Goal: Task Accomplishment & Management: Use online tool/utility

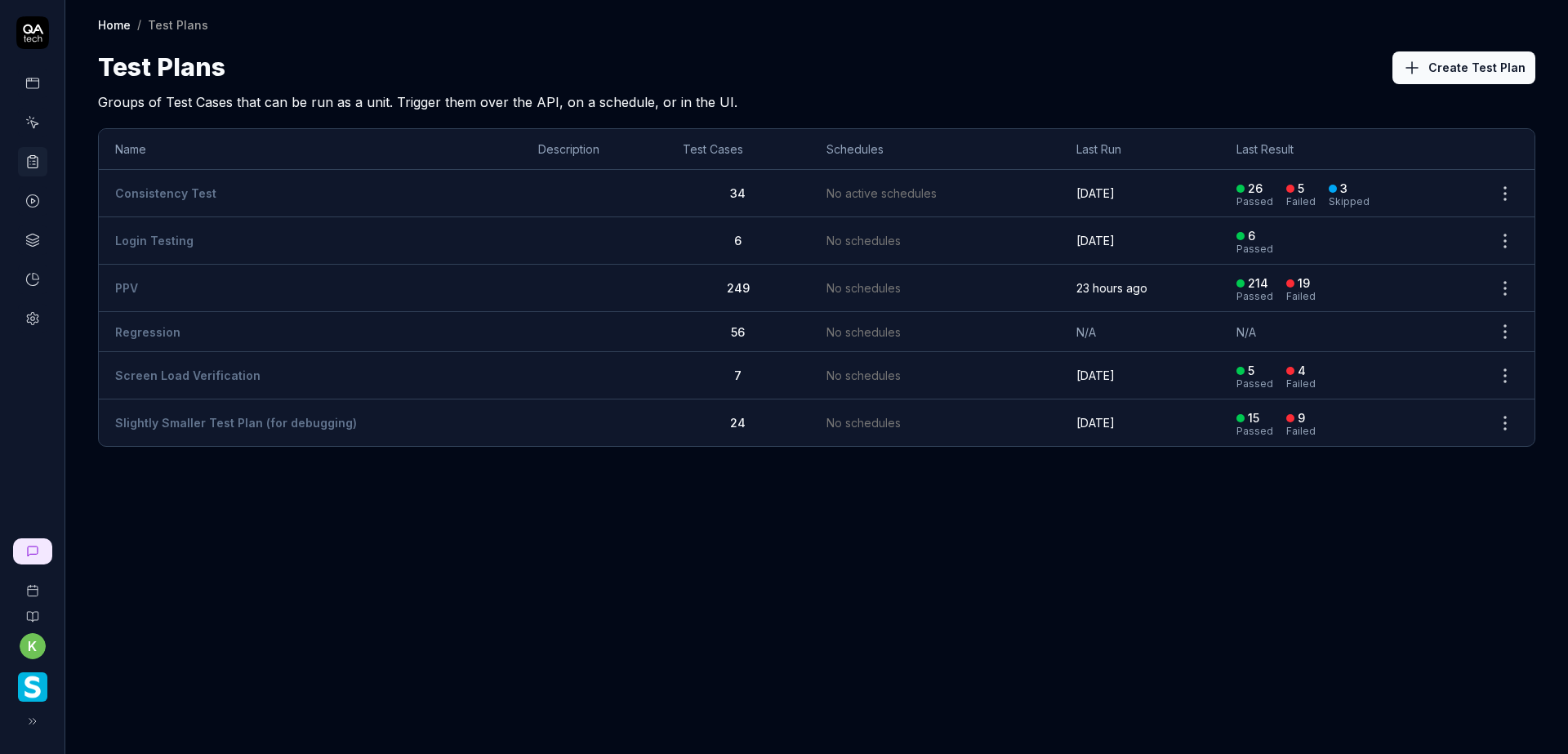
click at [133, 287] on link "PPV" at bounding box center [126, 287] width 23 height 14
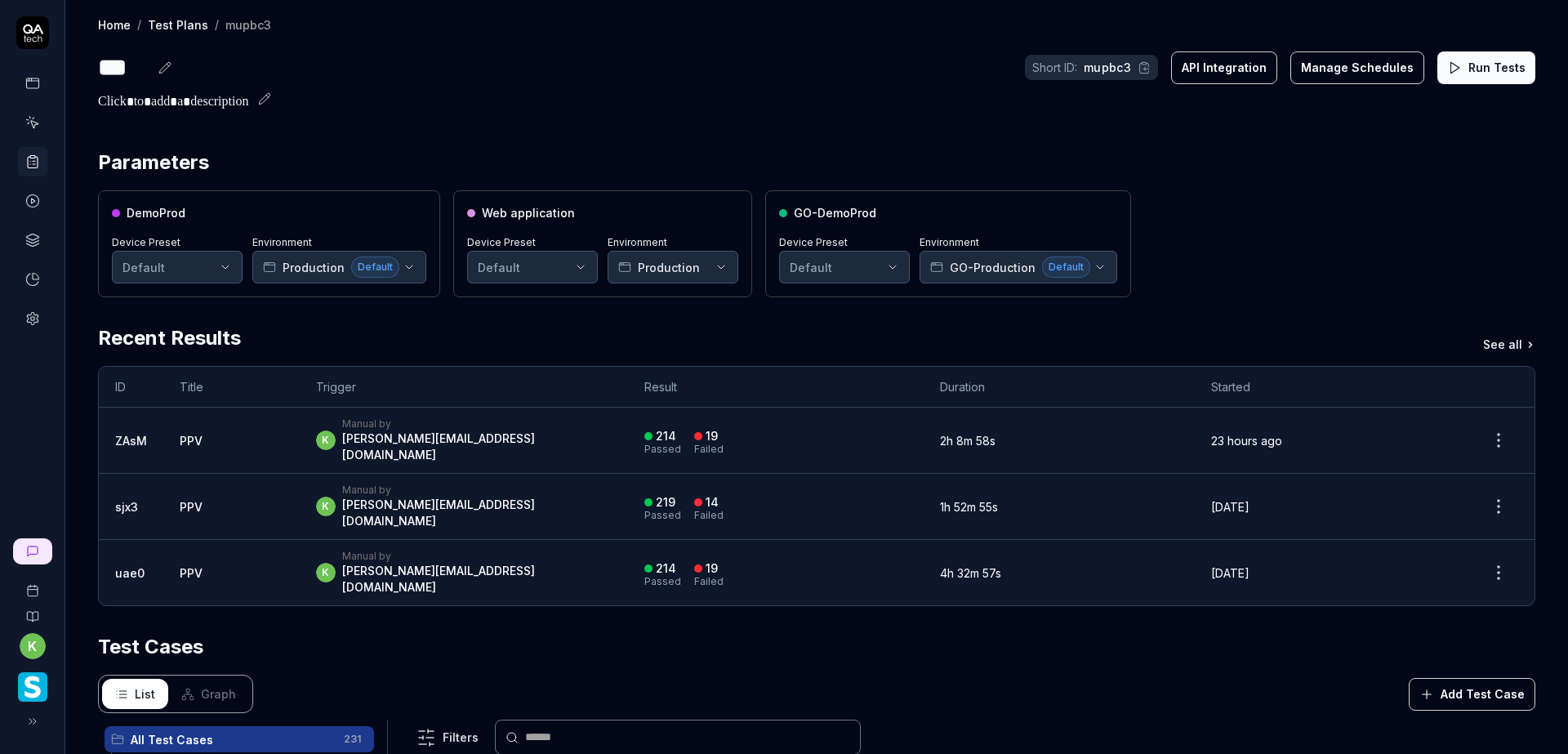
click at [1449, 62] on icon at bounding box center [1454, 68] width 15 height 15
click at [842, 437] on div "61 Passed 22 Failed 150 Running" at bounding box center [778, 440] width 291 height 27
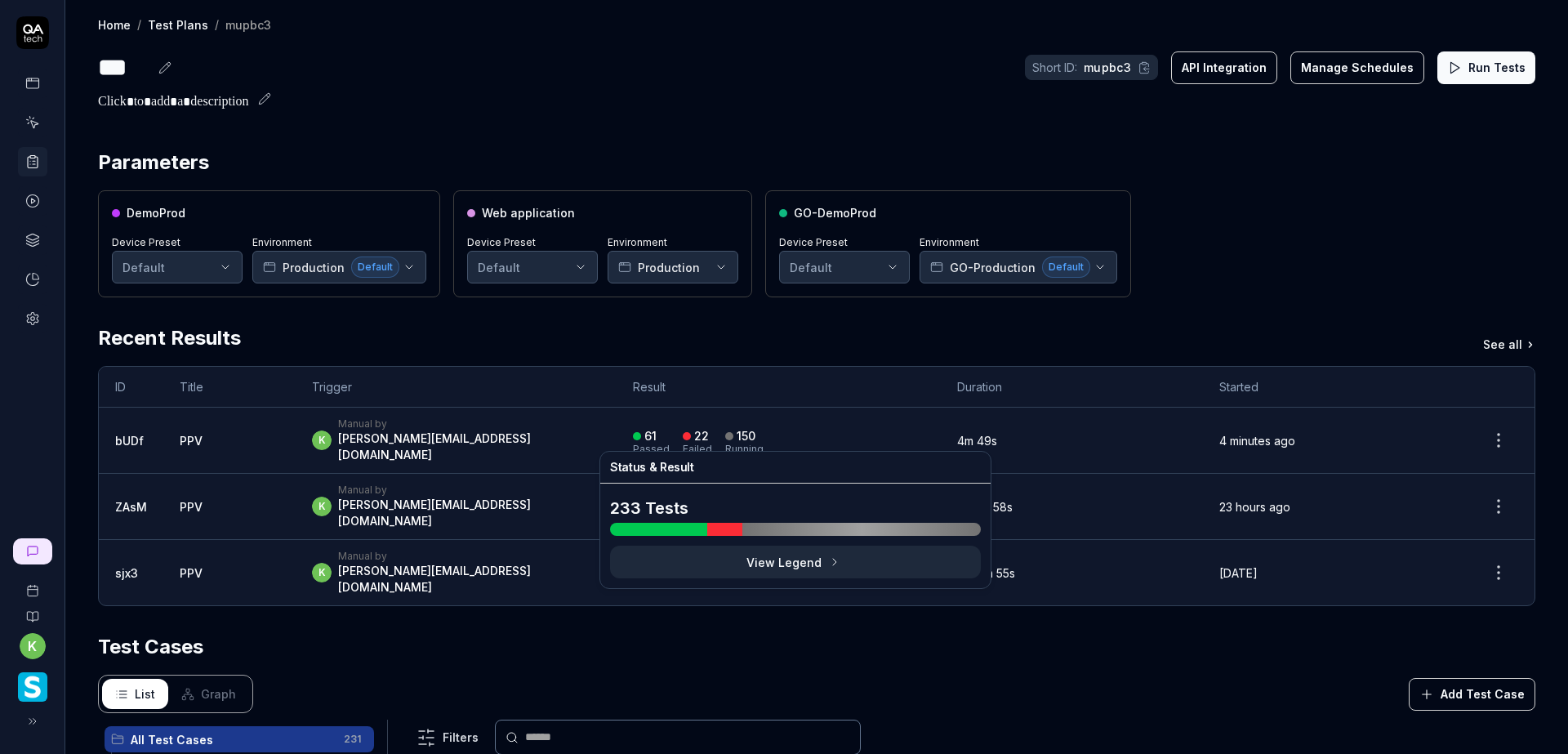
click at [861, 427] on div "61 Passed 22 Failed 150 Running" at bounding box center [778, 440] width 291 height 27
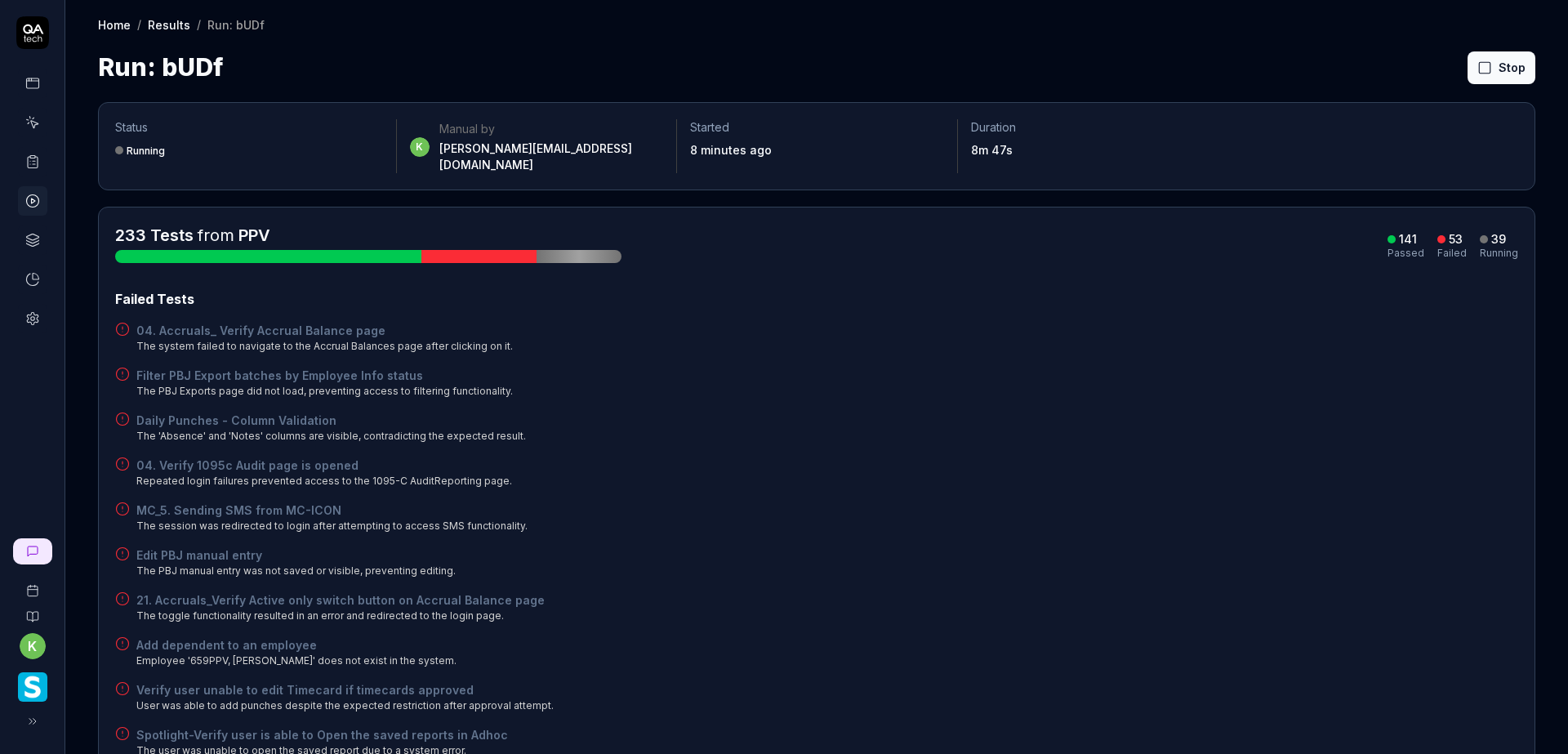
click at [994, 334] on div "04. Accruals_ Verify Accrual Balance page The system failed to navigate to the …" at bounding box center [816, 337] width 1403 height 32
click at [990, 292] on div "Failed Tests" at bounding box center [816, 298] width 1403 height 19
click at [1445, 70] on button "Rerun failed" at bounding box center [1461, 68] width 91 height 33
click at [1423, 62] on button "Rerun failed" at bounding box center [1461, 68] width 91 height 33
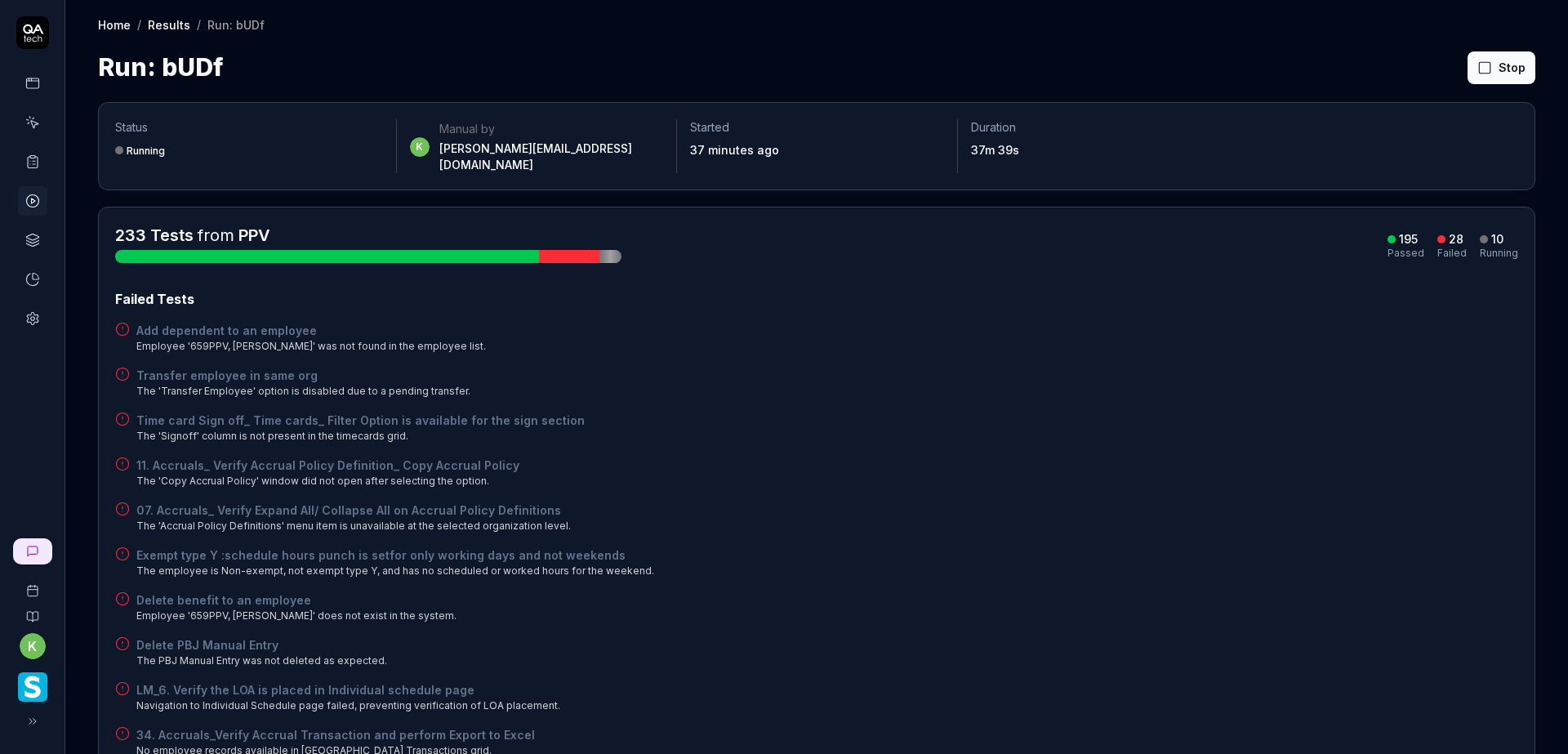
click at [1039, 366] on div "Transfer employee in same org The 'Transfer Employee' option is disabled due to…" at bounding box center [816, 382] width 1403 height 32
click at [1438, 68] on button "Rerun failed" at bounding box center [1461, 68] width 91 height 33
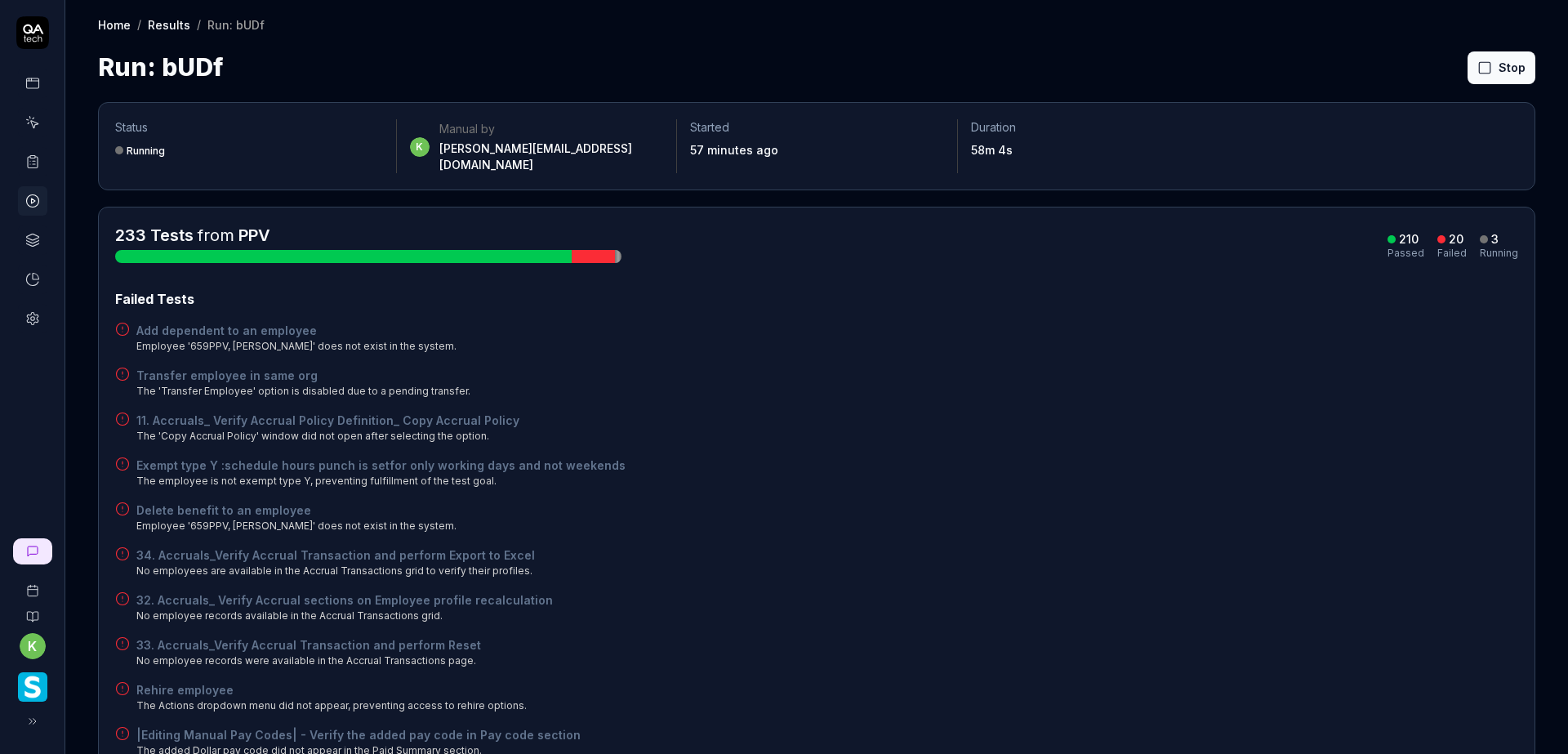
click at [1200, 557] on div "34. Accruals_Verify Accrual Transaction and perform Export to Excel No employee…" at bounding box center [816, 562] width 1403 height 32
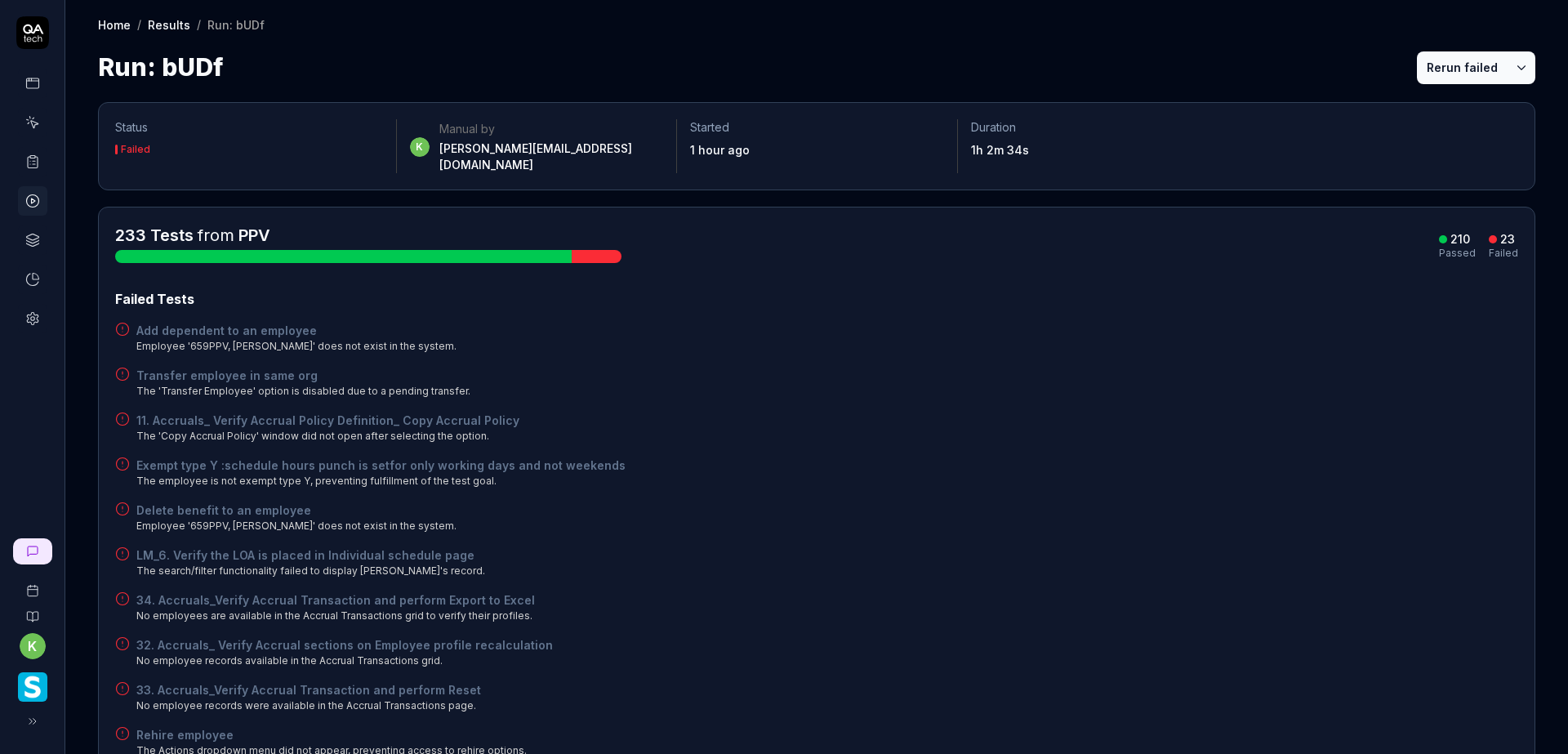
click at [1416, 67] on button "Rerun failed" at bounding box center [1461, 68] width 91 height 33
click at [1292, 62] on div "Run: bUDf Rerun failed" at bounding box center [817, 67] width 1438 height 37
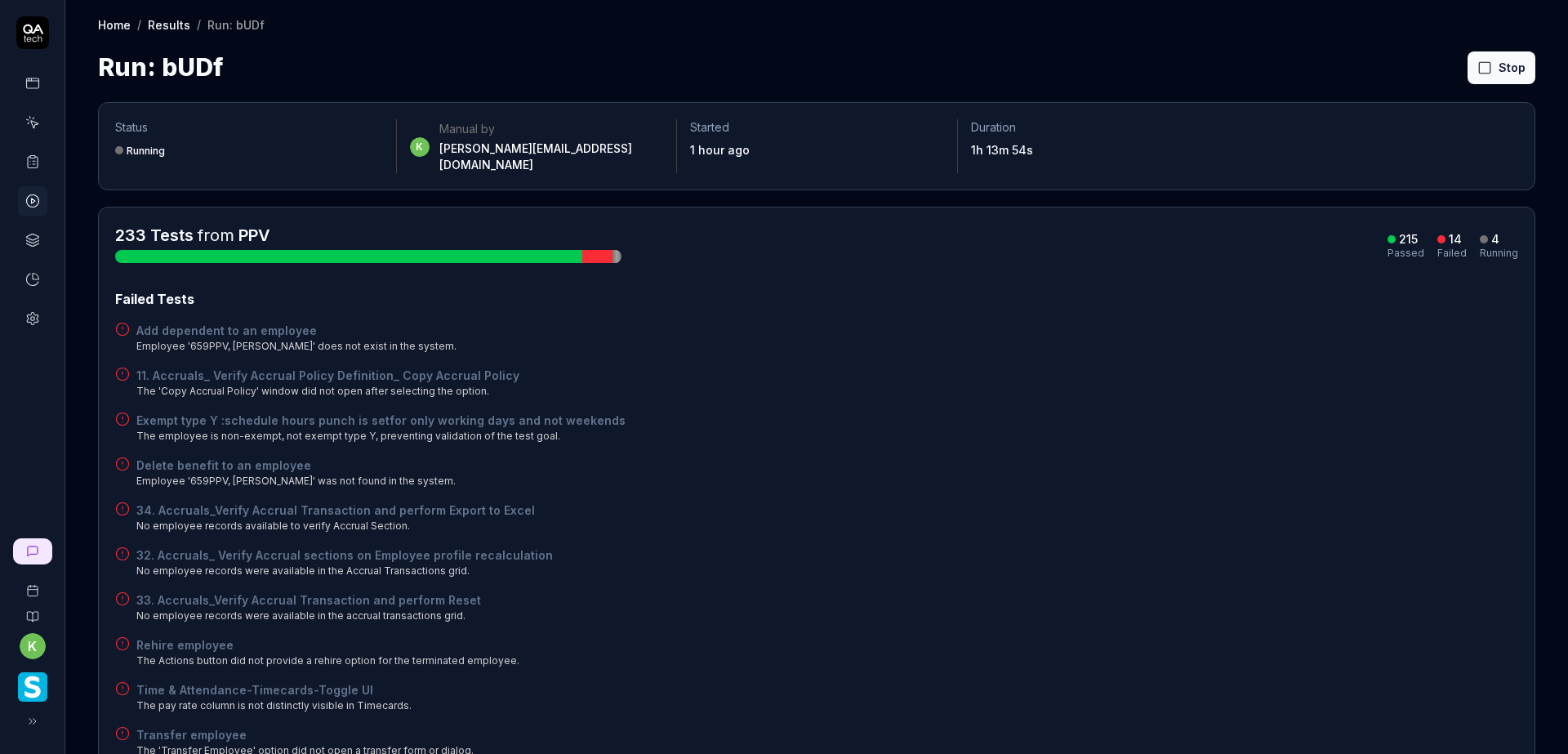
click at [1088, 517] on div "34. Accruals_Verify Accrual Transaction and perform Export to Excel No employee…" at bounding box center [816, 517] width 1403 height 32
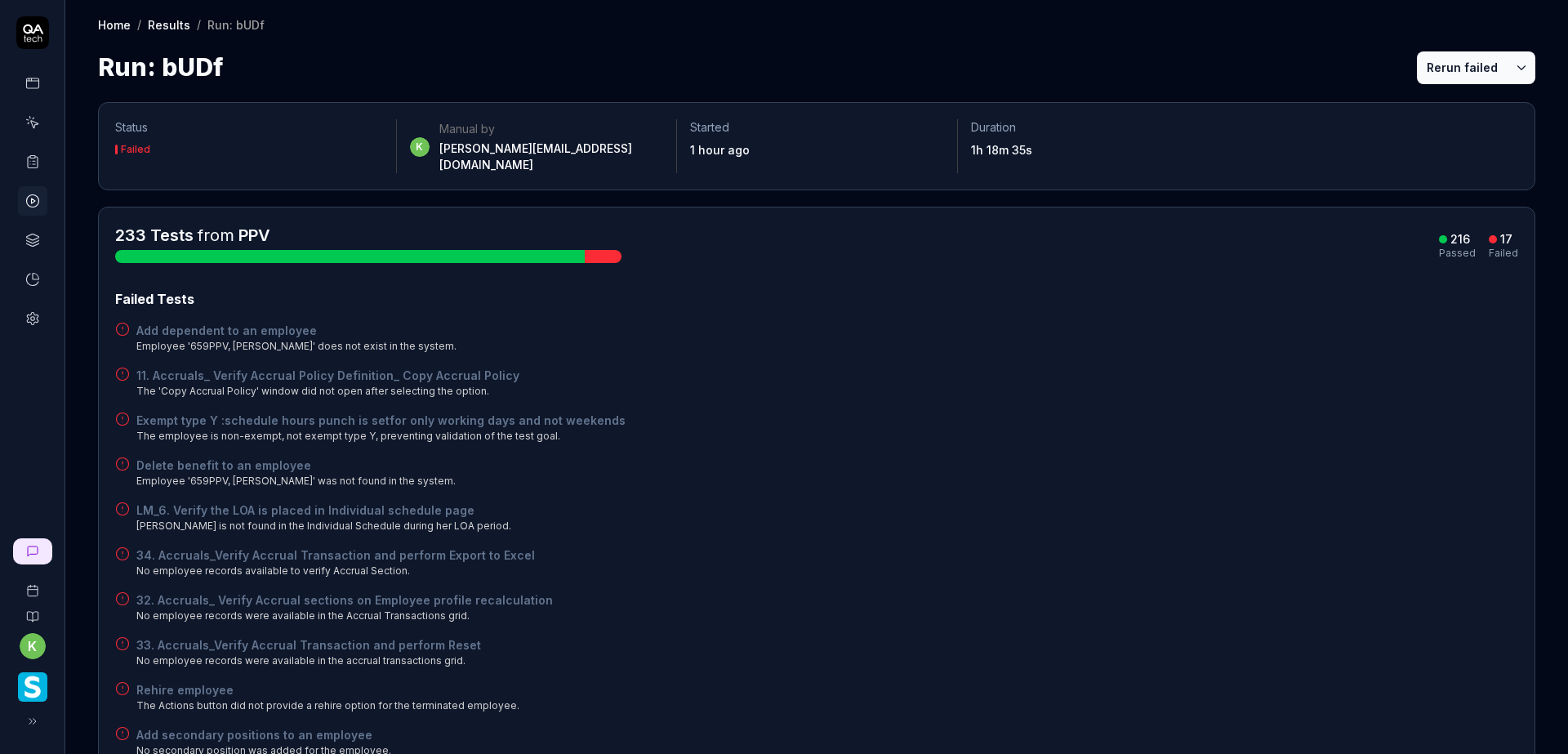
click at [1443, 72] on button "Rerun failed" at bounding box center [1461, 68] width 91 height 33
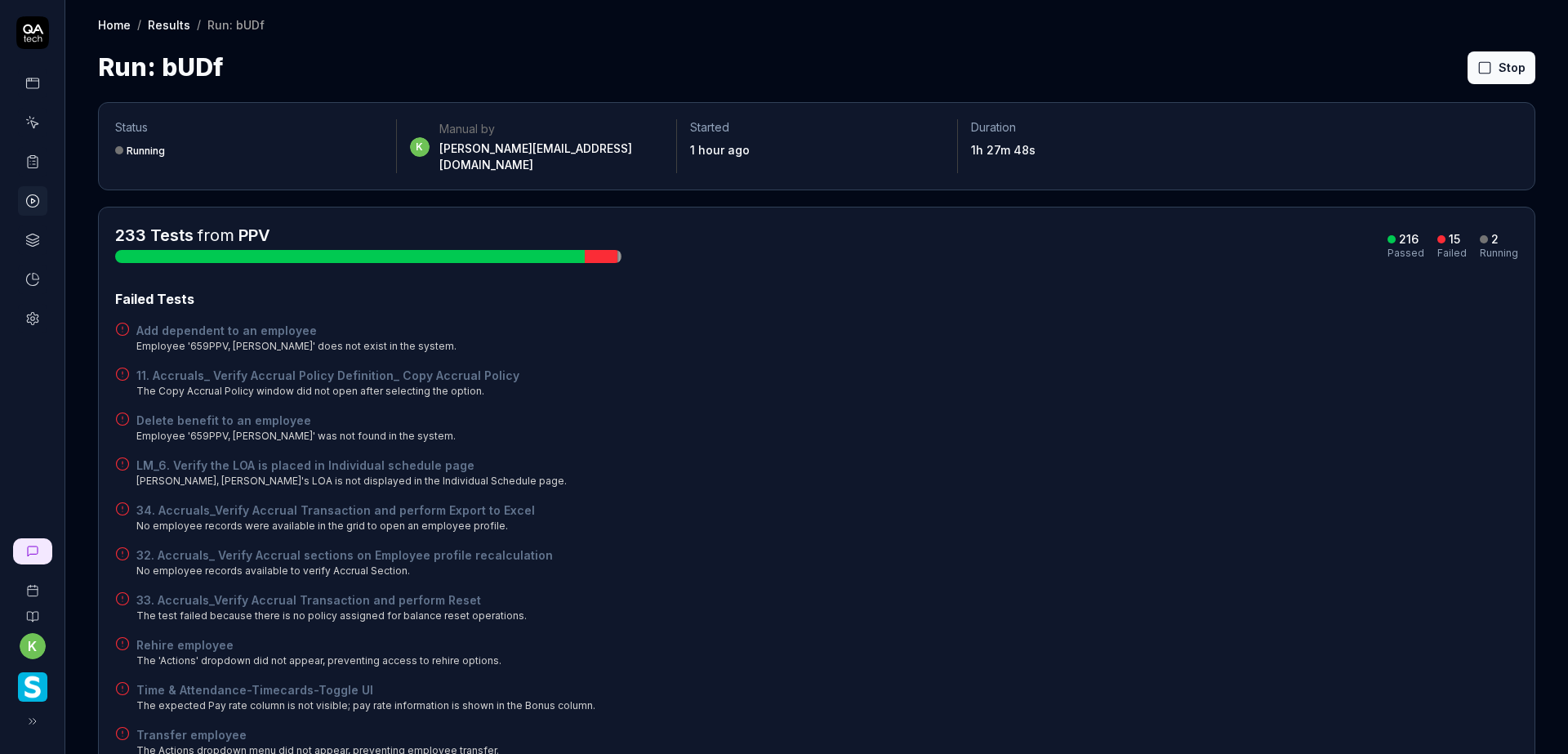
click at [1215, 426] on div "Delete benefit to an employee Employee '659PPV, [PERSON_NAME]' was not found in…" at bounding box center [816, 427] width 1403 height 32
click at [1216, 422] on div "Delete benefit to an employee Employee '659PPV, [PERSON_NAME]' was not found in…" at bounding box center [816, 427] width 1403 height 32
click at [992, 518] on div "Failed Tests Add dependent to an employee Employee '659PPV, [PERSON_NAME]' does…" at bounding box center [816, 658] width 1403 height 738
click at [1424, 59] on button "Rerun failed" at bounding box center [1461, 68] width 91 height 33
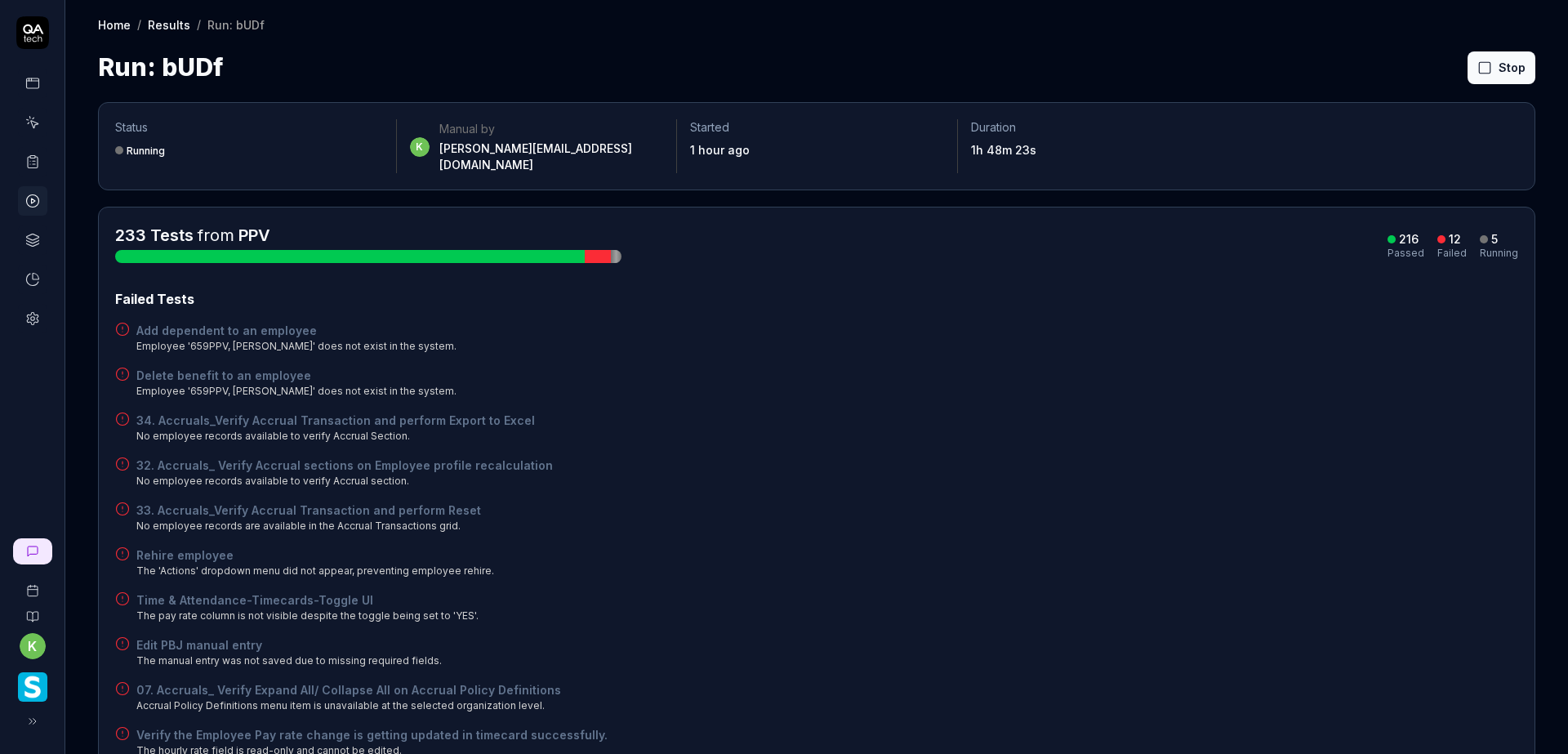
click at [1073, 40] on div "Home / Results / Run: bUDf Home / Results / Run: bUDf Run: bUDf Stop" at bounding box center [817, 42] width 1503 height 85
click at [825, 292] on div "Failed Tests" at bounding box center [816, 298] width 1403 height 19
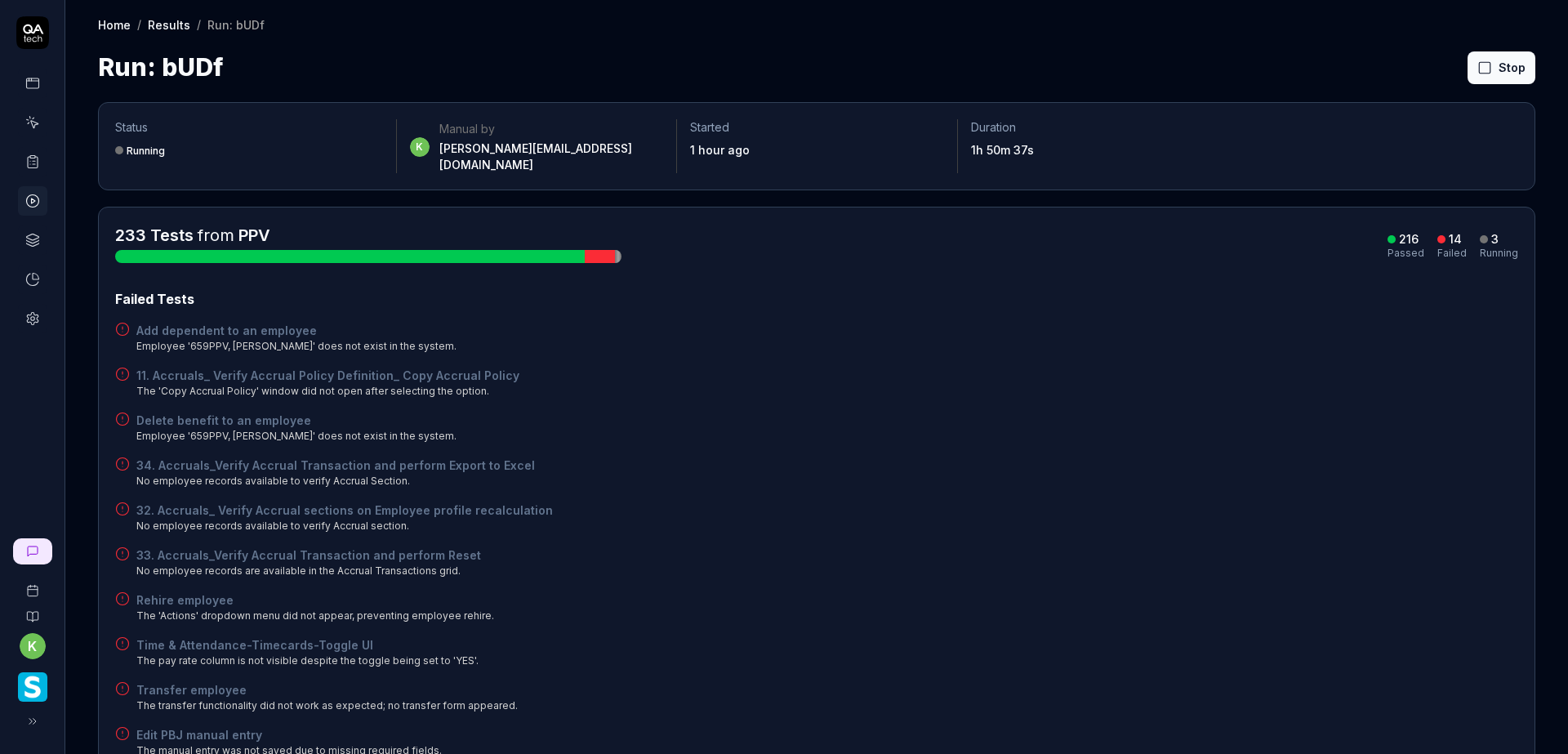
click at [993, 434] on div "Failed Tests Add dependent to an employee Employee '659PPV, [PERSON_NAME]' does…" at bounding box center [816, 613] width 1403 height 648
click at [1105, 335] on div "Add dependent to an employee Employee '659PPV, Srikanth' does not exist in the …" at bounding box center [816, 337] width 1403 height 32
click at [896, 415] on div "Delete benefit to an employee Employee '659PPV, Srikanth' does not exist in the…" at bounding box center [816, 427] width 1403 height 32
click at [1443, 69] on button "Rerun failed" at bounding box center [1461, 68] width 91 height 33
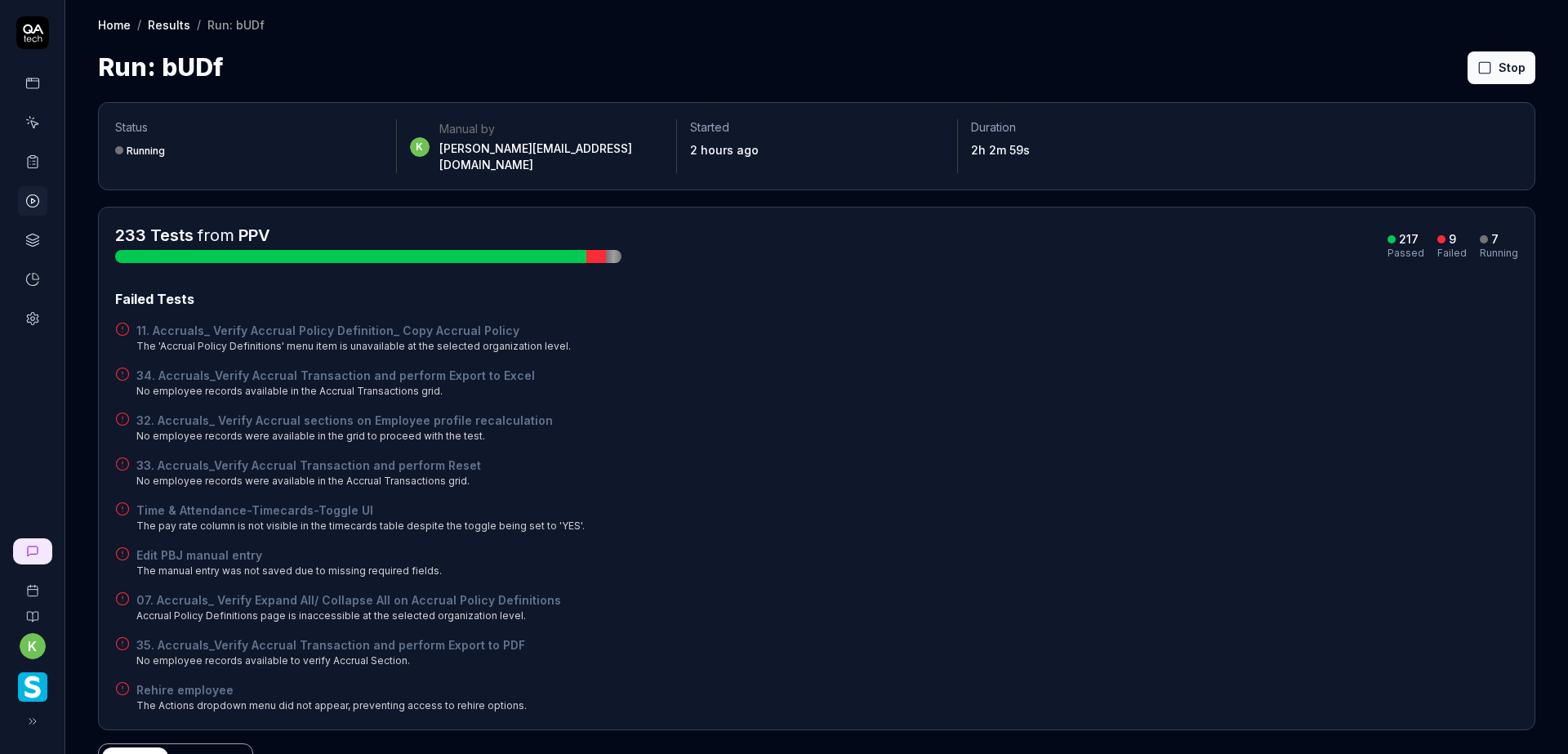
click at [1172, 511] on div "Time & Attendance-Timecards-Toggle UI The pay rate column is not visible in the…" at bounding box center [816, 517] width 1403 height 32
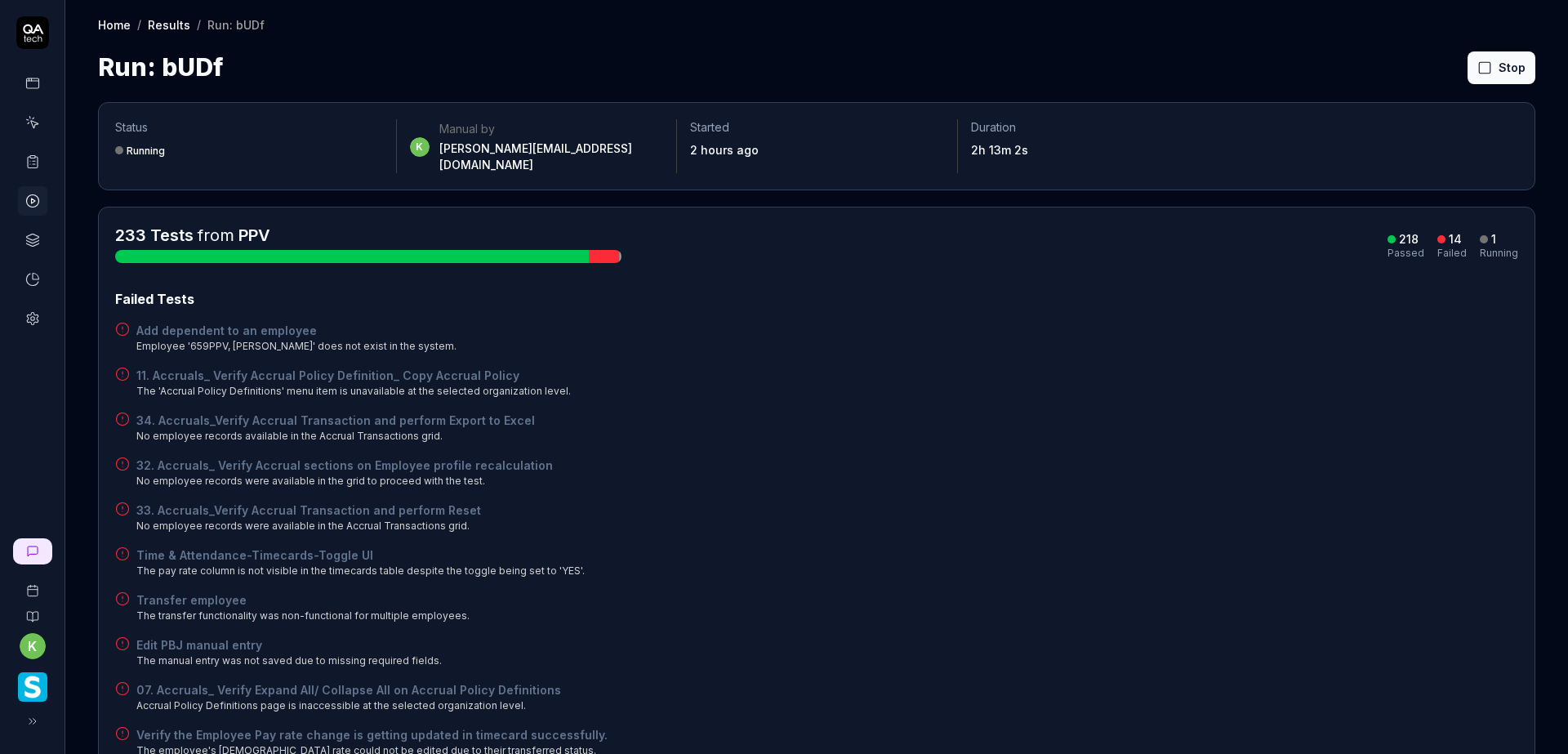
drag, startPoint x: 831, startPoint y: 451, endPoint x: 859, endPoint y: 456, distance: 28.4
click at [831, 456] on div "32. Accruals_ Verify Accrual sections on Employee profile recalculation No empl…" at bounding box center [816, 472] width 1403 height 32
click at [1064, 546] on div "Time & Attendance-Timecards-Toggle UI The pay rate column is not visible in the…" at bounding box center [816, 562] width 1403 height 32
drag, startPoint x: 1019, startPoint y: 457, endPoint x: 1026, endPoint y: 456, distance: 7.1
click at [1020, 459] on div "32. Accruals_ Verify Accrual sections on Employee profile recalculation No empl…" at bounding box center [816, 472] width 1403 height 32
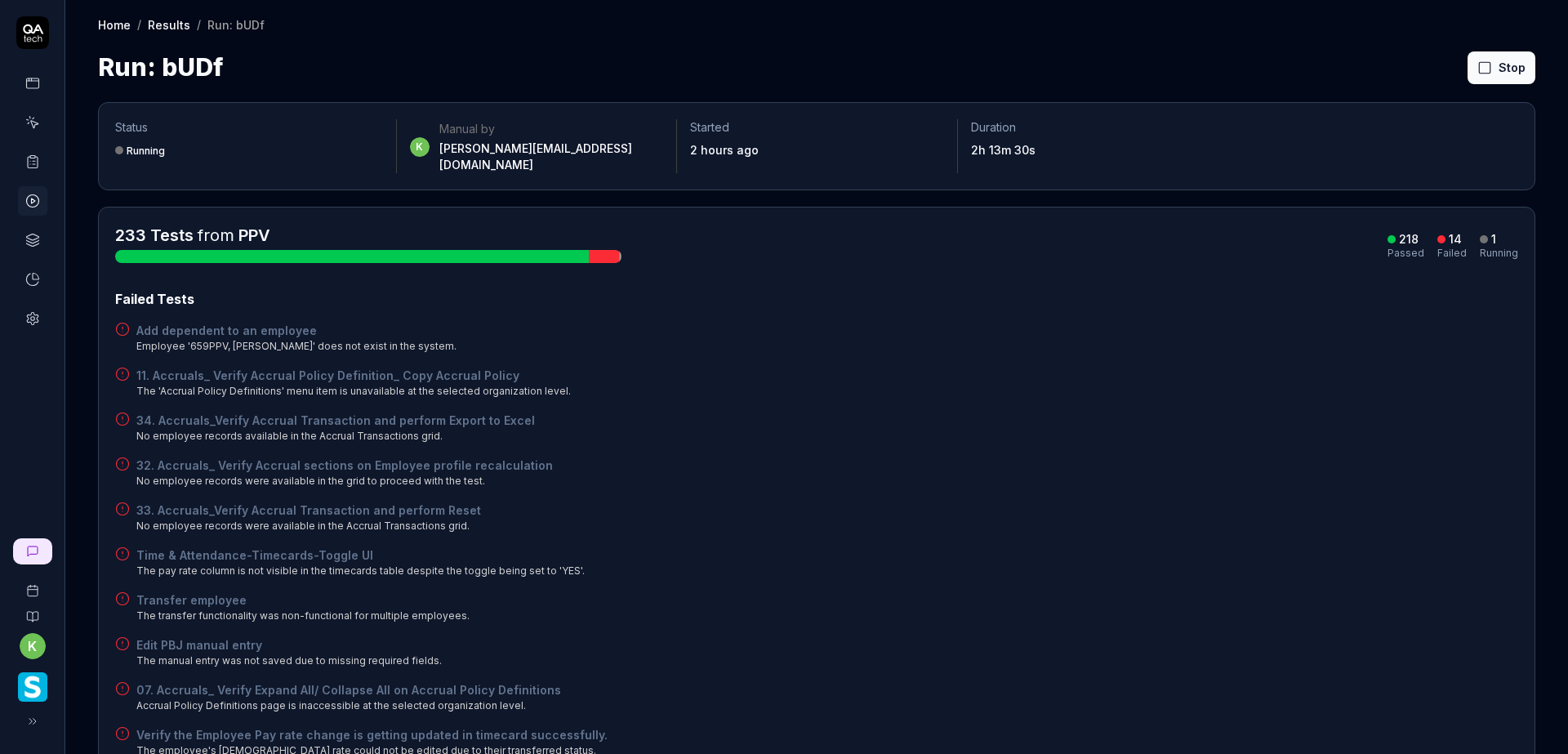
click at [1063, 366] on div "11. Accruals_ Verify Accrual Policy Definition_ Copy Accrual Policy The 'Accrua…" at bounding box center [816, 382] width 1403 height 32
click at [257, 411] on h4 "34. Accruals_Verify Accrual Transaction and perform Export to Excel" at bounding box center [335, 420] width 399 height 17
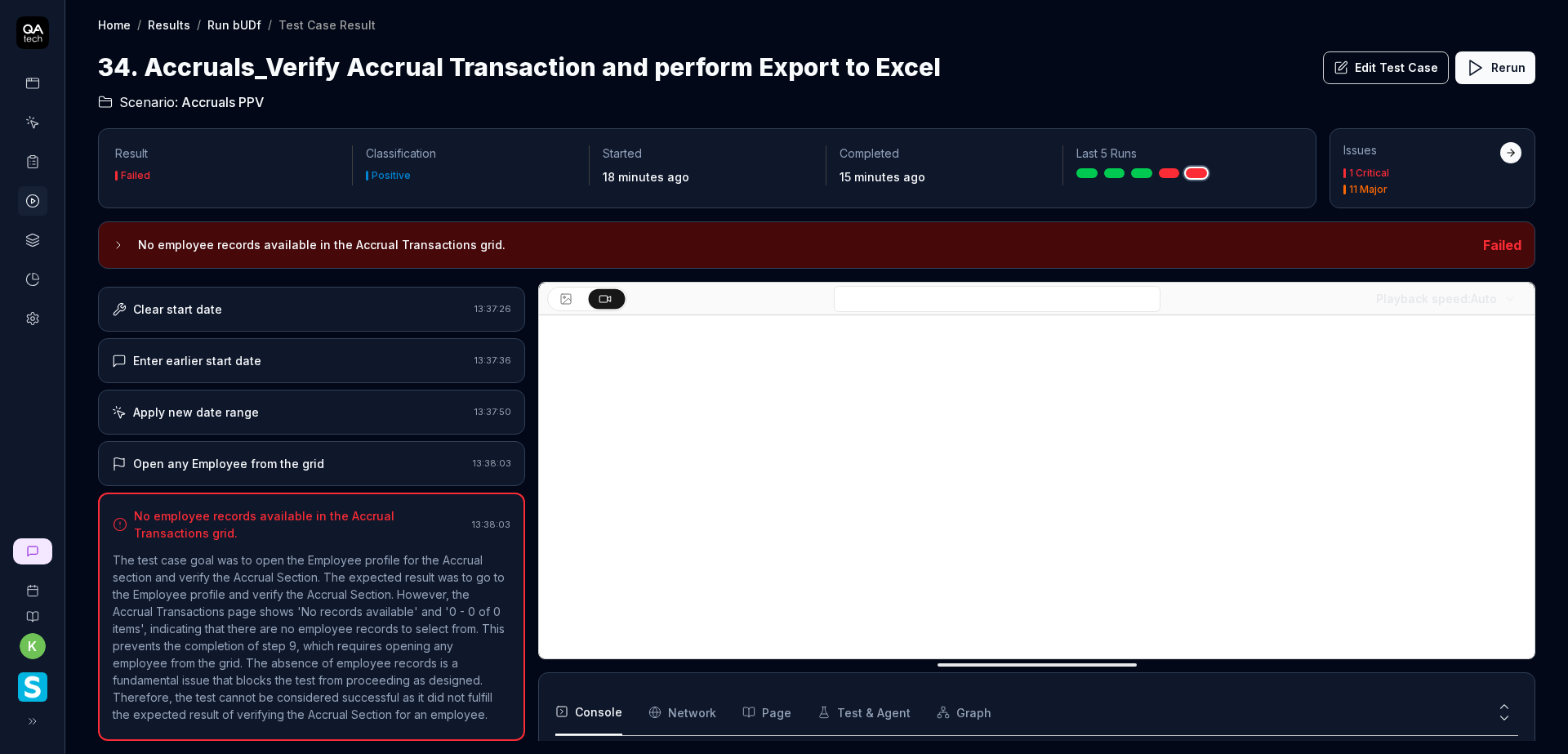
scroll to position [131, 0]
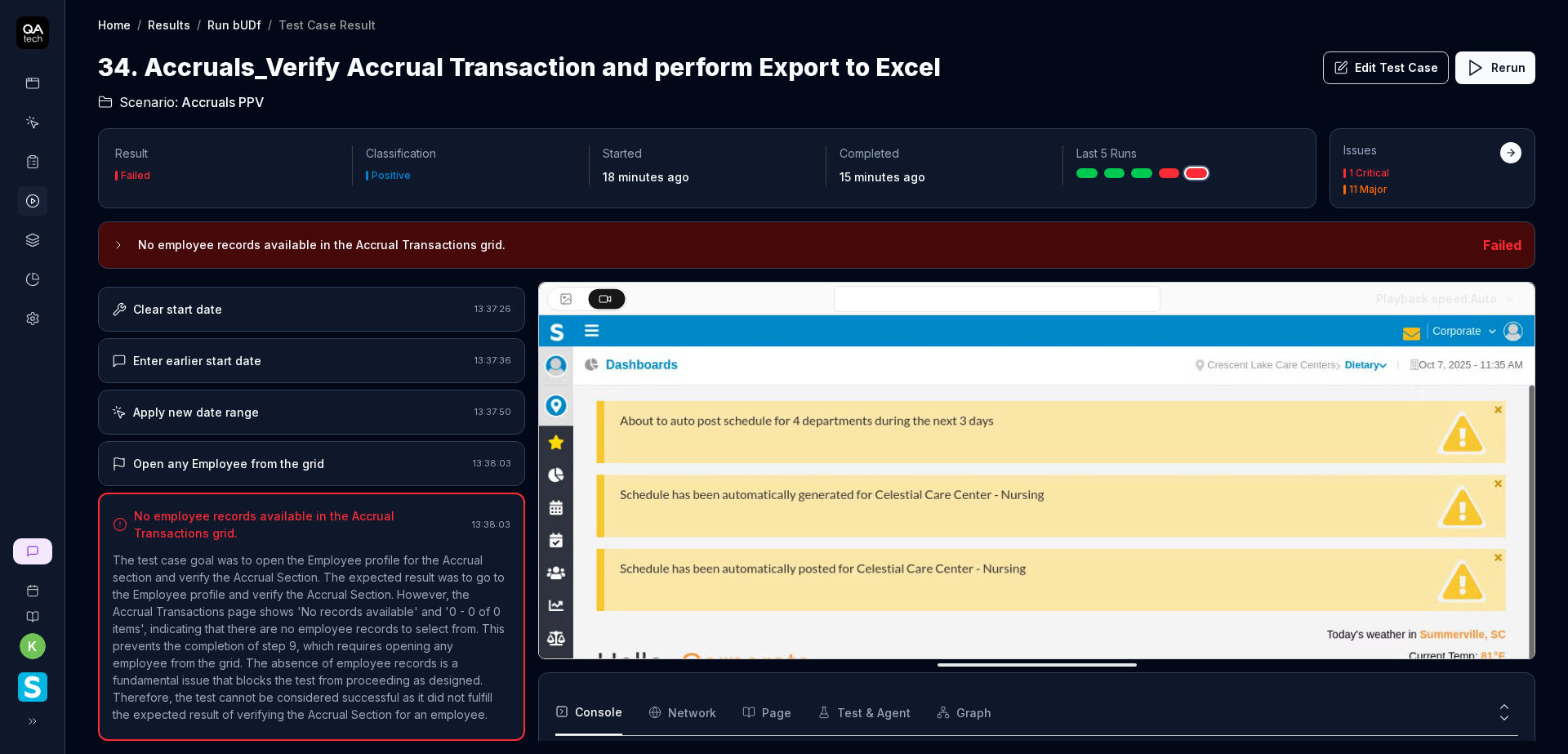
click at [262, 457] on div "Open any Employee from the grid" at bounding box center [229, 463] width 191 height 17
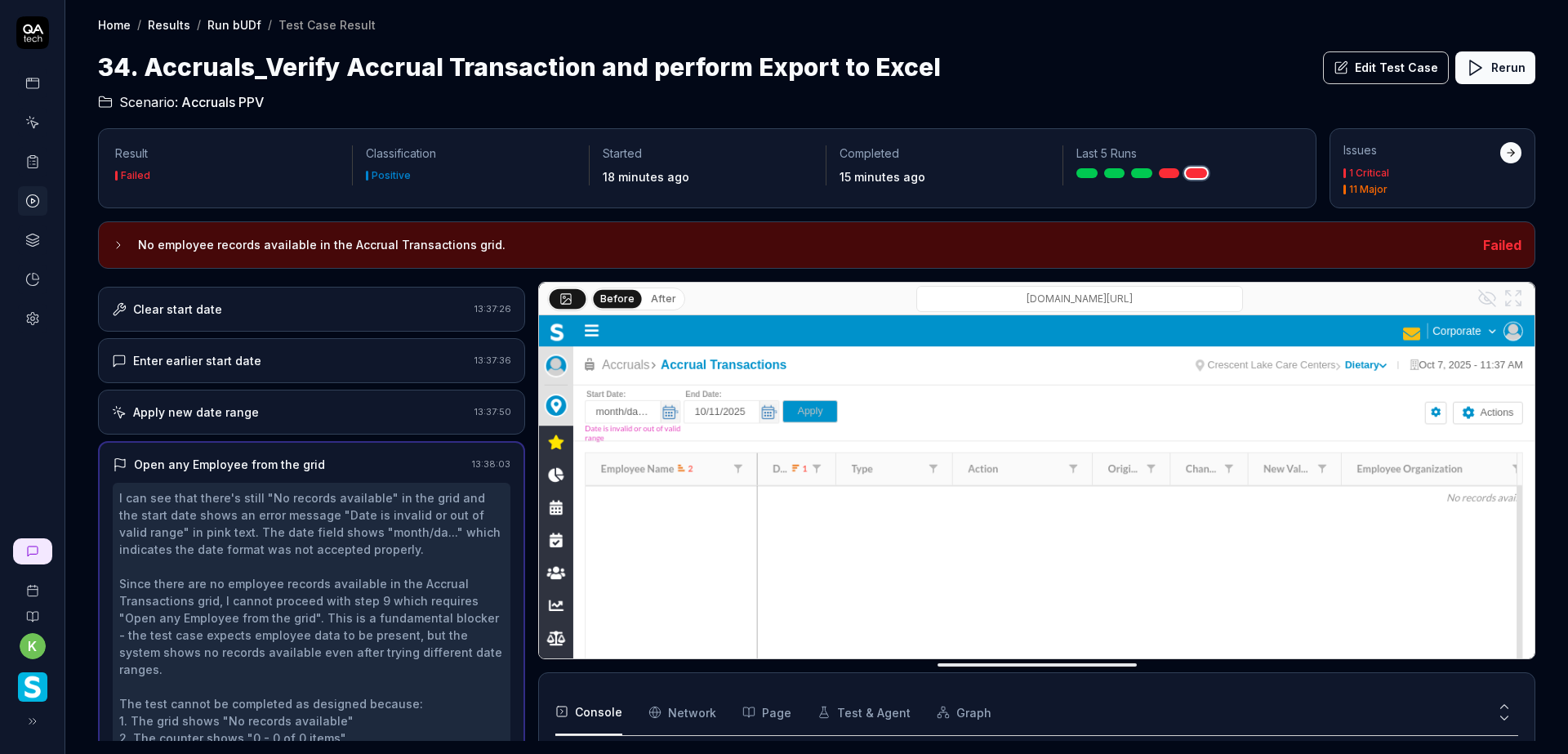
scroll to position [703, 0]
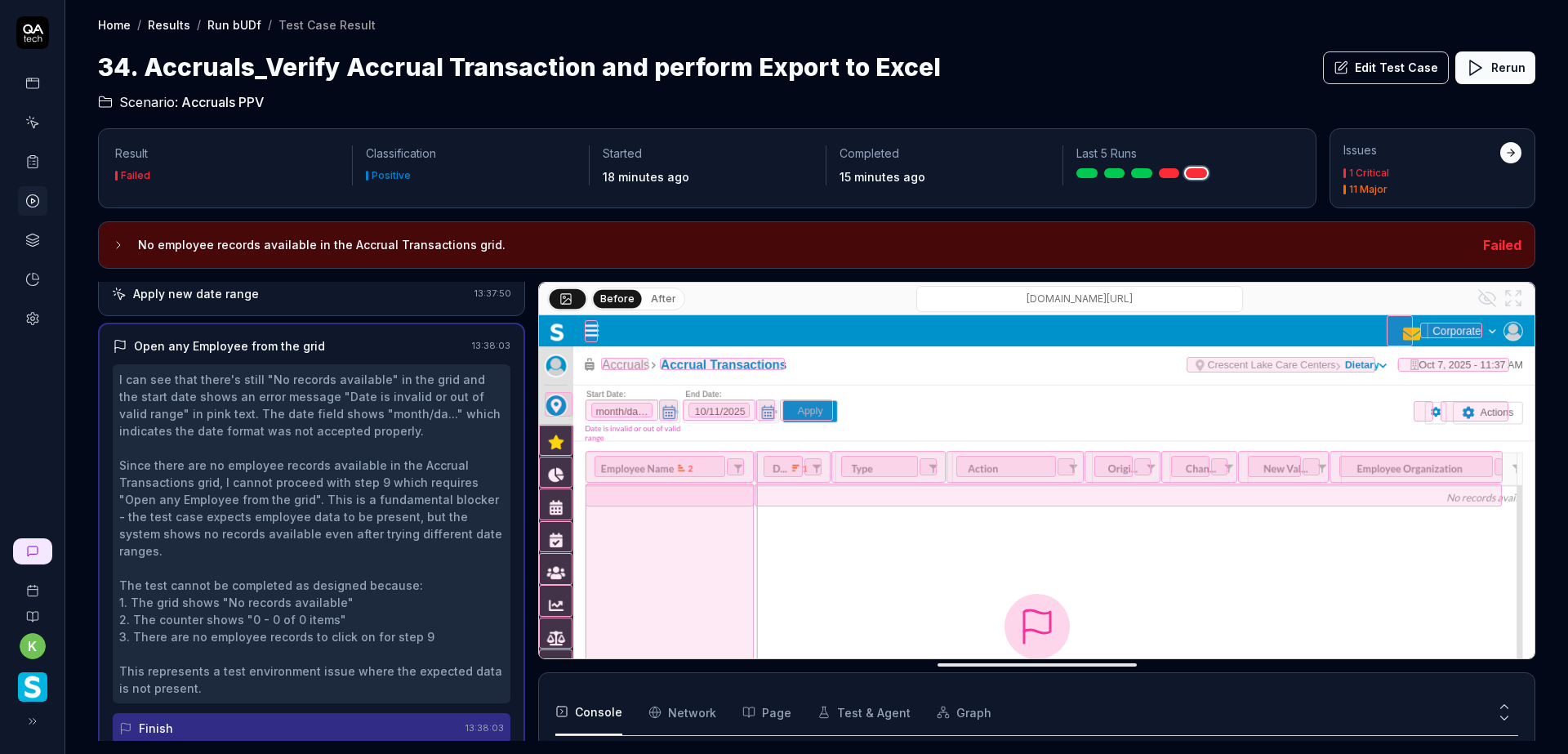
click at [998, 402] on img at bounding box center [1037, 625] width 996 height 622
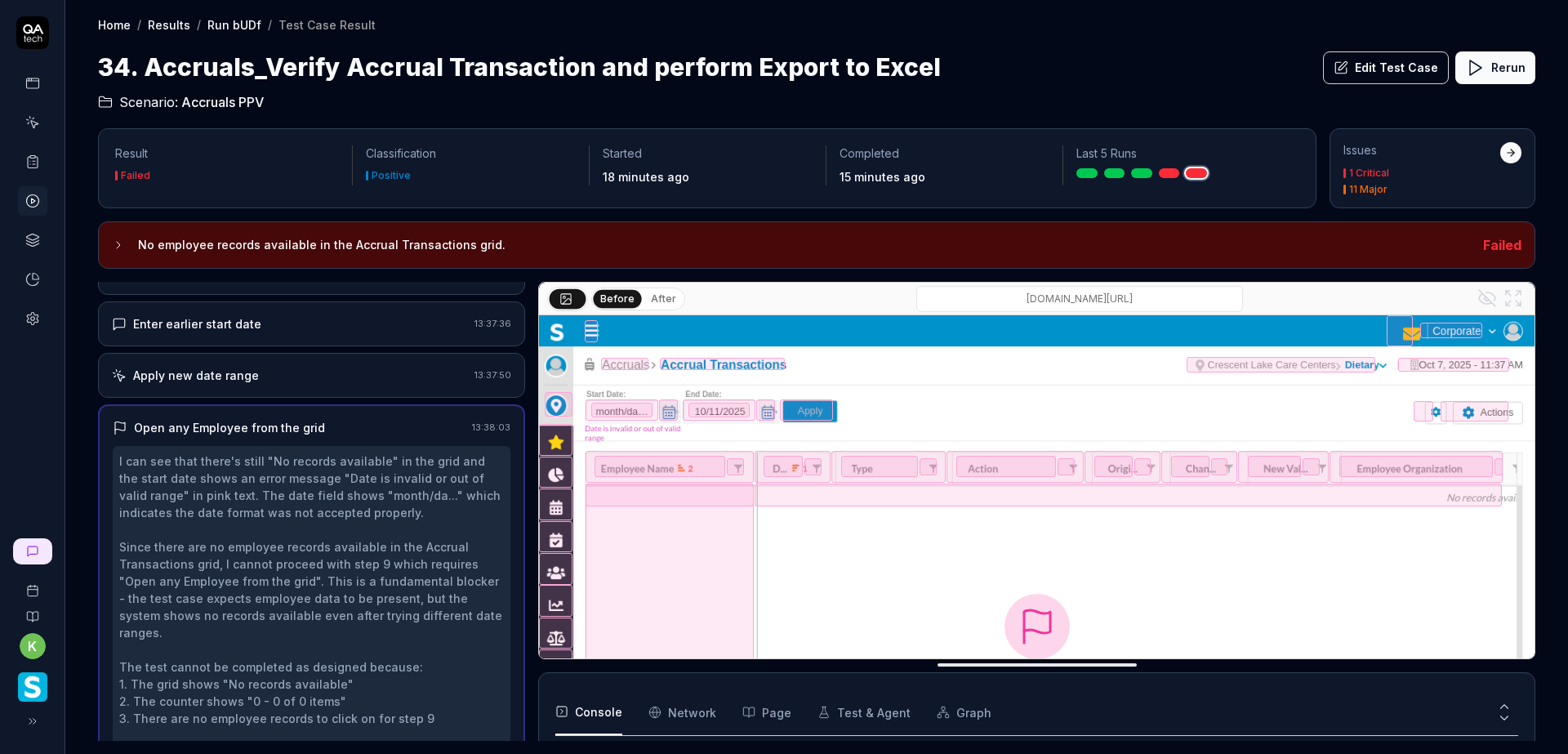
click at [310, 381] on div "Apply new date range" at bounding box center [290, 375] width 356 height 17
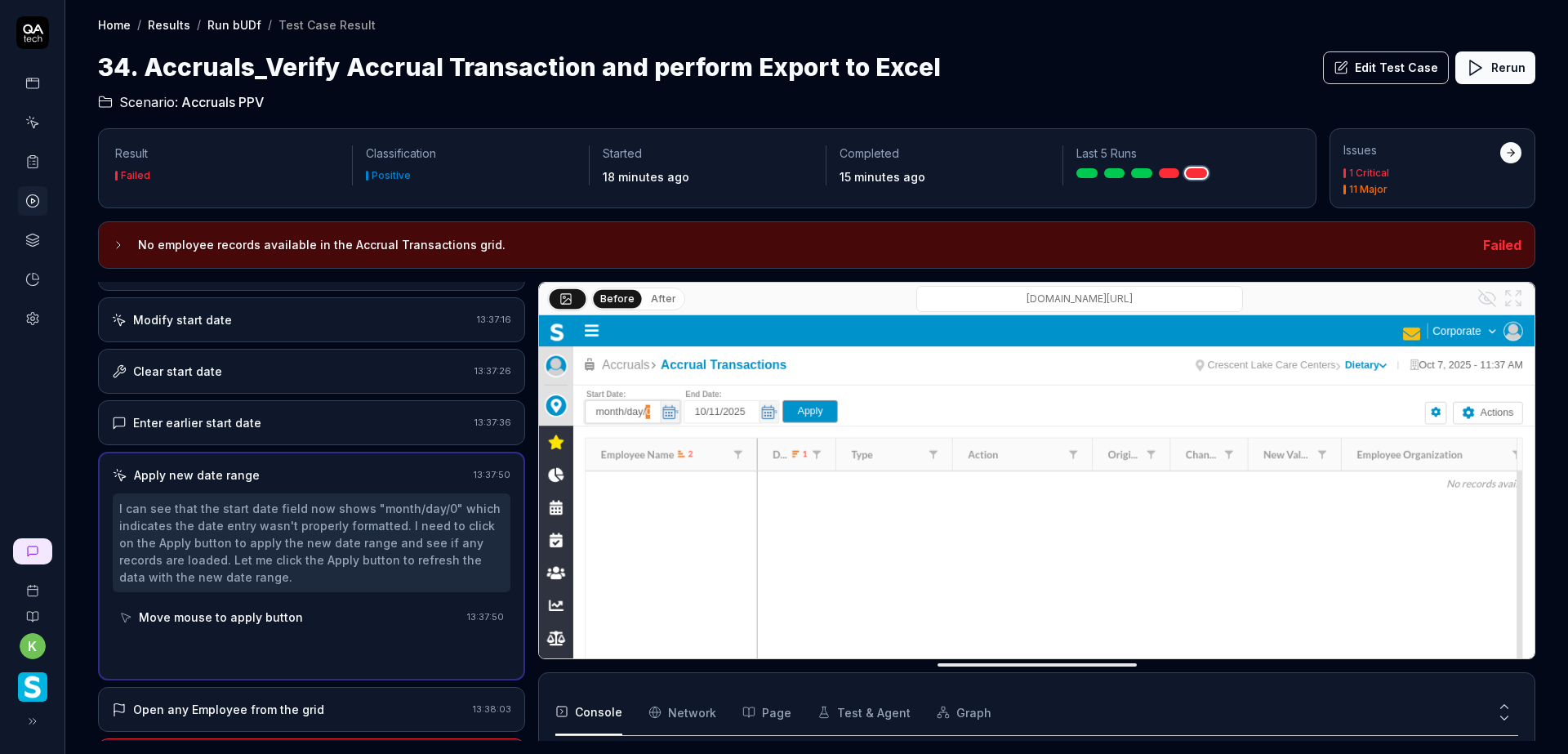
scroll to position [463, 0]
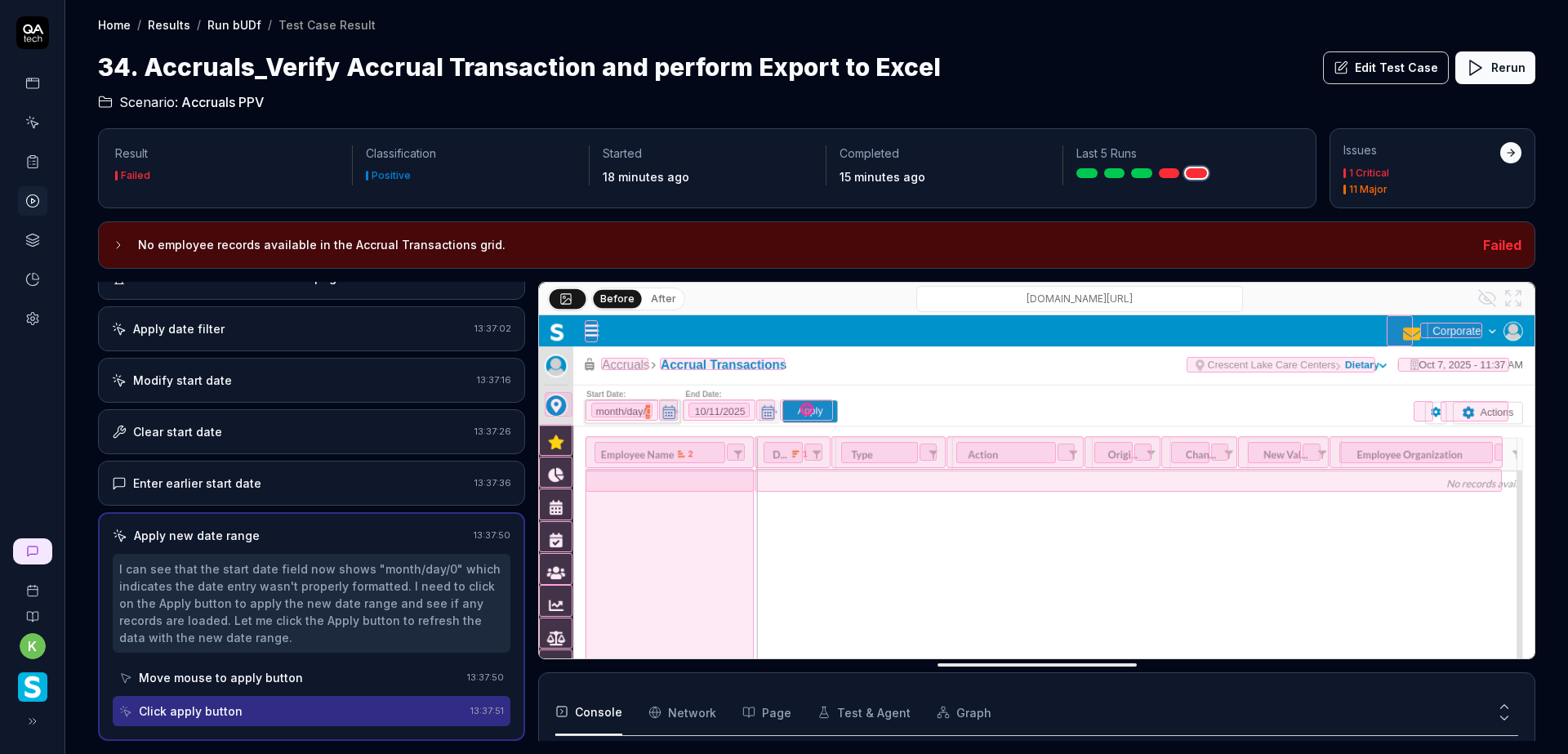
click at [312, 471] on div "Enter earlier start date 13:37:36" at bounding box center [311, 482] width 427 height 45
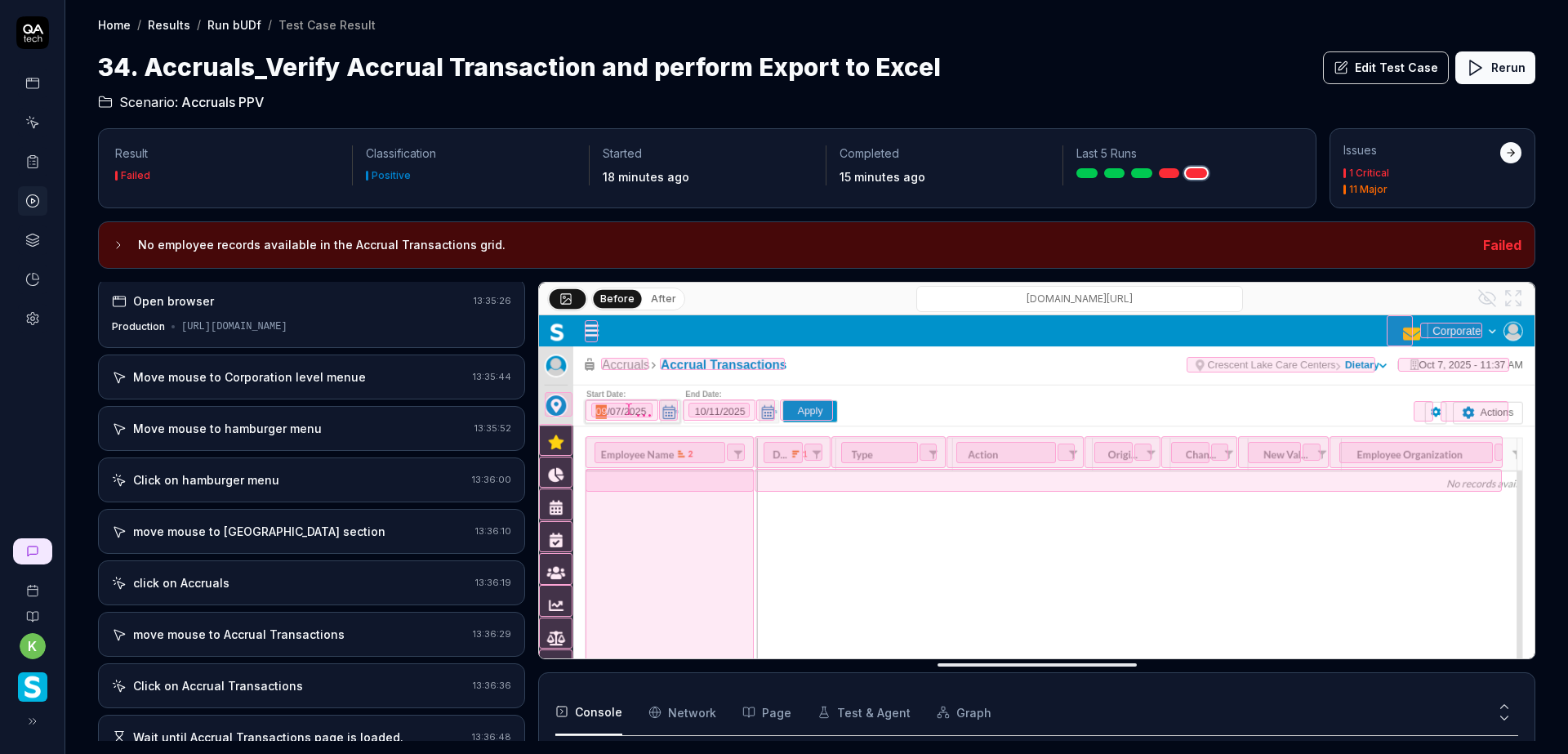
scroll to position [0, 0]
click at [343, 574] on div "click on Accruals 13:36:19" at bounding box center [311, 585] width 427 height 45
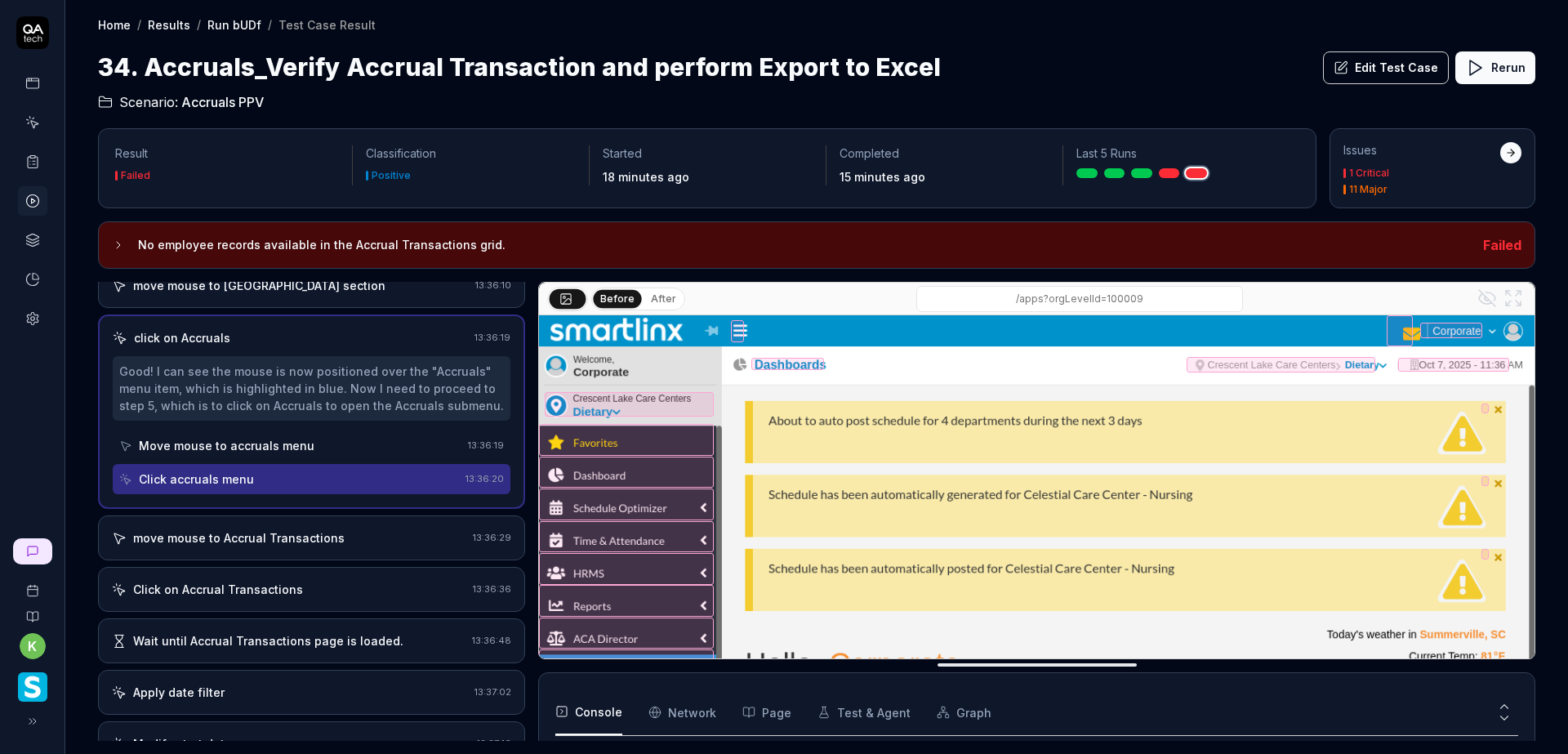
scroll to position [262, 0]
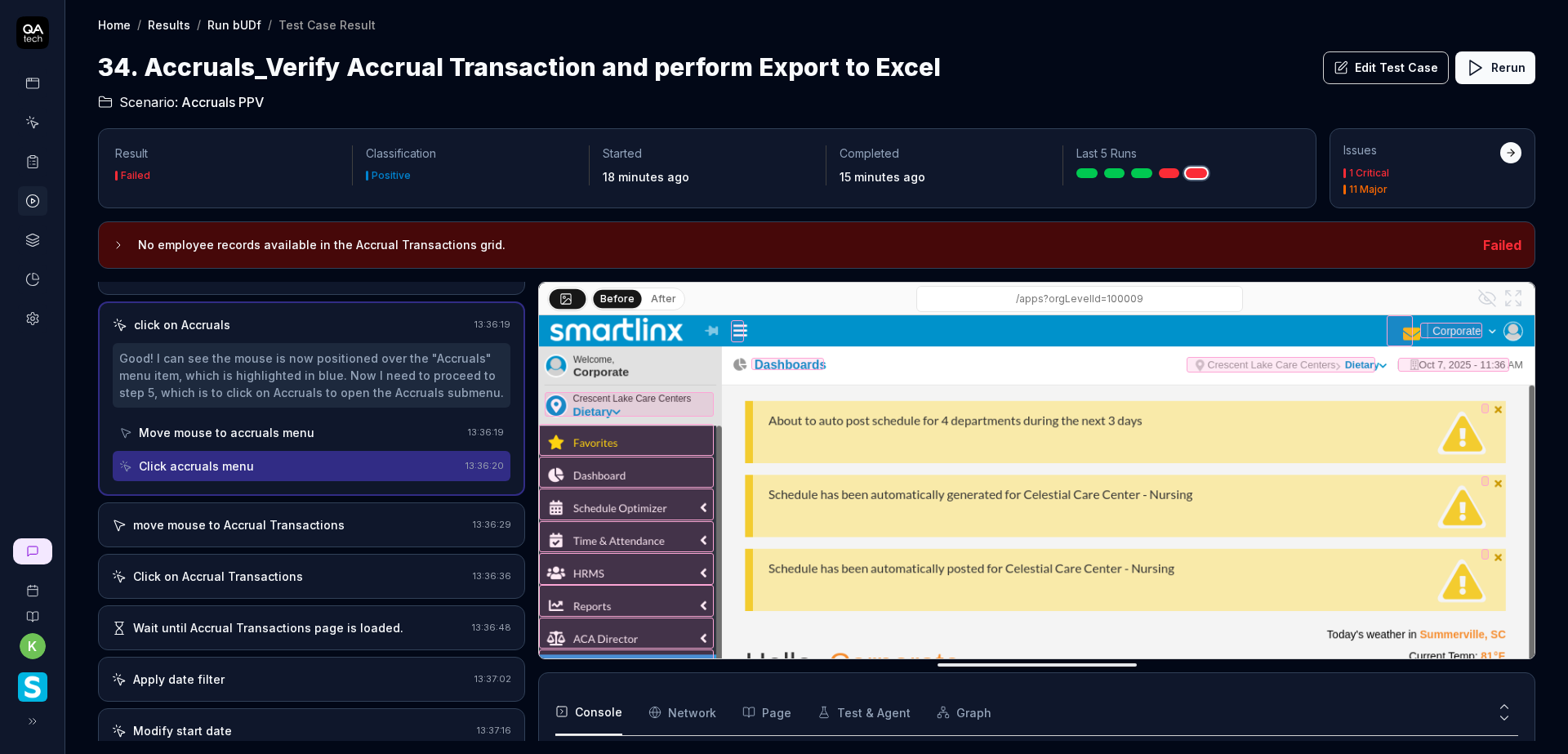
click at [317, 520] on div "move mouse to Accrual Transactions" at bounding box center [239, 524] width 211 height 17
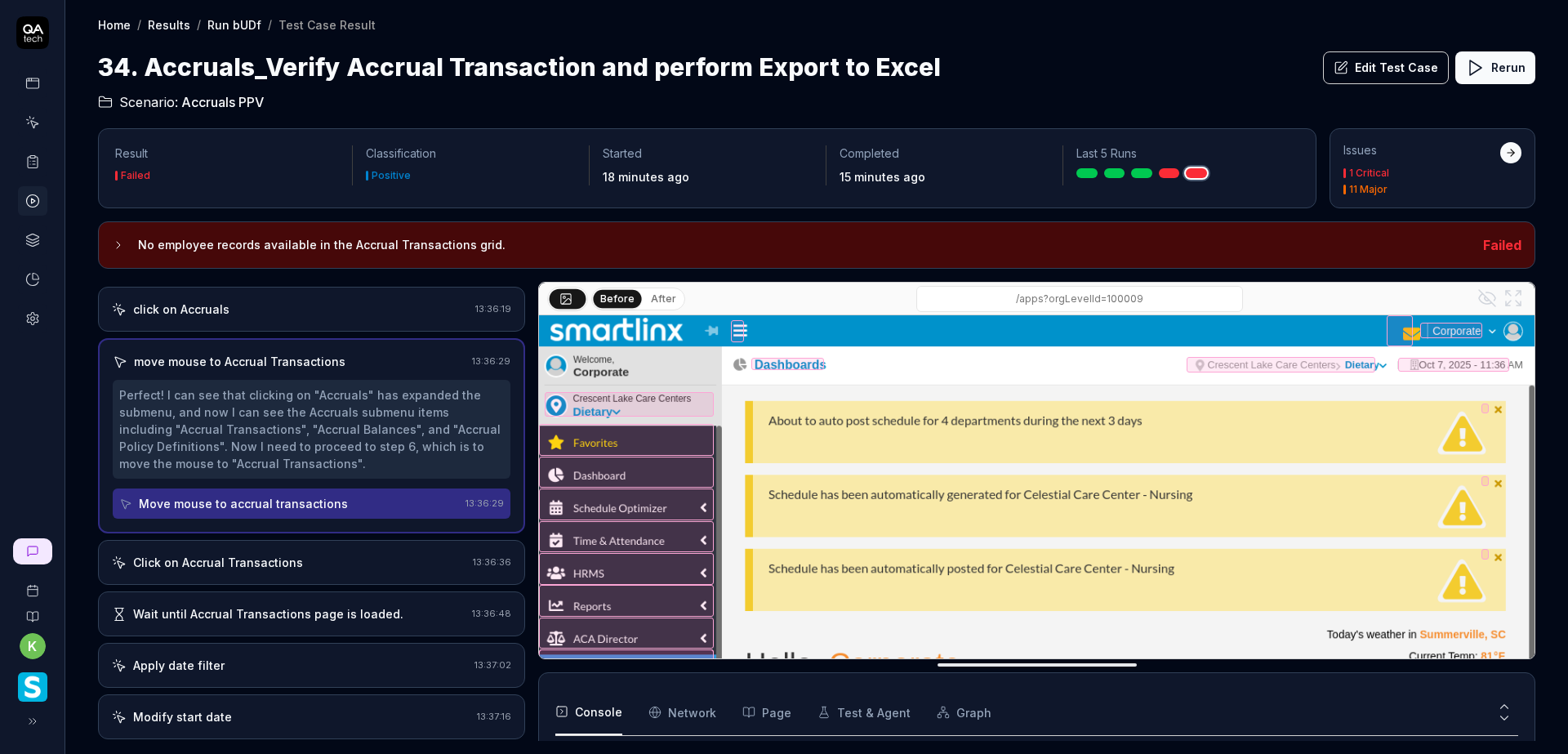
scroll to position [314, 0]
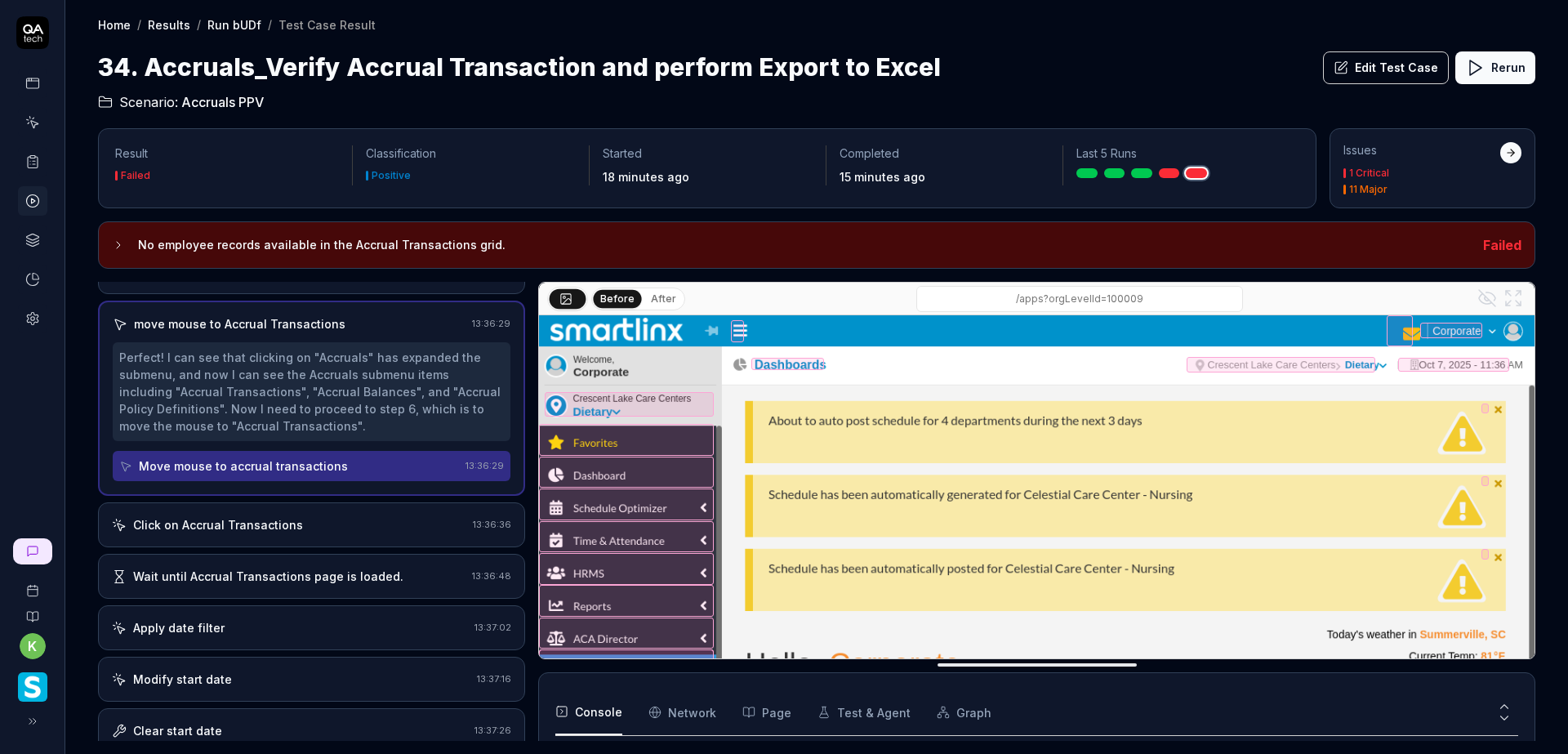
click at [655, 298] on button "After" at bounding box center [663, 299] width 39 height 18
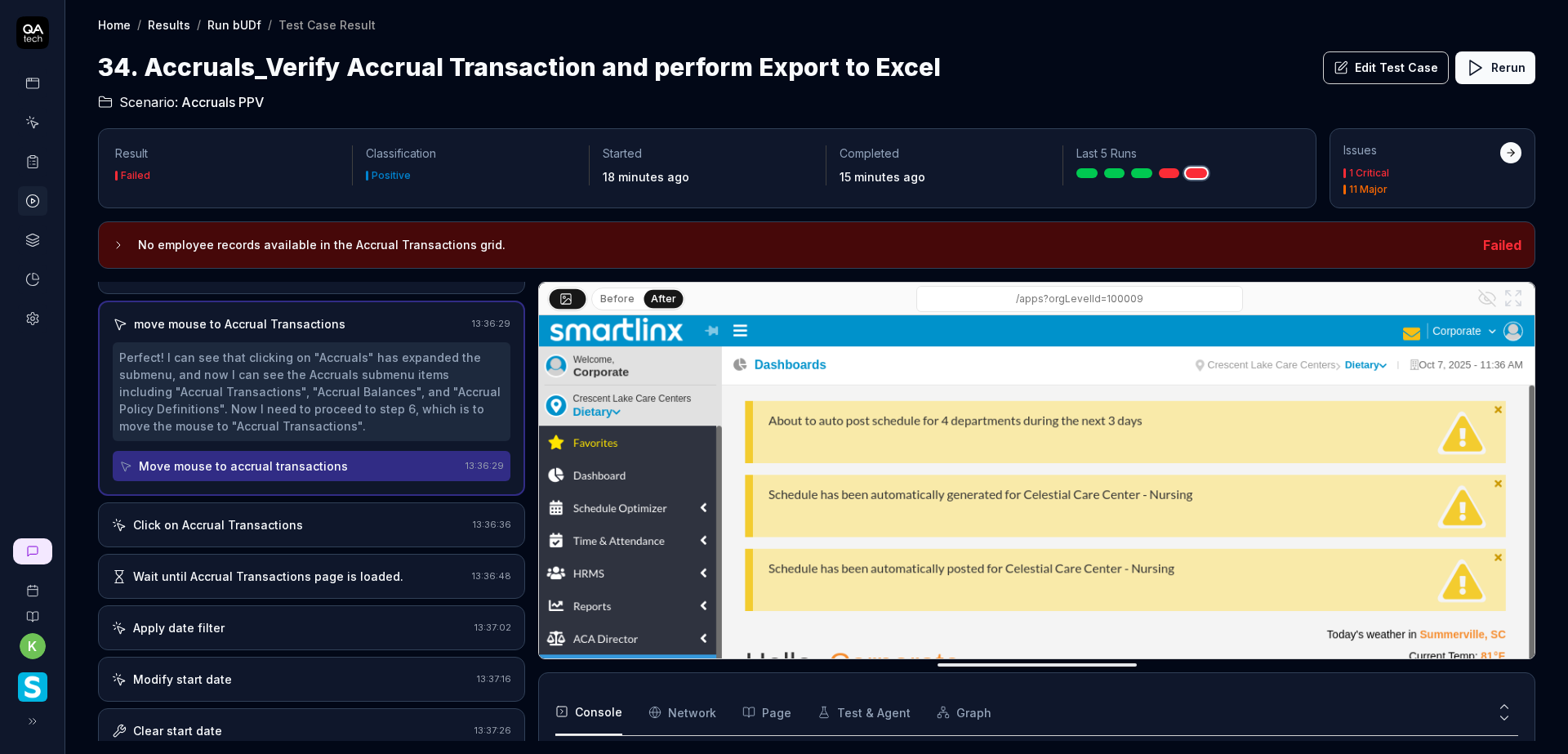
click at [382, 526] on div "Click on Accrual Transactions" at bounding box center [289, 524] width 355 height 17
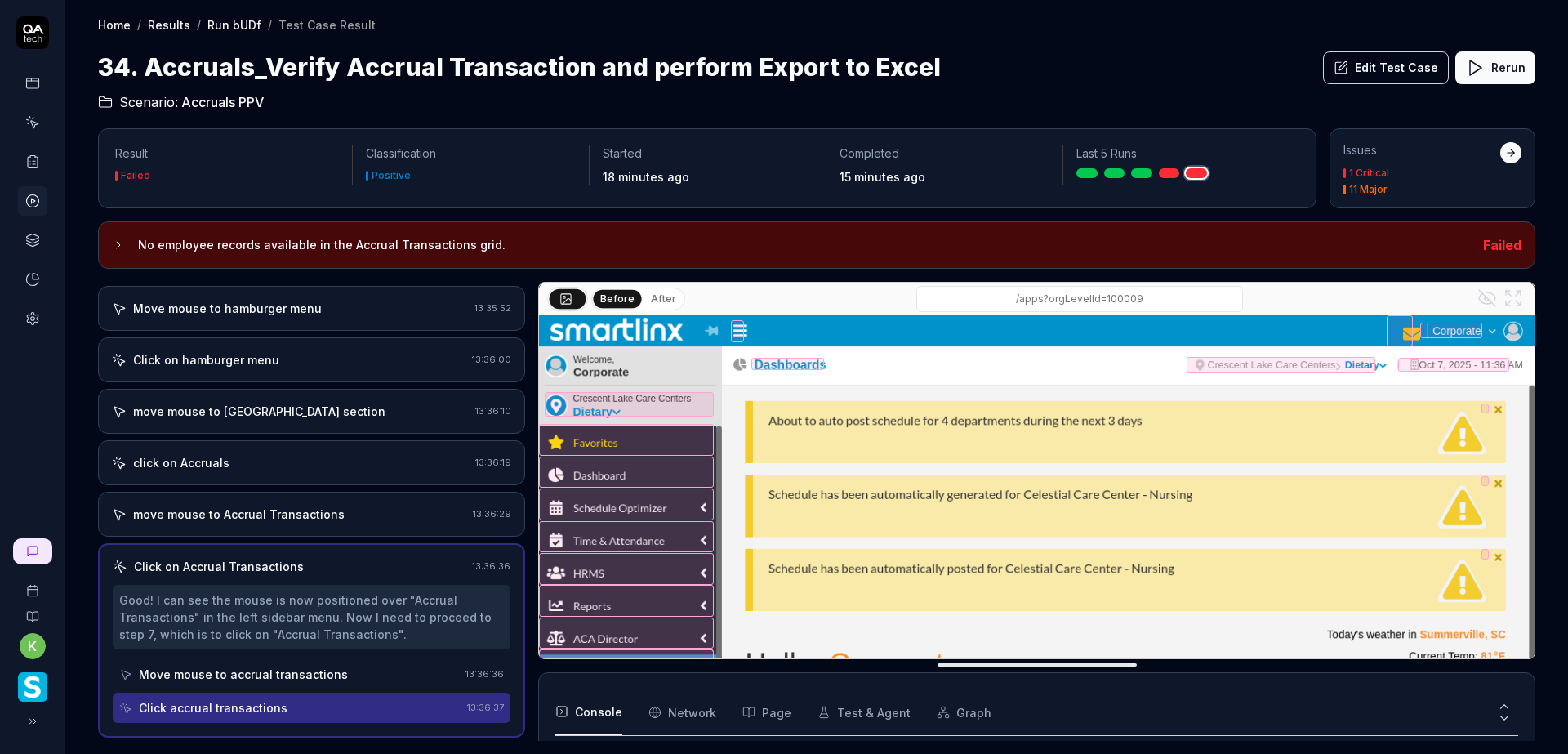
scroll to position [120, 0]
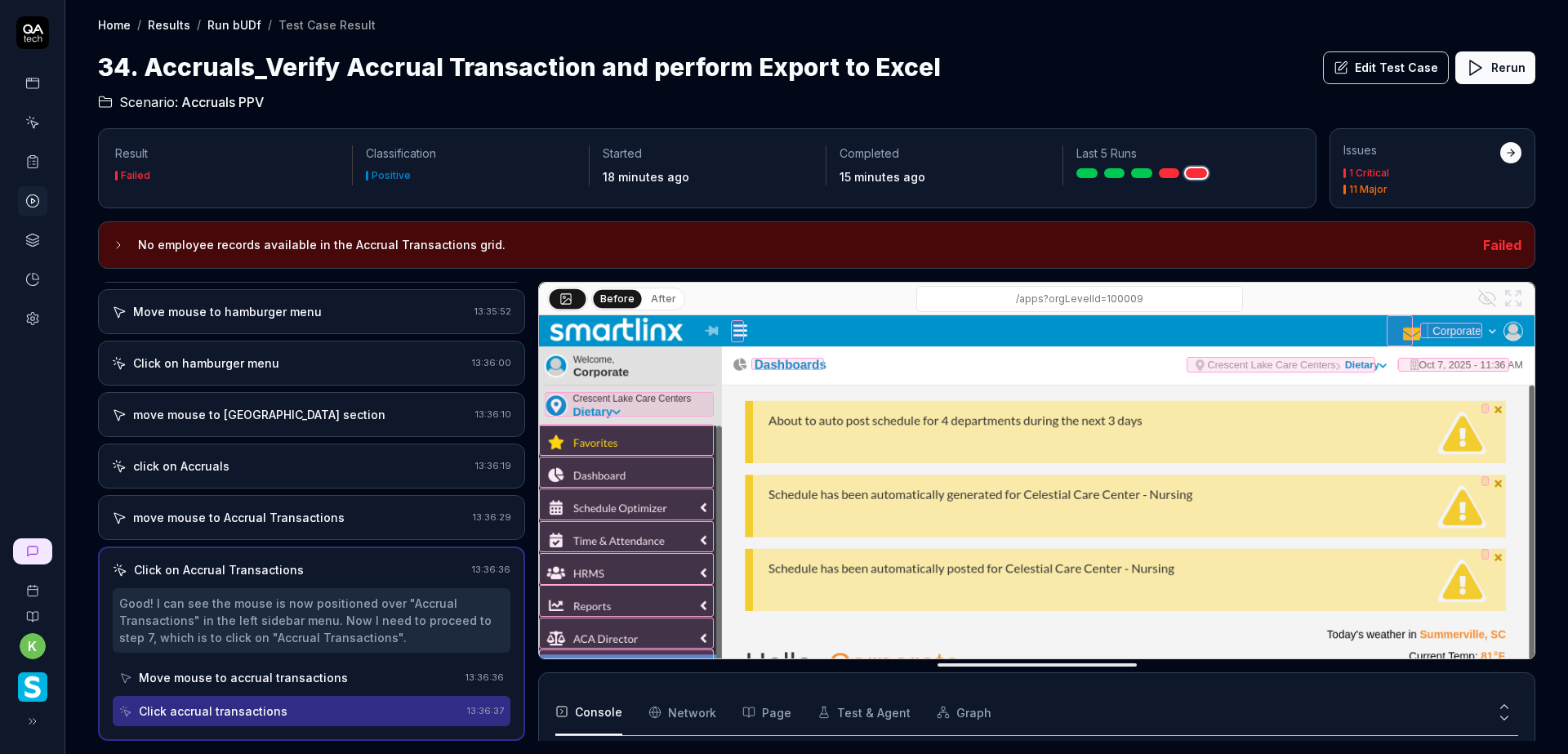
click at [656, 301] on button "After" at bounding box center [663, 299] width 39 height 18
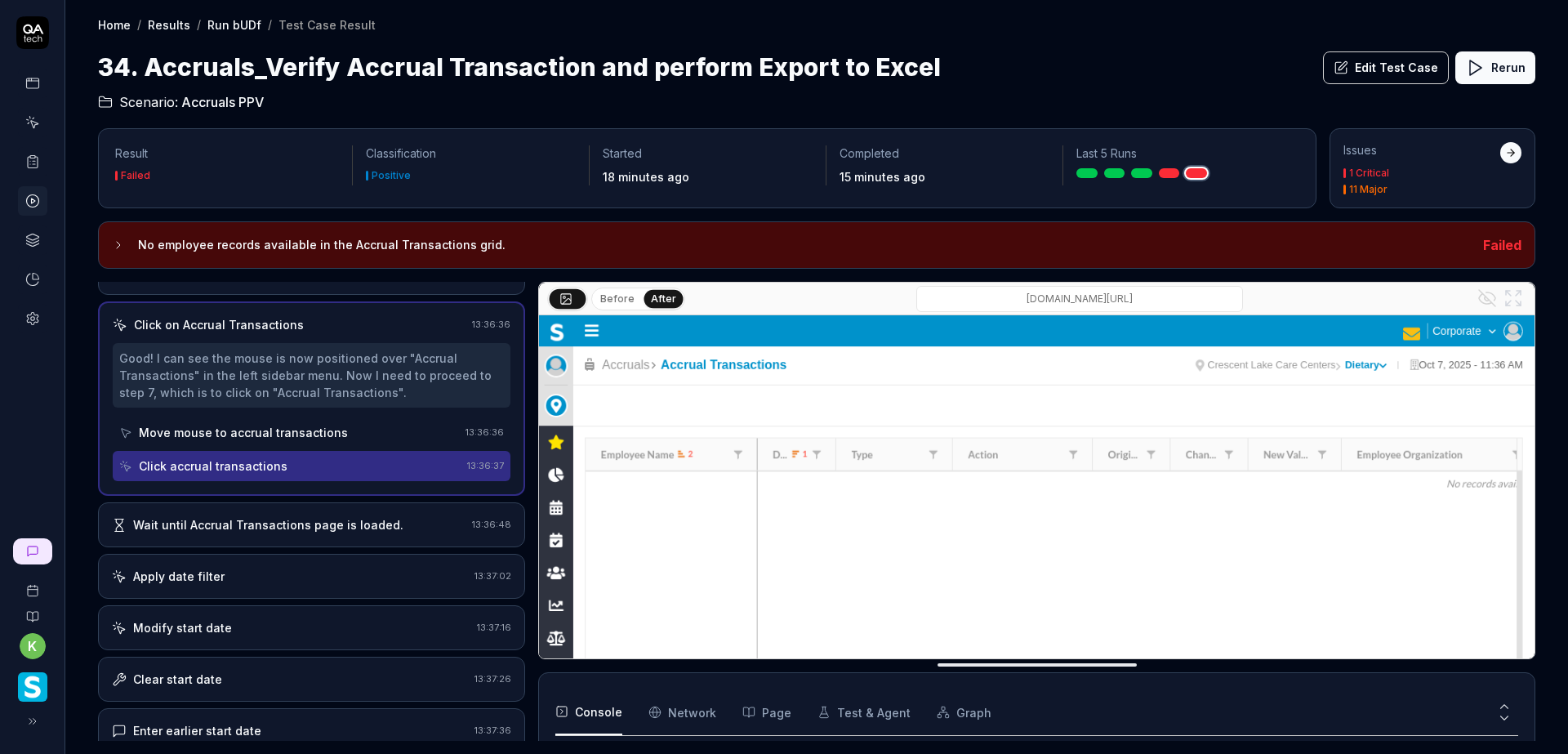
scroll to position [446, 0]
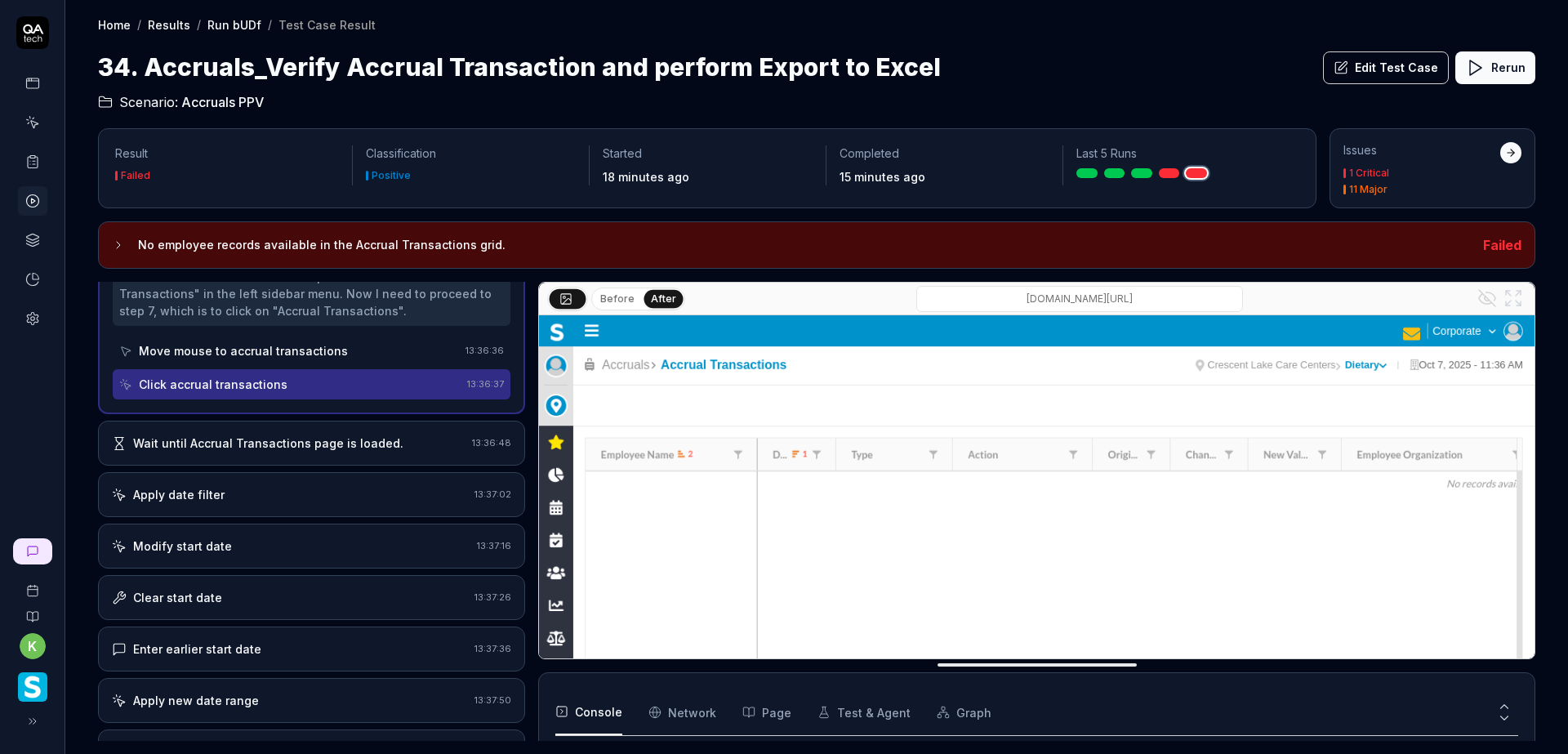
click at [432, 438] on div "Wait until Accrual Transactions page is loaded." at bounding box center [288, 443] width 354 height 17
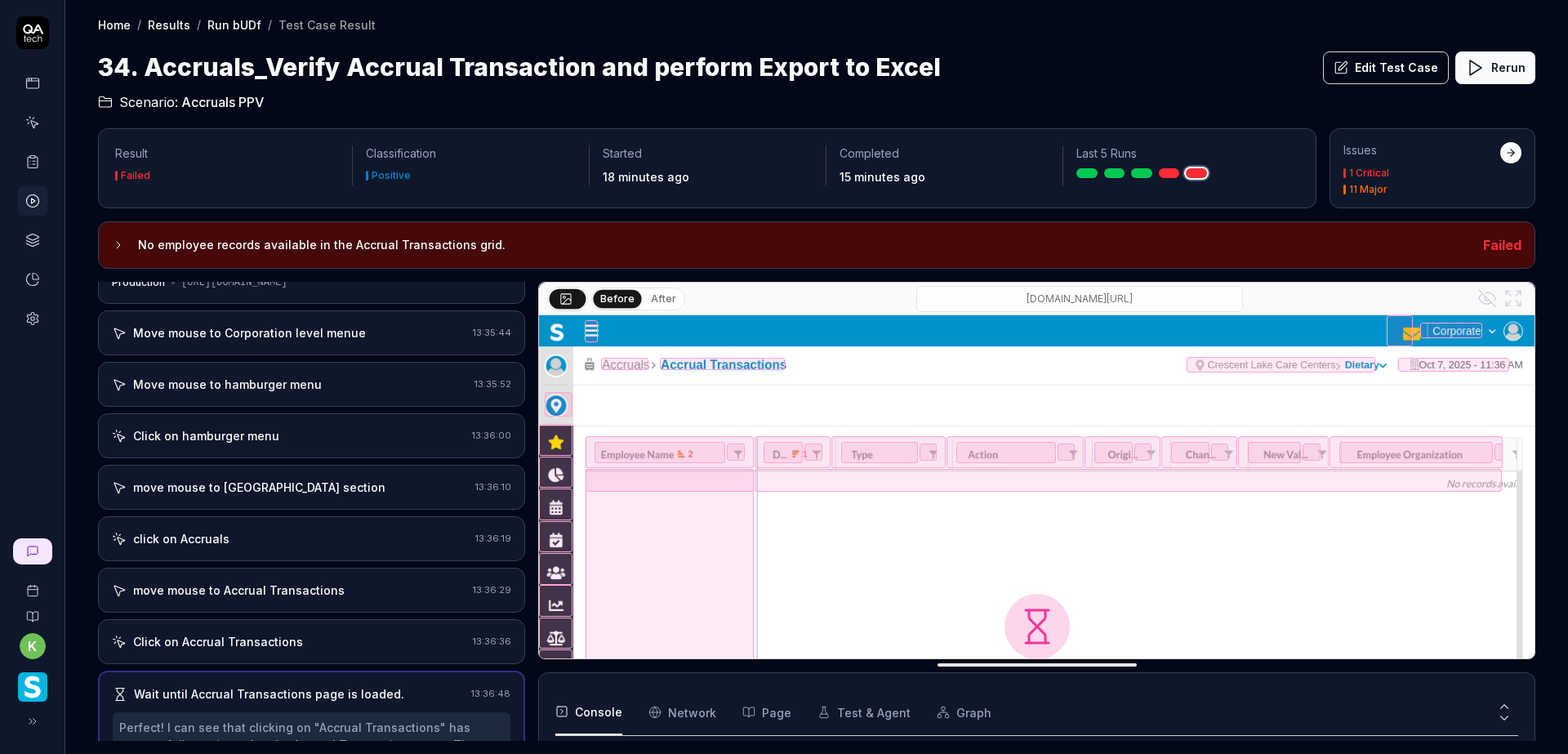
scroll to position [0, 0]
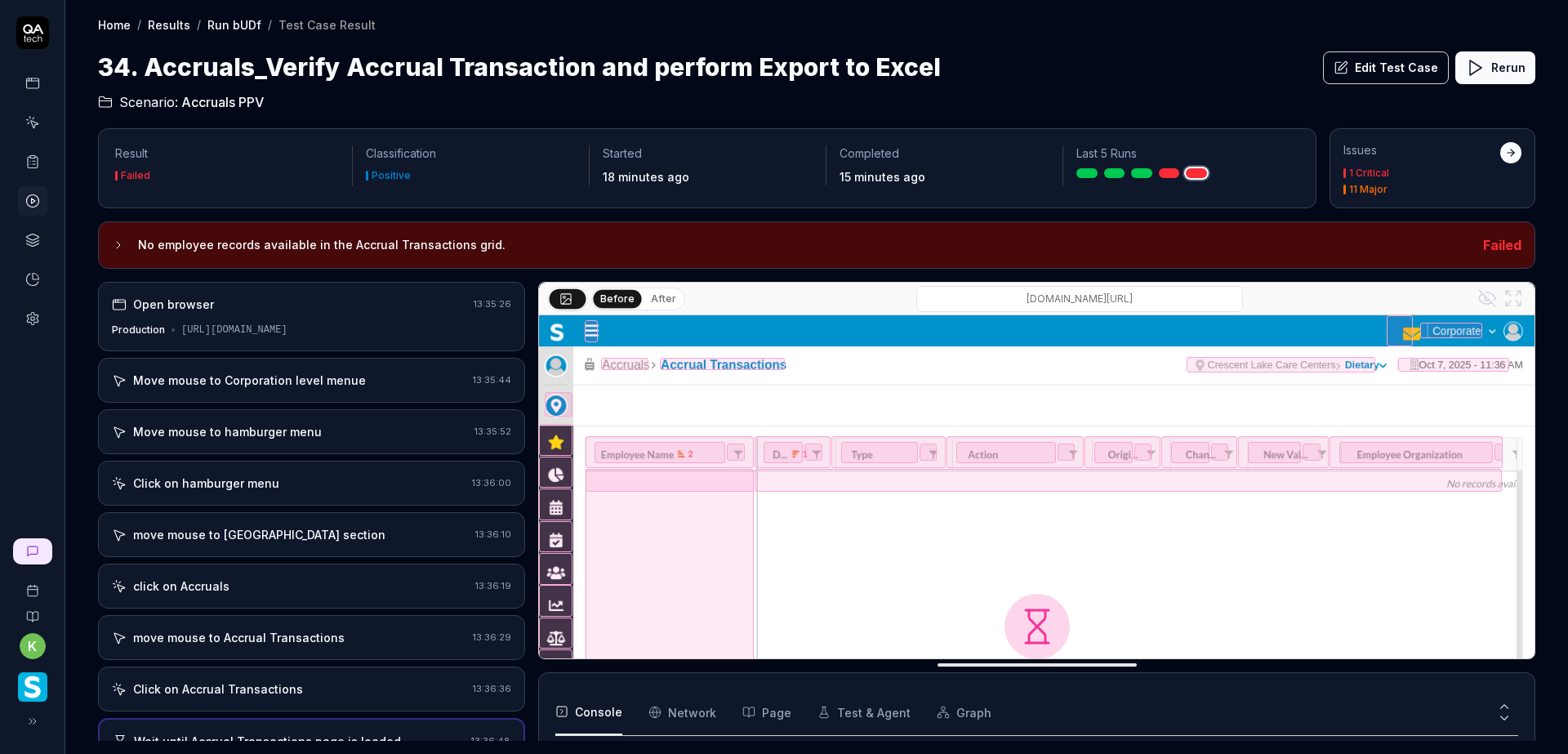
click at [379, 378] on div "Move mouse to Corporation level menue" at bounding box center [289, 379] width 355 height 17
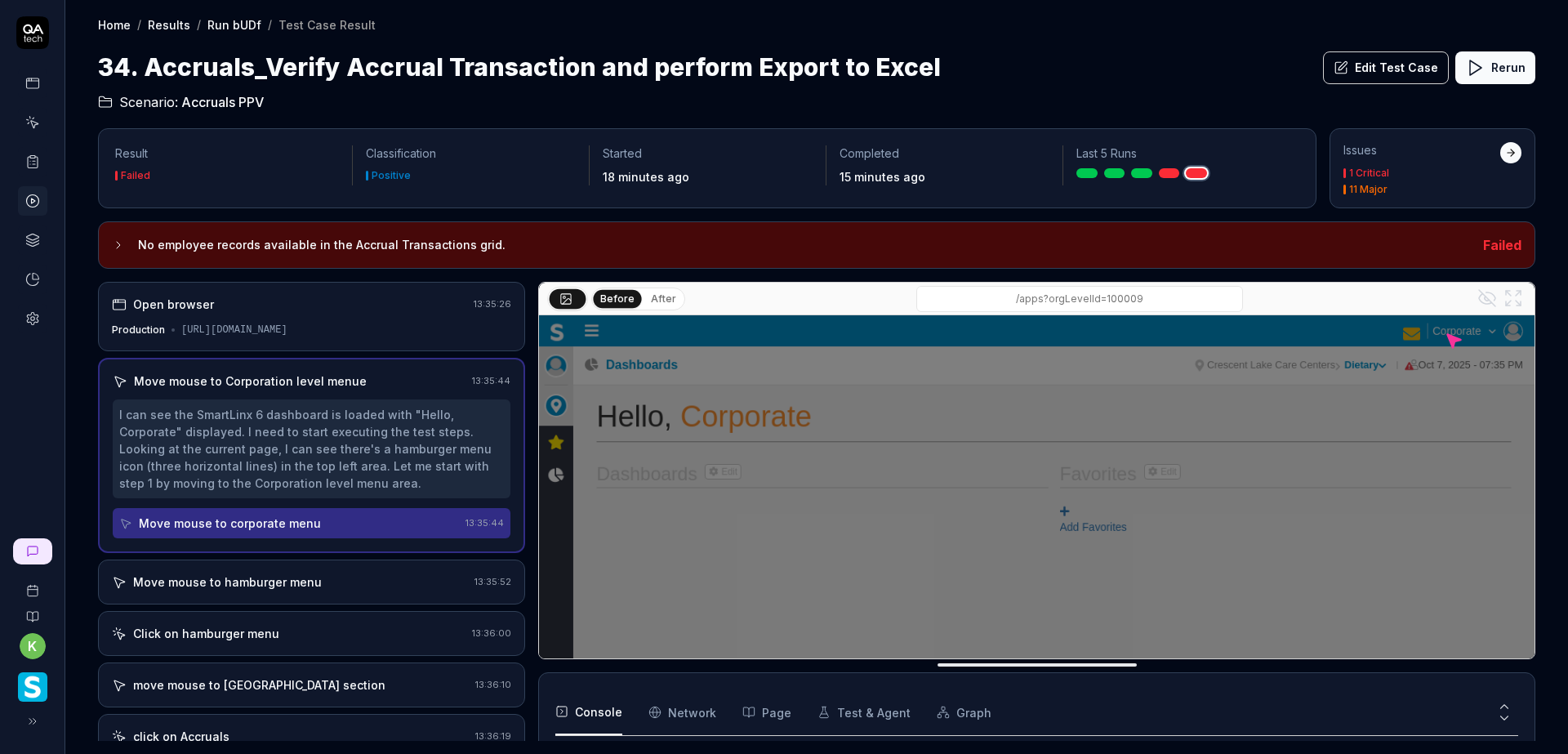
click at [342, 310] on div "Open browser" at bounding box center [289, 304] width 355 height 17
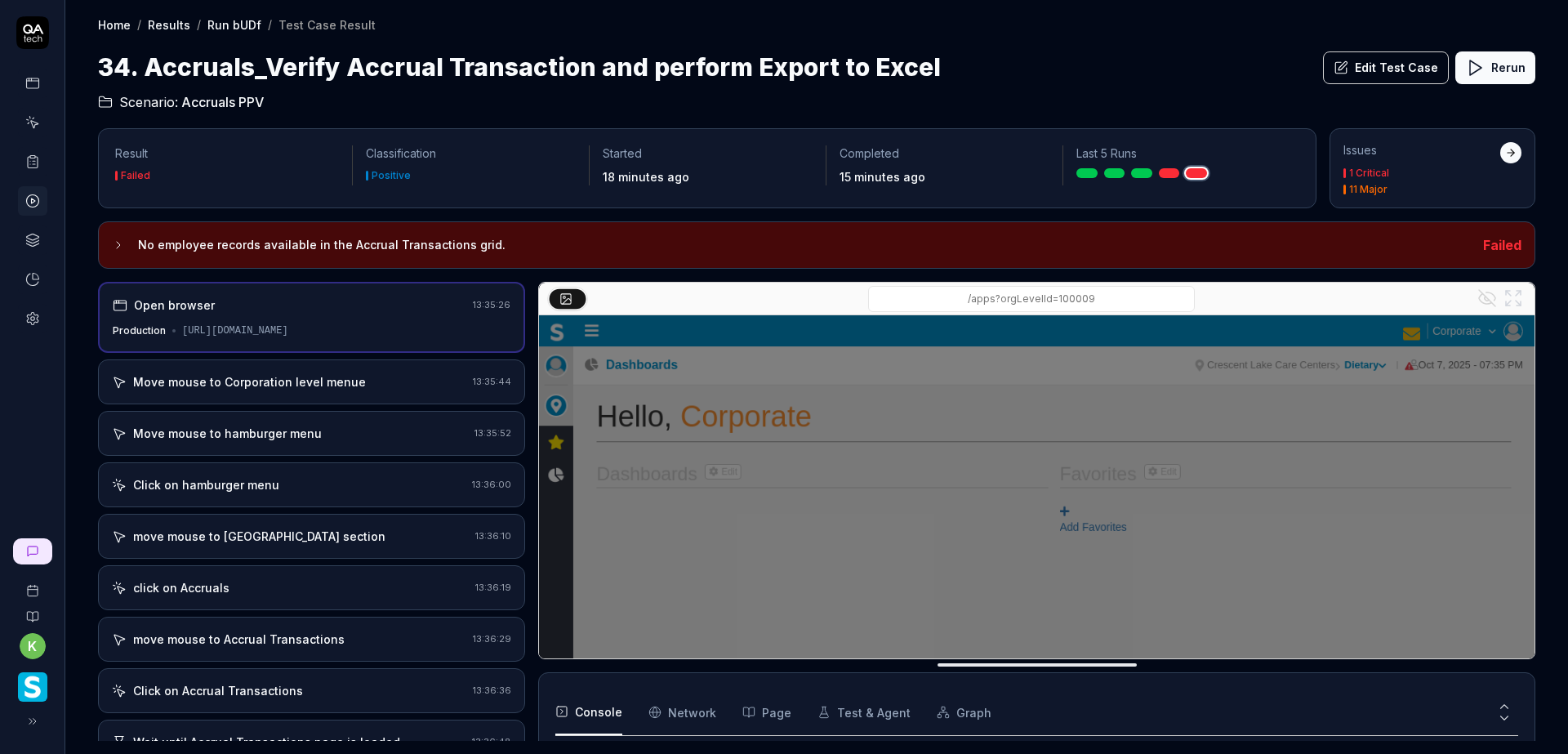
click at [1386, 64] on button "Edit Test Case" at bounding box center [1385, 68] width 126 height 33
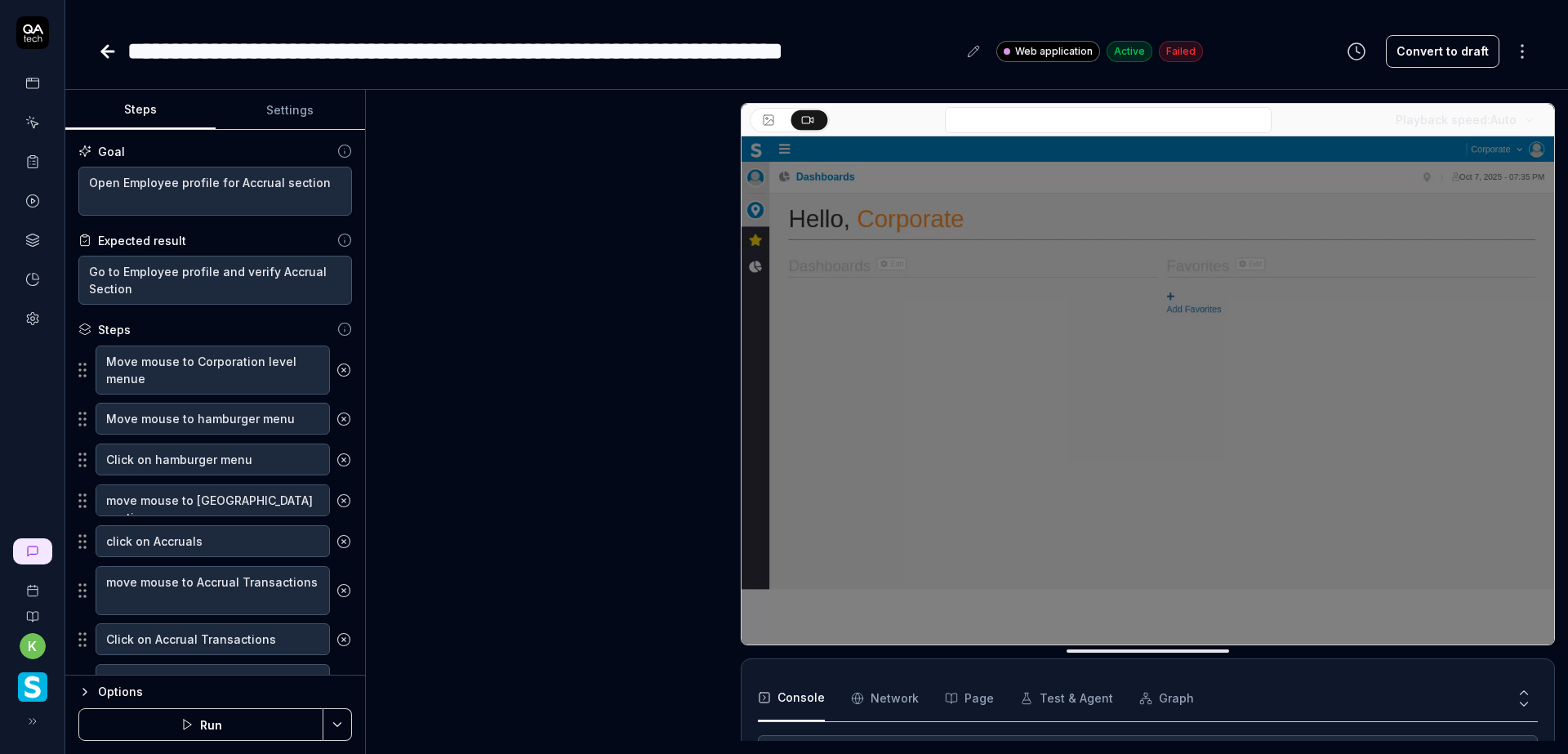
scroll to position [475, 0]
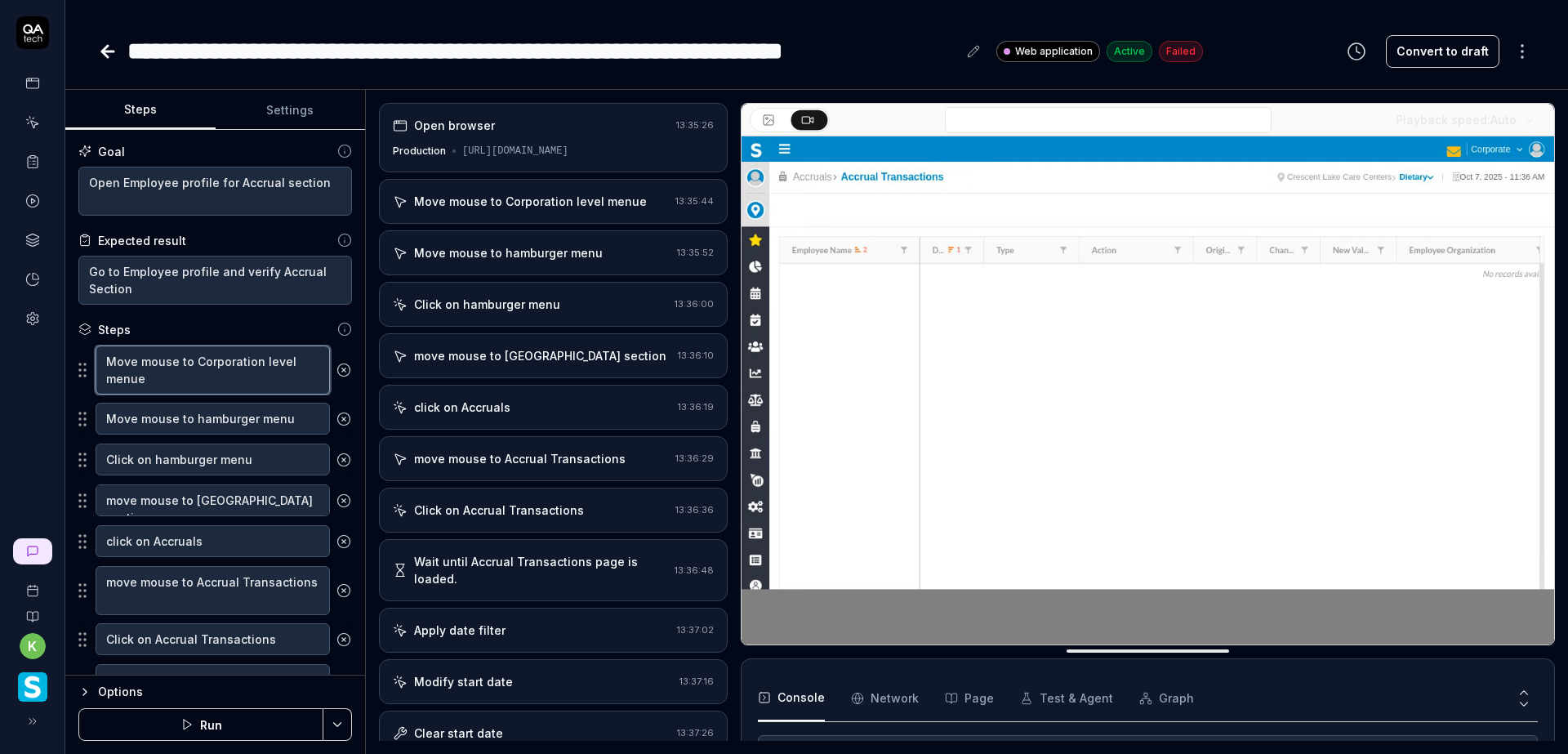
click at [217, 365] on textarea "Move mouse to Corporation level menue" at bounding box center [212, 369] width 234 height 49
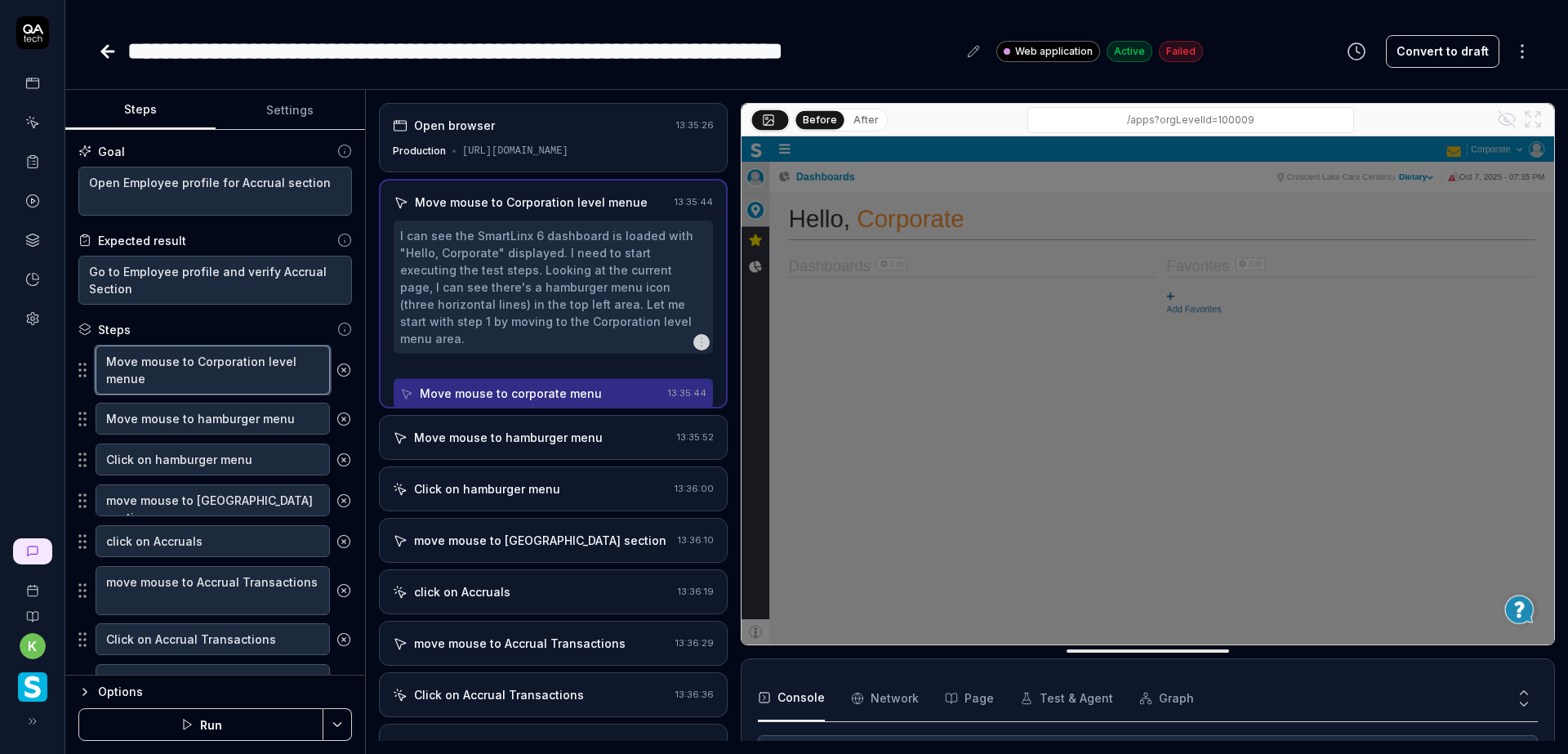
click at [217, 365] on textarea "Move mouse to Corporation level menue" at bounding box center [212, 369] width 234 height 49
type textarea "*"
type textarea "Move mouse to Nlevel menue"
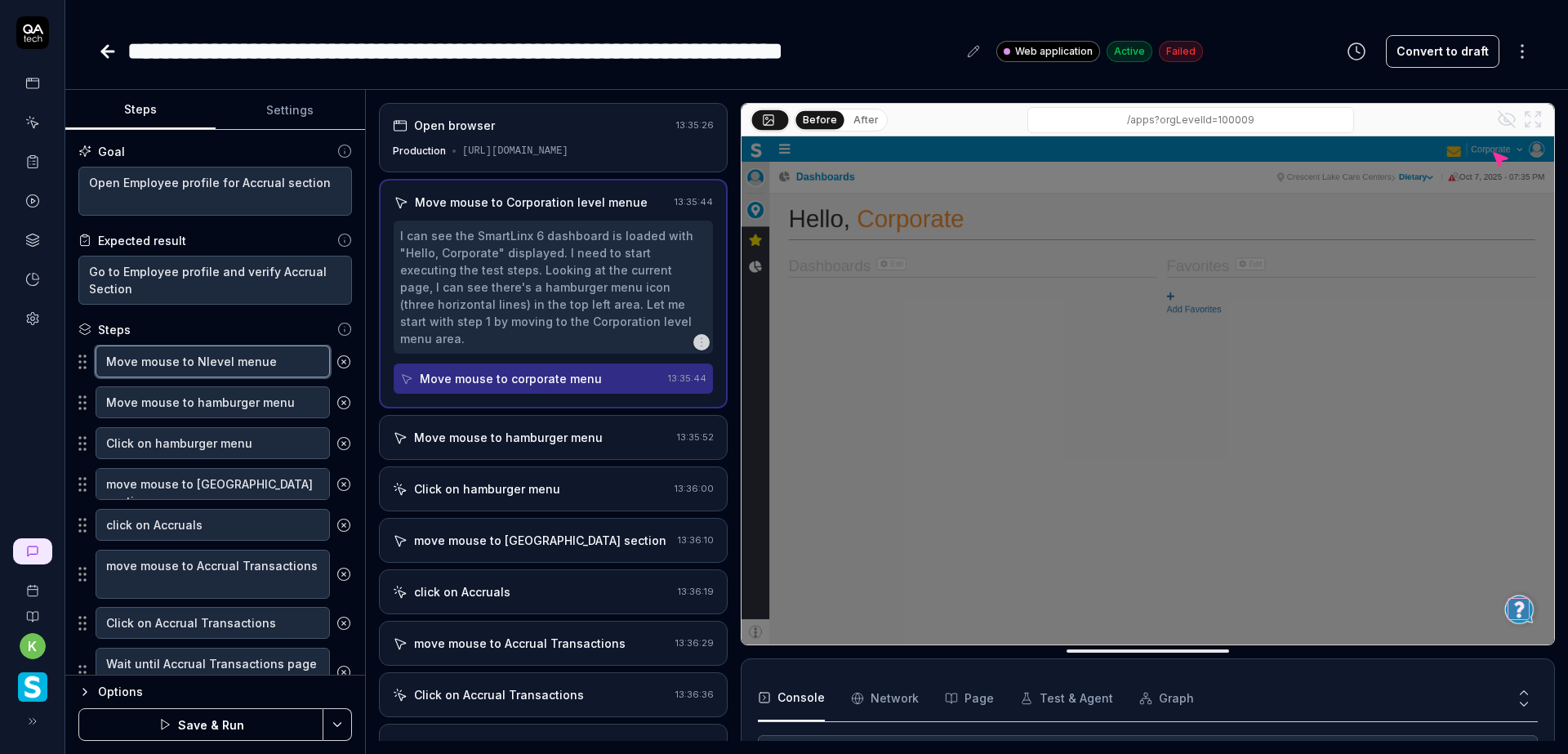
type textarea "*"
type textarea "Move mouse to Nulevel menue"
type textarea "*"
type textarea "Move mouse to Nurlevel menue"
type textarea "*"
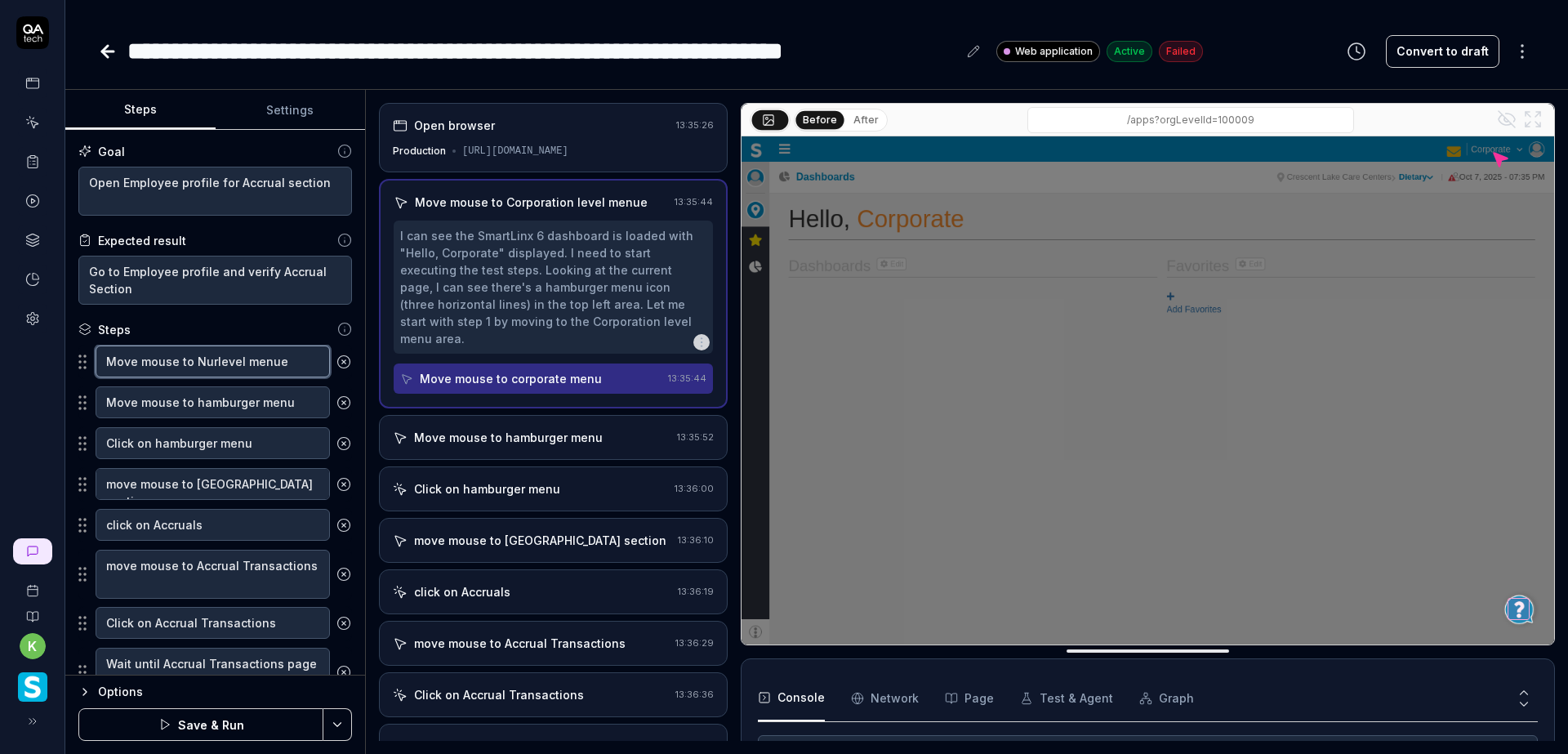
type textarea "Move mouse to Nurslevel menue"
type textarea "*"
type textarea "Move mouse to Nursilevel menue"
type textarea "*"
type textarea "Move mouse to Nursinlevel menue"
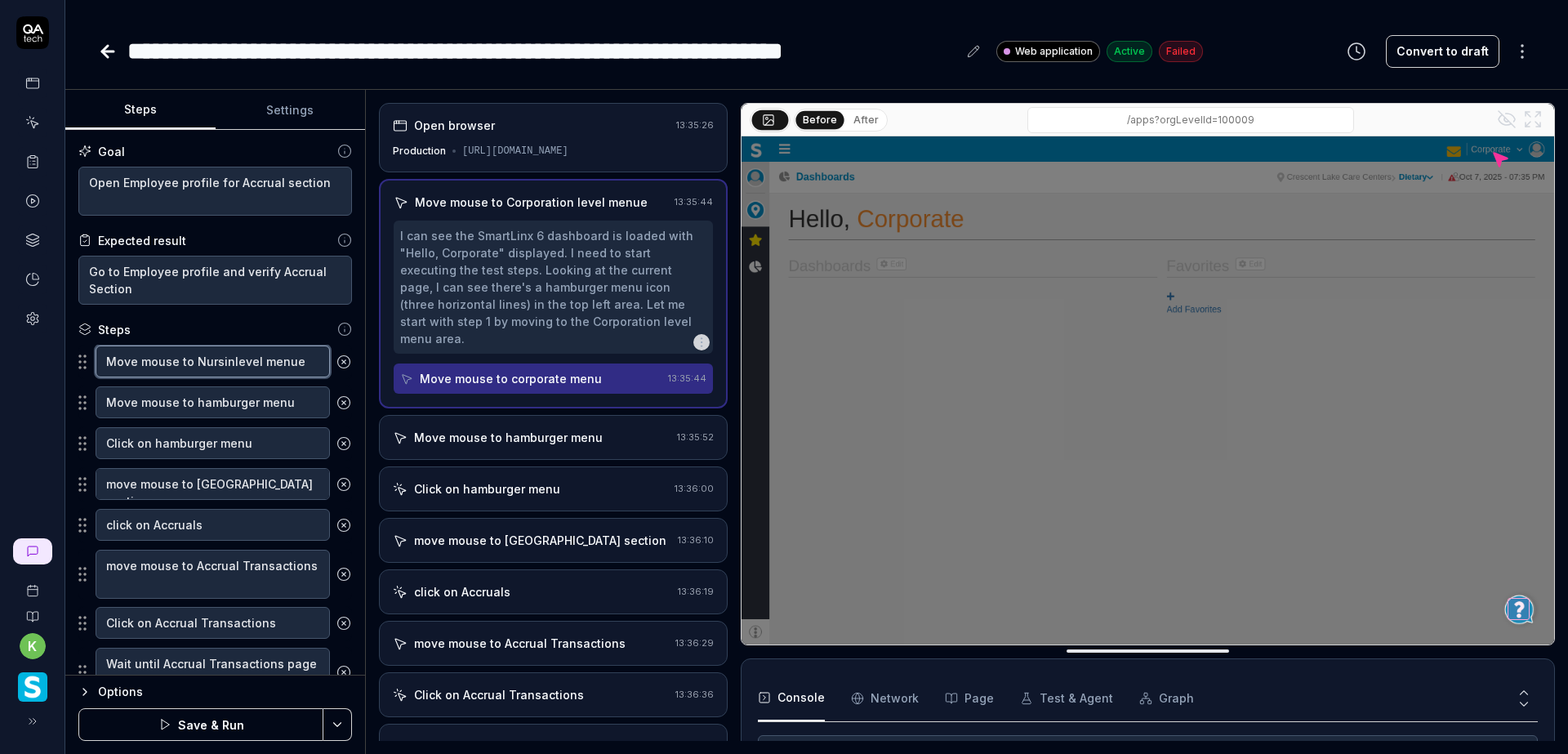
type textarea "*"
type textarea "Move mouse to Nursing level menue"
type textarea "*"
type textarea "Move mouse to Nursing dlevel menue"
type textarea "*"
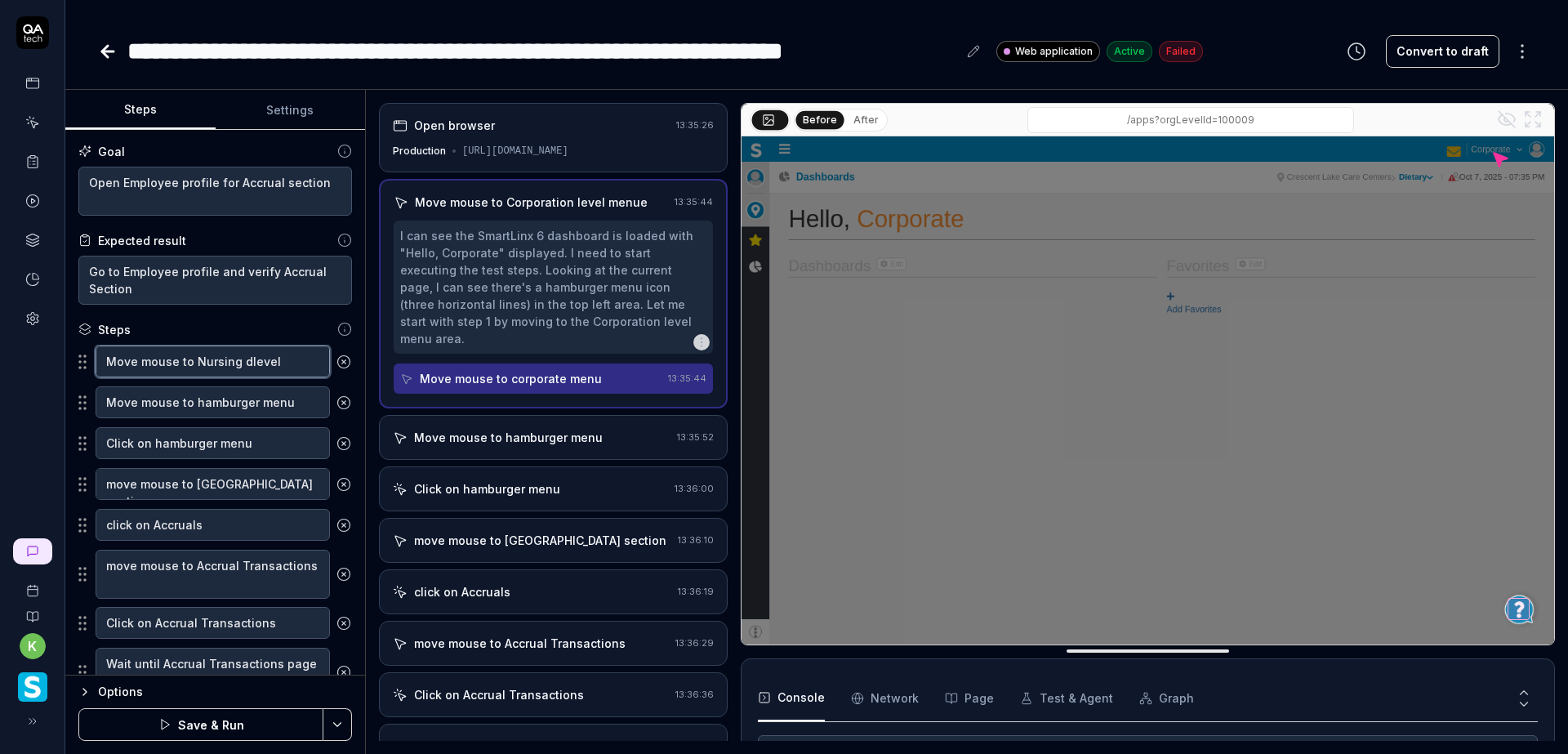
type textarea "Move mouse to Nursing delevel menue"
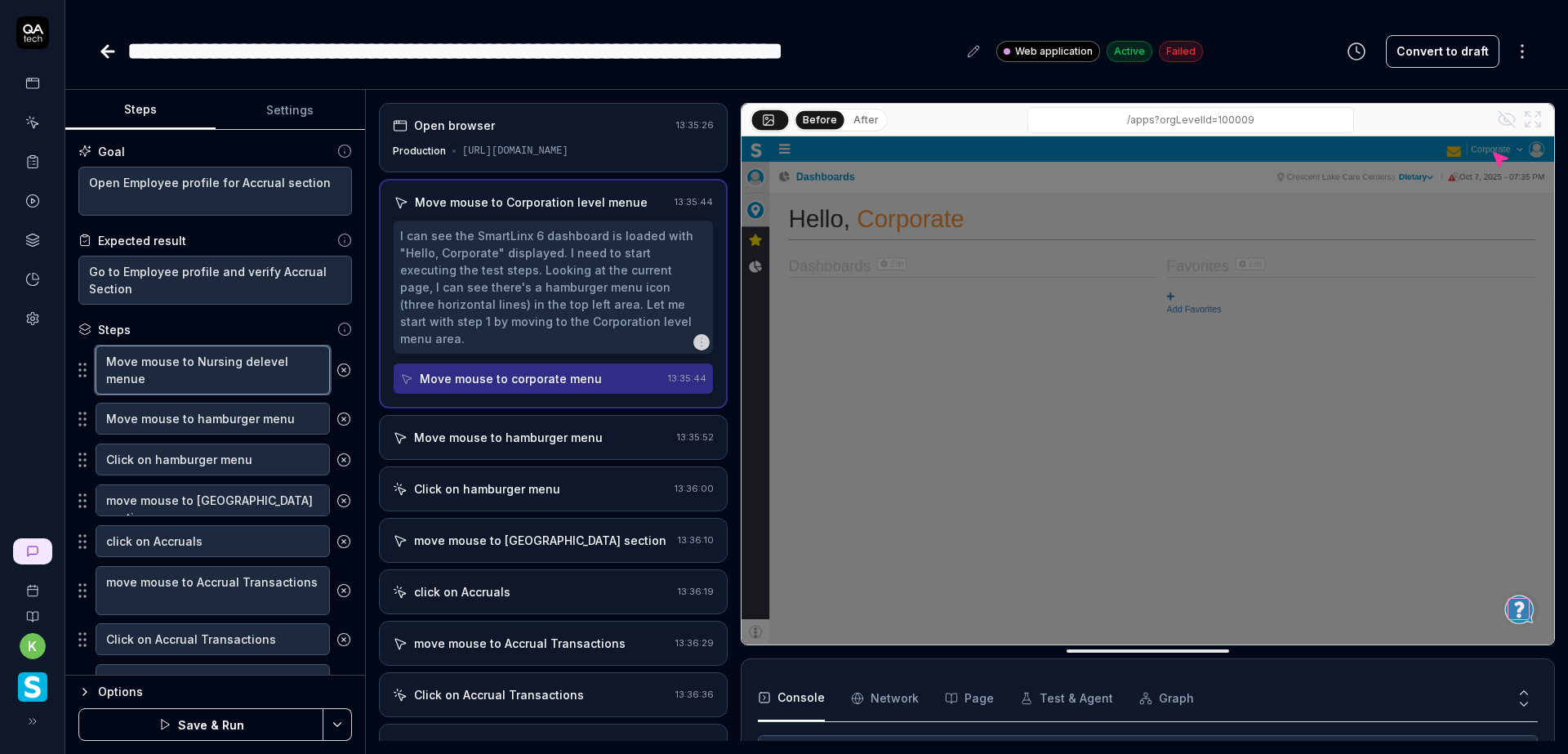
type textarea "*"
type textarea "Move mouse to Nursing deplevel menue"
type textarea "*"
type textarea "Move mouse to Nursing depalevel menue"
type textarea "*"
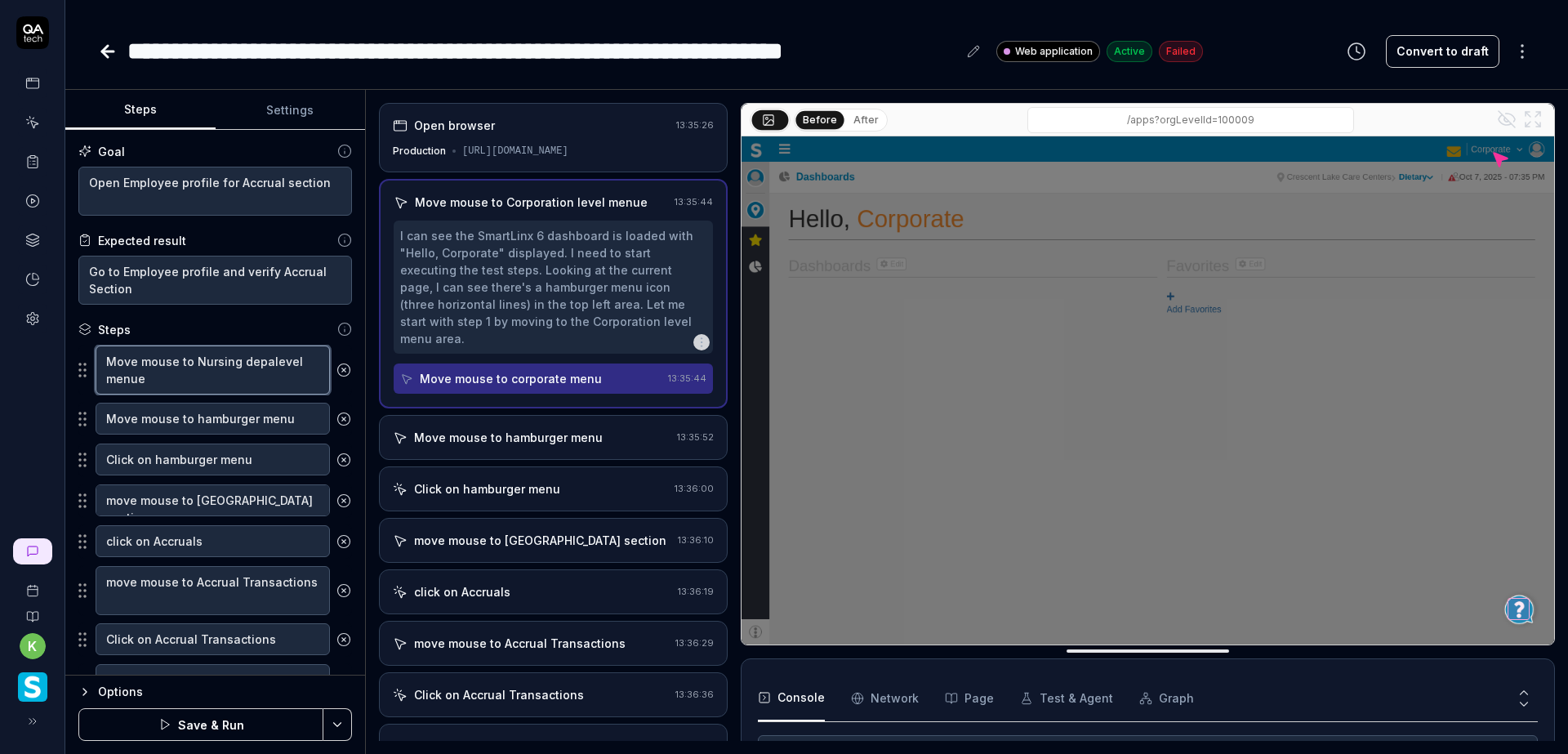
type textarea "Move mouse to Nursing deparlevel menue"
type textarea "*"
type textarea "Move mouse to Nursing departlevel menue"
type textarea "*"
type textarea "Move mouse to Nursing departmelevel menue"
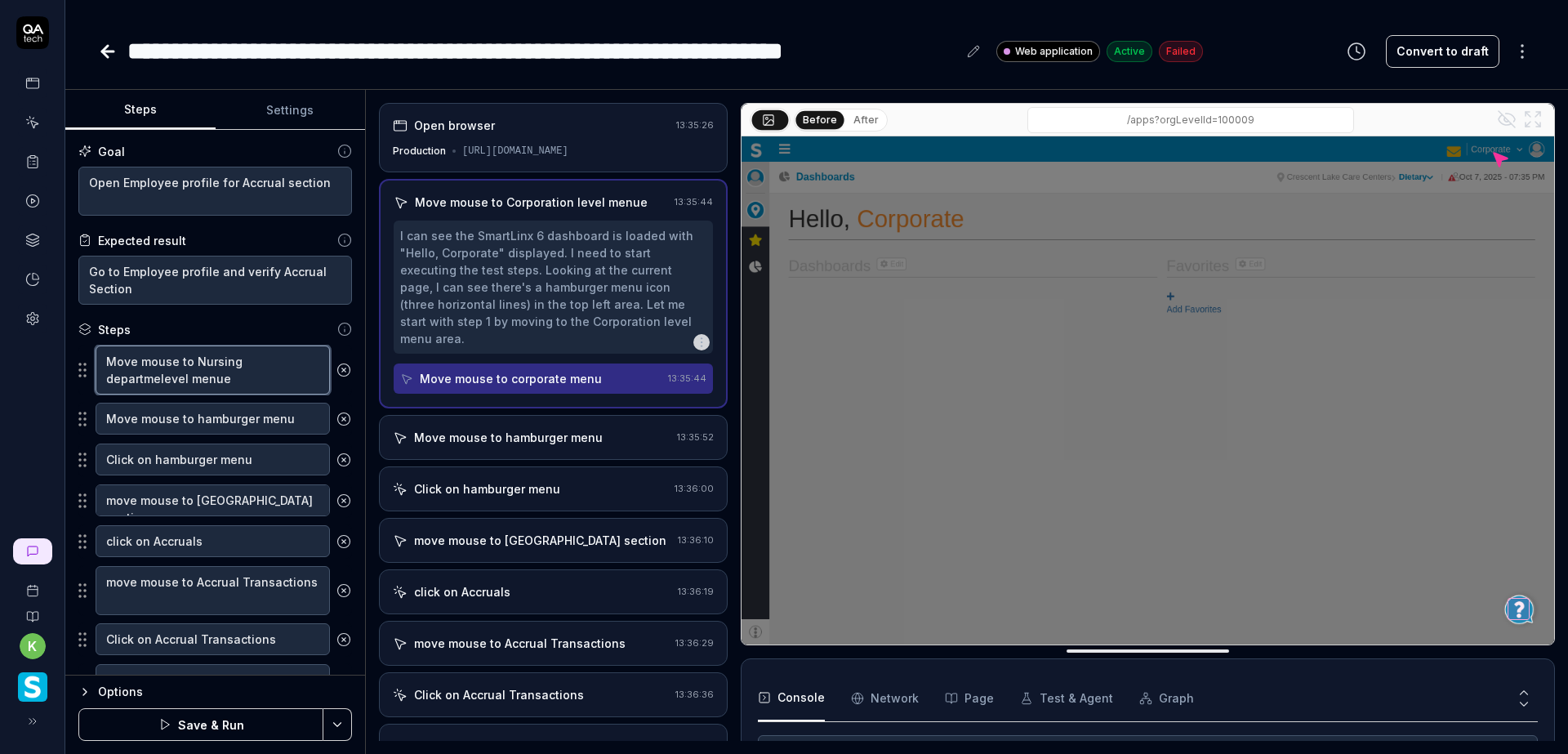
type textarea "*"
type textarea "Move mouse to Nursing departmenlevel menue"
type textarea "*"
type textarea "Move mouse to Nursing departmentlevel menue"
type textarea "*"
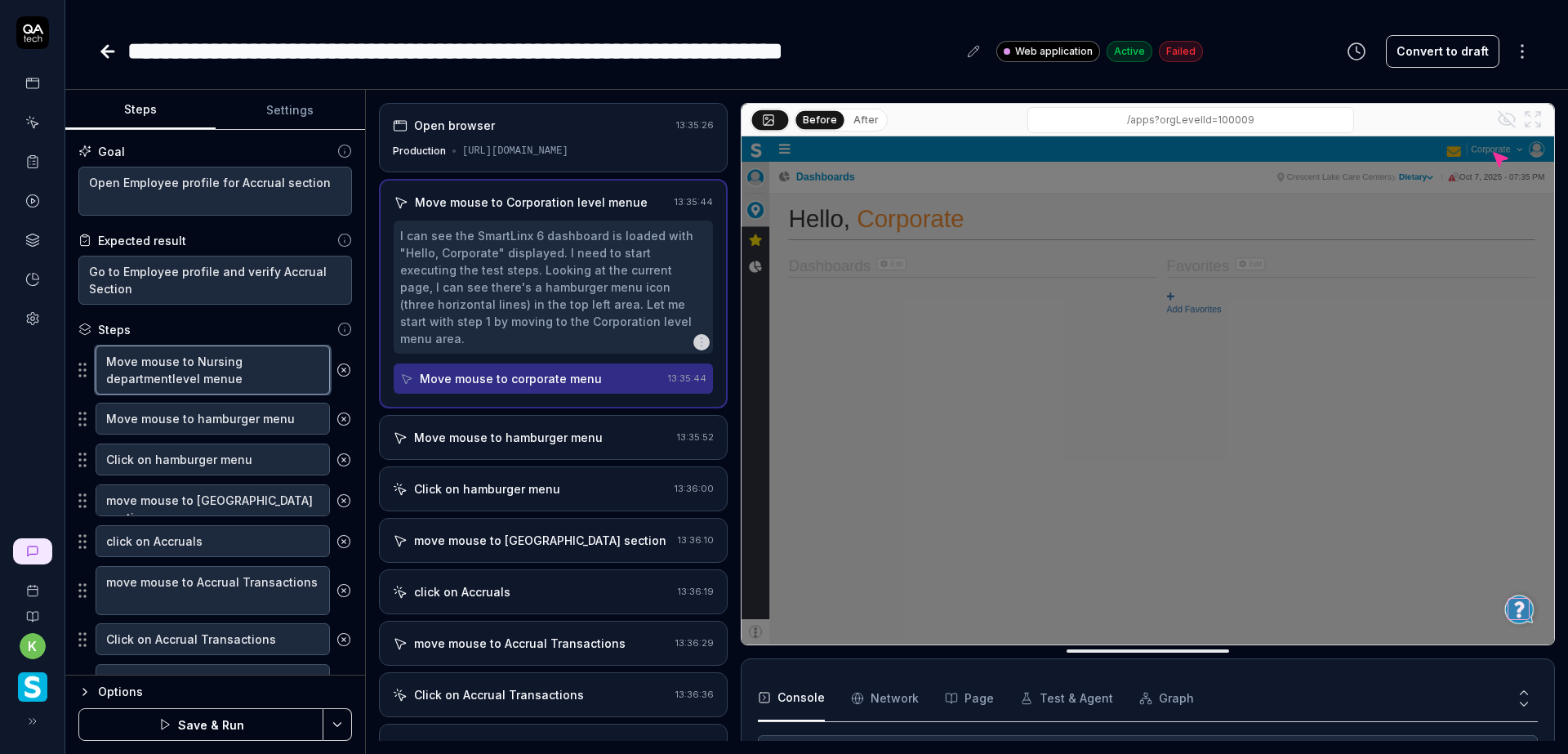
type textarea "Move mouse to Nursing department level menue"
type textarea "*"
type textarea "Move mouse to Nursing department ilevel menue"
type textarea "*"
type textarea "Move mouse to Nursing department inlevel menue"
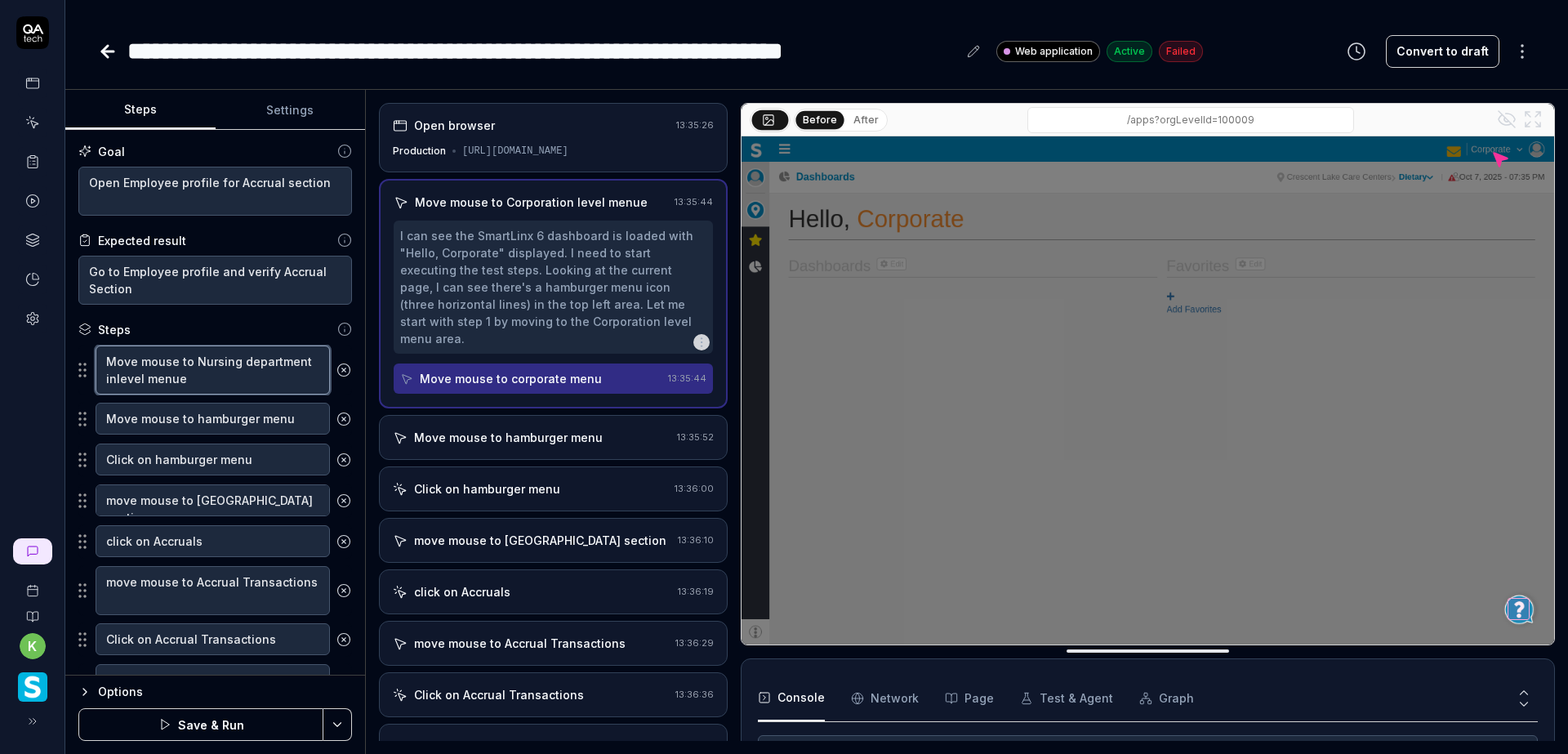
type textarea "*"
type textarea "Move mouse to Nursing department in level menue"
type textarea "*"
type textarea "Move mouse to Nursing department in tlevel menue"
type textarea "*"
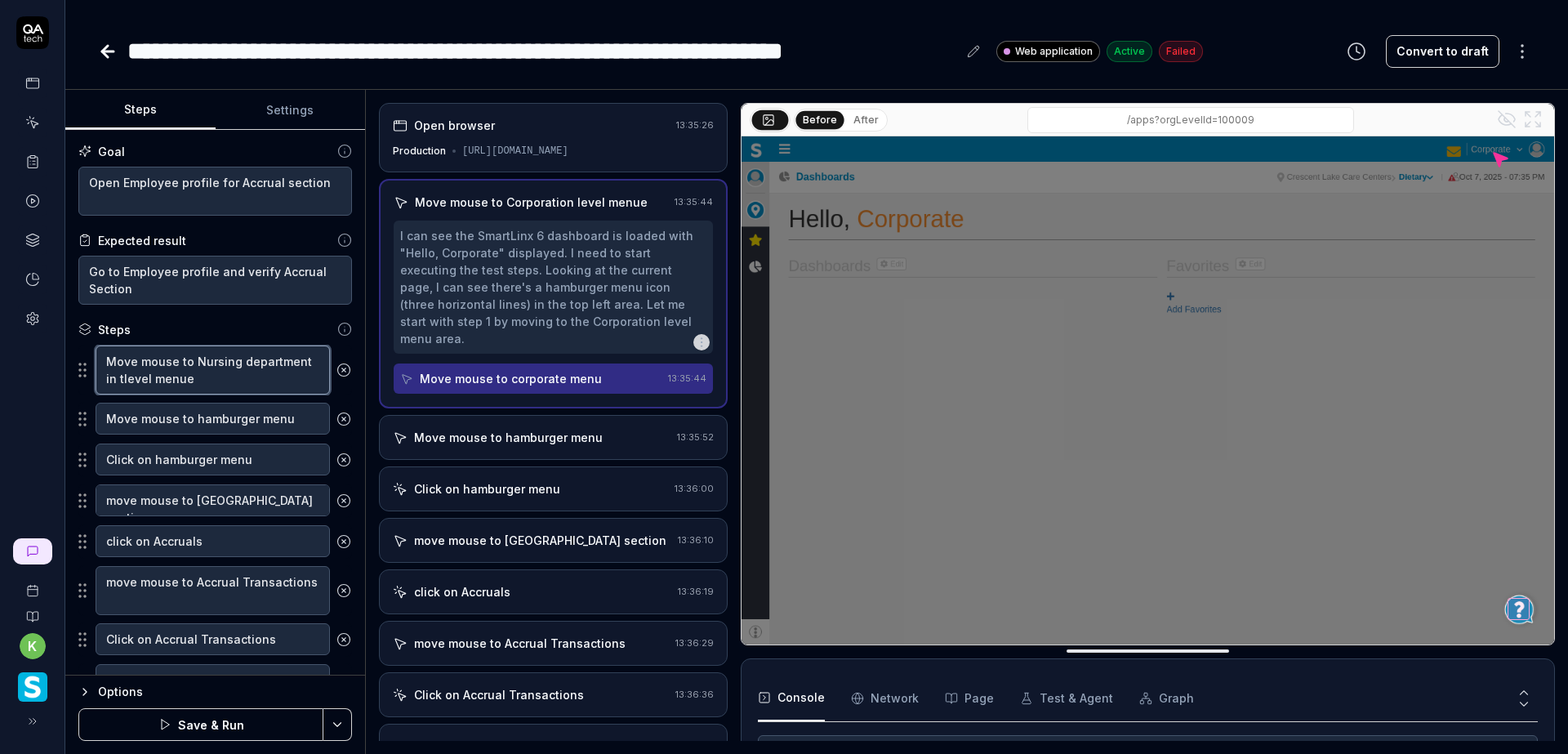
type textarea "Move mouse to Nursing department in thlevel menue"
type textarea "*"
type textarea "Move mouse to Nursing department in thelevel menue"
type textarea "*"
type textarea "Move mouse to Nursing department in the level menue"
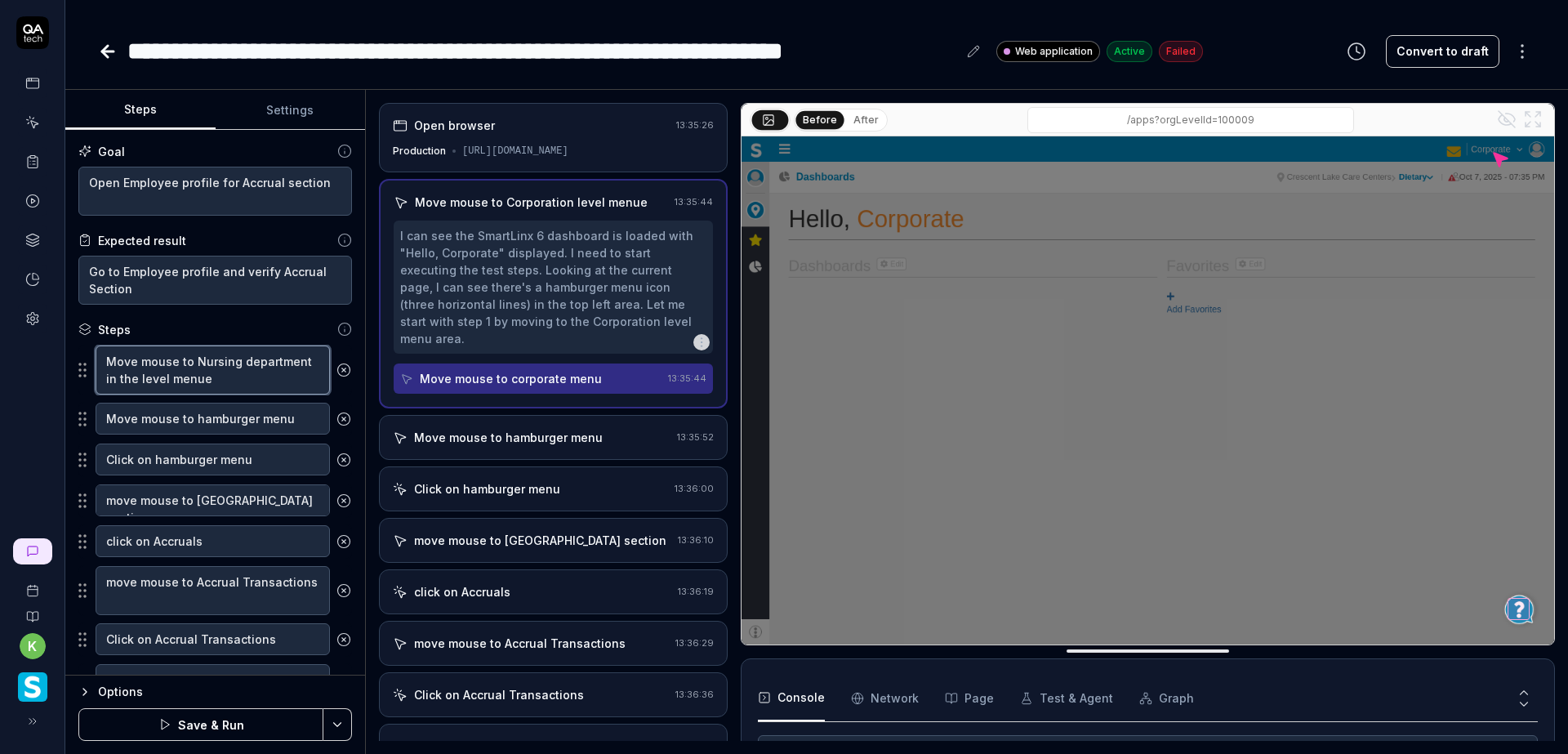
type textarea "*"
type textarea "Move mouse to Nursing department in the Olevel menue"
type textarea "*"
type textarea "Move mouse to Nursing department in the Orlevel menue"
type textarea "*"
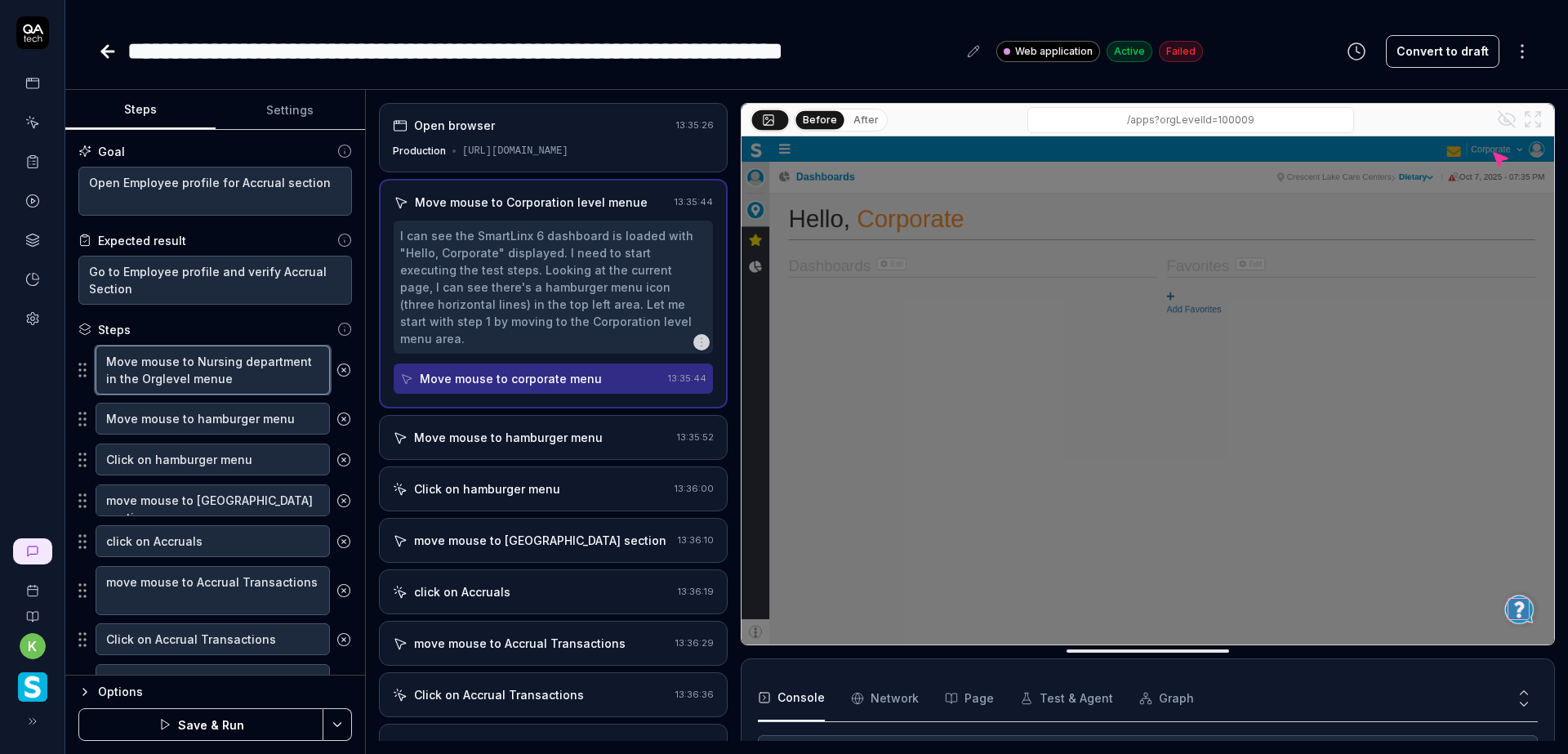
type textarea "Move mouse to Nursing department in the Org level menue"
type textarea "*"
type textarea "Move mouse to Nursing department in the Org Tlevel menue"
type textarea "*"
type textarea "Move mouse to Nursing department in the Org Trlevel menue"
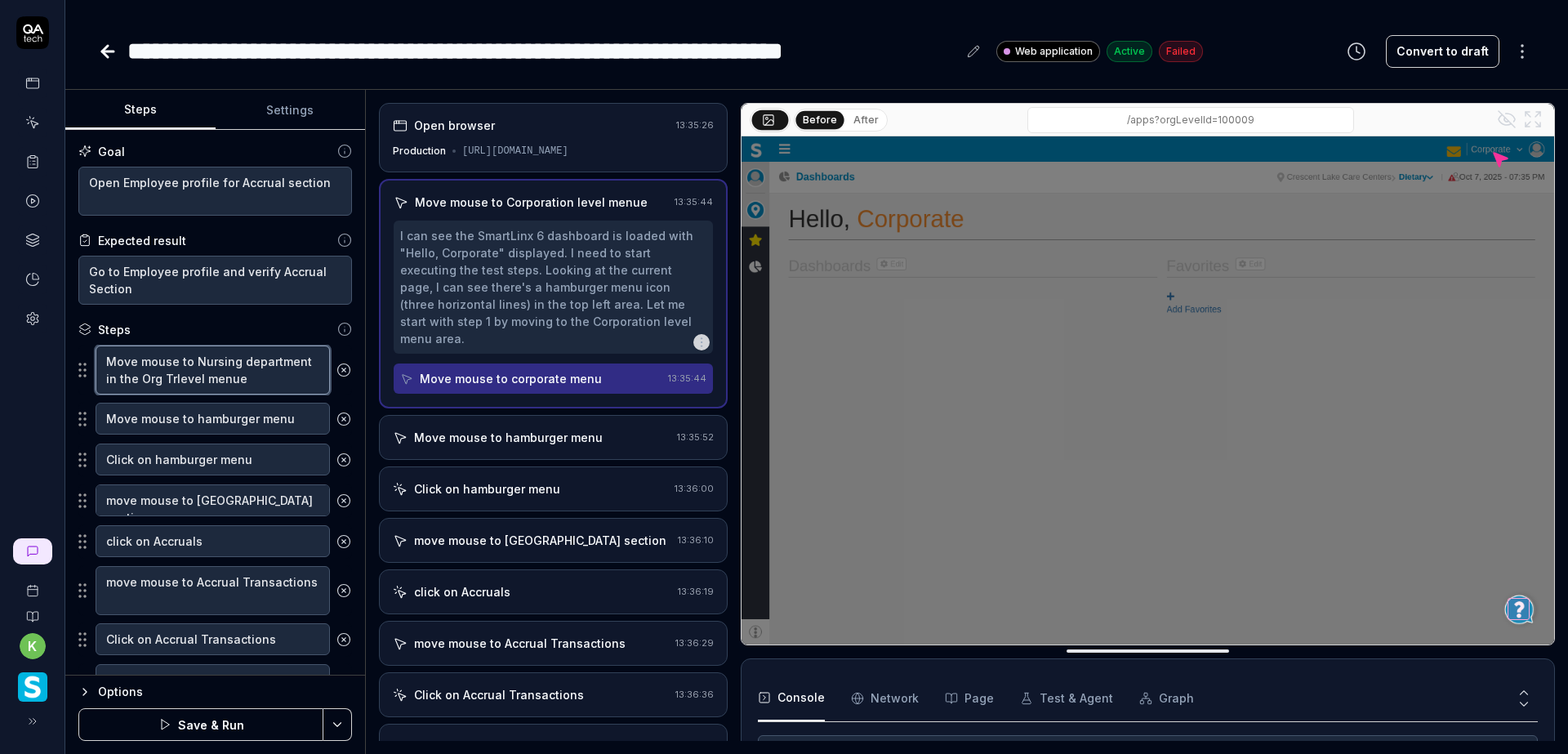
type textarea "*"
type textarea "Move mouse to Nursing department in the Org Trelevel menue"
type textarea "*"
type textarea "Move mouse to Nursing department in the Org Treelevel menue"
type textarea "*"
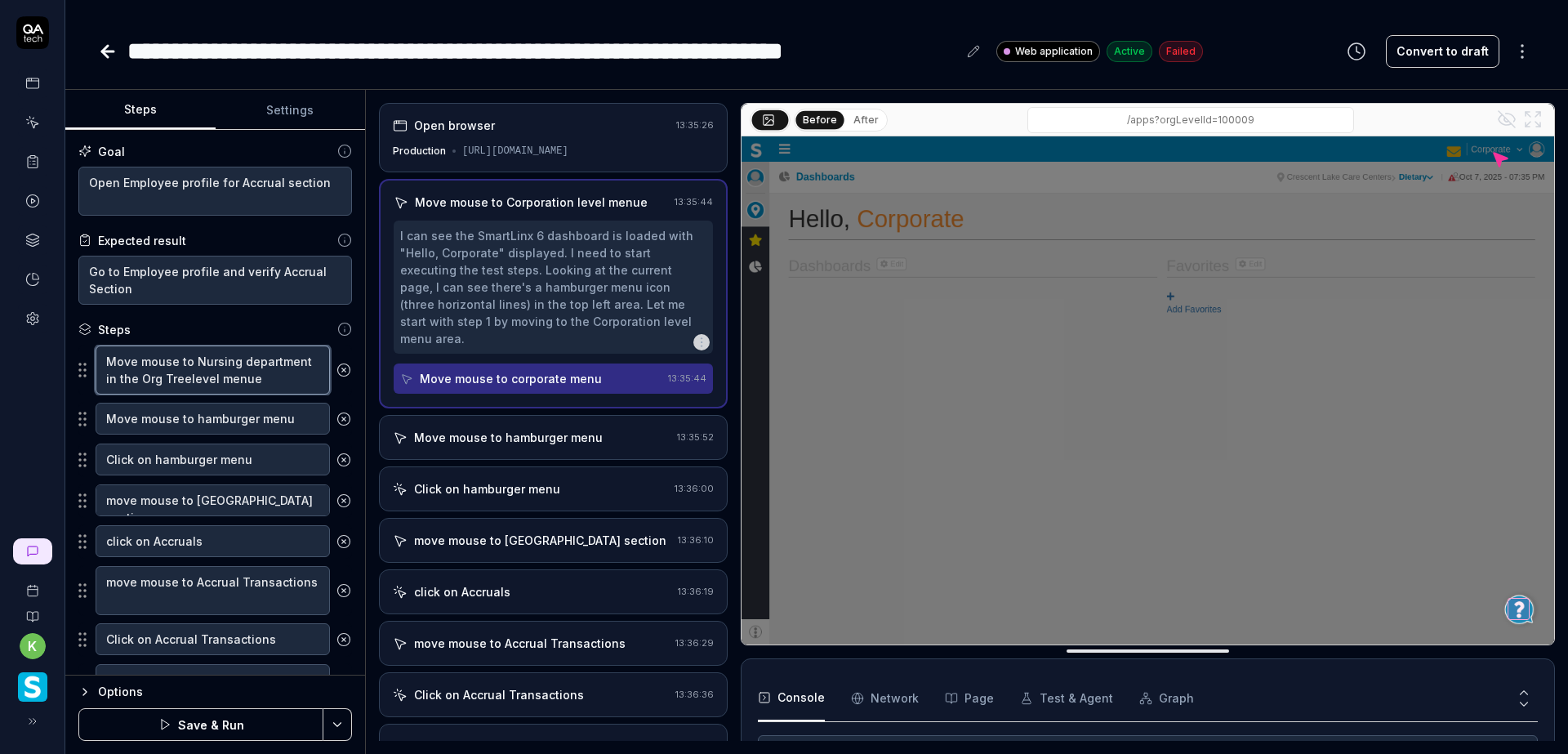
type textarea "Move mouse to Nursing department in the Org Treeevel menue"
type textarea "*"
type textarea "Move mouse to Nursing department in the Org Treevel menue"
type textarea "*"
type textarea "Move mouse to Nursing department in the Org Treeel menue"
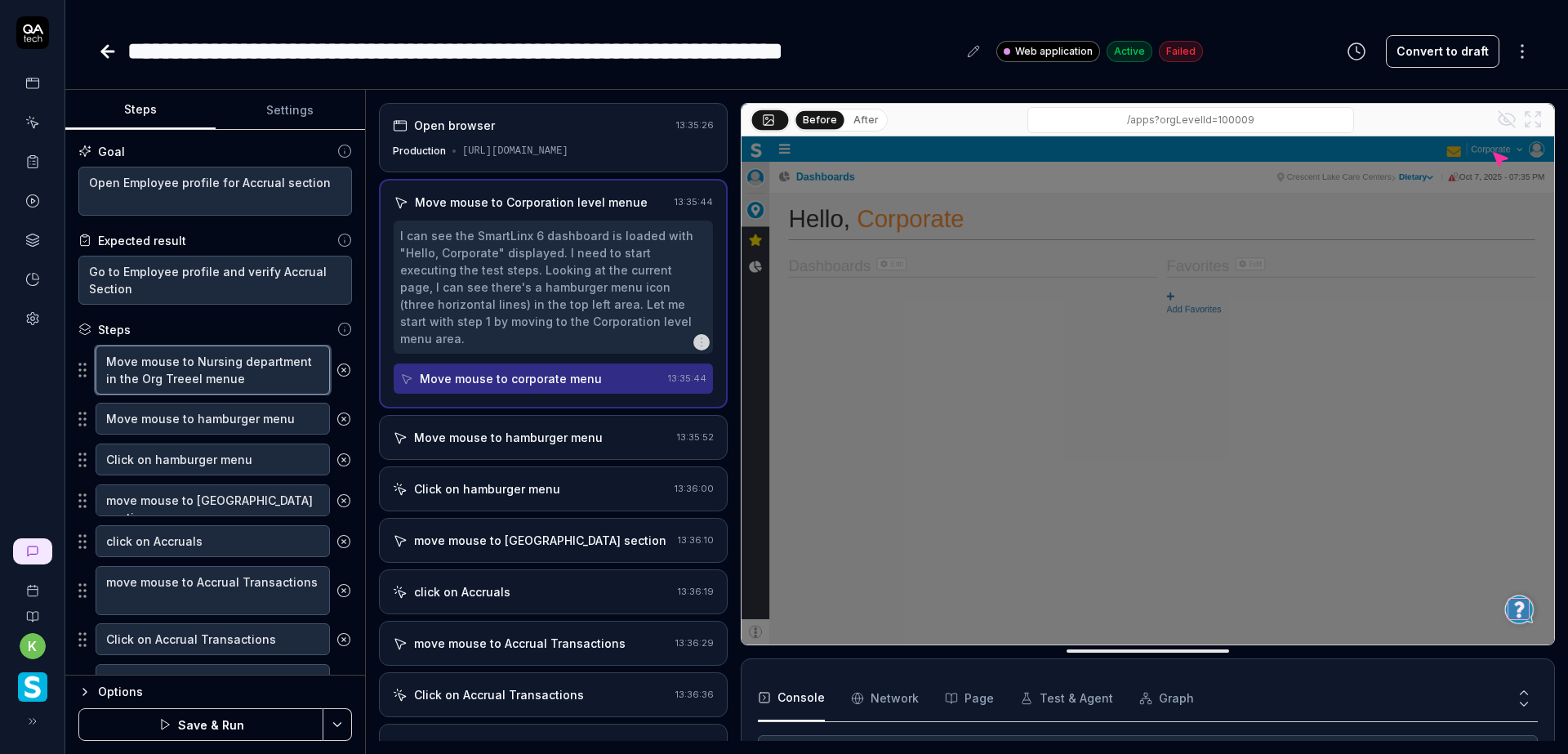
type textarea "*"
type textarea "Move mouse to Nursing department in the Org Treel menue"
type textarea "*"
type textarea "Move mouse to Nursing department in the Org Tree menue"
type textarea "*"
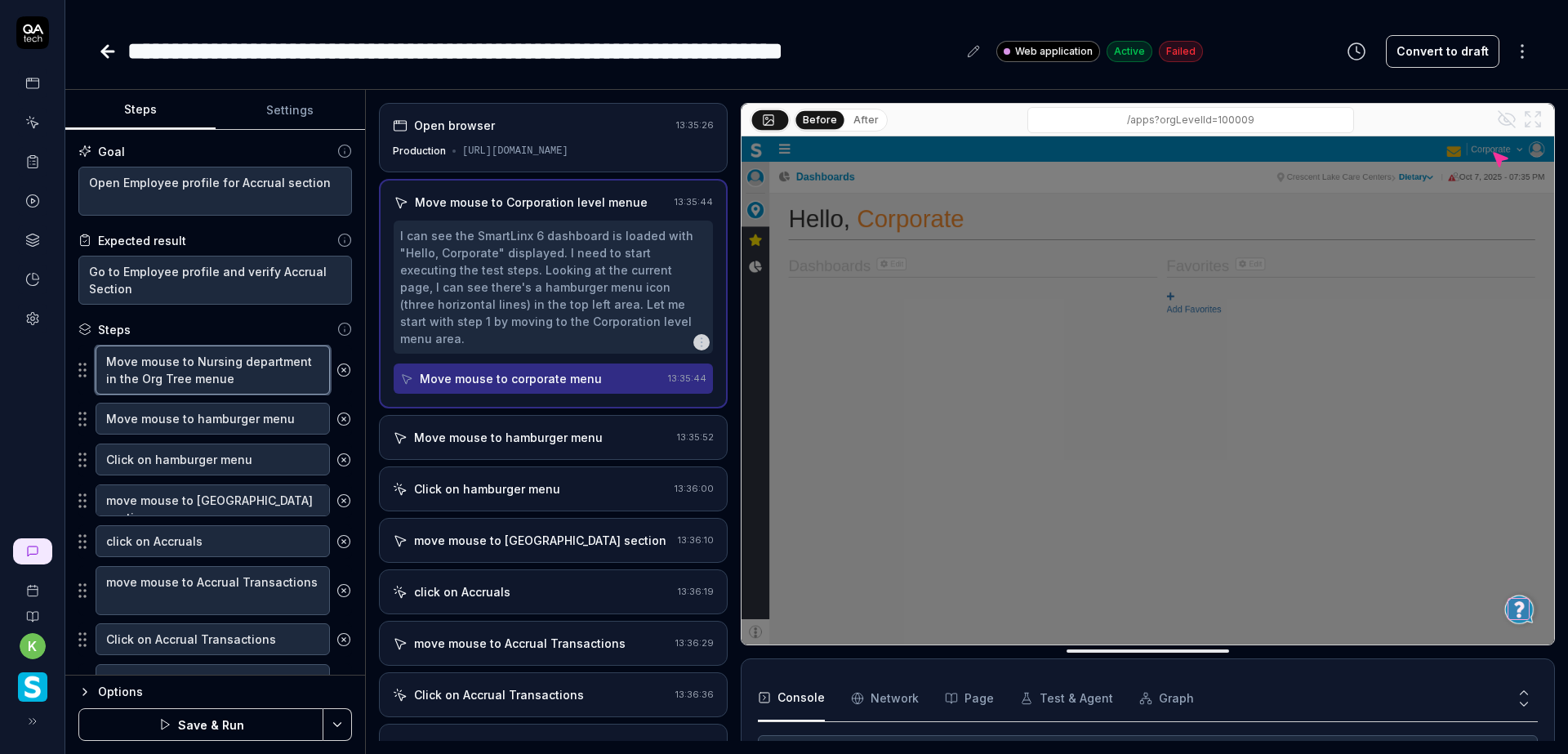
type textarea "Move mouse to Nursing department in the Org Treemenue"
type textarea "*"
type textarea "Move mouse to Nursing department in the Org Treeenue"
type textarea "*"
type textarea "Move mouse to Nursing department in the Org Treenue"
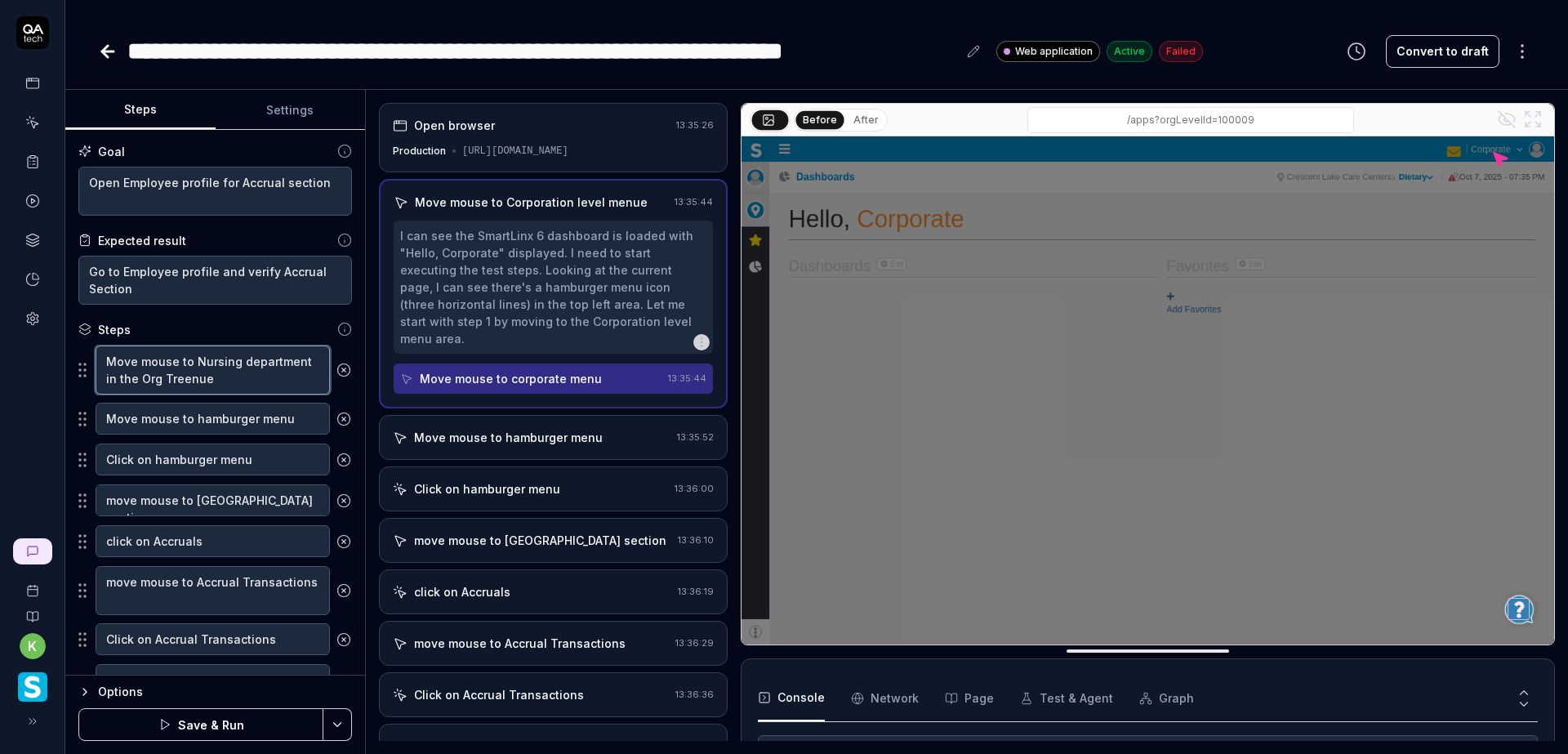
type textarea "*"
type textarea "Move mouse to Nursing department in the Org Treeue"
type textarea "*"
type textarea "Move mouse to Nursing department in the Org Treee"
type textarea "*"
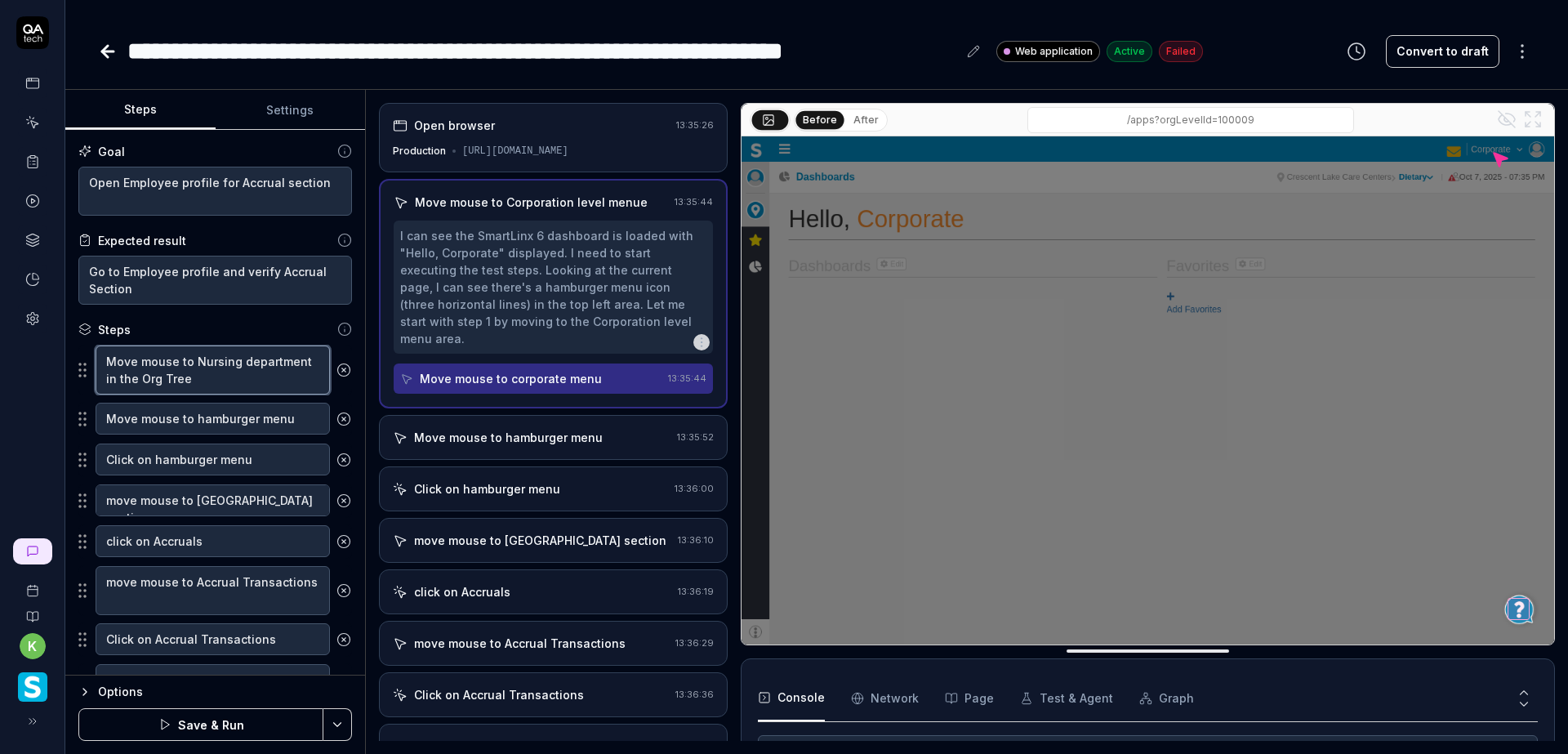
type textarea "Move mouse to Nursing department in the Org Tree"
click at [261, 717] on button "Save & Run" at bounding box center [200, 725] width 245 height 33
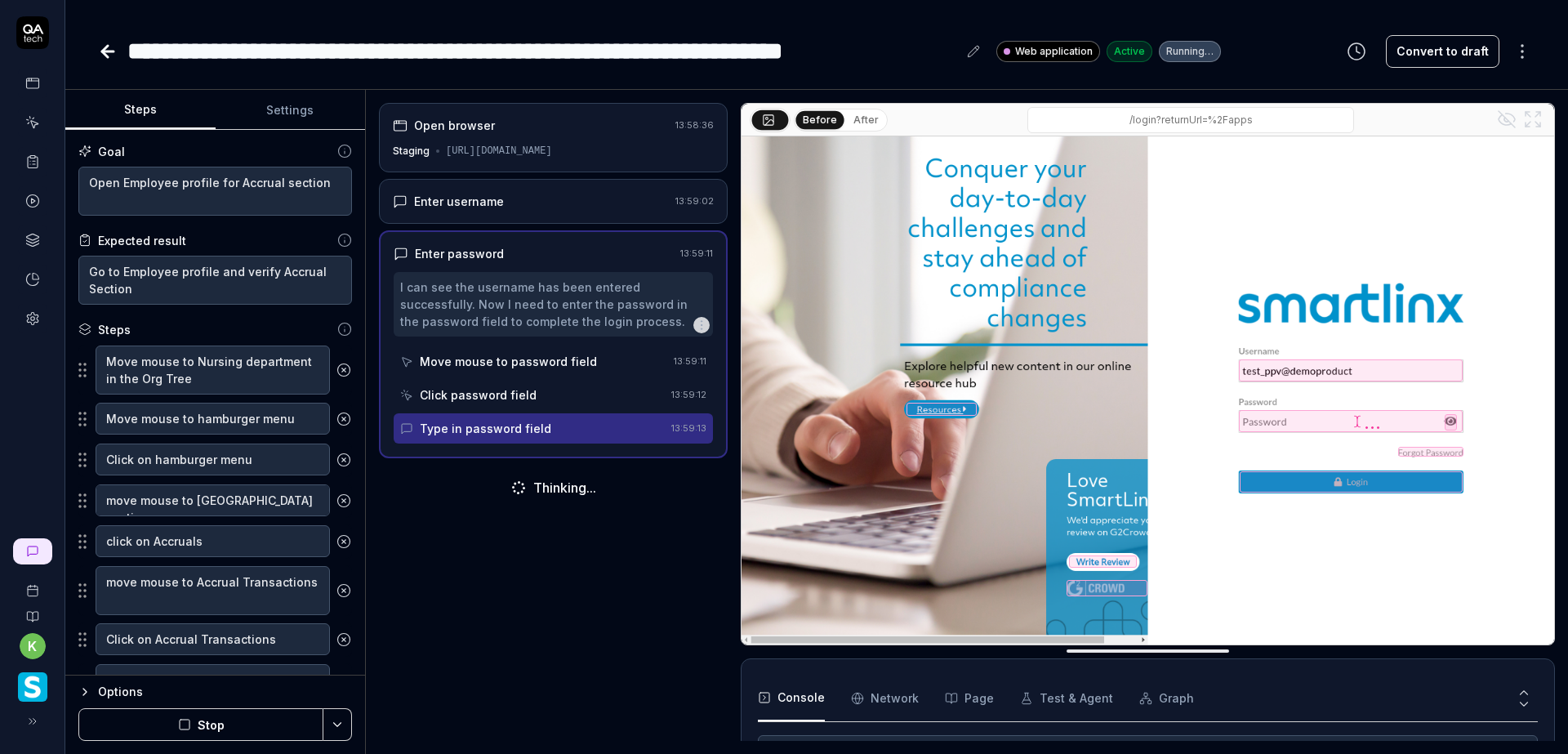
click at [1276, 36] on div "**********" at bounding box center [817, 51] width 1438 height 37
click at [275, 114] on button "Settings" at bounding box center [291, 110] width 151 height 39
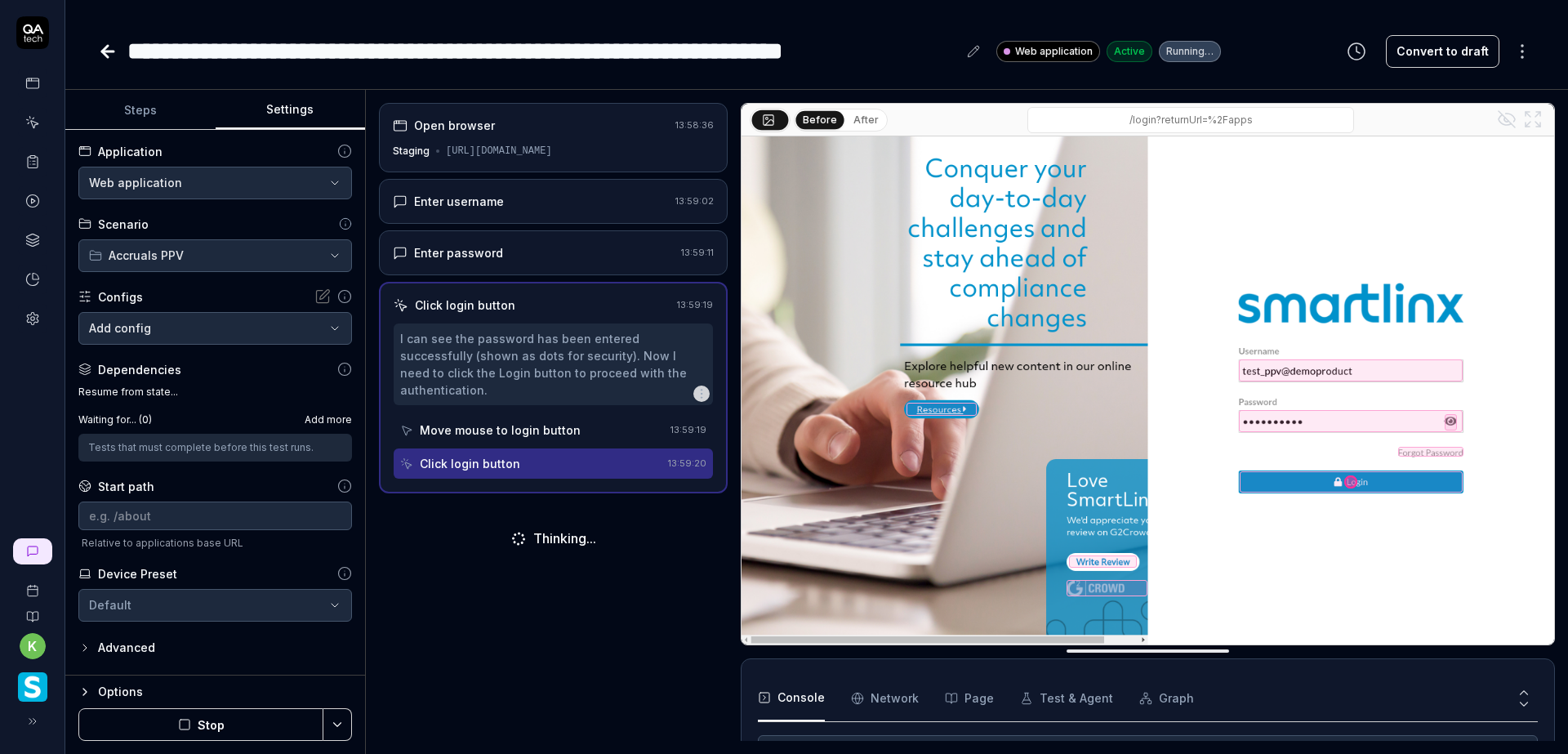
scroll to position [118, 0]
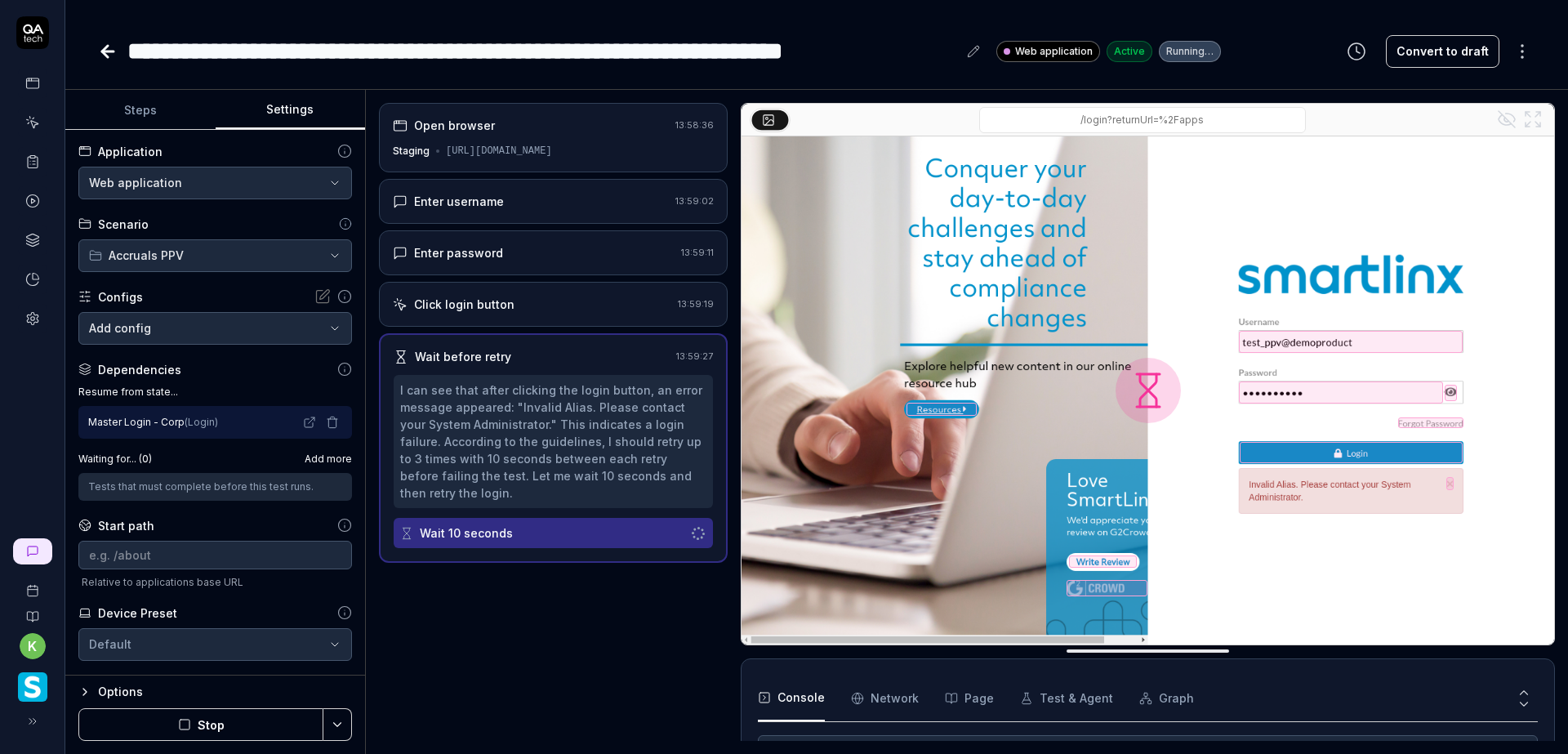
click at [145, 114] on button "Steps" at bounding box center [141, 110] width 151 height 39
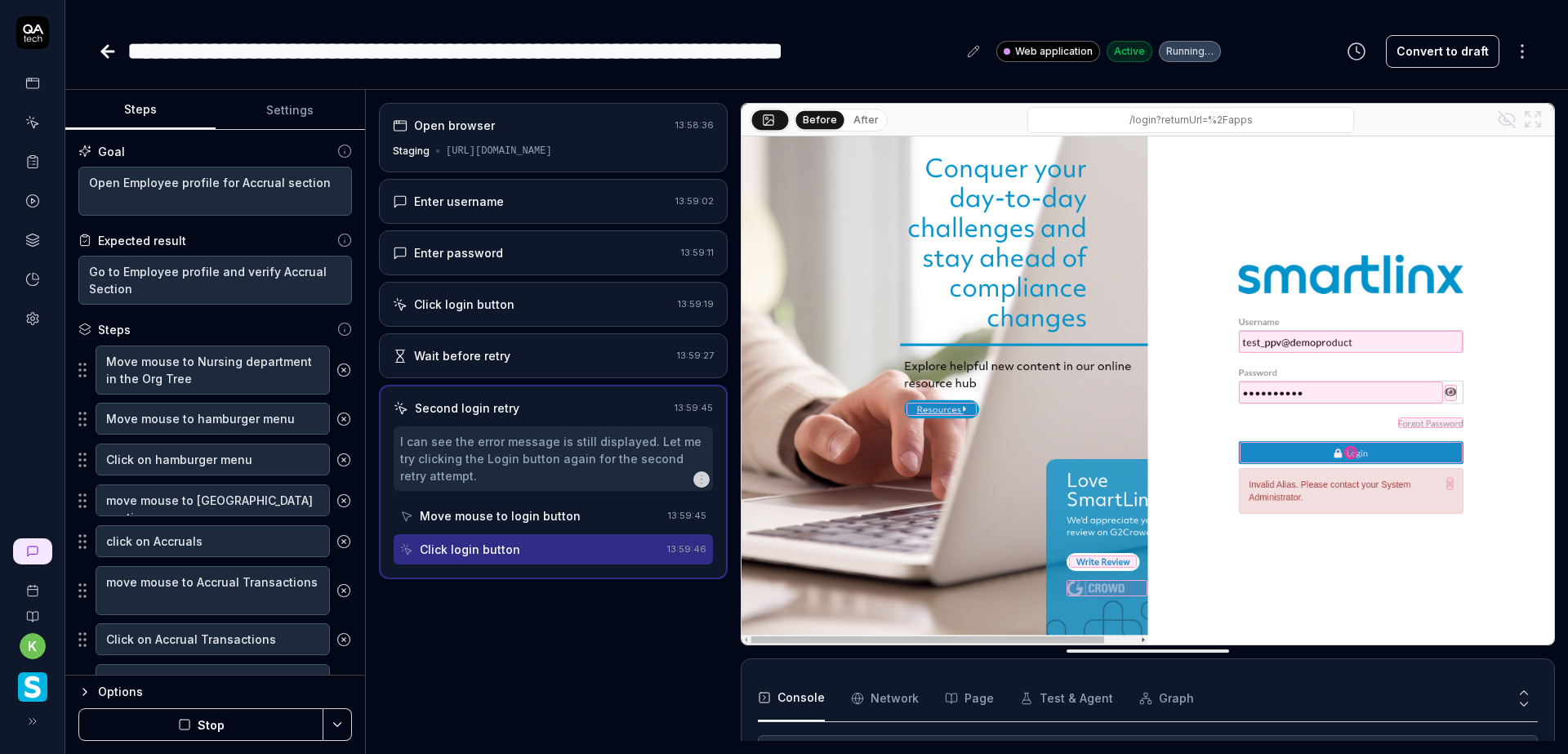
scroll to position [165, 0]
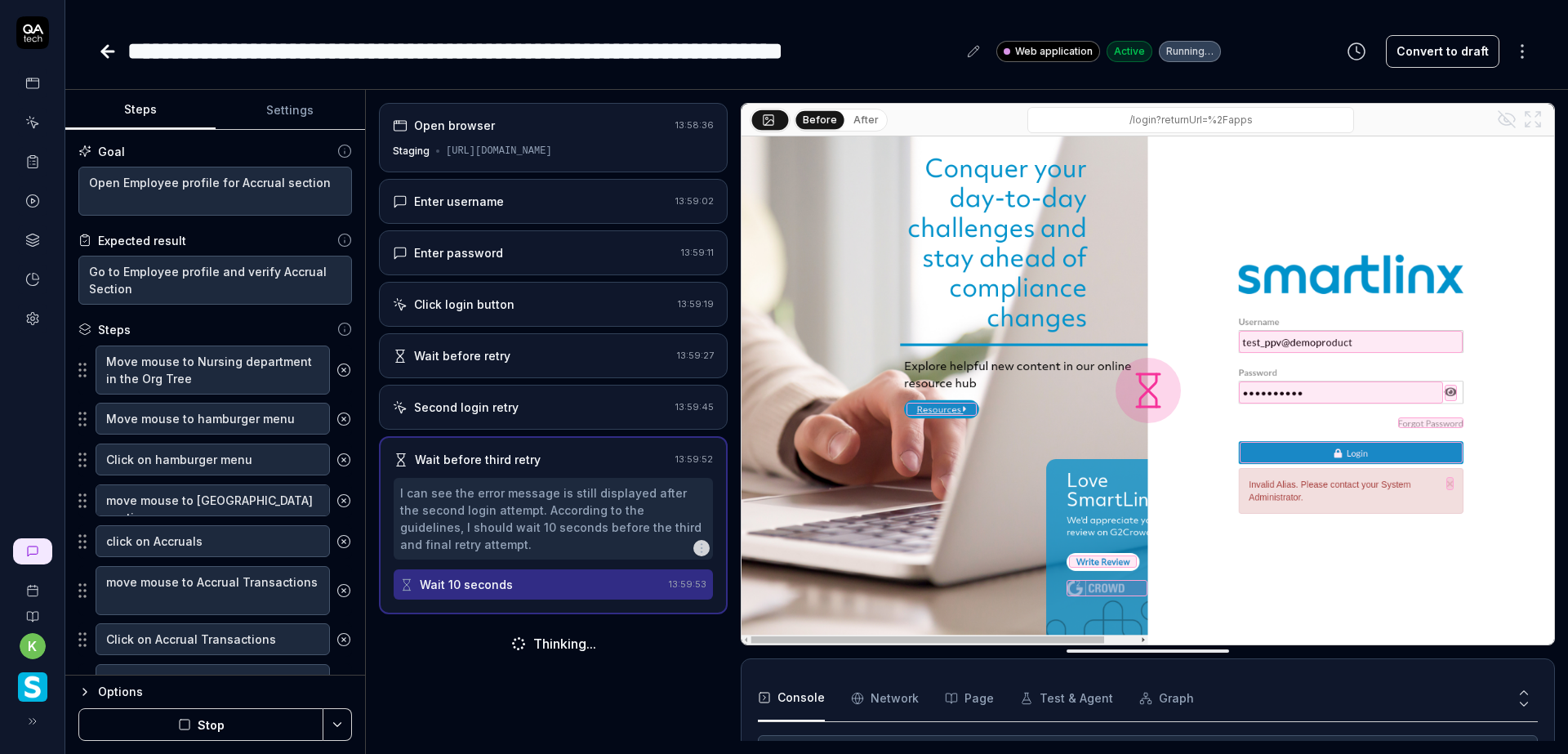
click at [261, 720] on button "Stop" at bounding box center [200, 725] width 245 height 33
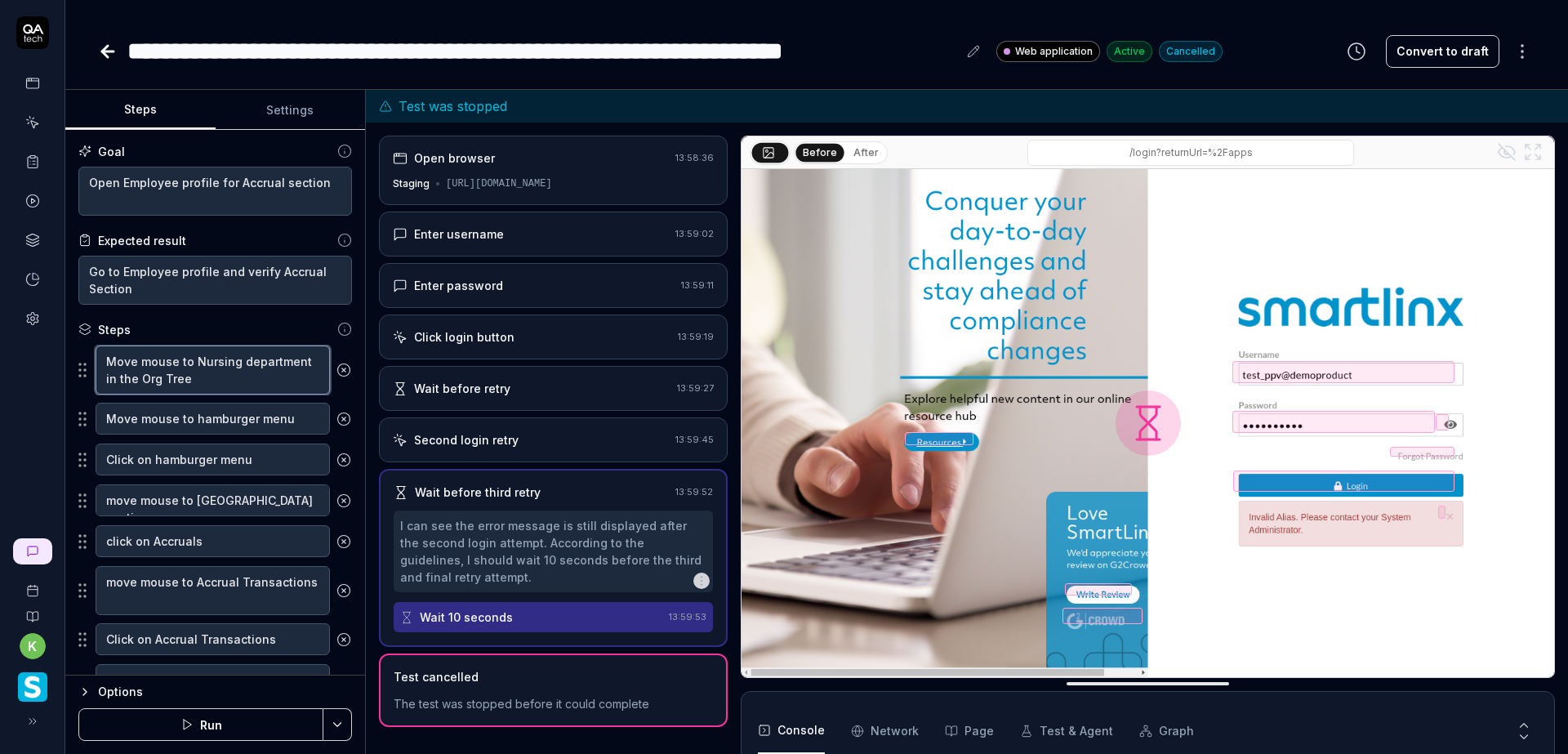
click at [208, 357] on textarea "Move mouse to Nursing department in the Org Tree" at bounding box center [212, 369] width 234 height 49
drag, startPoint x: 208, startPoint y: 359, endPoint x: 268, endPoint y: 360, distance: 60.0
click at [268, 360] on textarea "Move mouse to Nursing department in the Org Tree" at bounding box center [212, 369] width 234 height 49
type textarea "*"
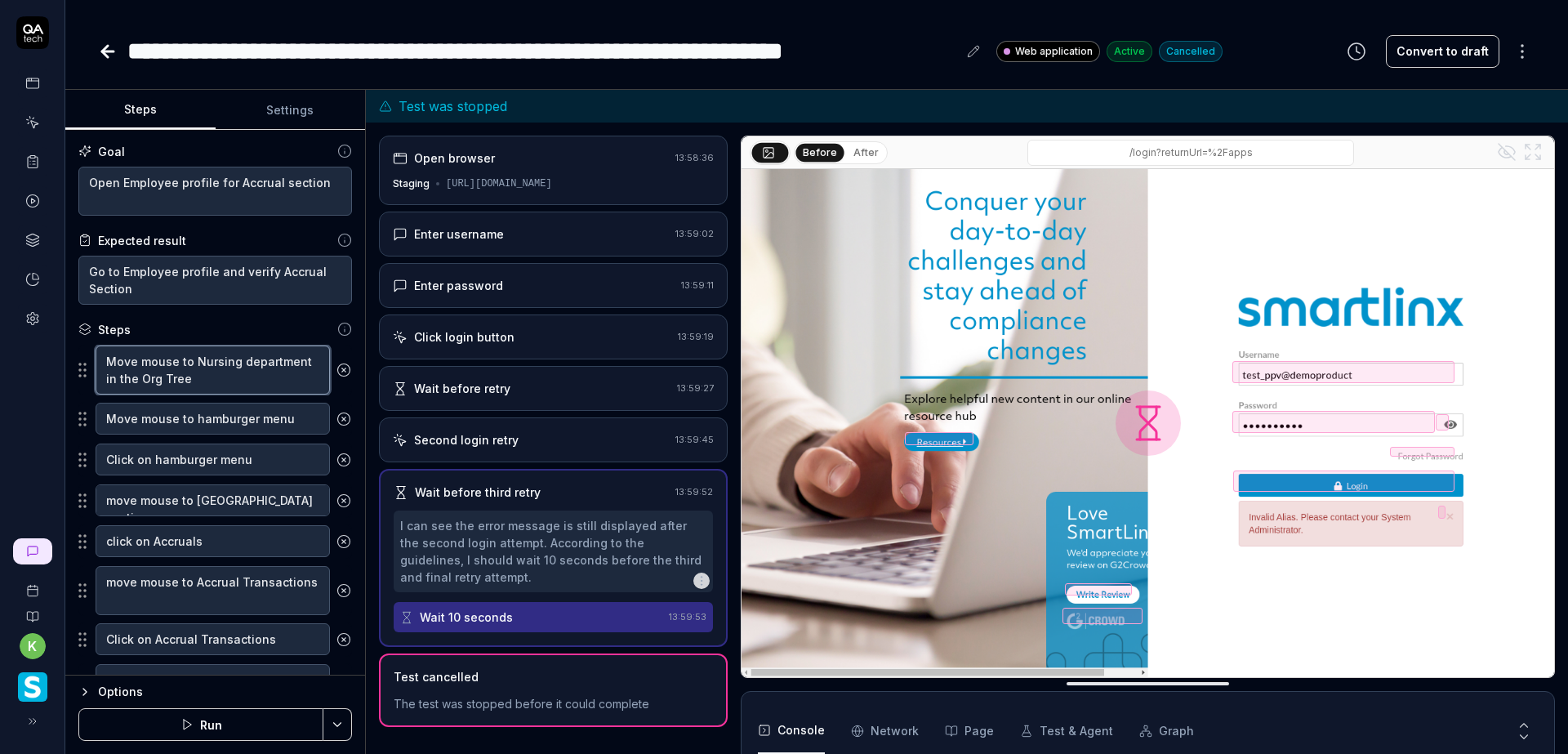
type textarea "Move mouse to C in the Org Tree"
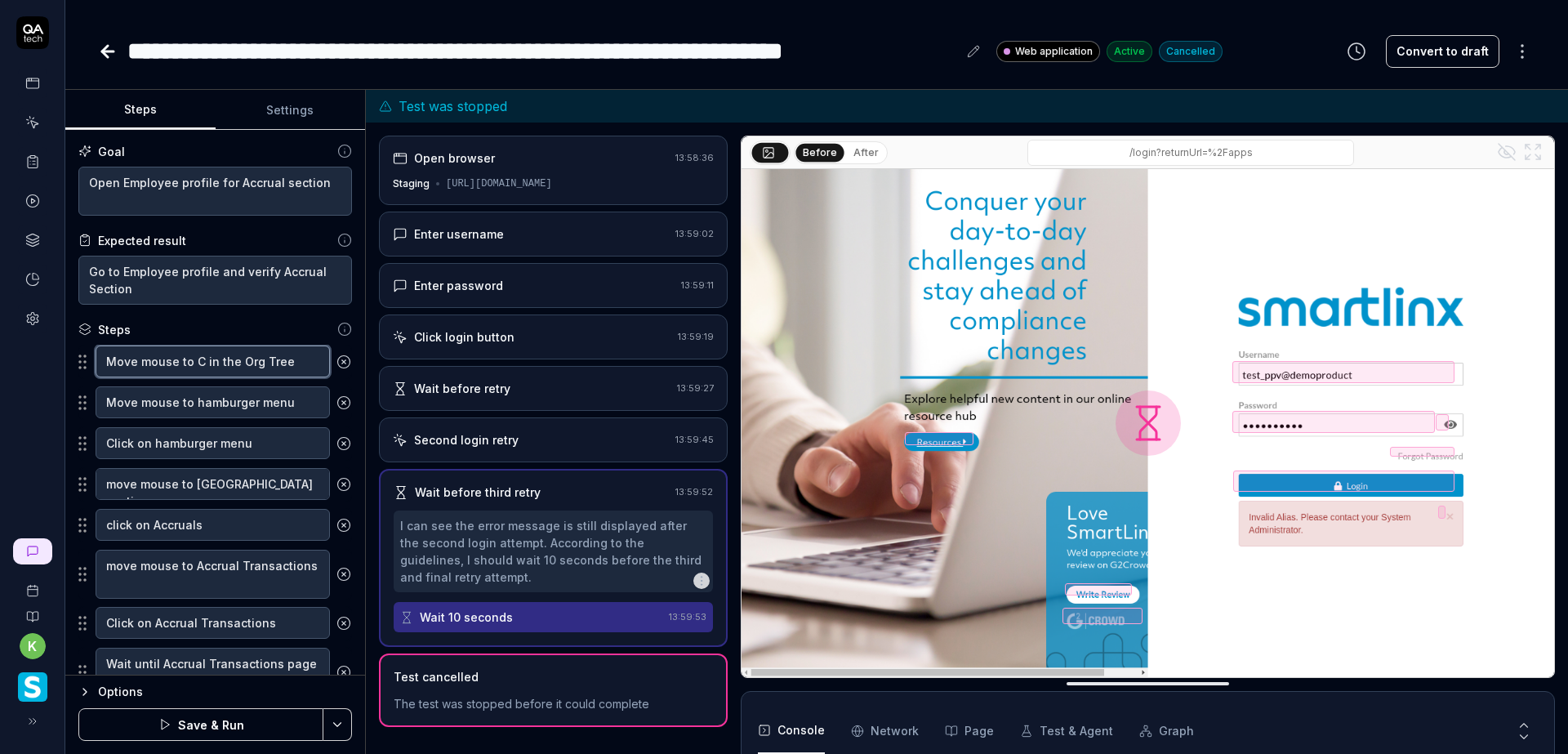
type textarea "*"
type textarea "Move mouse to Co in the Org Tree"
type textarea "*"
type textarea "Move mouse to Cor in the Org Tree"
type textarea "*"
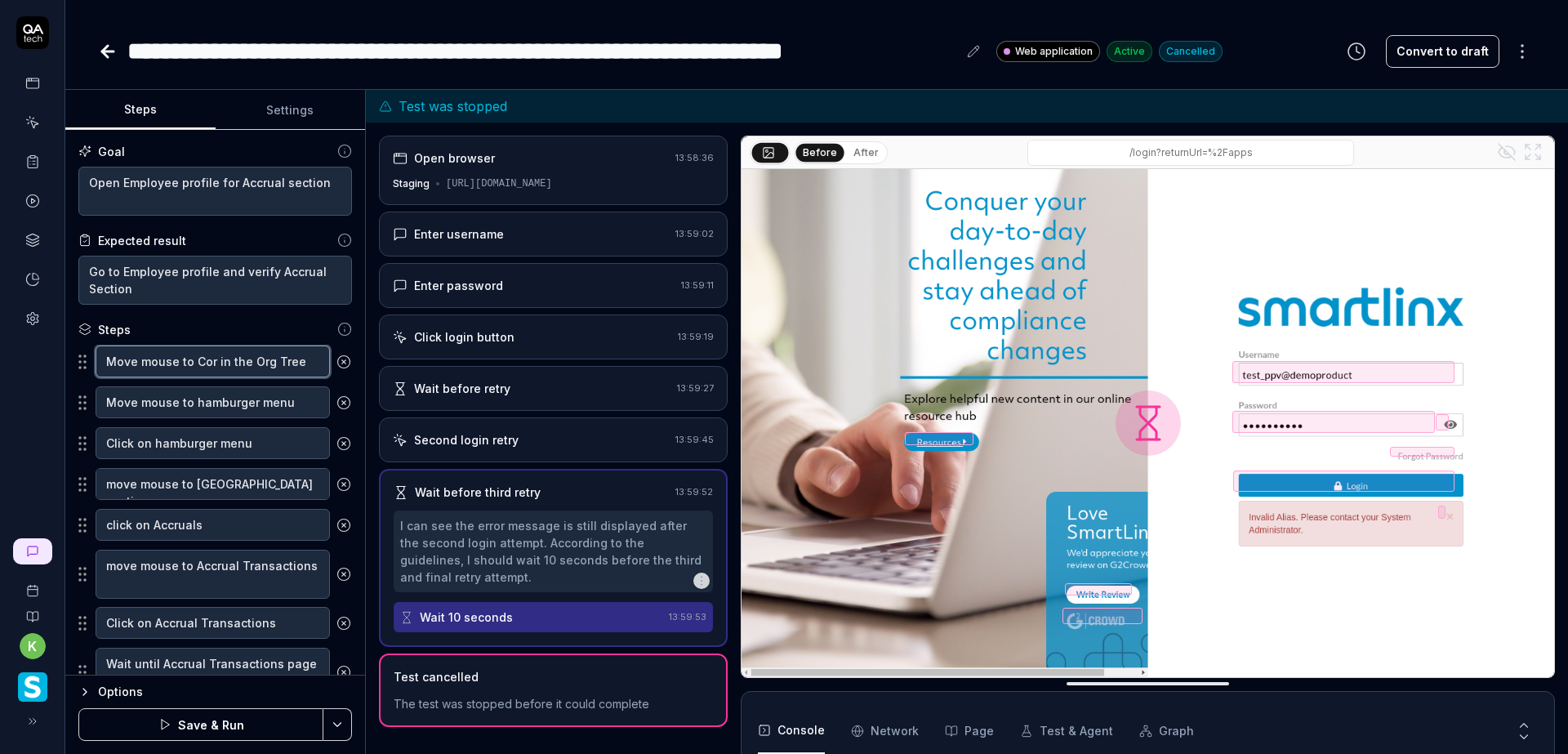
type textarea "Move mouse to Corp in the Org Tree"
type textarea "*"
type textarea "Move mouse to Corpo in the Org Tree"
type textarea "*"
type textarea "Move mouse to Corpor in the Org Tree"
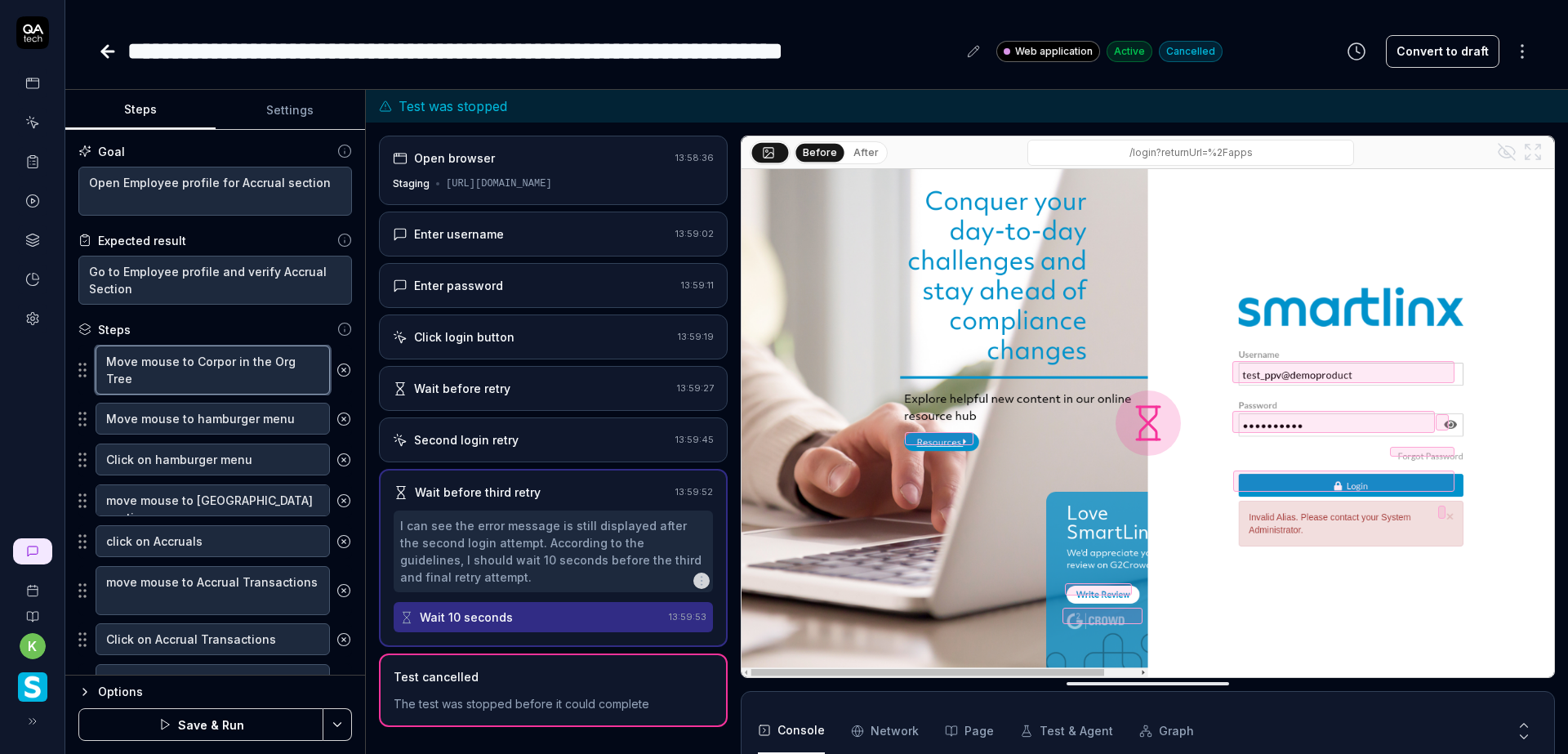
type textarea "*"
type textarea "Move mouse to Corpora in the Org Tree"
type textarea "*"
type textarea "Move mouse to Corporat in the Org Tree"
type textarea "*"
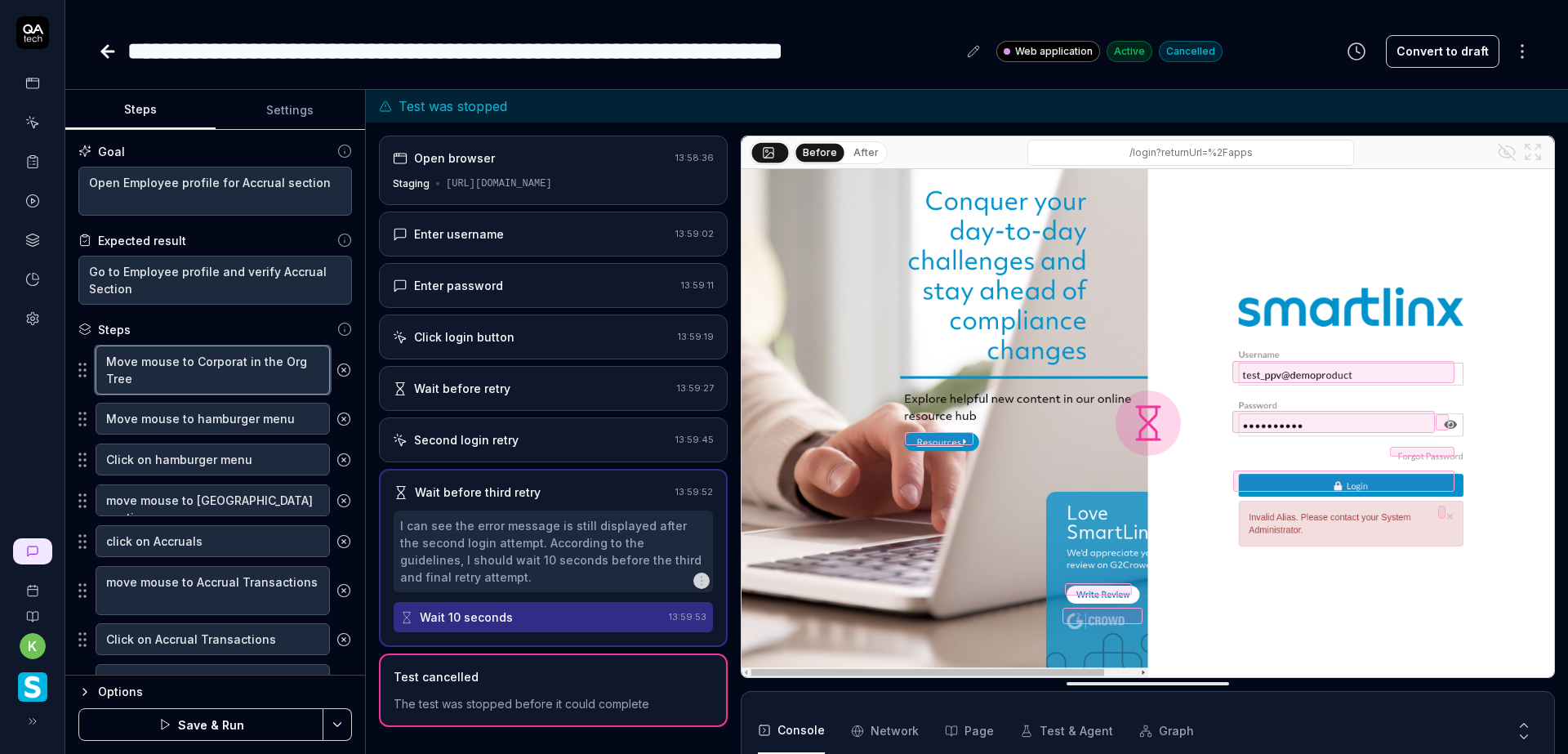
type textarea "Move mouse to Corporate in the Org Tree"
type textarea "*"
type textarea "Move mouse to Corporat in the Org Tree"
type textarea "*"
type textarea "Move mouse to Corpora in the Org Tree"
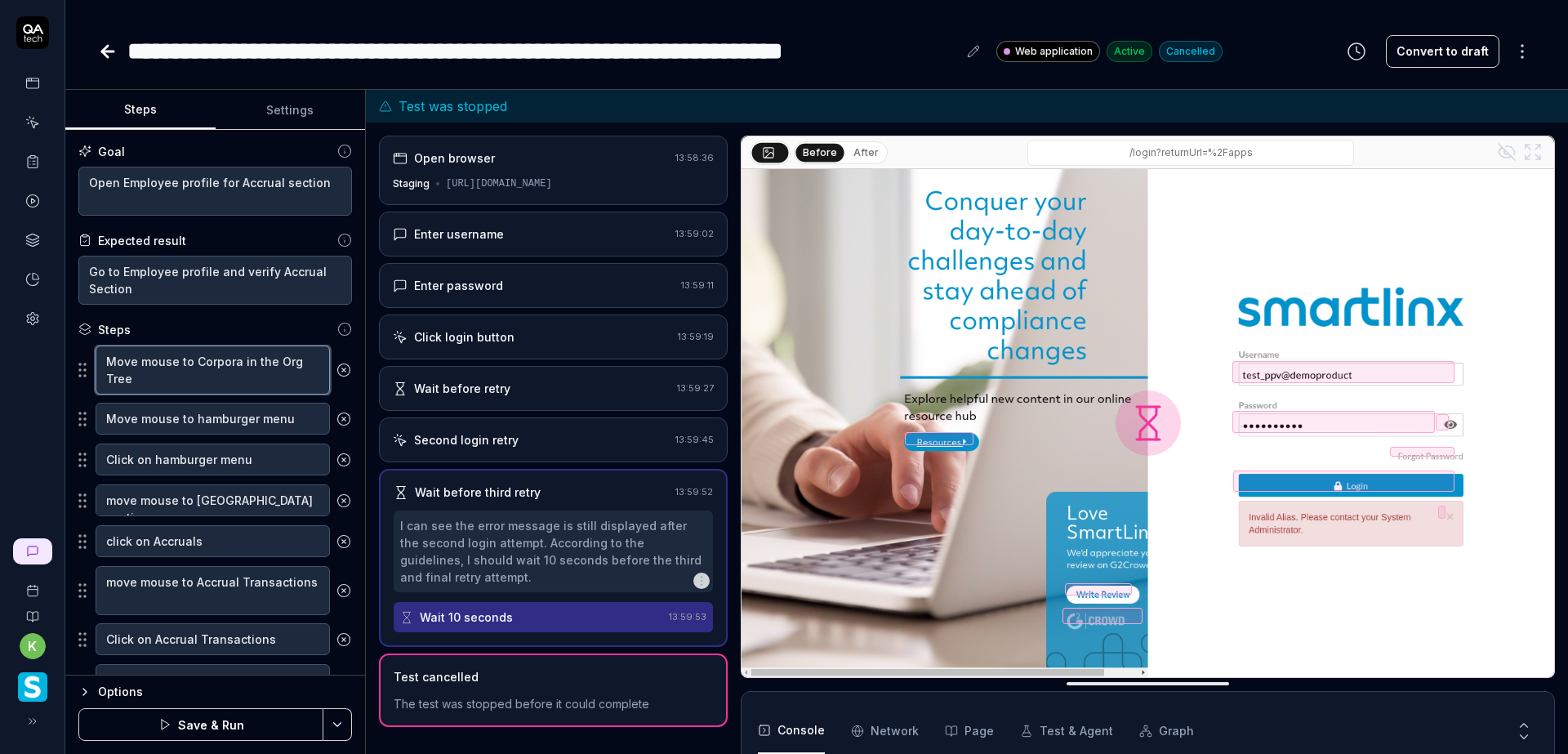
type textarea "*"
type textarea "Move mouse to Corpor in the Org Tree"
type textarea "*"
type textarea "Move mouse to Corpo in the Org Tree"
type textarea "*"
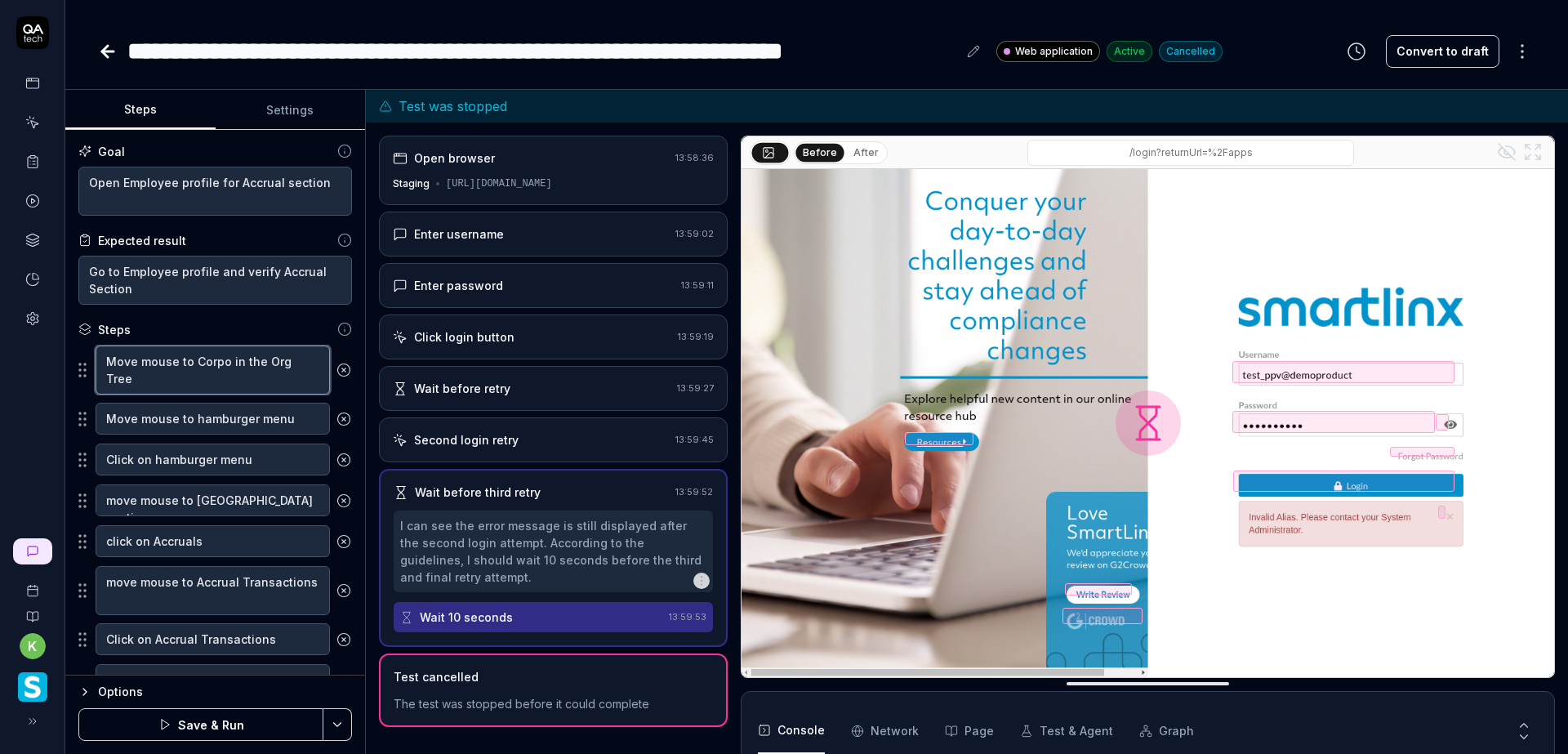
type textarea "Move mouse to Corp in the Org Tree"
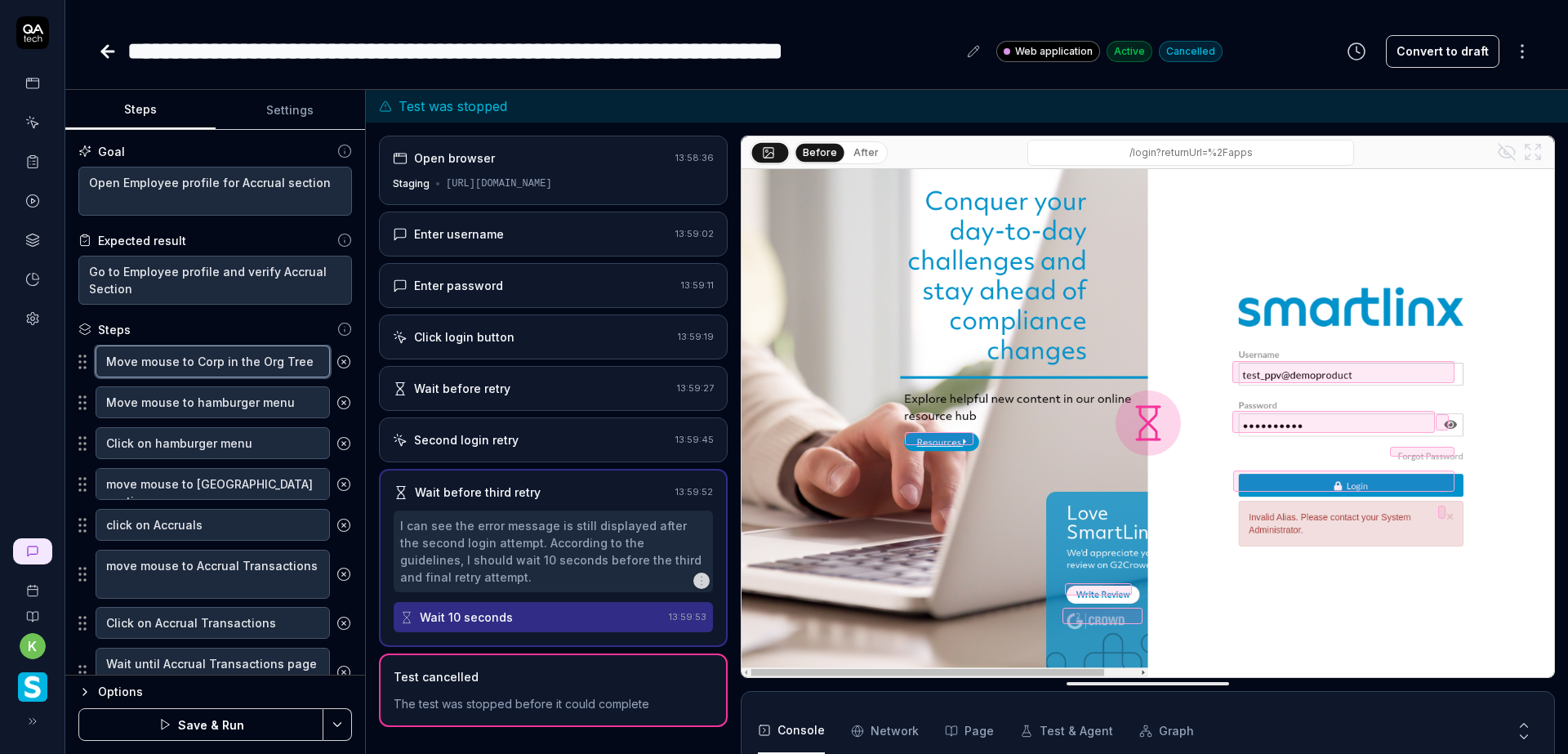
type textarea "*"
type textarea "Move mouse to Cor in the Org Tree"
type textarea "*"
type textarea "Move mouse to Co in the Org Tree"
type textarea "*"
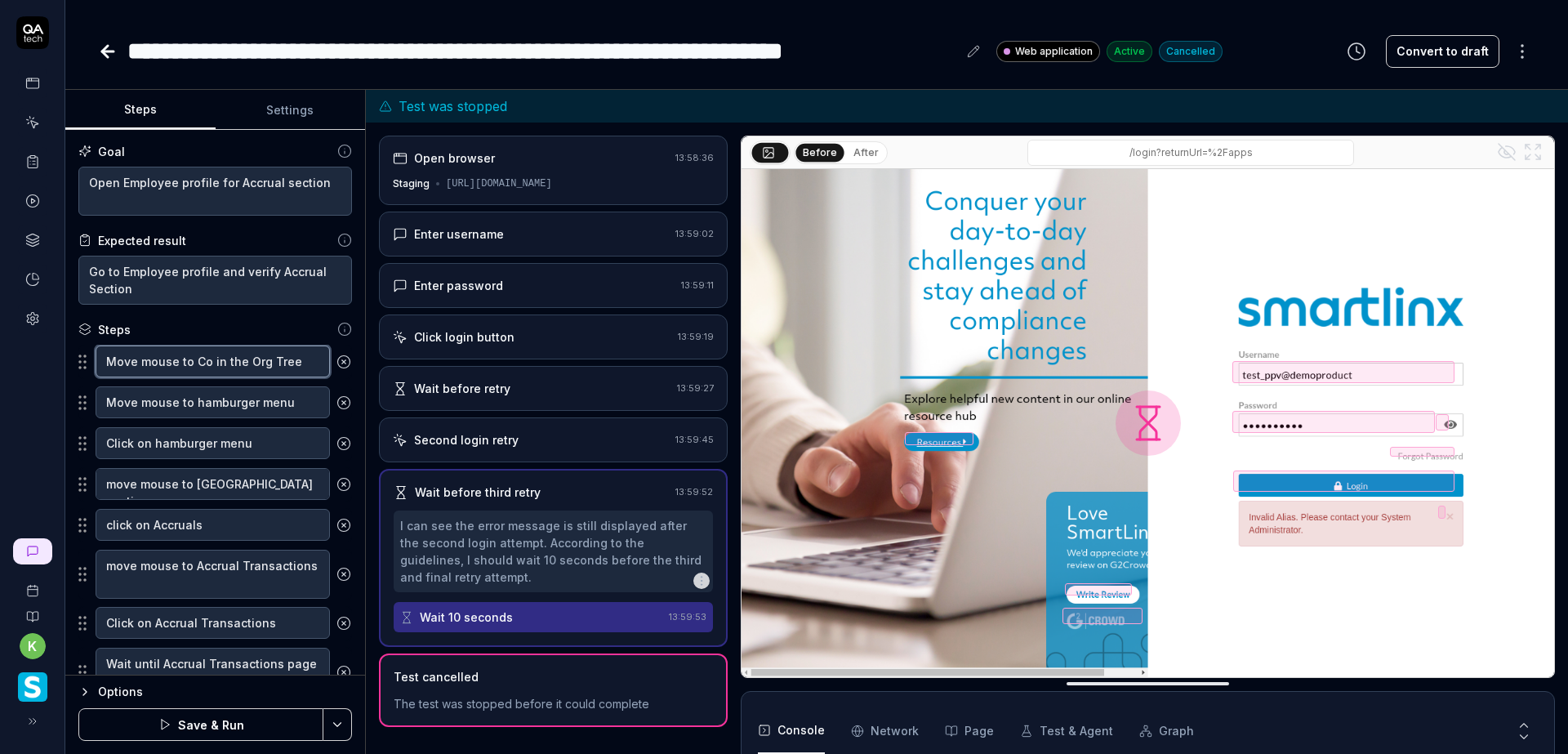
type textarea "Move mouse to C in the Org Tree"
type textarea "*"
type textarea "Move mouse to in the Org Tree"
type textarea "*"
type textarea "Move mouse to T in the Org Tree"
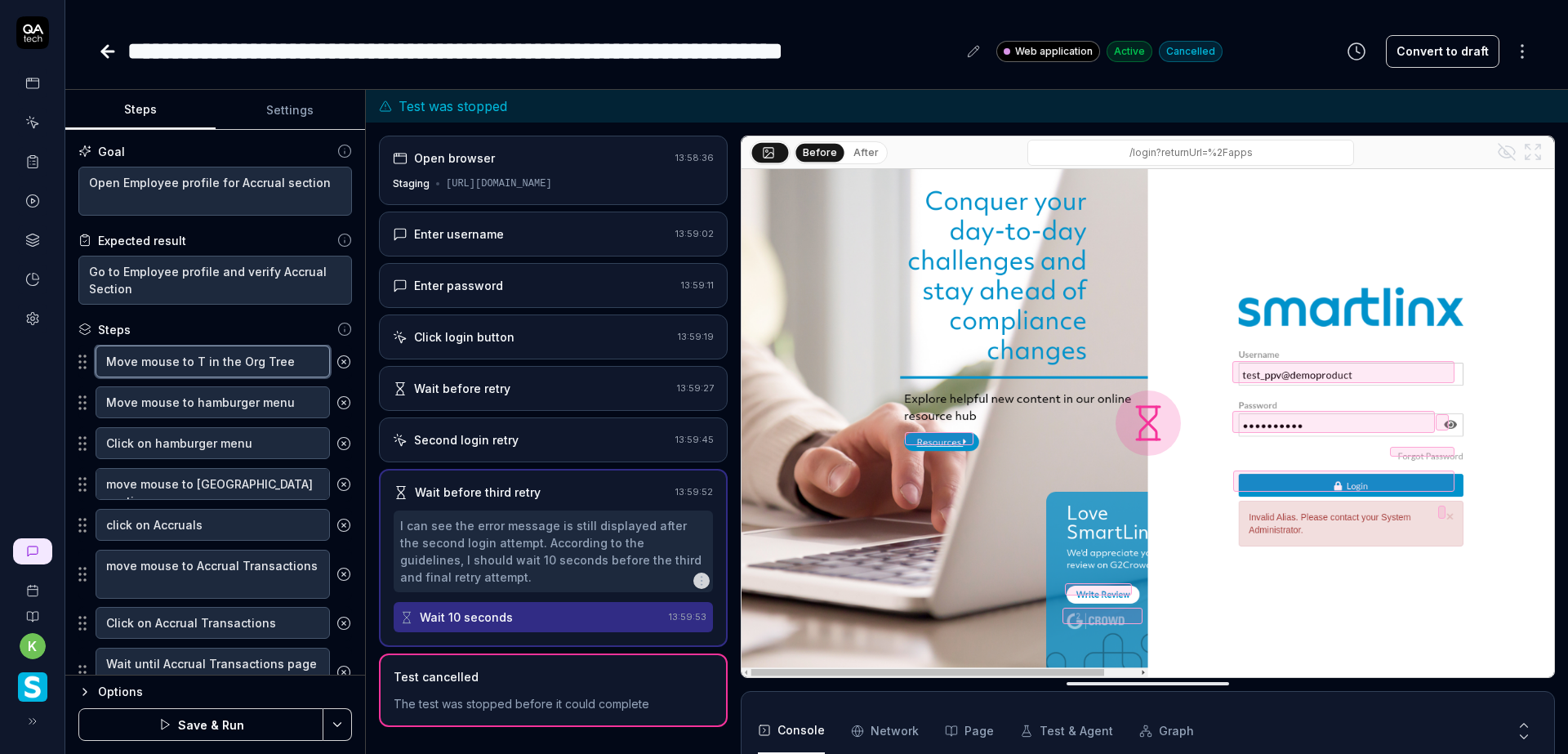
type textarea "*"
type textarea "Move mouse to To in the Org Tree"
type textarea "*"
type textarea "Move mouse to Top in the Org Tree"
type textarea "*"
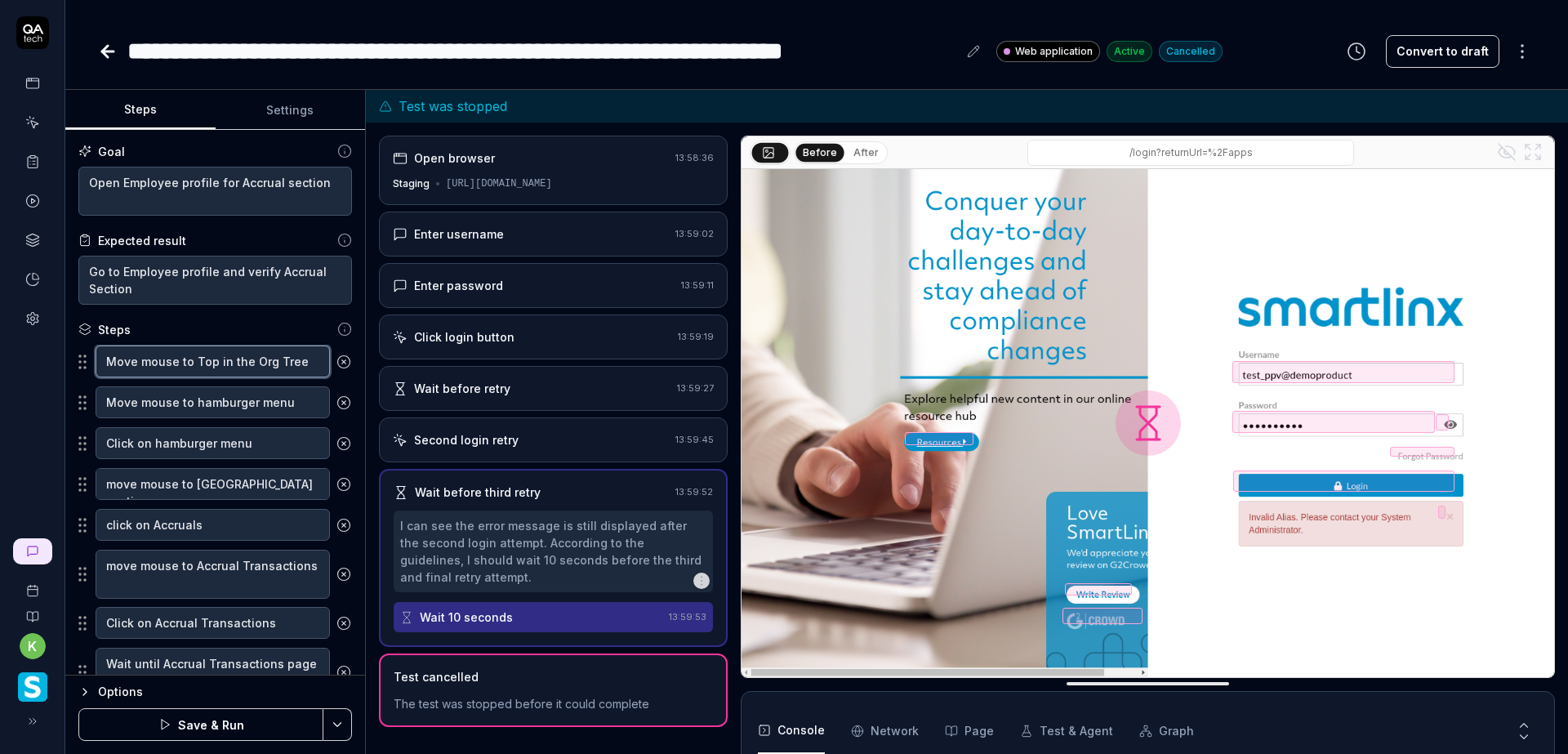
type textarea "Move mouse to Top in the Org Tree"
type textarea "*"
type textarea "Move mouse to Top l in the Org Tree"
type textarea "*"
type textarea "Move mouse to Top le in the Org Tree"
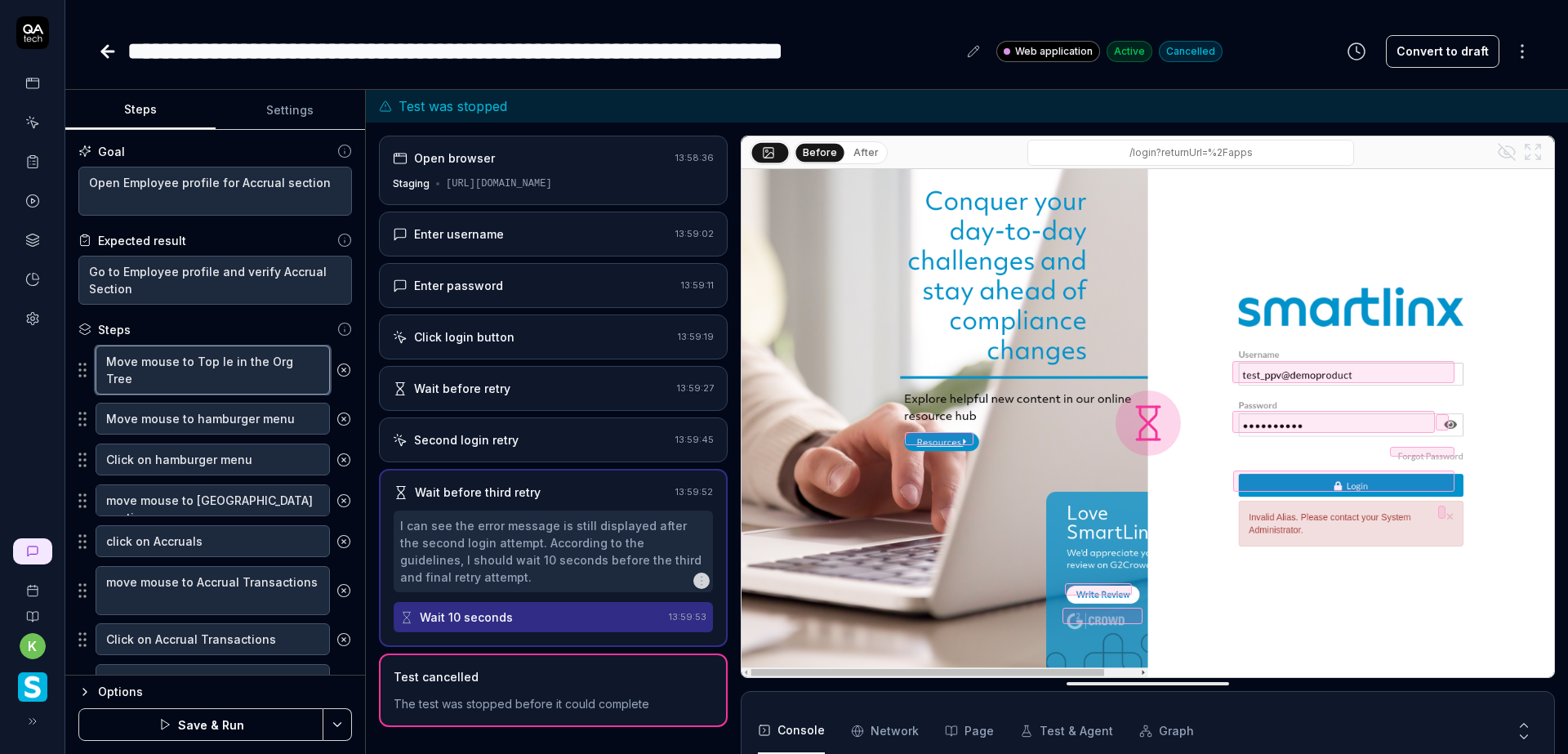
type textarea "*"
type textarea "Move mouse to Top lev in the Org Tree"
type textarea "*"
type textarea "Move mouse to Top leve in the Org Tree"
type textarea "*"
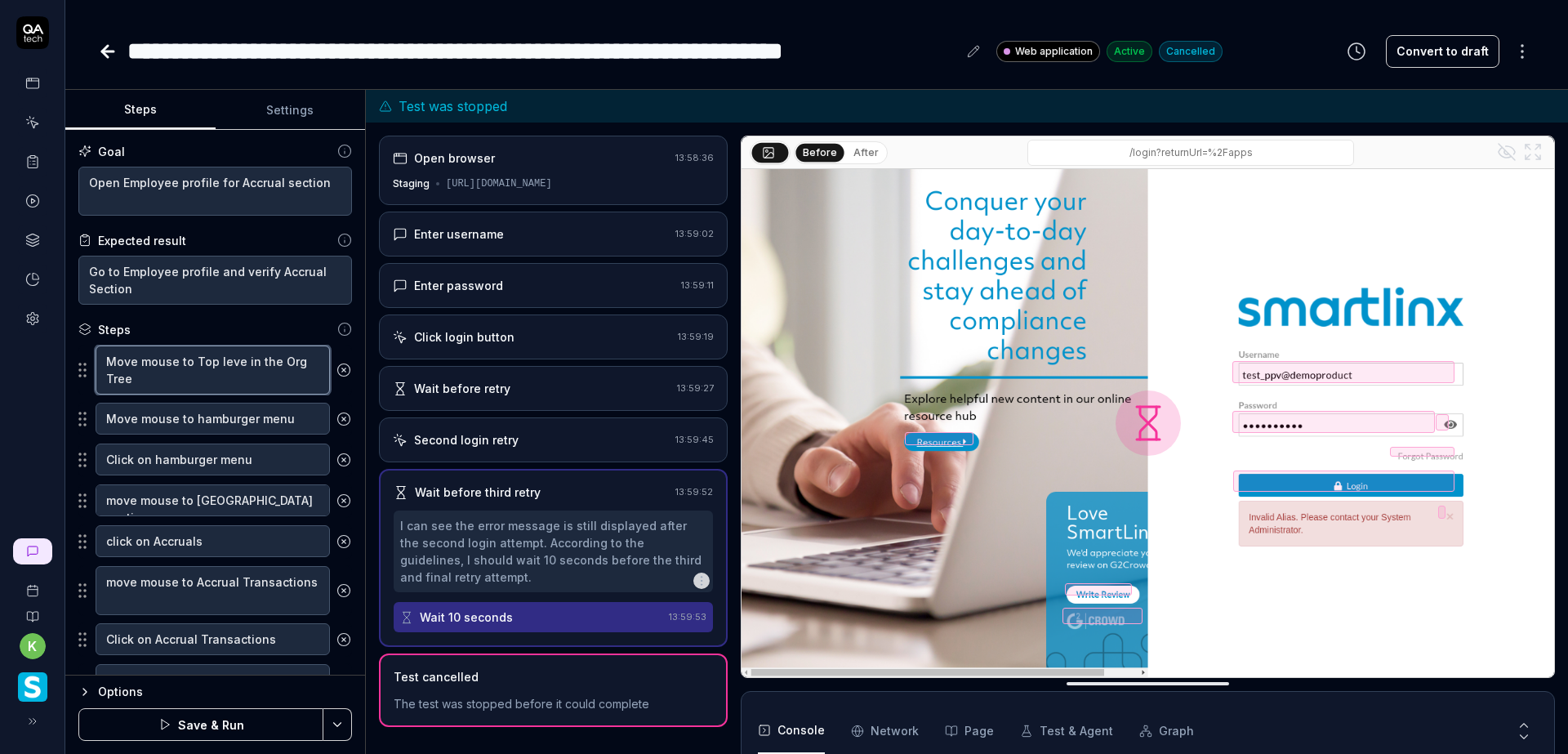
type textarea "Move mouse to Top level in the Org Tree"
click at [299, 359] on textarea "Move mouse to Top level in the Org Tree" at bounding box center [212, 369] width 234 height 49
type textarea "*"
type textarea "Move mouse to Top level in the Orga Tree"
type textarea "*"
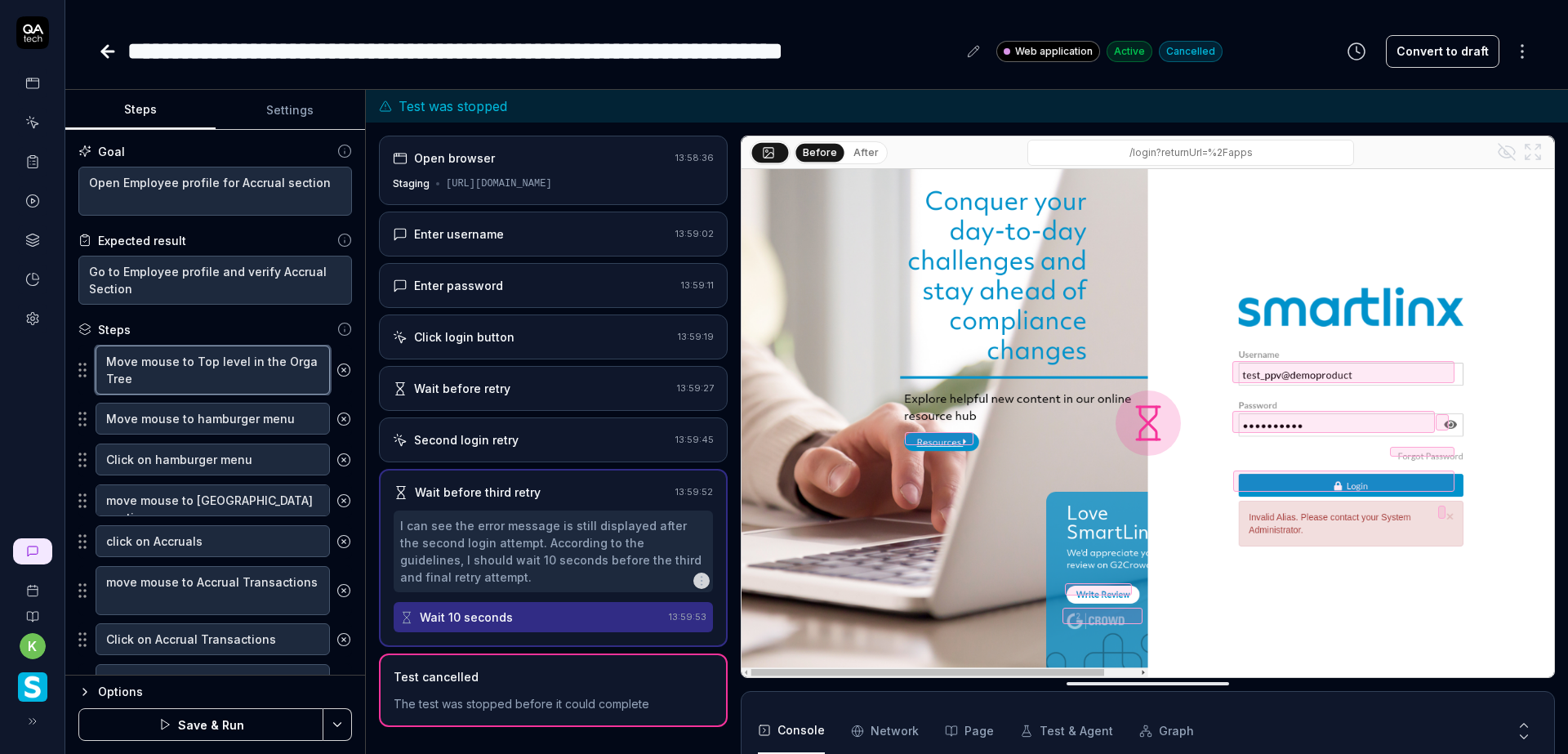
type textarea "Move mouse to Top level in the Organ Tree"
type textarea "*"
type textarea "Move mouse to Top level in the Organiz Tree"
type textarea "*"
type textarea "Move mouse to Top level in the Organiza Tree"
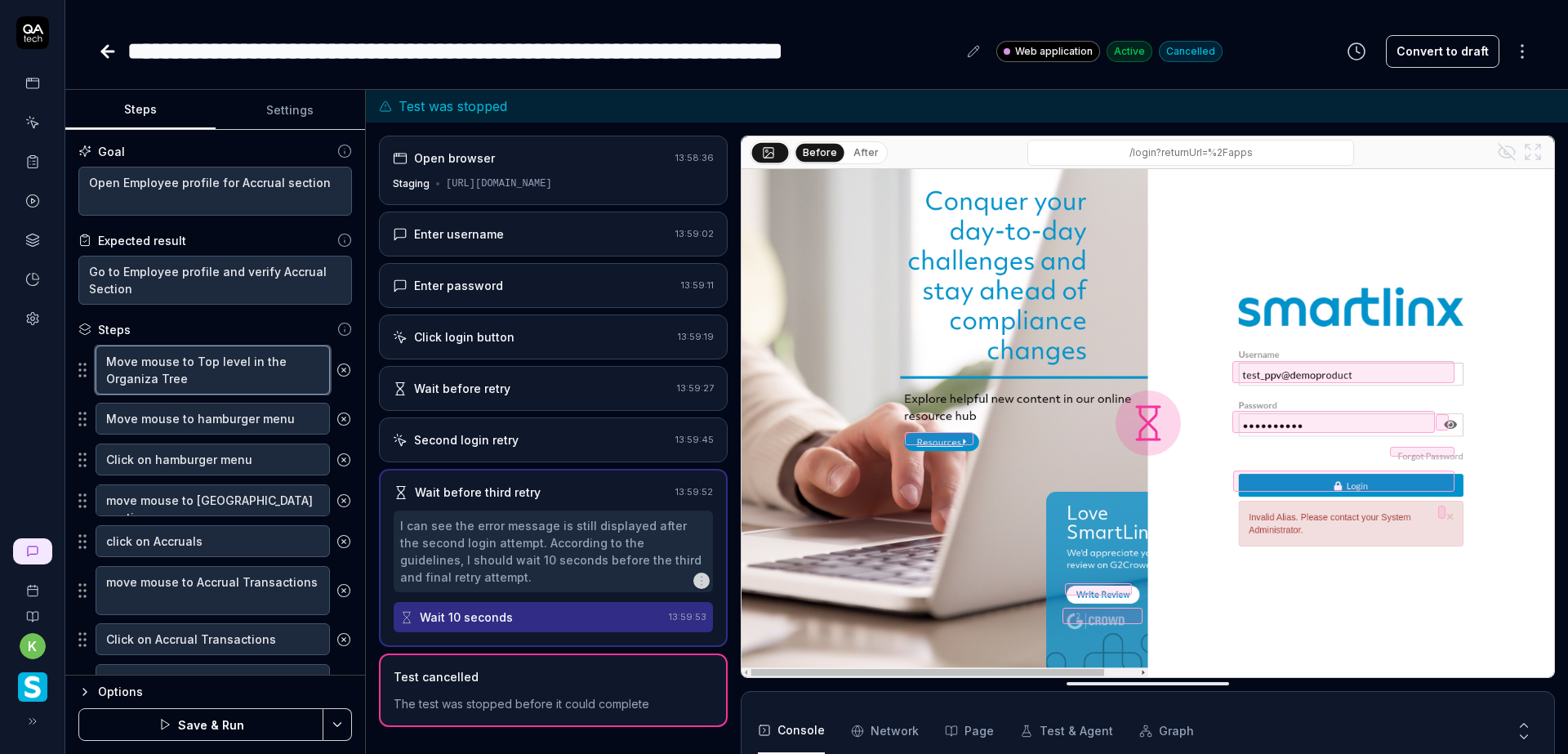
type textarea "*"
type textarea "Move mouse to Top level in the Organizat Tree"
type textarea "*"
type textarea "Move mouse to Top level in the Organizati Tree"
type textarea "*"
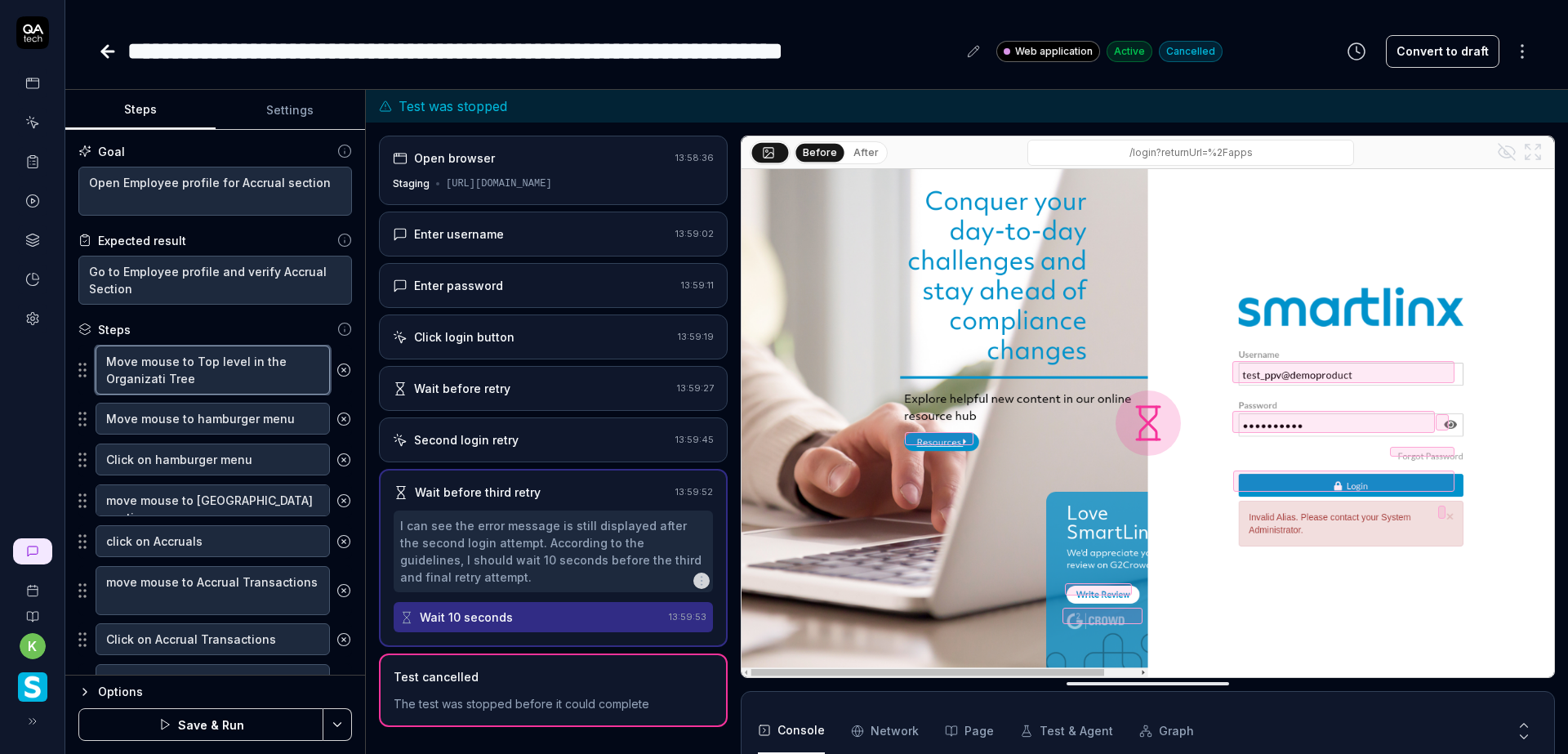
type textarea "Move mouse to Top level in the Organizatio Tree"
type textarea "*"
type textarea "Move mouse to Top level in the Organization Tree"
click at [339, 718] on html "**********" at bounding box center [784, 377] width 1568 height 754
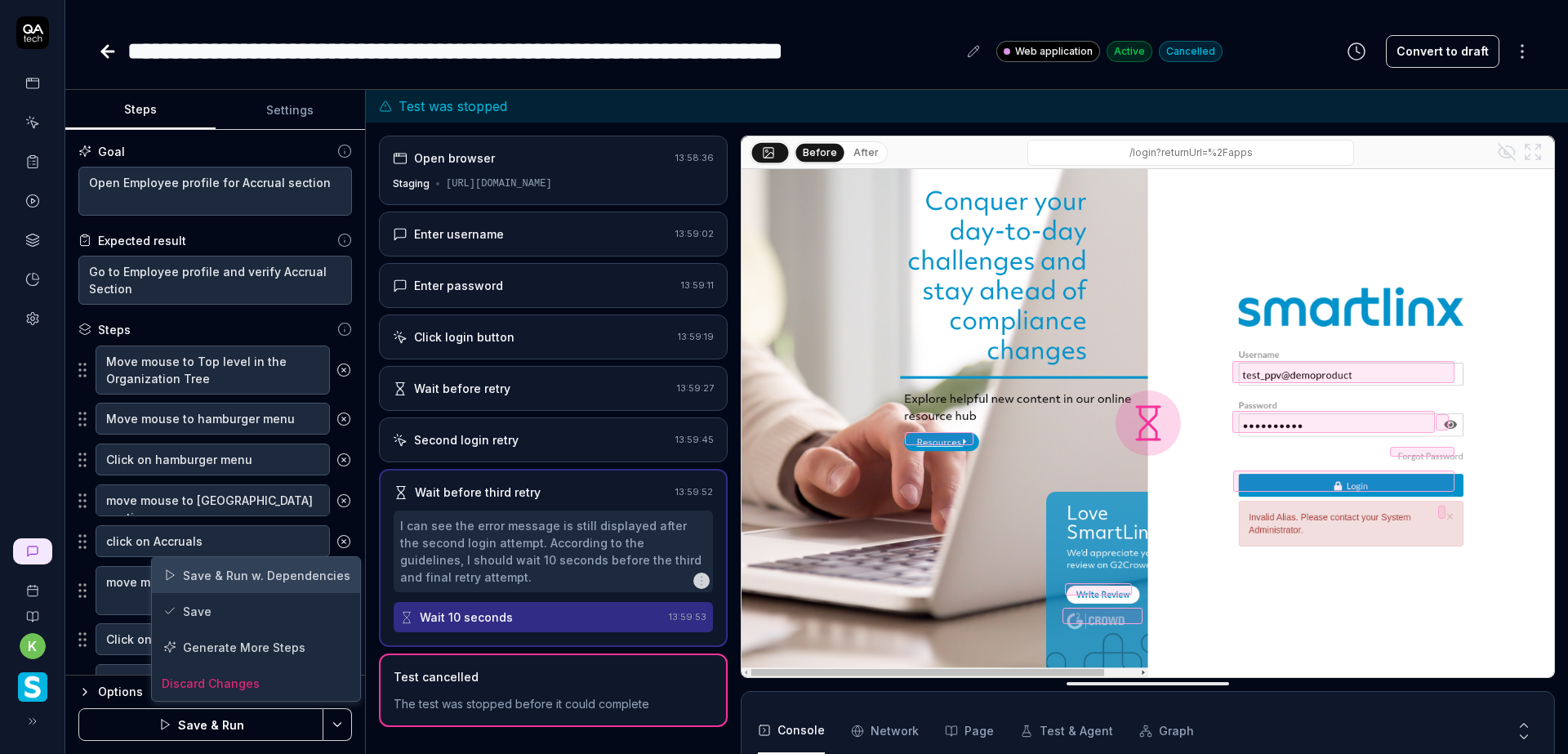
click at [283, 574] on div "Save & Run w. Dependencies" at bounding box center [255, 574] width 209 height 36
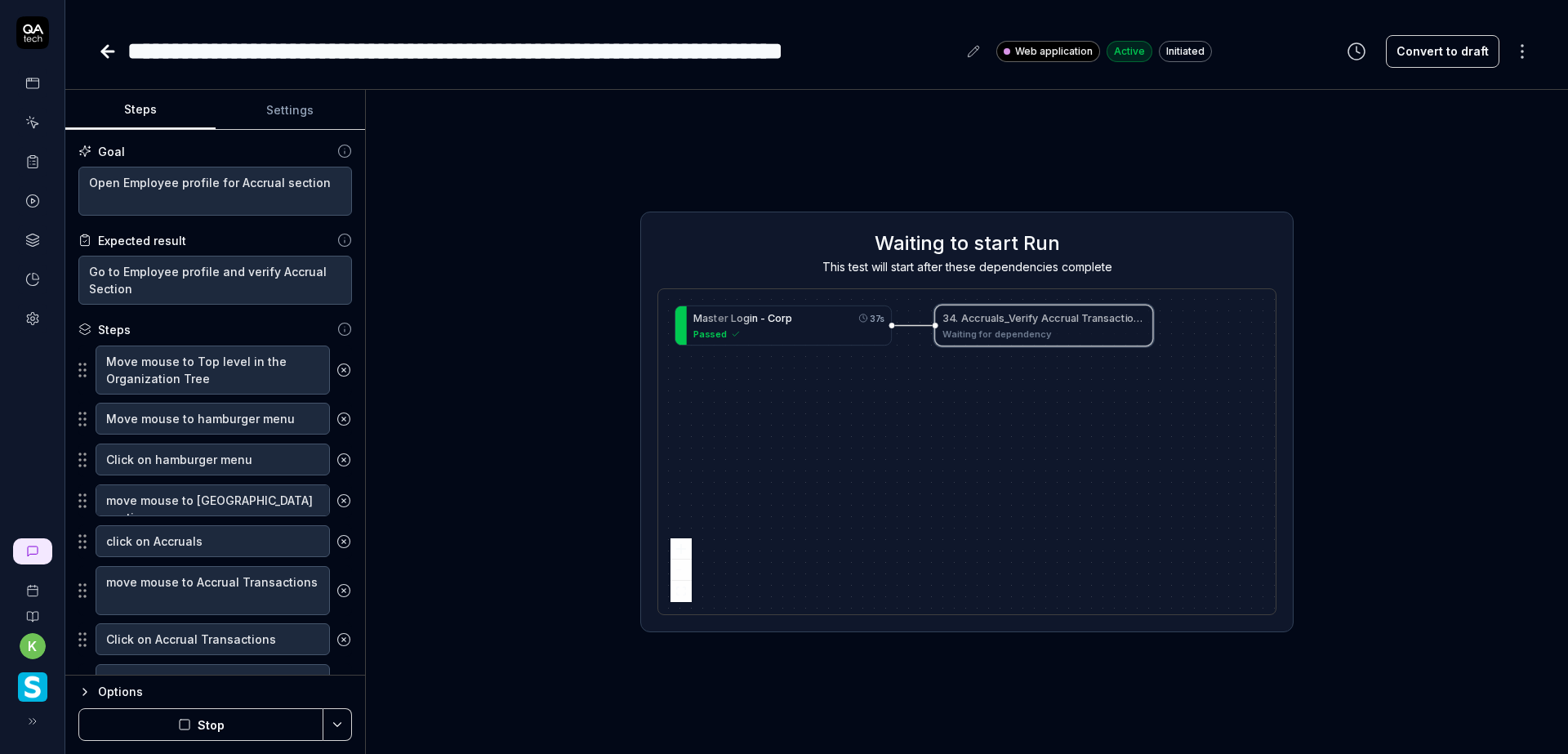
type textarea "*"
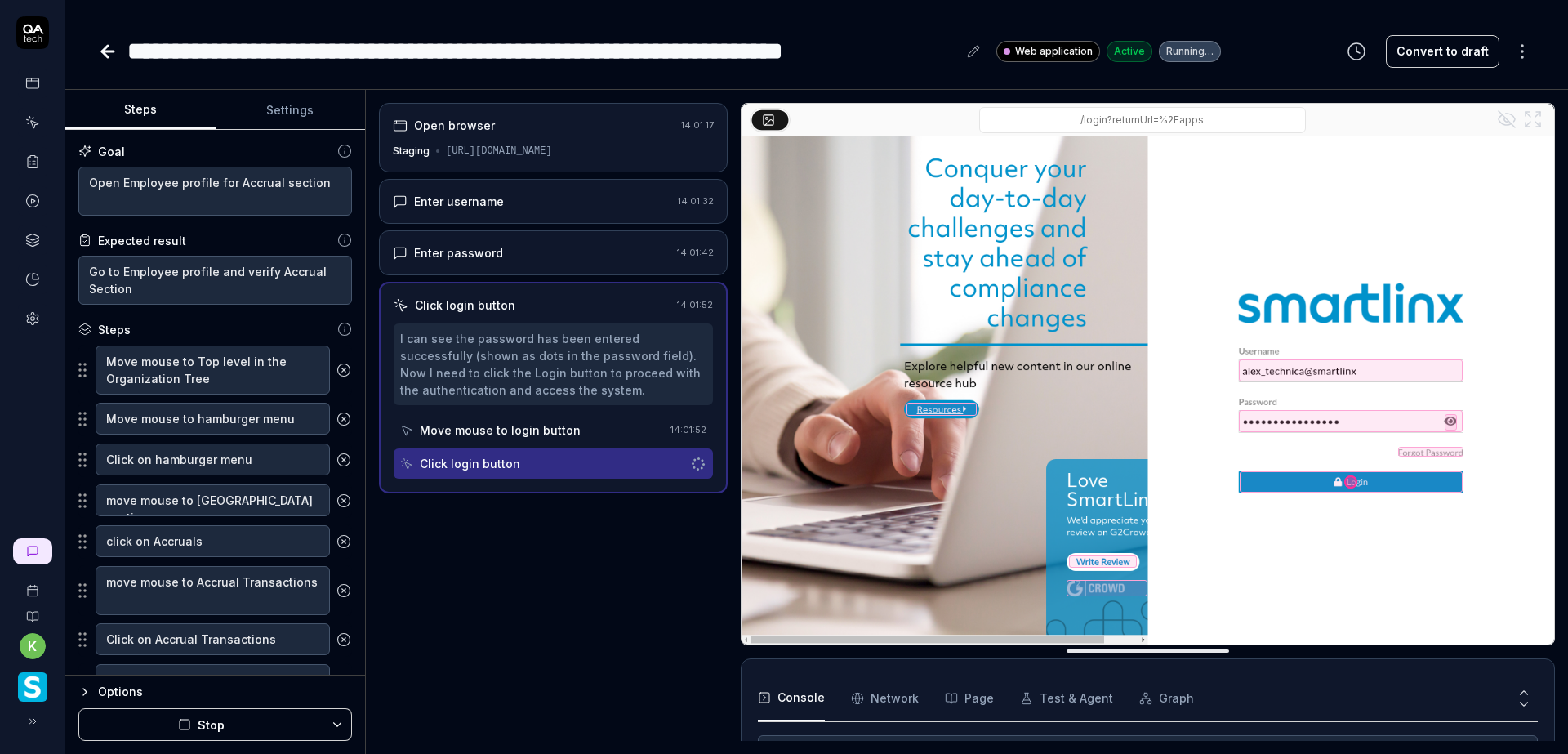
scroll to position [9, 0]
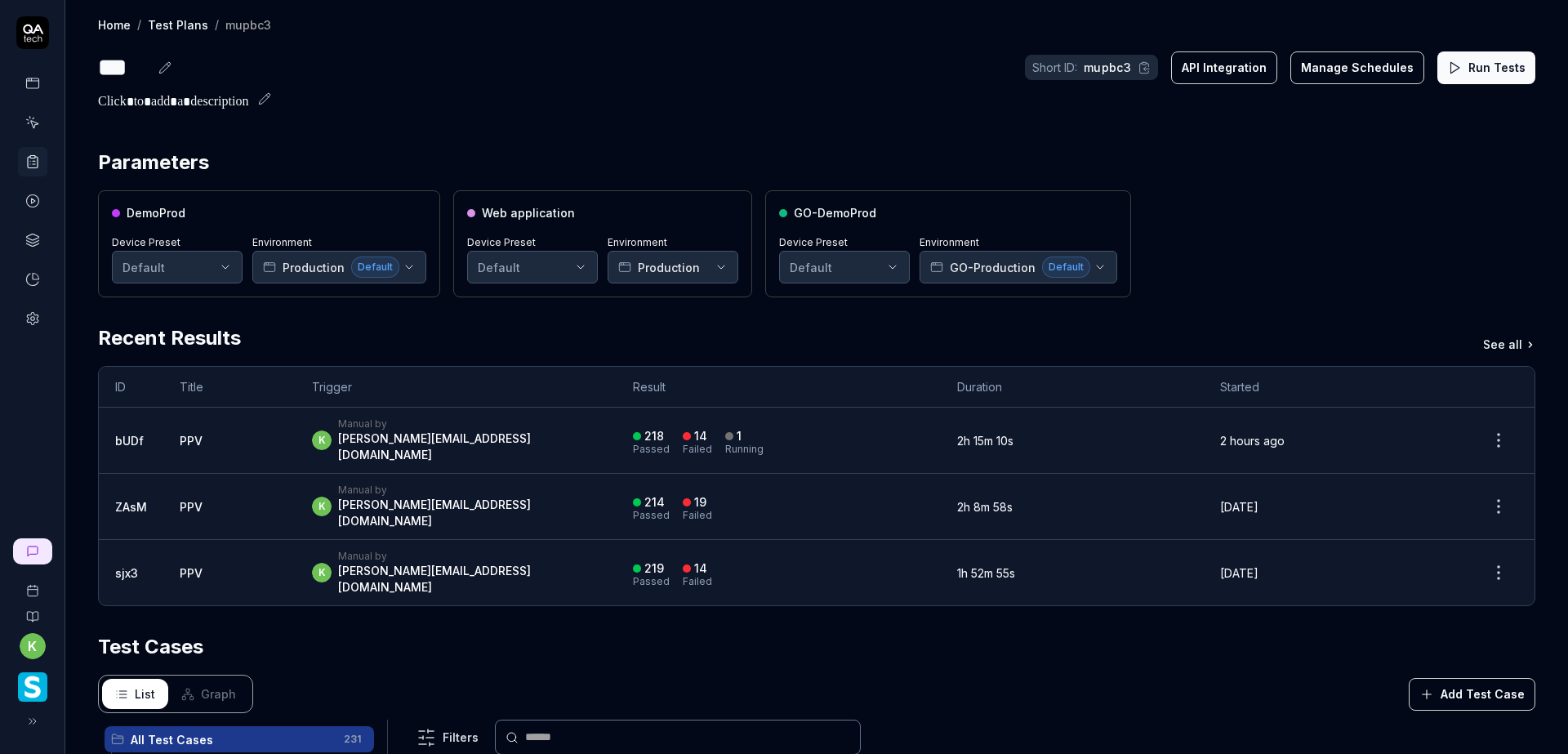
click at [28, 121] on icon at bounding box center [33, 122] width 15 height 15
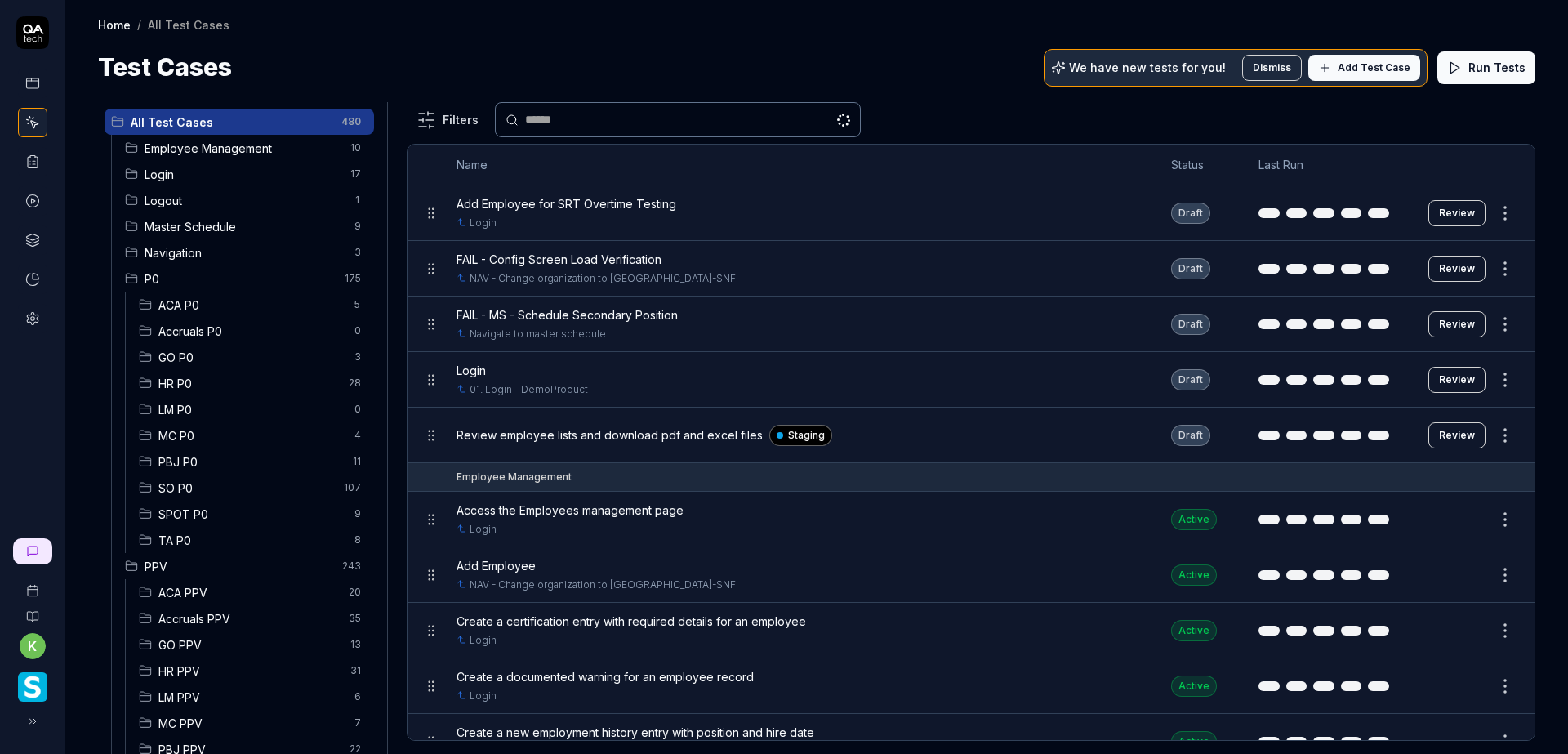
click at [160, 175] on span "Login" at bounding box center [242, 174] width 196 height 17
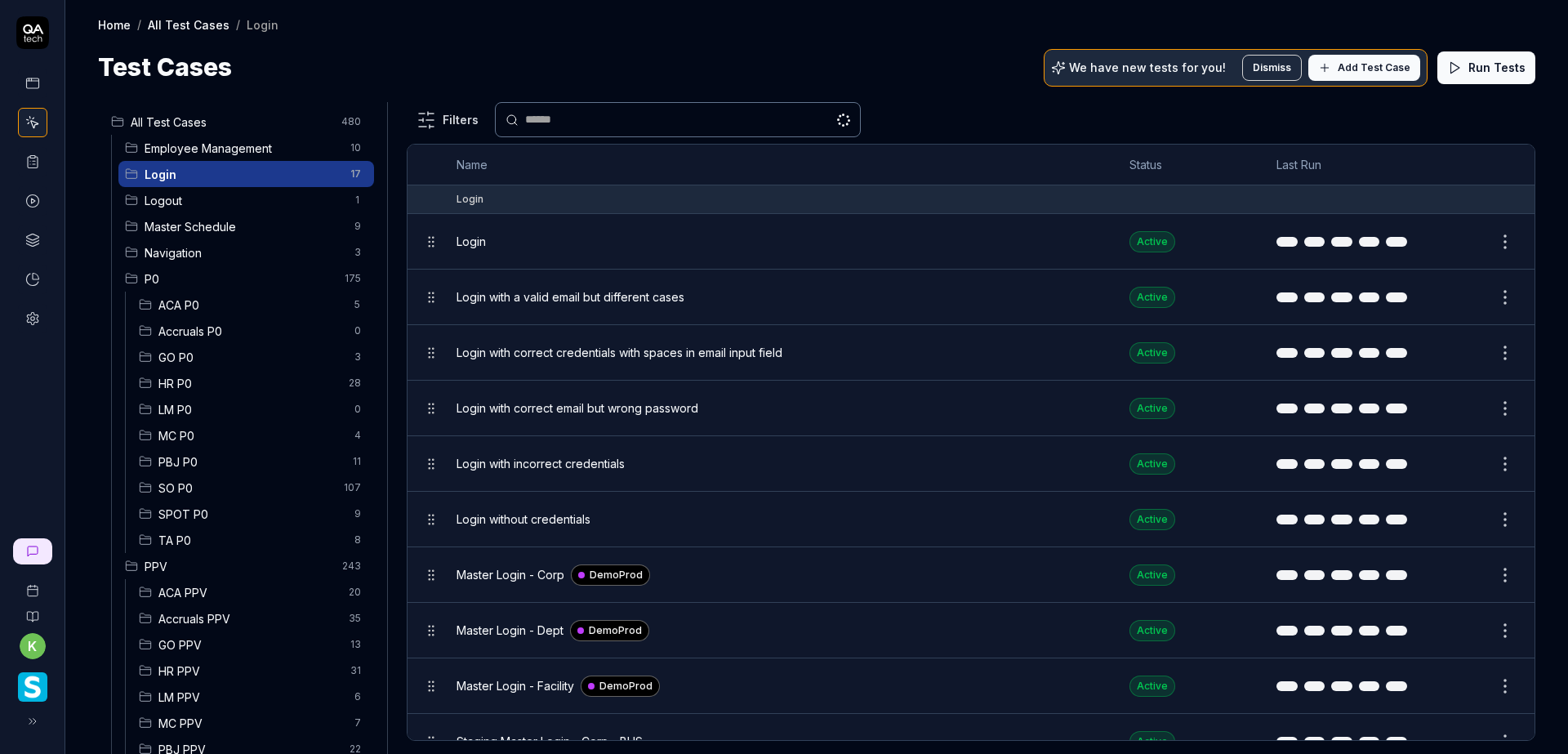
click at [696, 681] on div "Master Login - Facility DemoProd" at bounding box center [776, 685] width 640 height 21
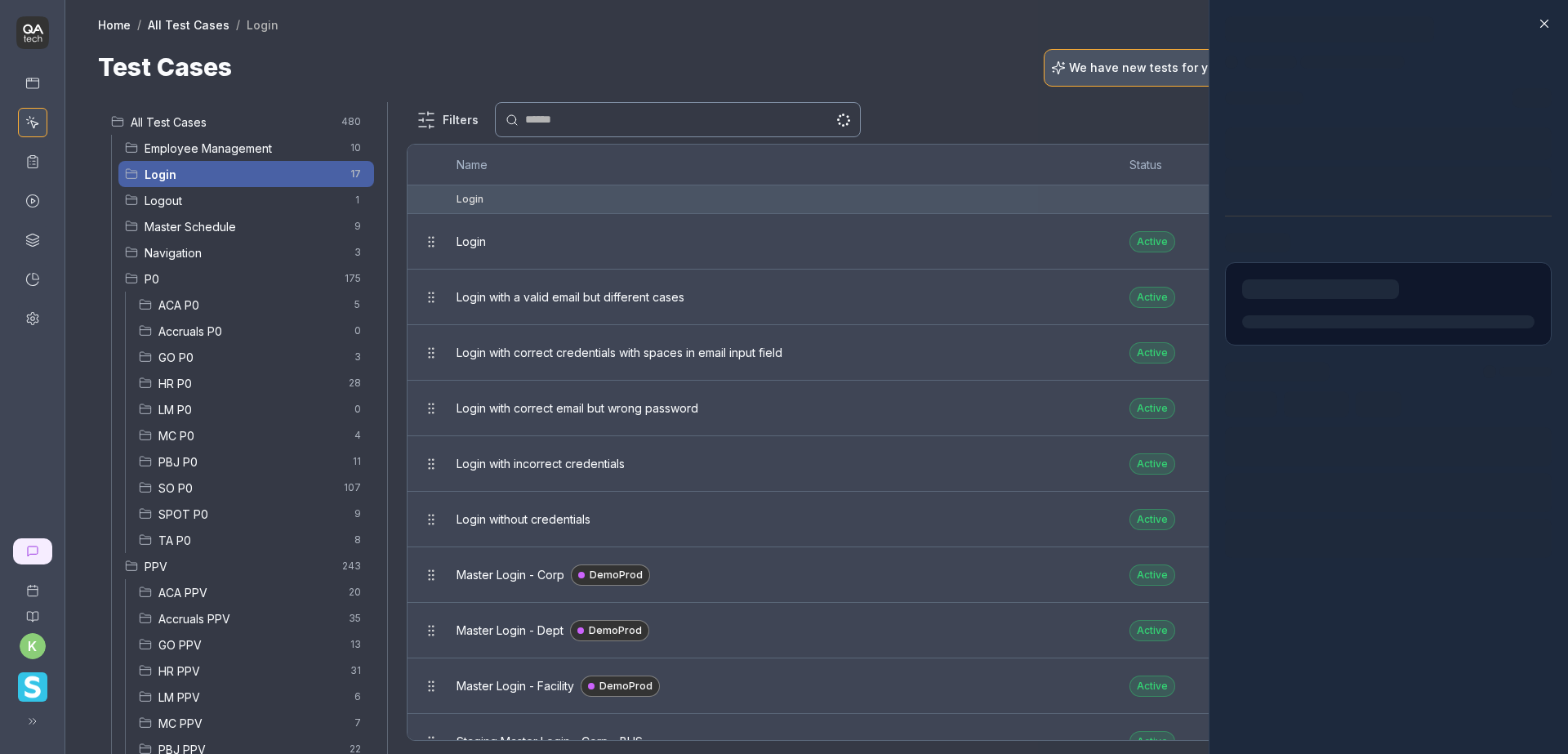
click at [1458, 678] on div at bounding box center [1388, 377] width 359 height 754
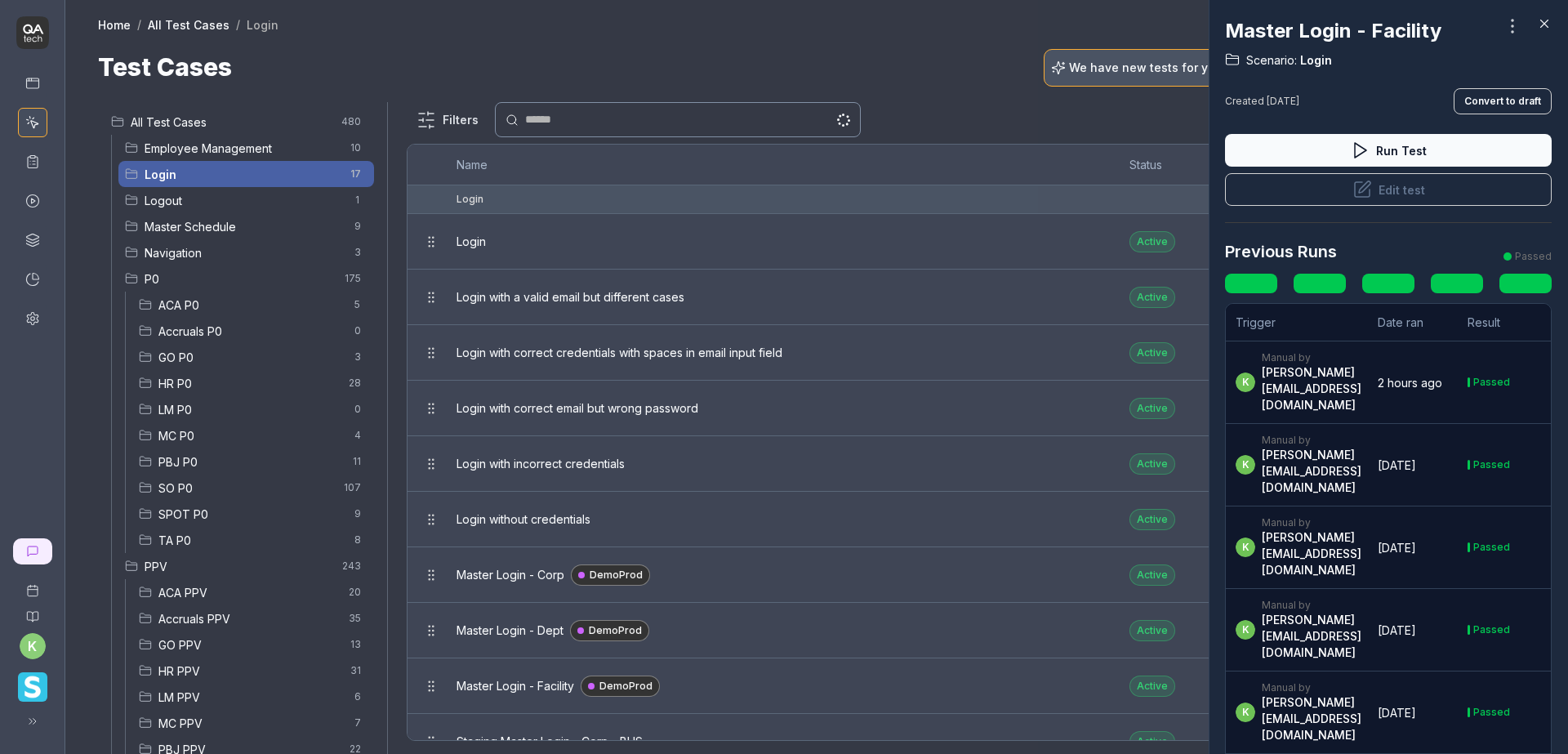
click at [1114, 104] on div at bounding box center [784, 377] width 1568 height 754
click at [1080, 99] on div at bounding box center [784, 377] width 1568 height 754
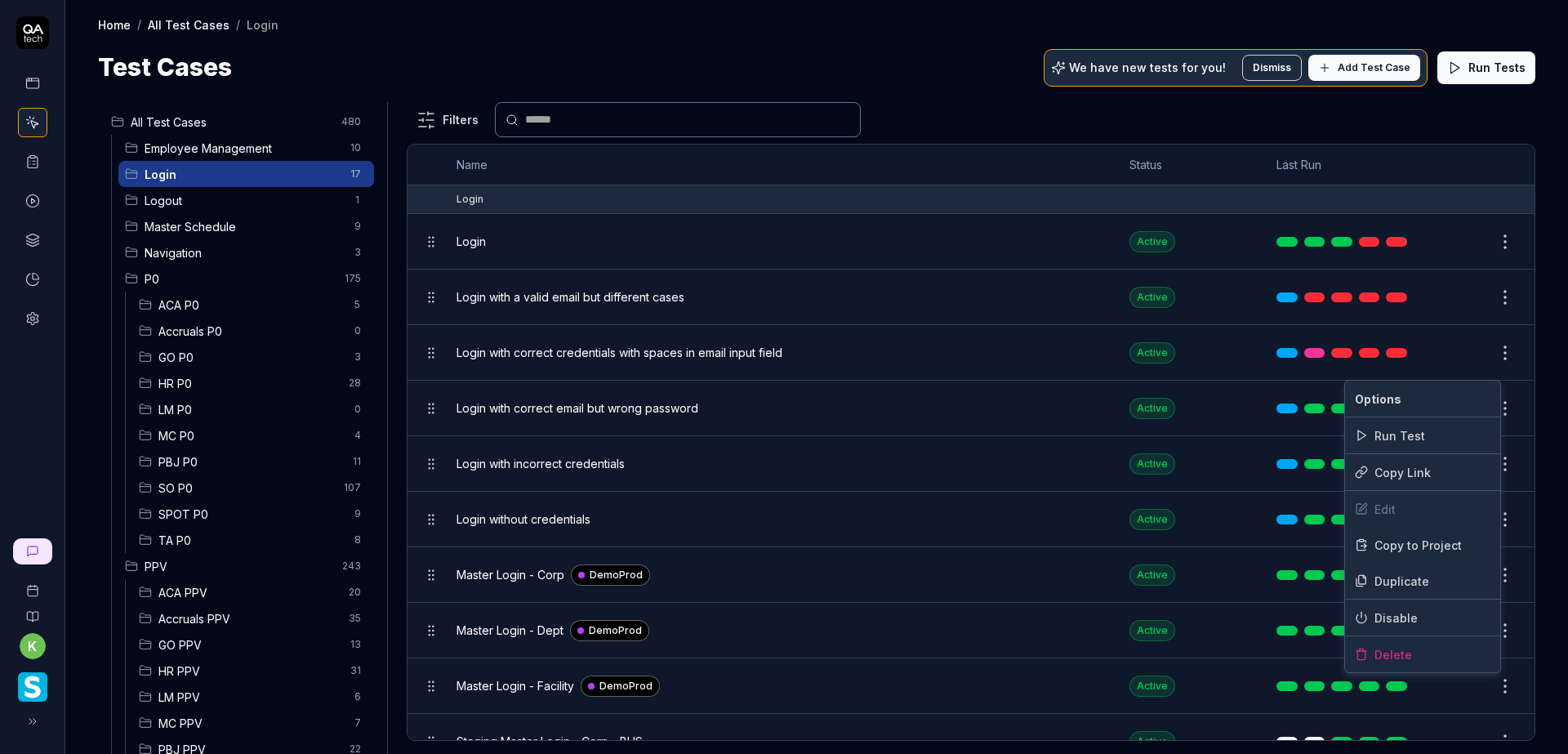
click at [1489, 683] on html "k Home / All Test Cases / Login Home / All Test Cases / Login Test Cases We hav…" at bounding box center [784, 377] width 1568 height 754
click at [983, 96] on html "k Home / All Test Cases / Login Home / All Test Cases / Login Test Cases We hav…" at bounding box center [784, 377] width 1568 height 754
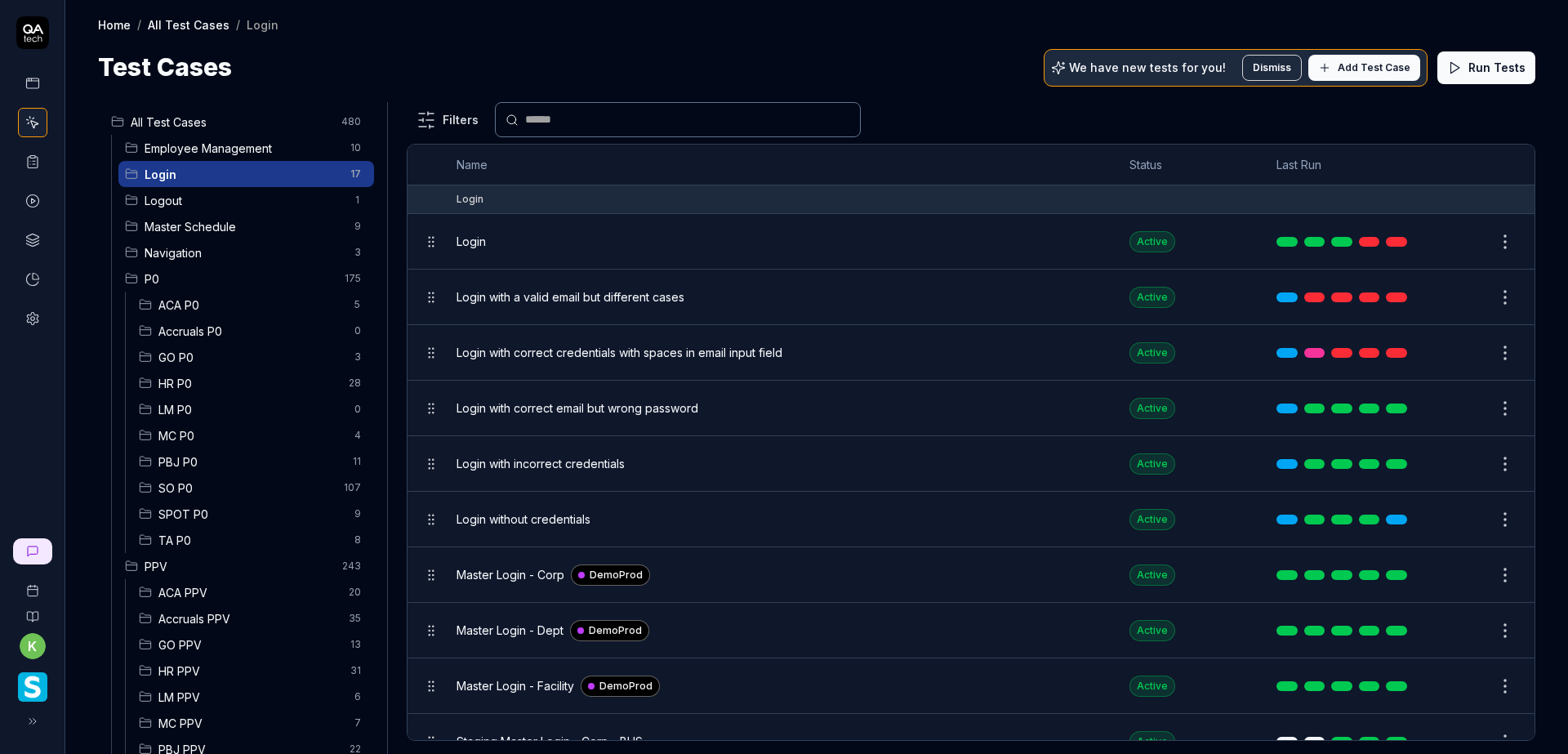
click at [1447, 685] on button "Edit" at bounding box center [1465, 686] width 39 height 26
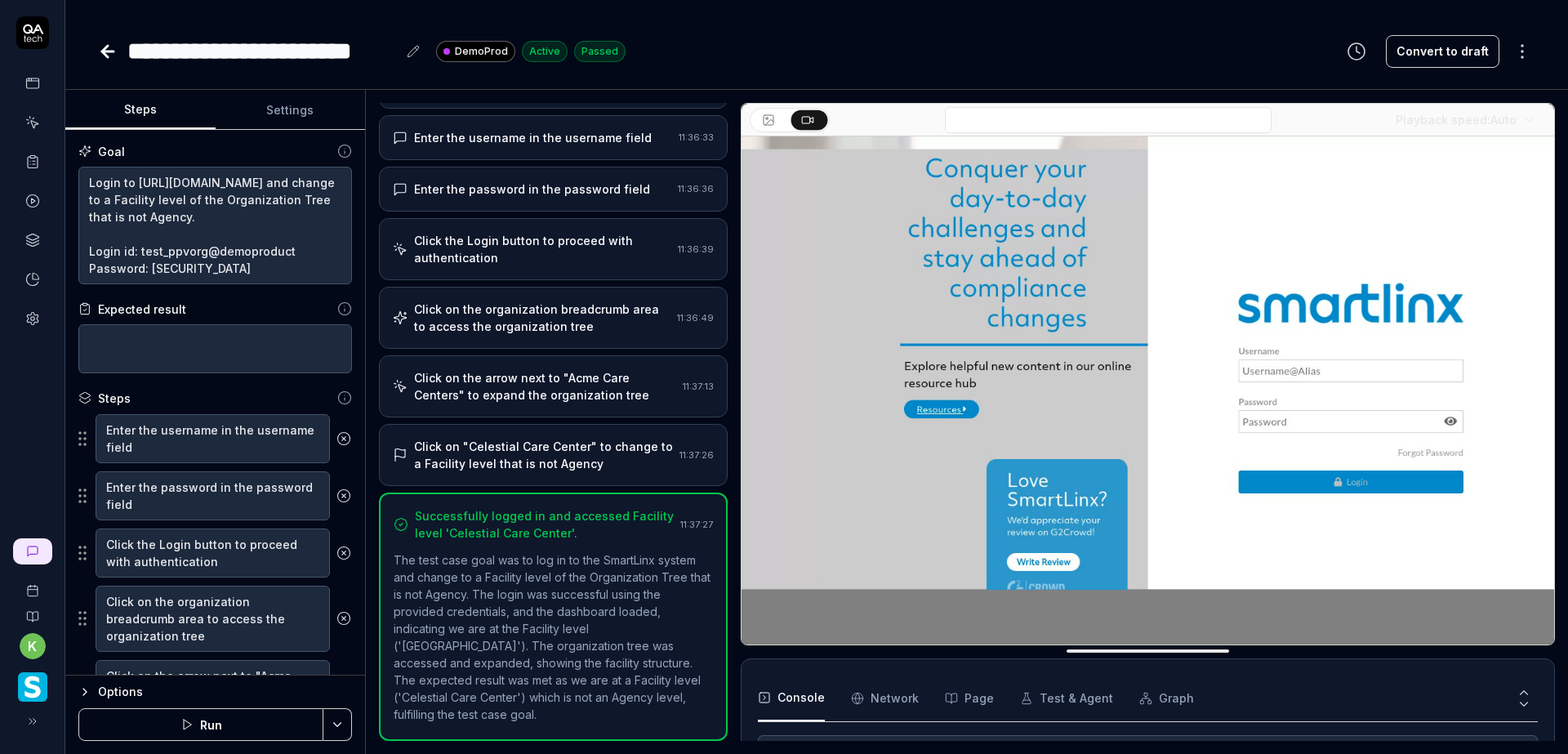
scroll to position [17, 0]
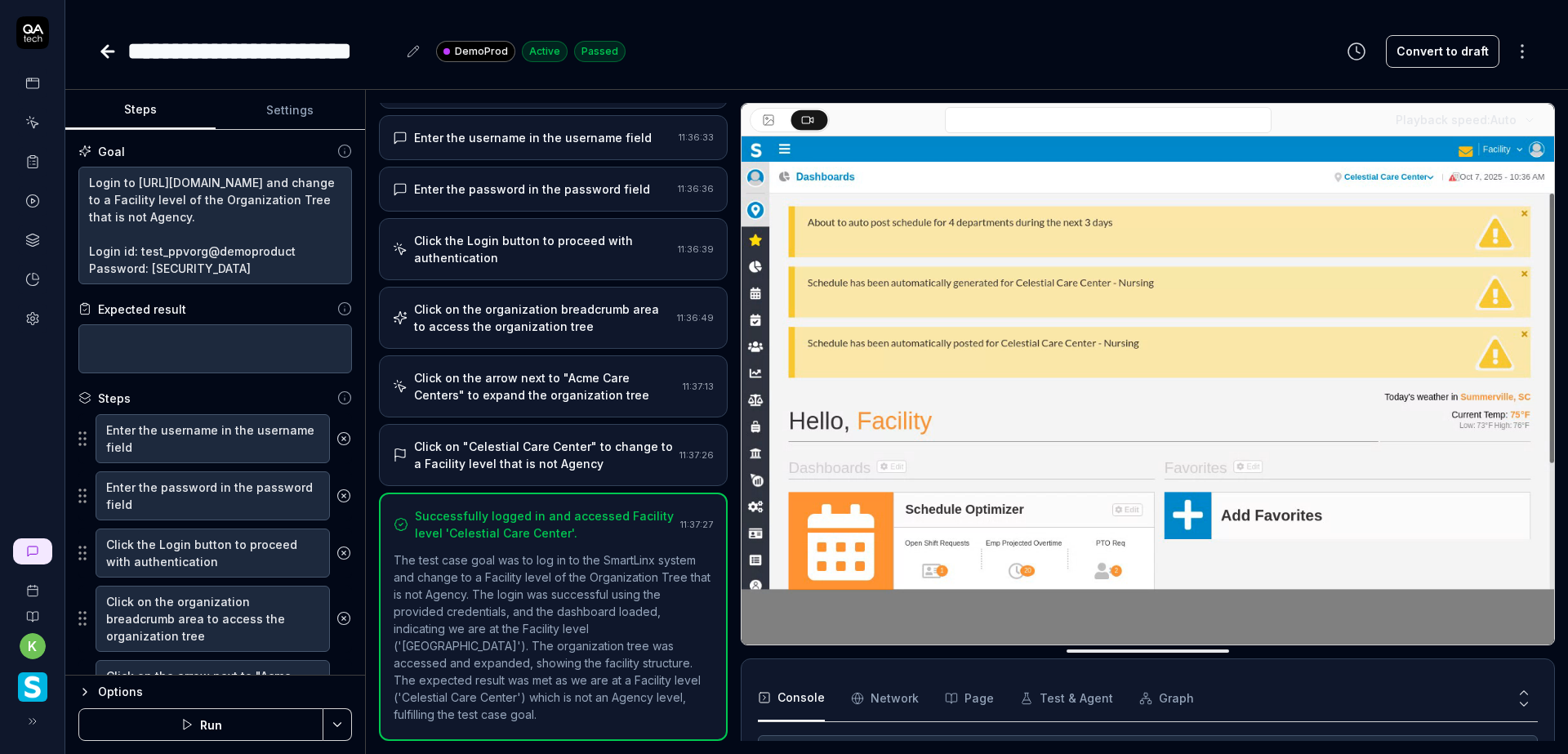
click at [108, 49] on icon at bounding box center [107, 51] width 19 height 19
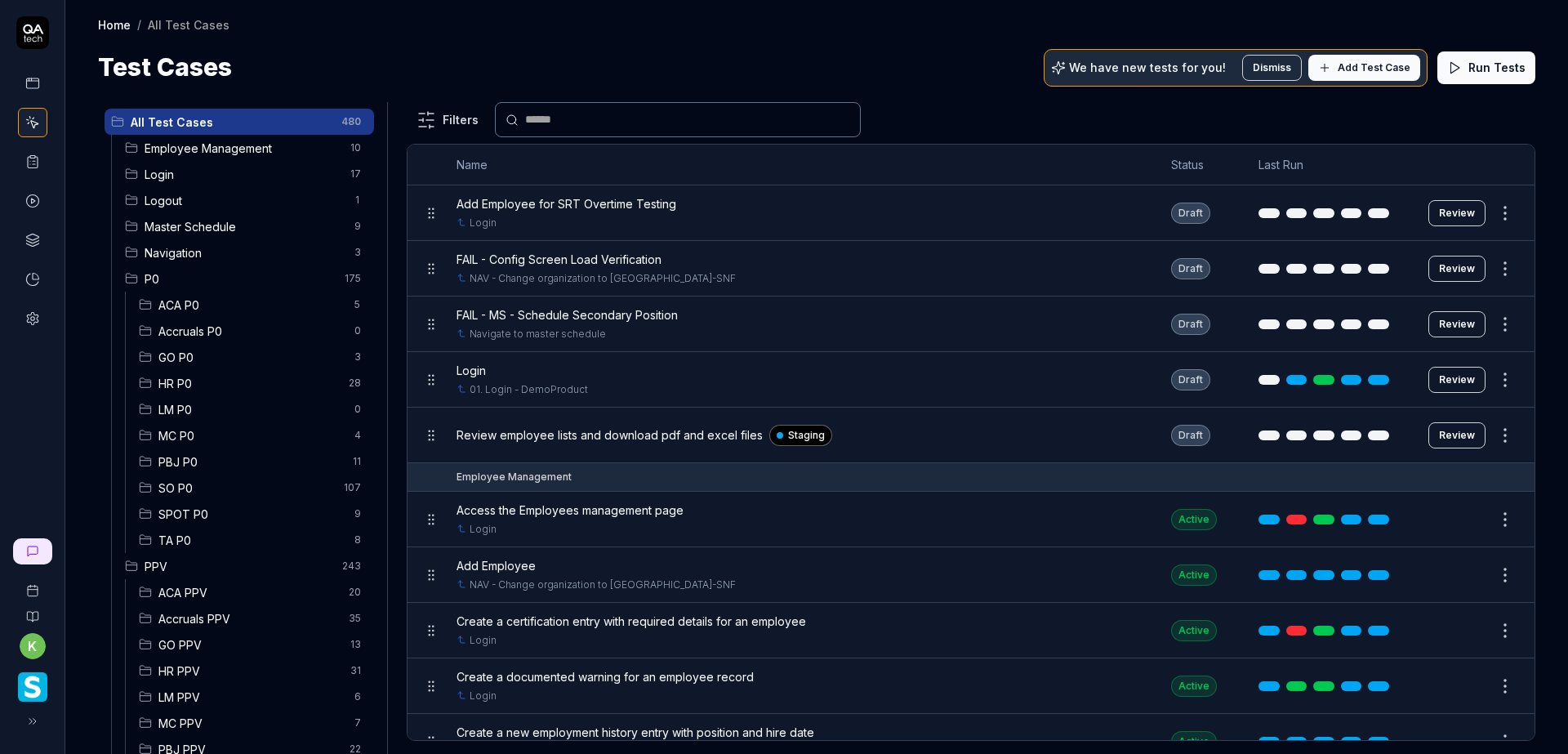
click at [166, 173] on span "Login" at bounding box center [242, 174] width 196 height 17
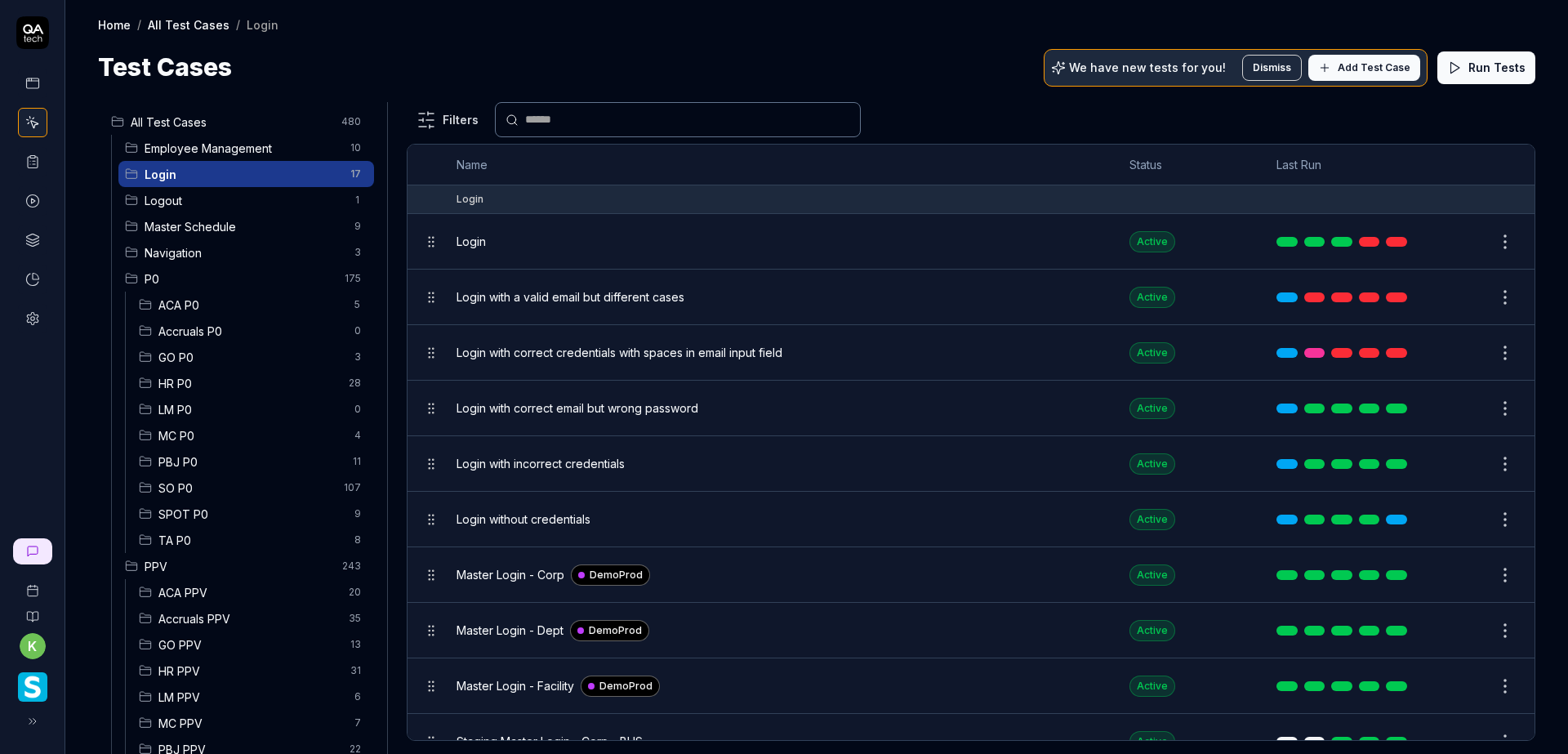
click at [1450, 629] on button "Edit" at bounding box center [1465, 630] width 39 height 26
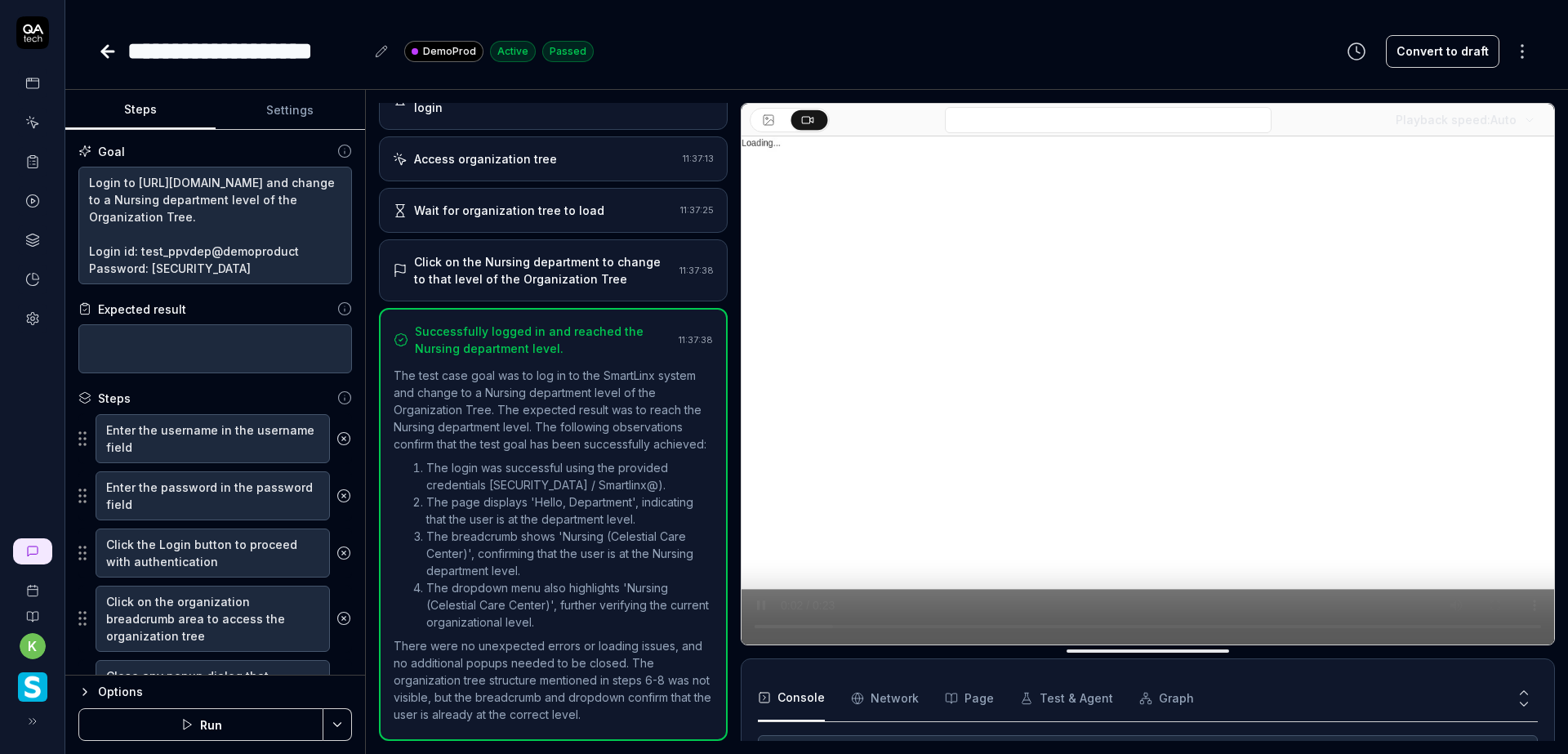
scroll to position [130, 0]
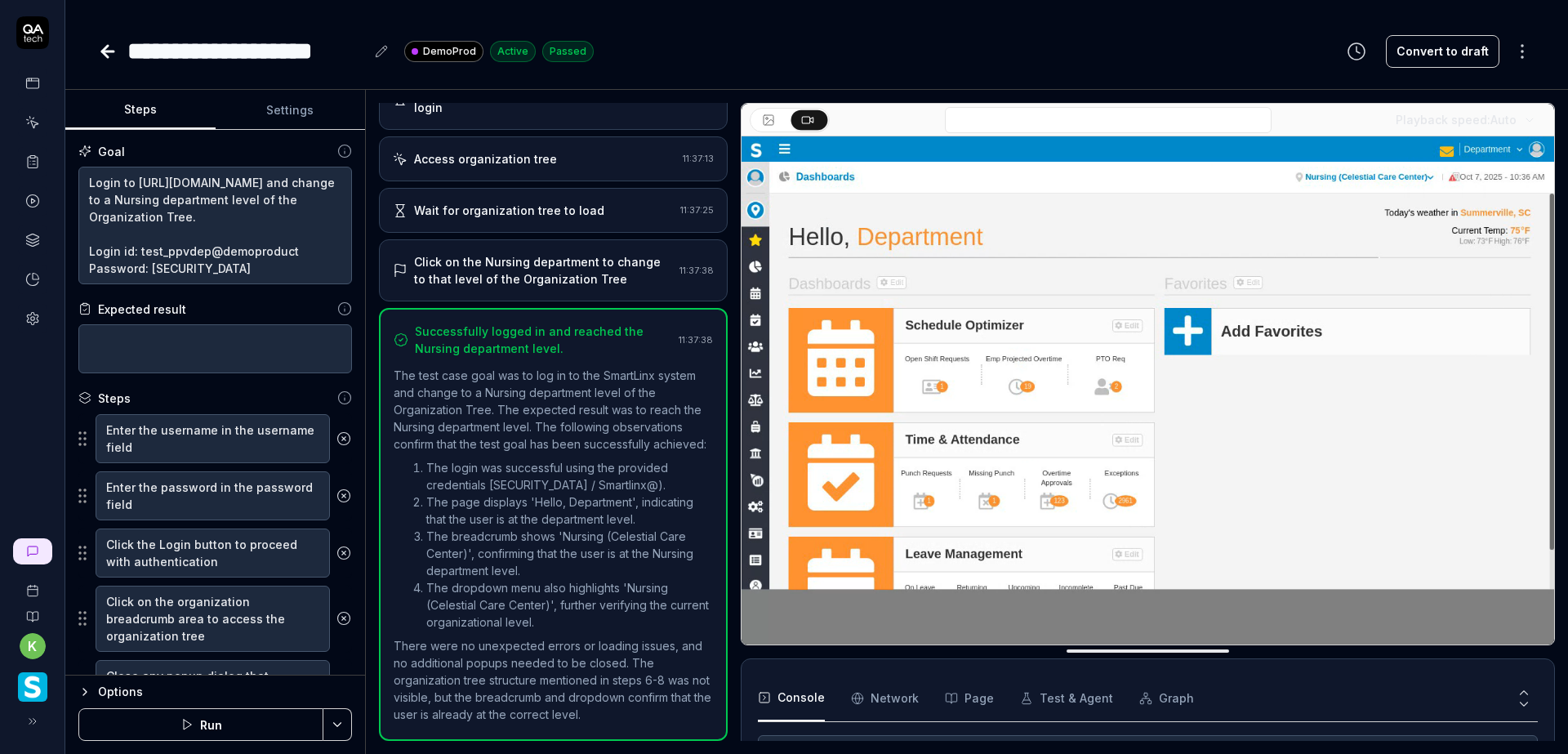
click at [583, 253] on div "Click on the Nursing department to change to that level of the Organization Tree" at bounding box center [544, 270] width 259 height 34
type textarea "*"
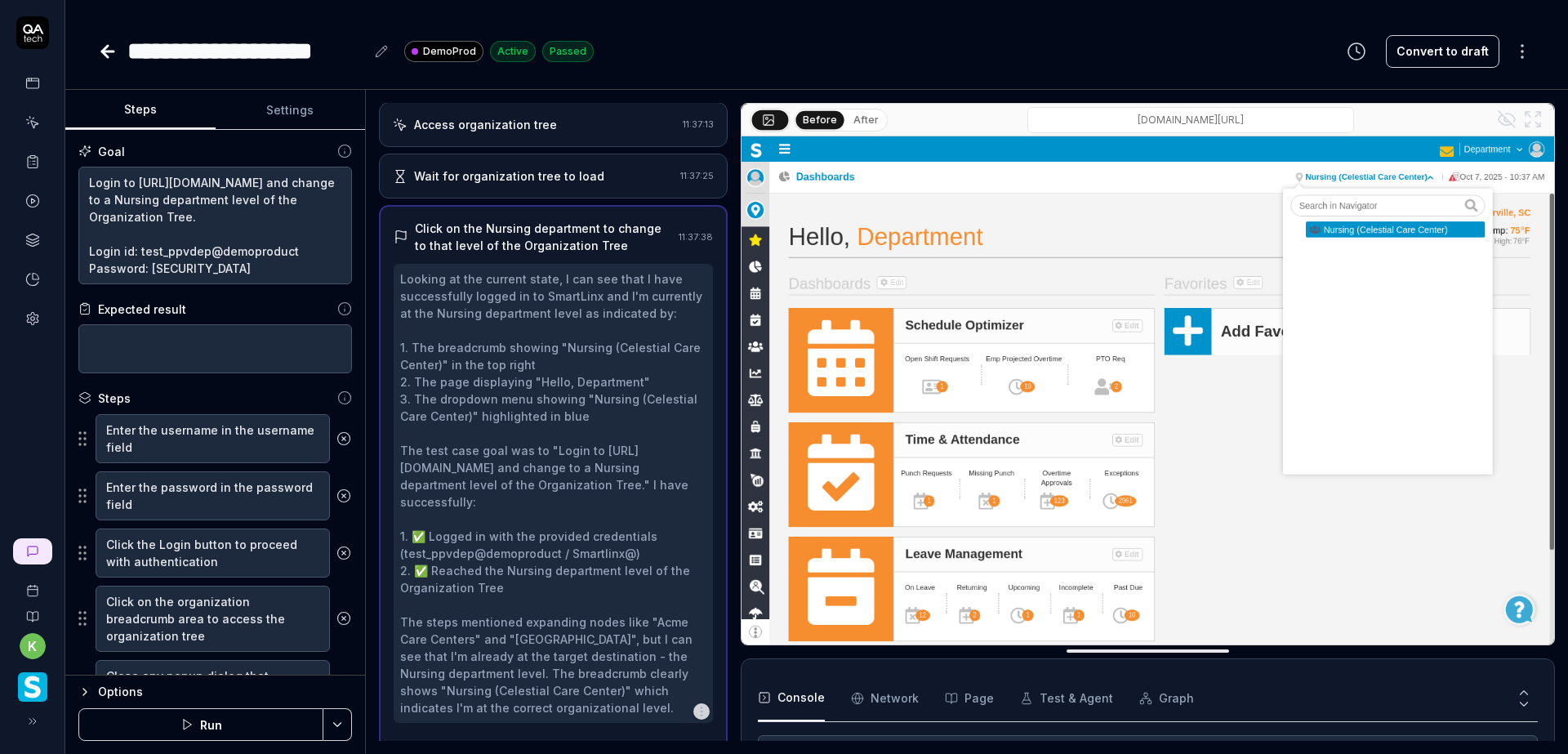
scroll to position [422, 0]
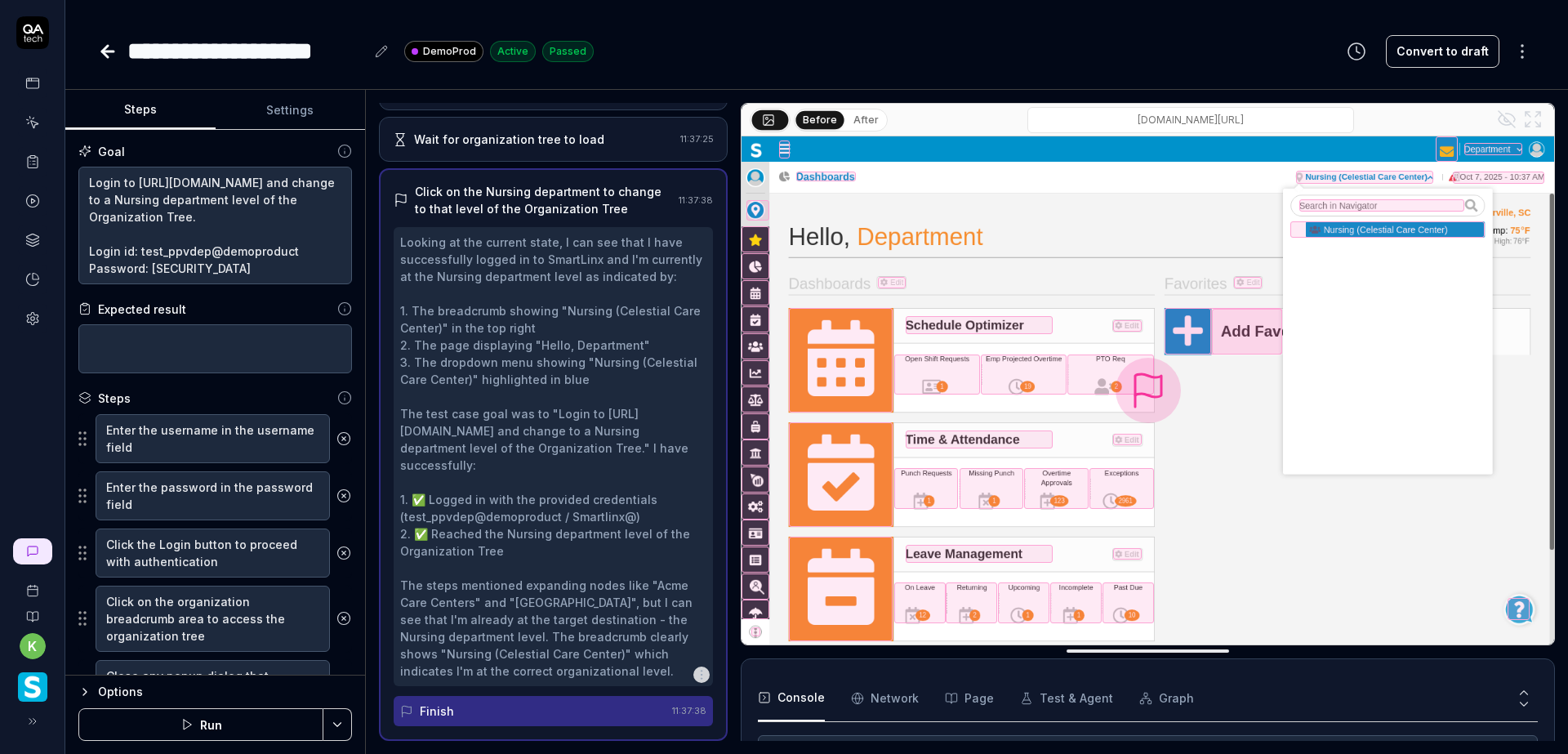
click at [111, 51] on icon at bounding box center [107, 51] width 11 height 0
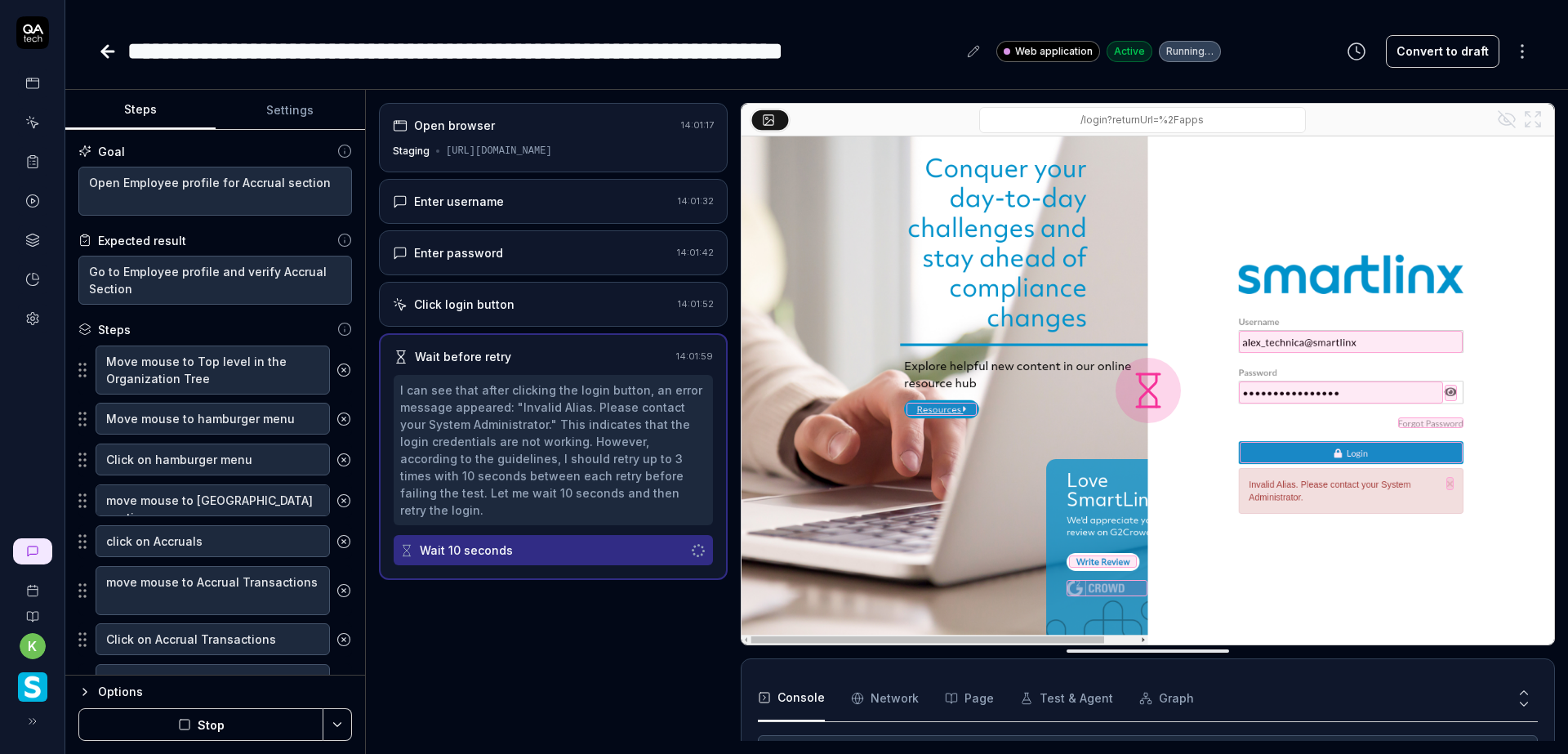
scroll to position [9, 0]
click at [249, 726] on button "Stop" at bounding box center [200, 725] width 245 height 33
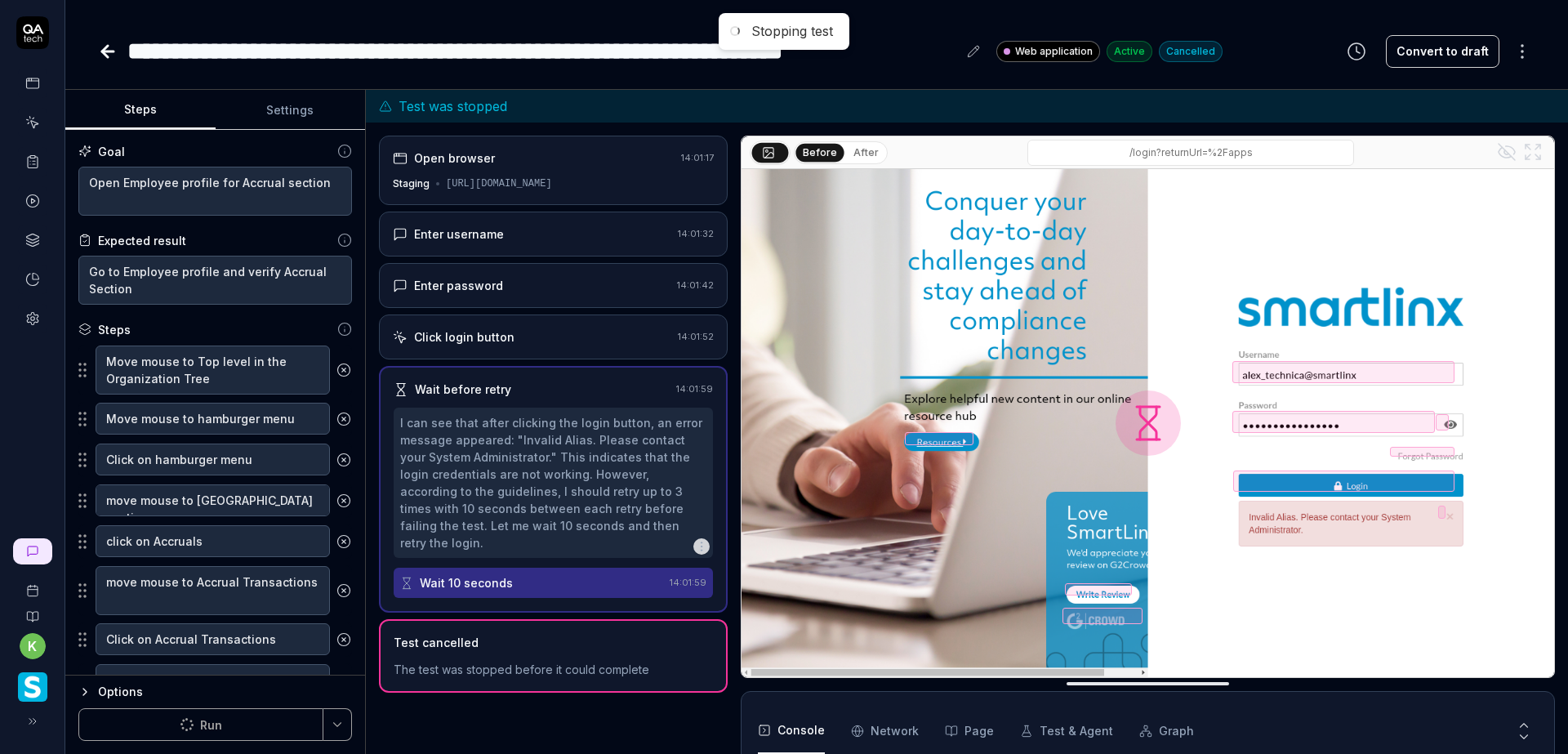
click at [297, 107] on button "Settings" at bounding box center [291, 110] width 151 height 39
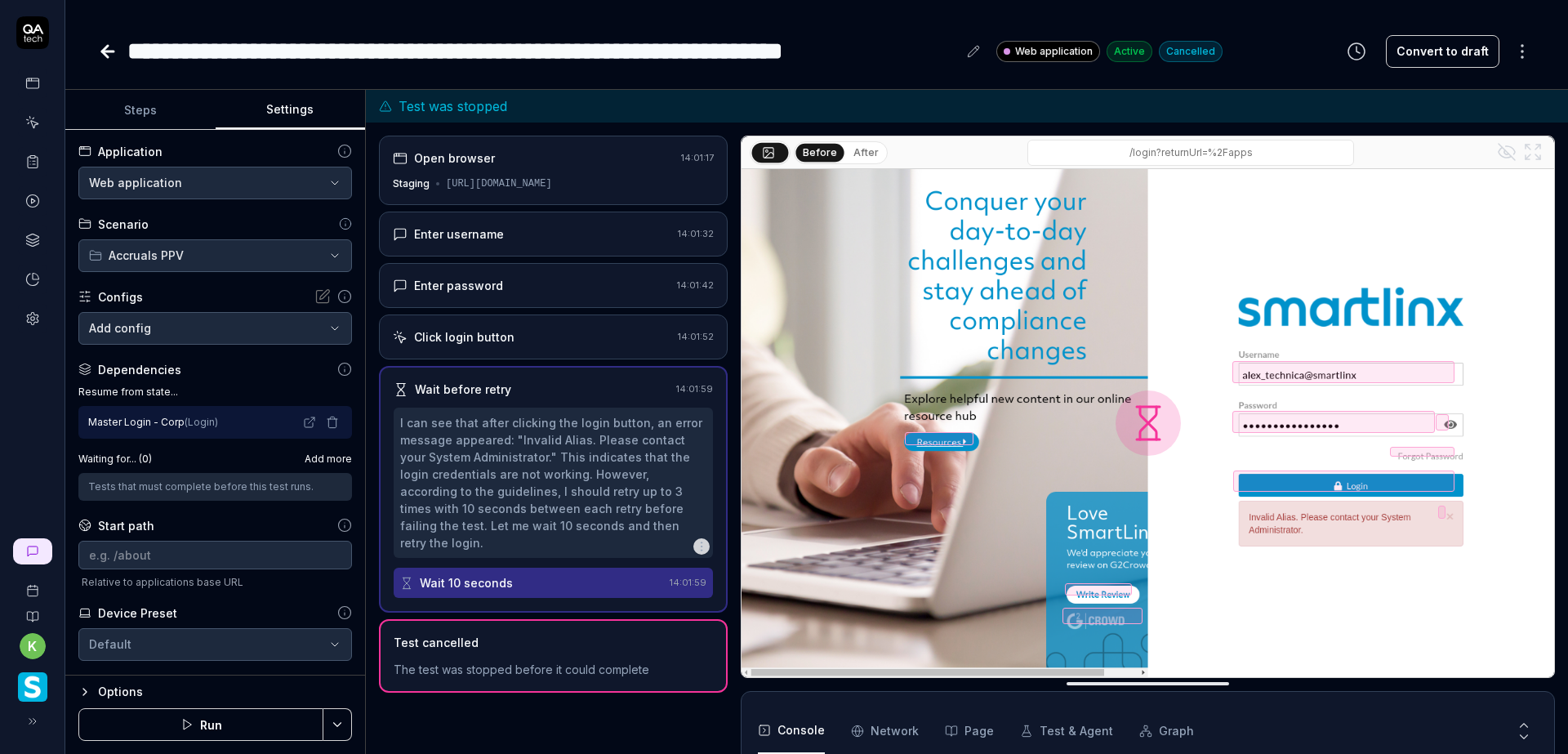
click at [290, 175] on html "**********" at bounding box center [784, 377] width 1568 height 754
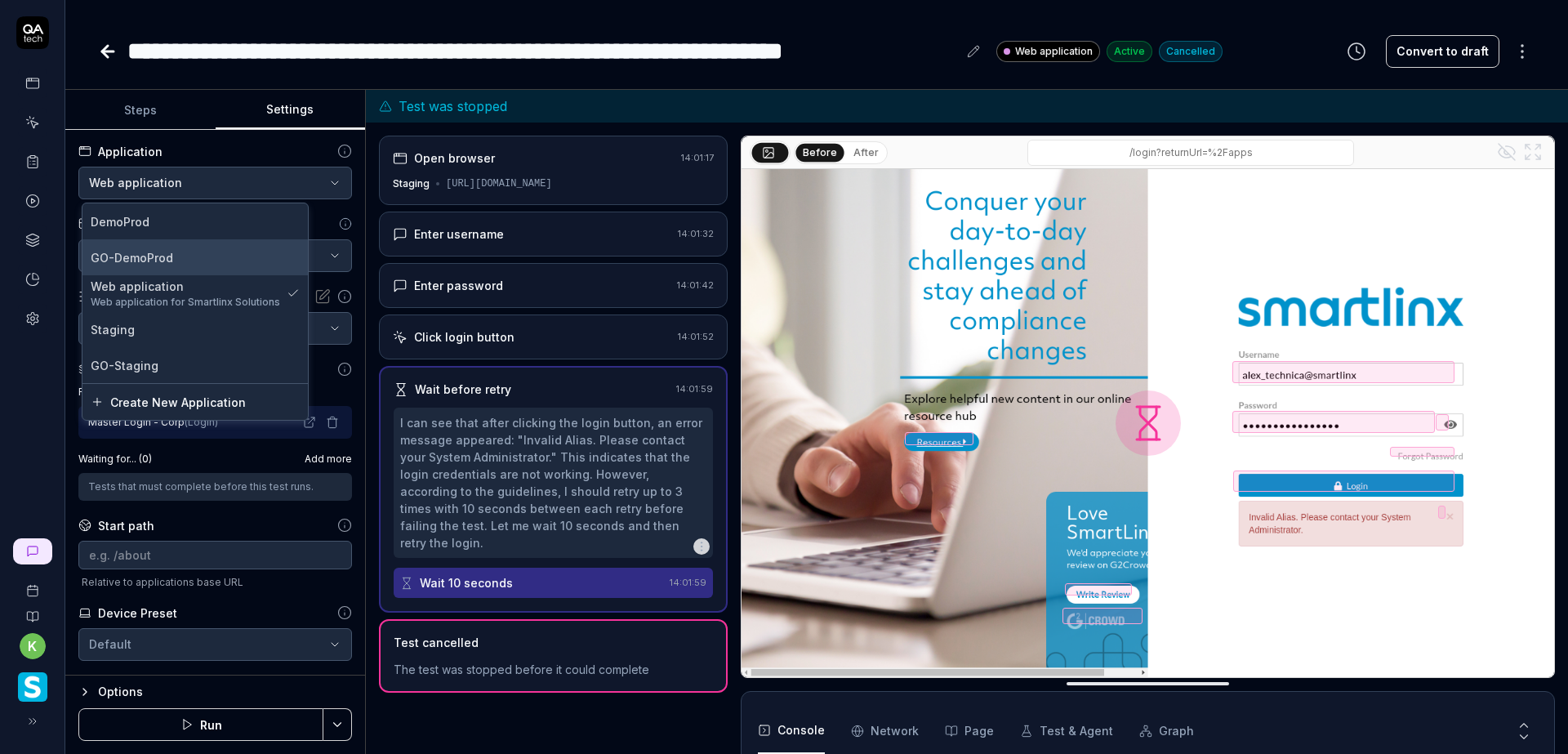
click at [190, 255] on div "GO-DemoProd" at bounding box center [196, 257] width 209 height 17
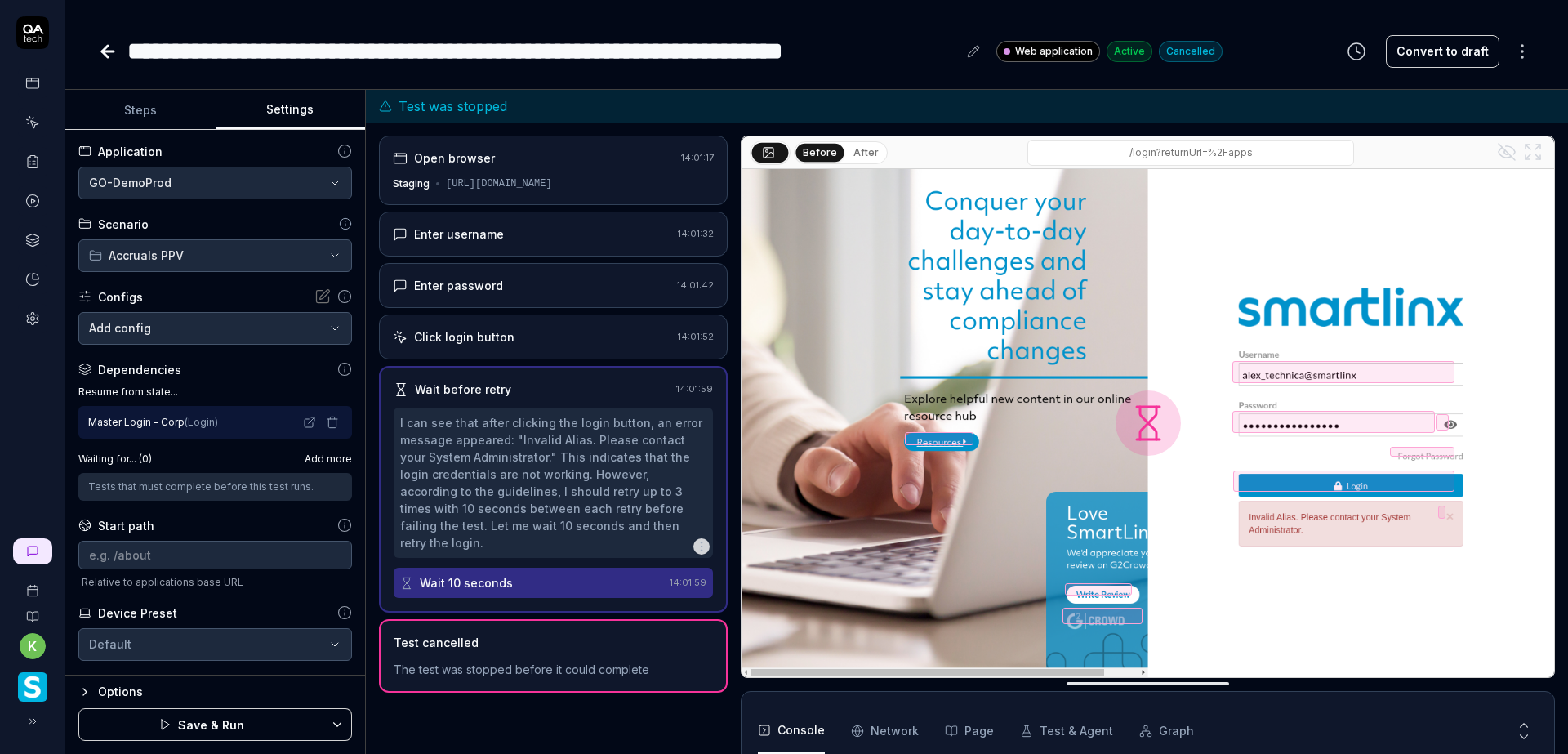
scroll to position [57, 0]
click at [224, 180] on html "**********" at bounding box center [784, 377] width 1568 height 754
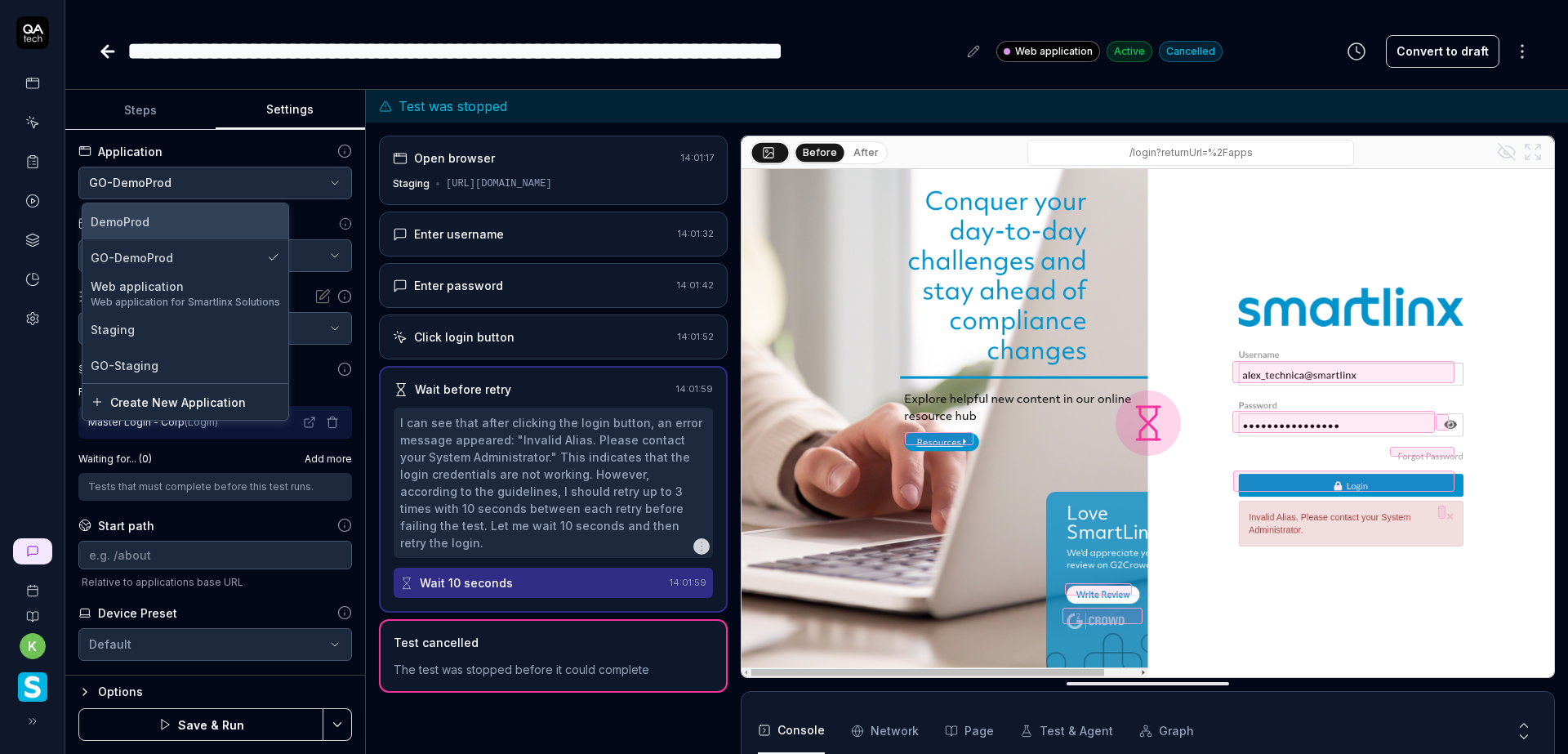
click at [180, 218] on div "DemoProd" at bounding box center [186, 221] width 189 height 17
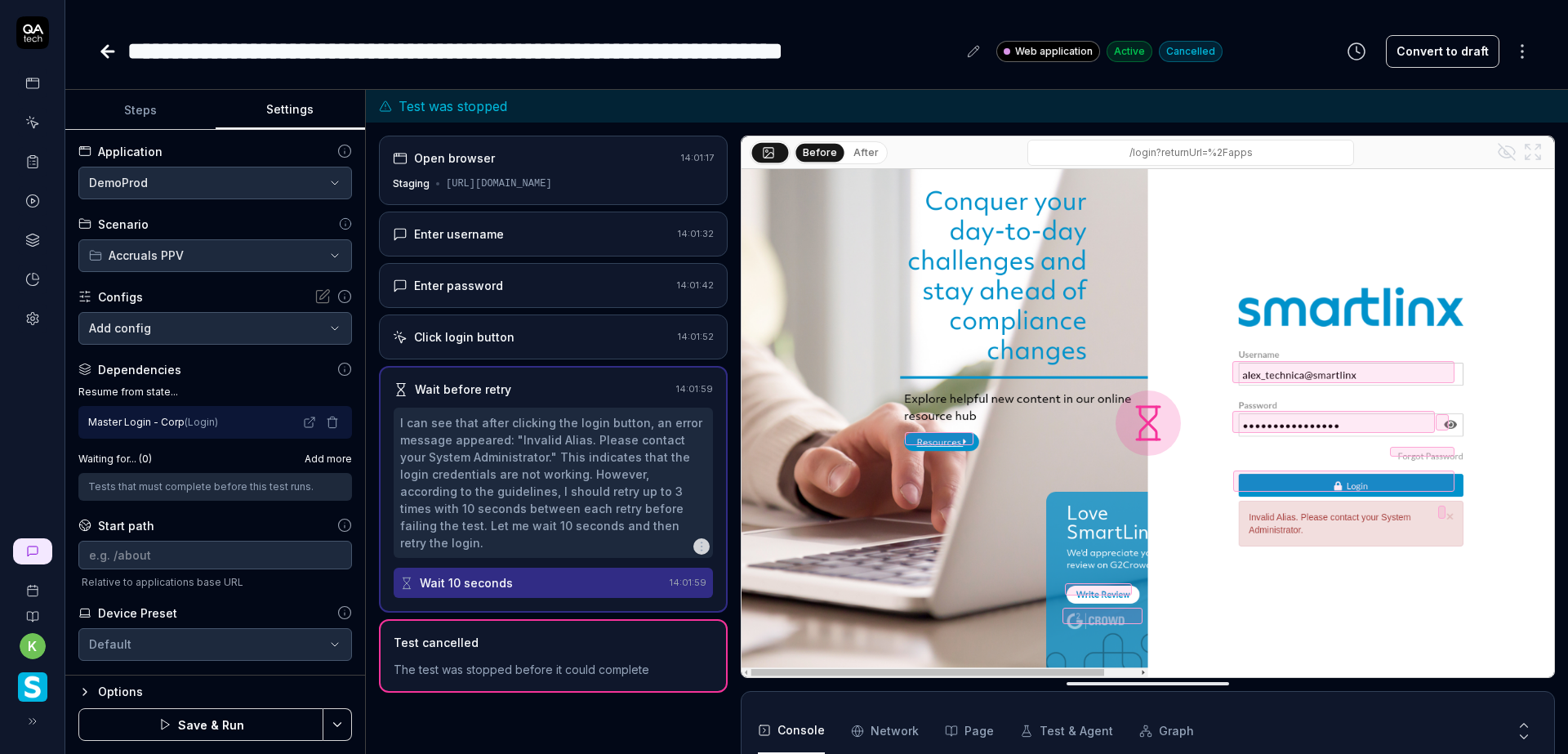
click at [129, 105] on button "Steps" at bounding box center [141, 110] width 151 height 39
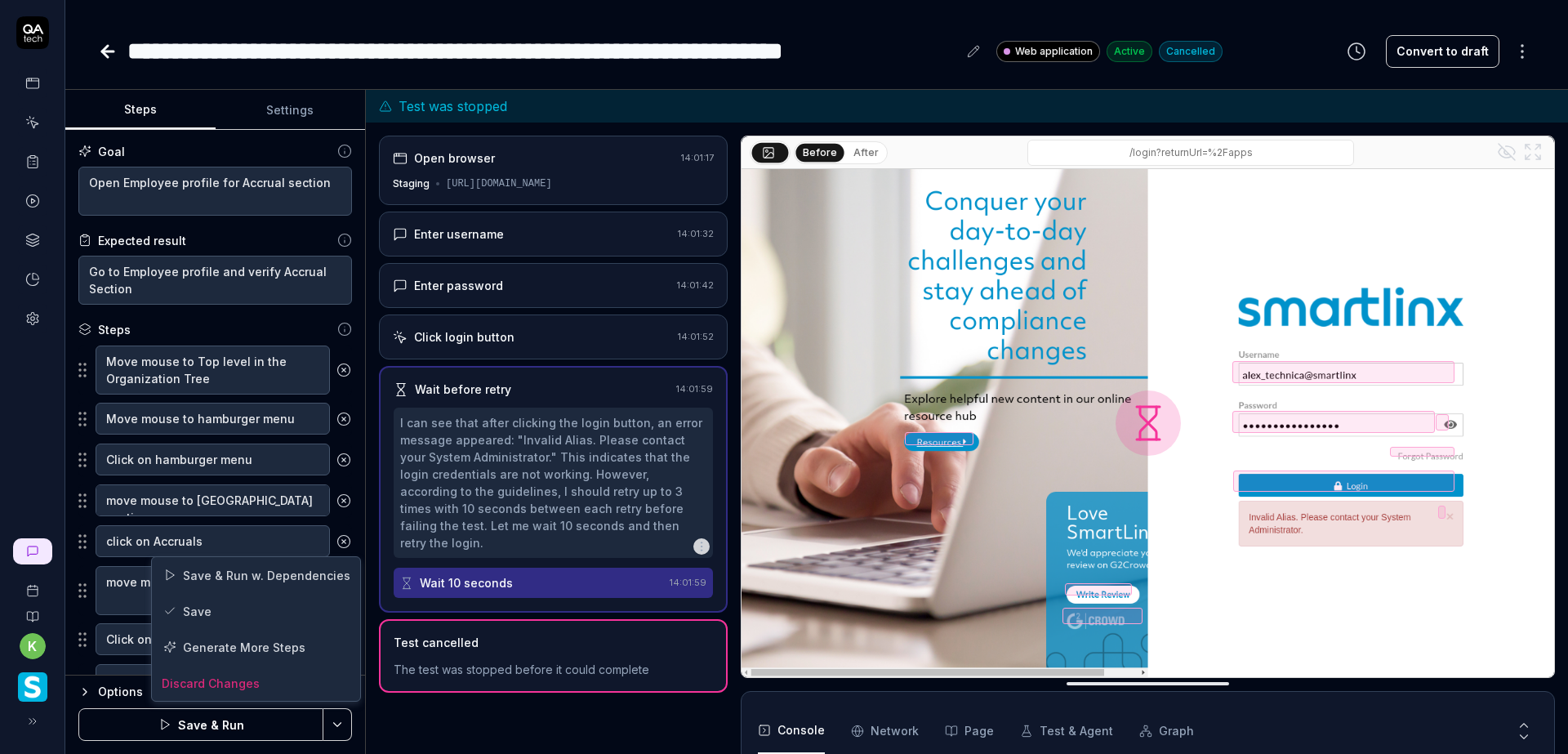
click at [335, 732] on html "**********" at bounding box center [784, 377] width 1568 height 754
click at [254, 576] on div "Save & Run w. Dependencies" at bounding box center [255, 574] width 209 height 36
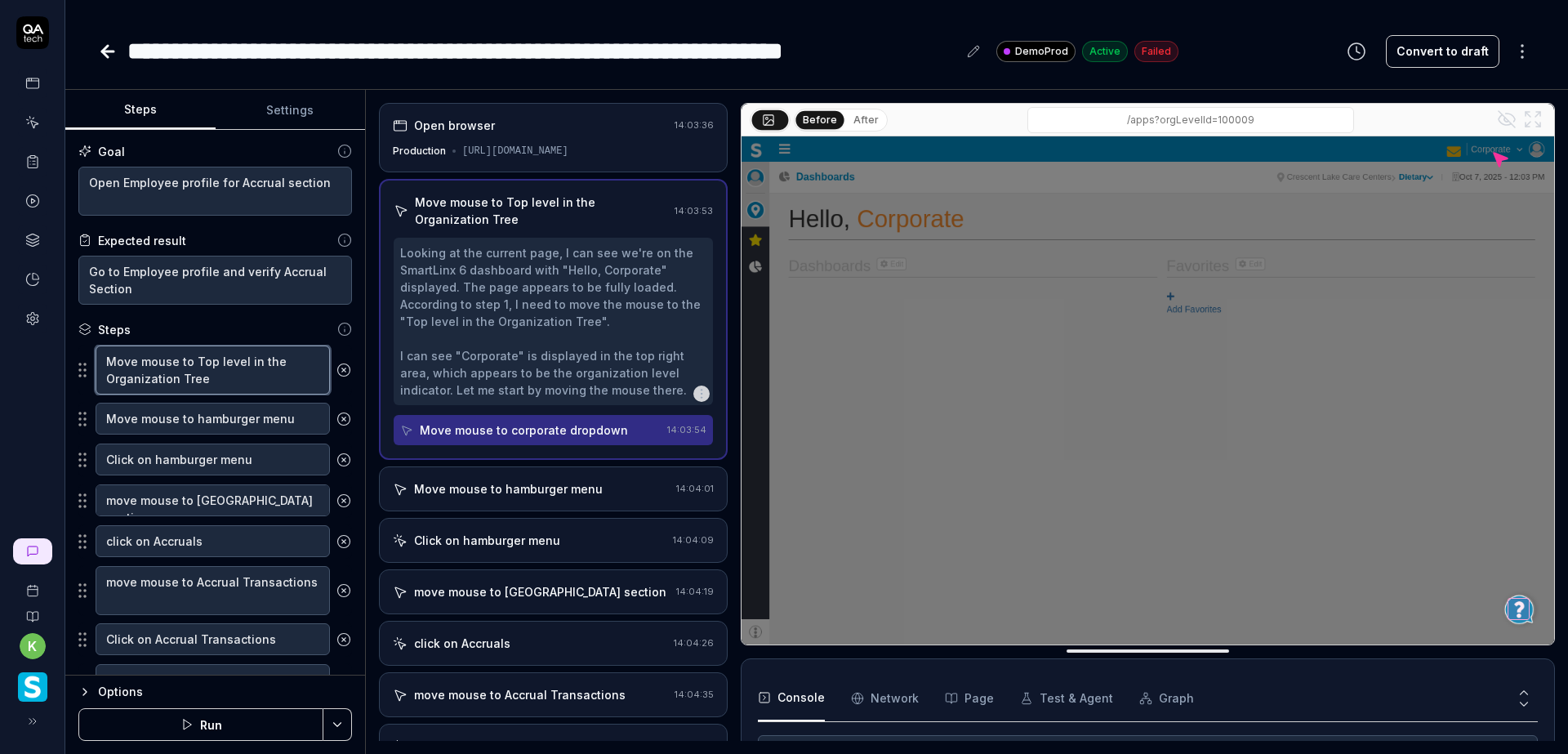
drag, startPoint x: 284, startPoint y: 360, endPoint x: 96, endPoint y: 349, distance: 188.3
click at [96, 349] on textarea "Move mouse to Top level in the Organization Tree" at bounding box center [212, 369] width 234 height 49
type textarea "*"
type textarea "COrganization Tree"
type textarea "*"
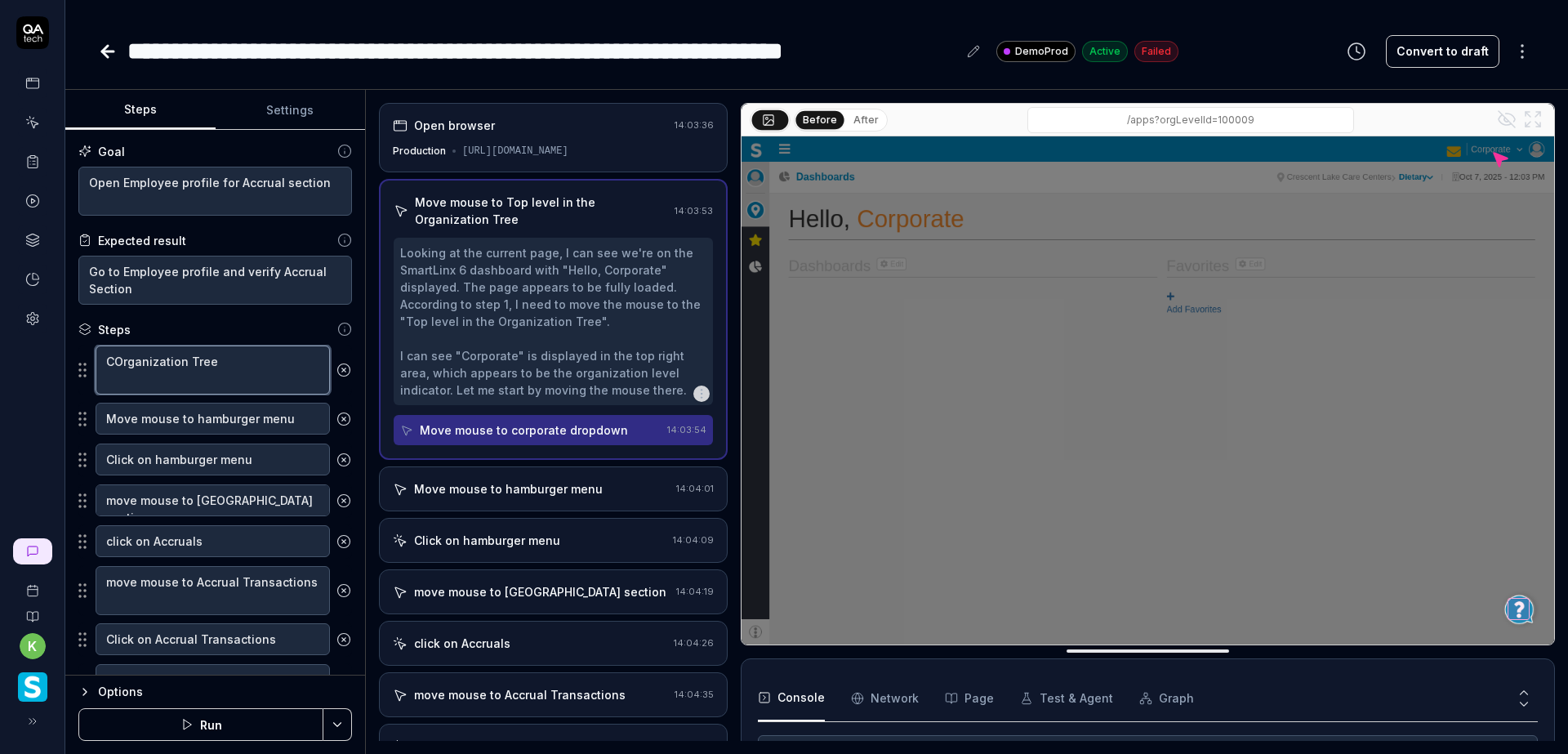
type textarea "CLOrganization Tree"
type textarea "*"
type textarea "CLiOrganization Tree"
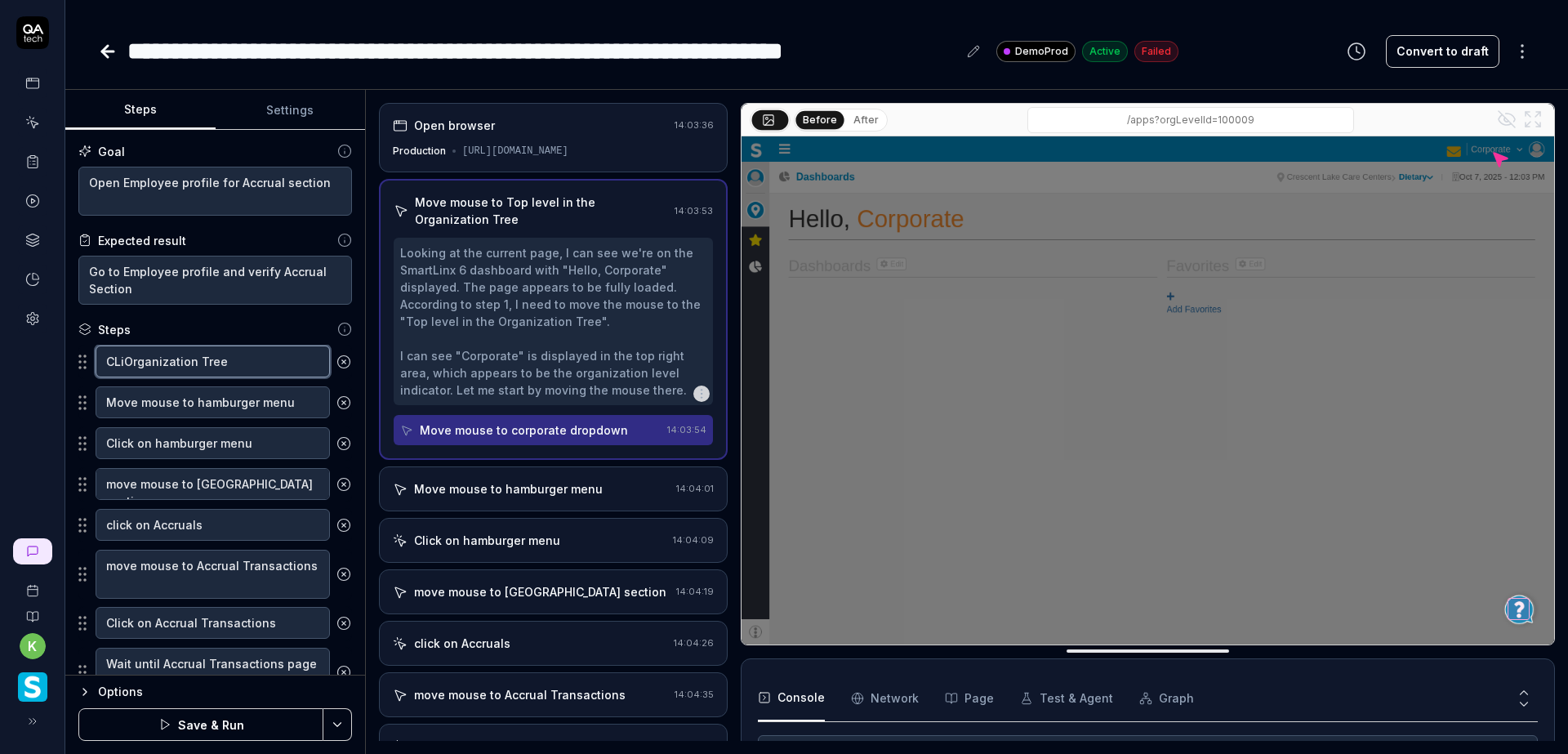
type textarea "*"
type textarea "CLicOrganization Tree"
type textarea "*"
type textarea "CLickOrganization Tree"
type textarea "*"
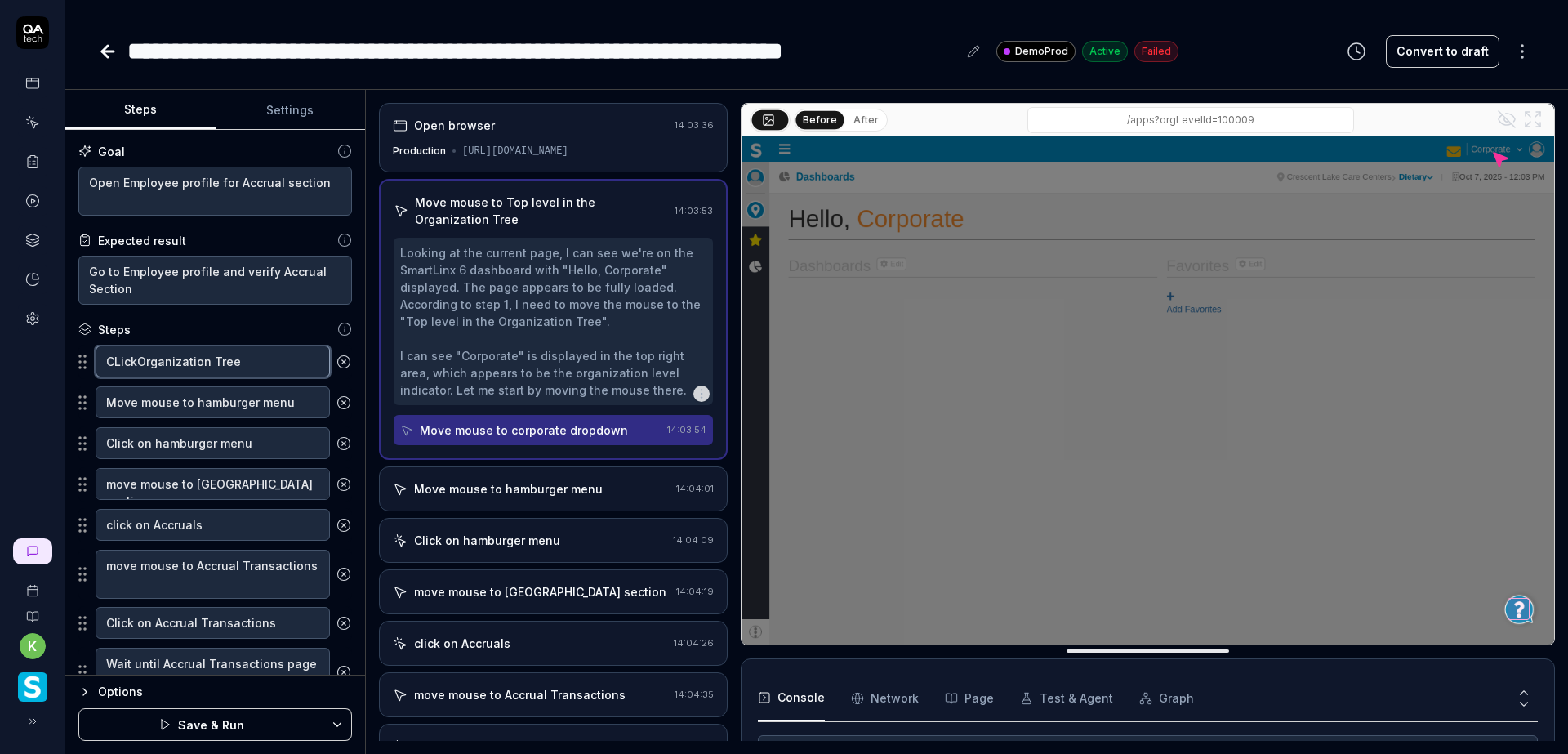
type textarea "CLicOrganization Tree"
type textarea "*"
type textarea "CLiOrganization Tree"
type textarea "*"
type textarea "CLOrganization Tree"
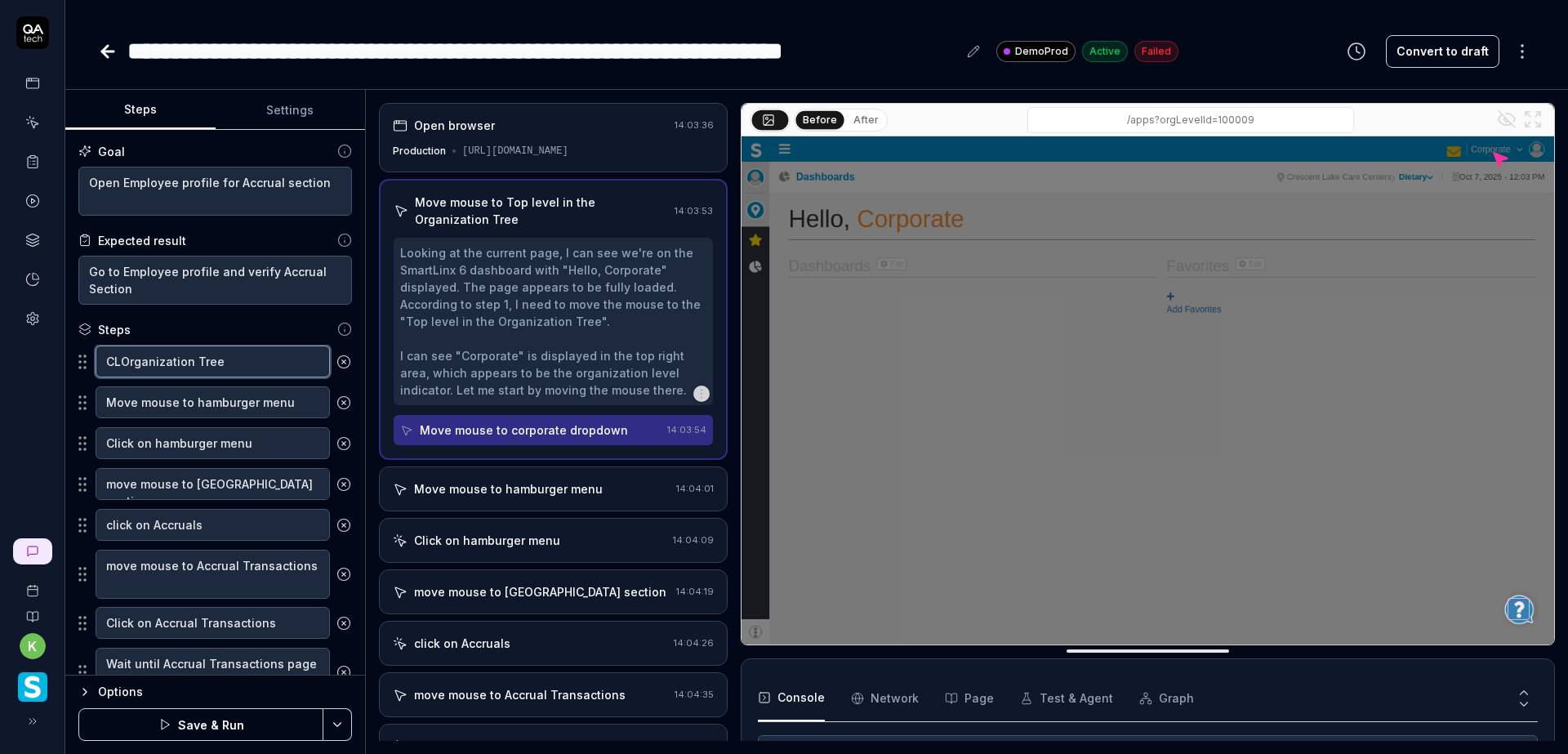
type textarea "*"
type textarea "COrganization Tree"
type textarea "*"
type textarea "ClOrganization Tree"
type textarea "*"
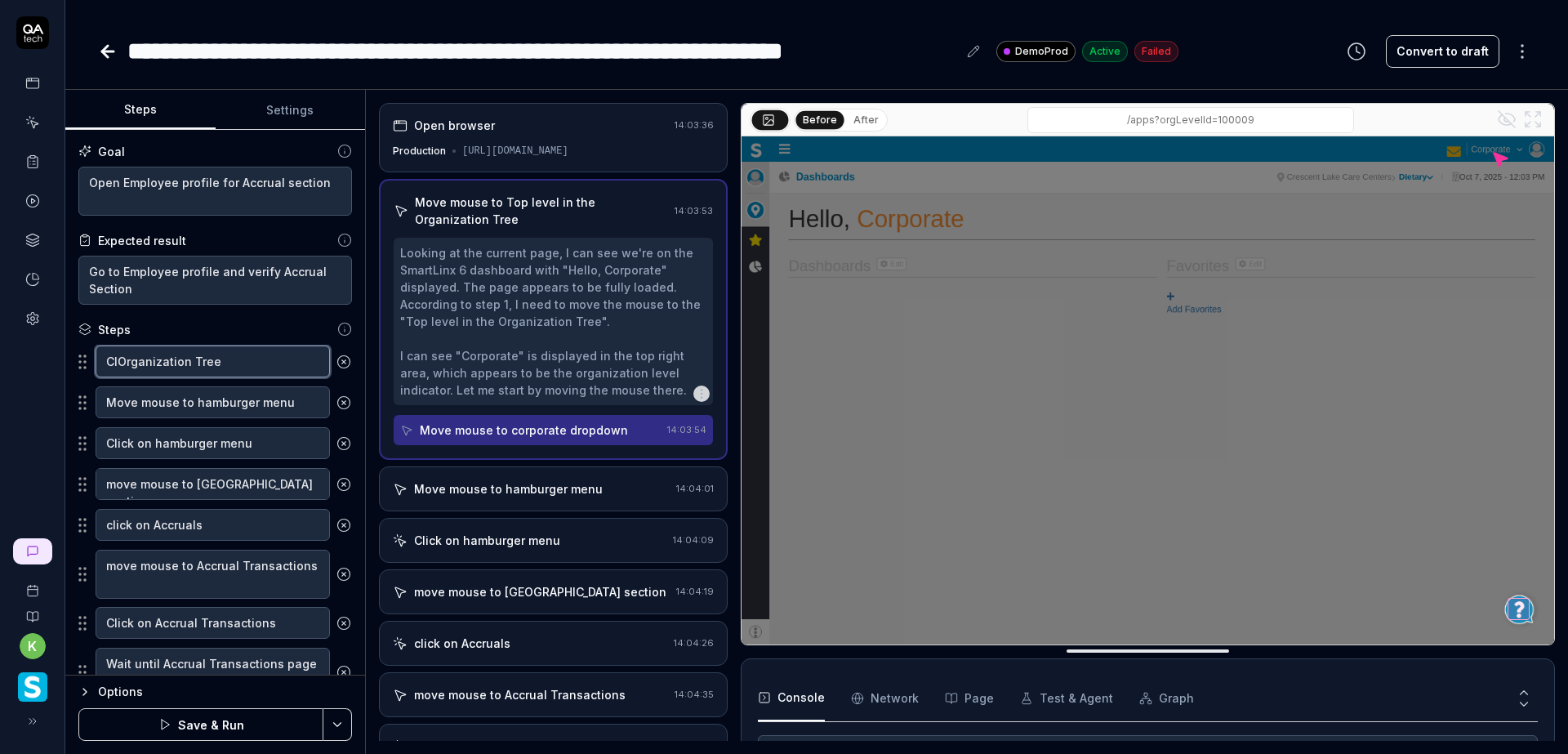
type textarea "CliOrganization Tree"
type textarea "*"
type textarea "ClicOrganization Tree"
type textarea "*"
type textarea "ClickOrganization Tree"
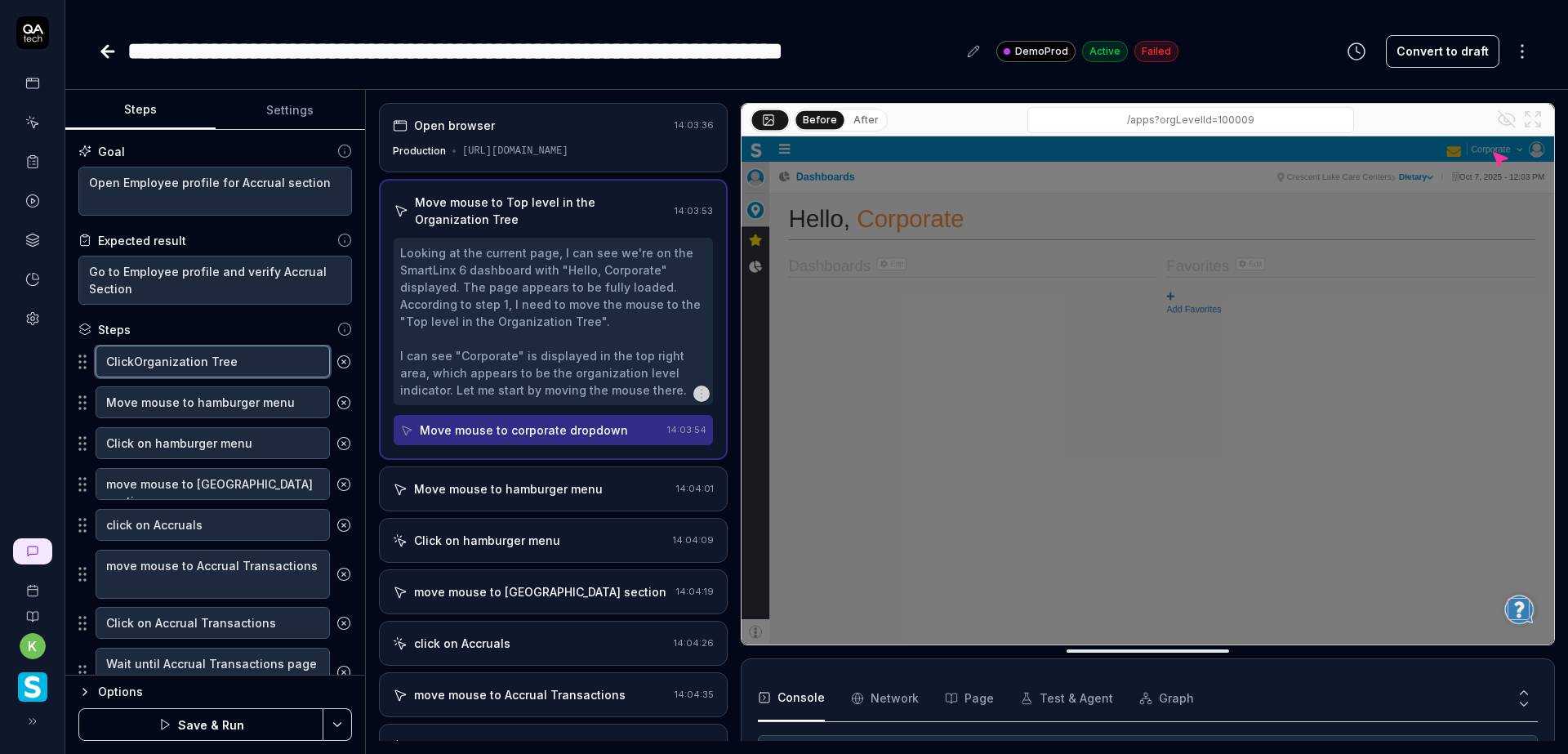
type textarea "*"
type textarea "Click Organization Tree"
type textarea "*"
type textarea "Click oOrganization Tree"
type textarea "*"
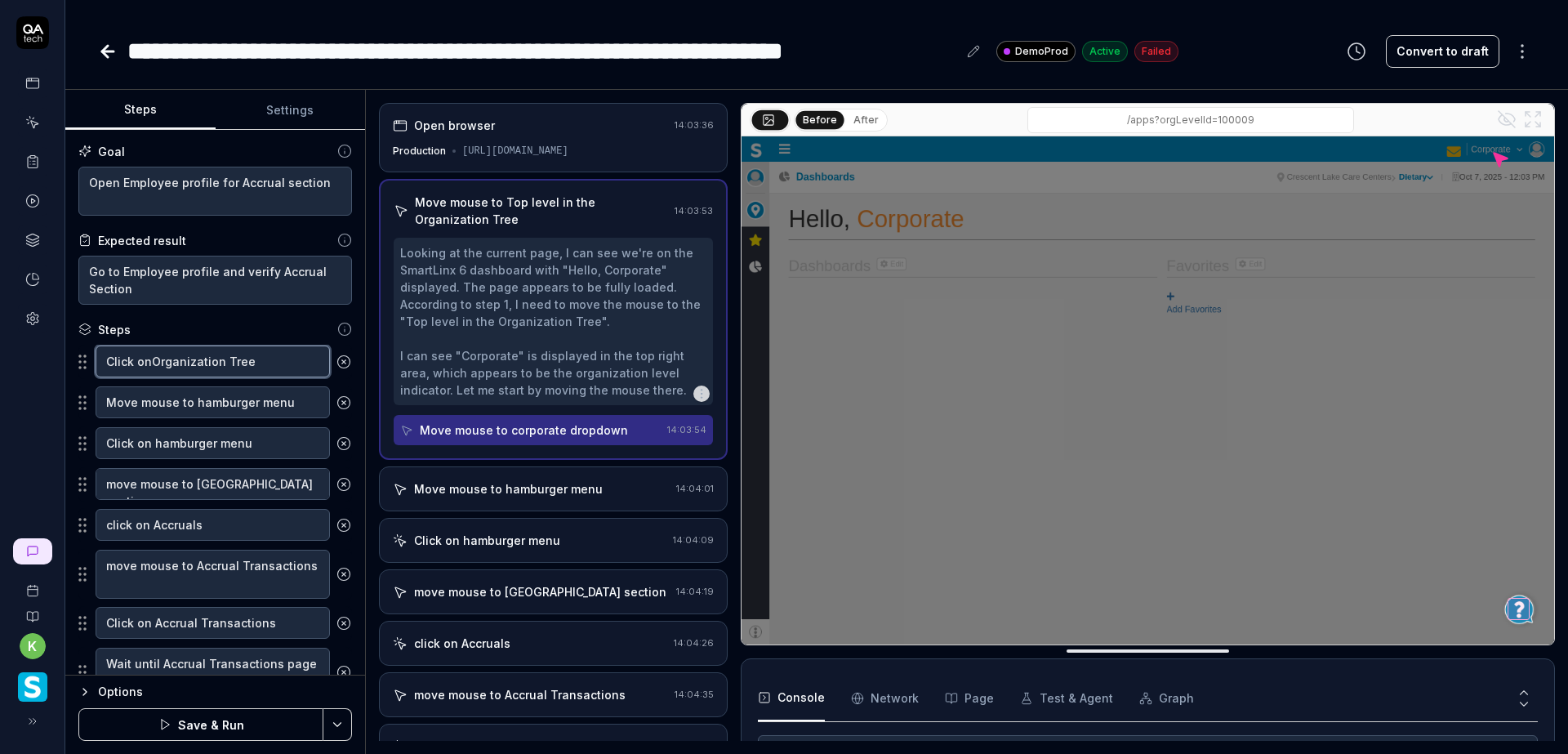
type textarea "Click on Organization Tree"
type textarea "*"
type textarea "Click on tOrganization Tree"
type textarea "*"
type textarea "Click on thOrganization Tree"
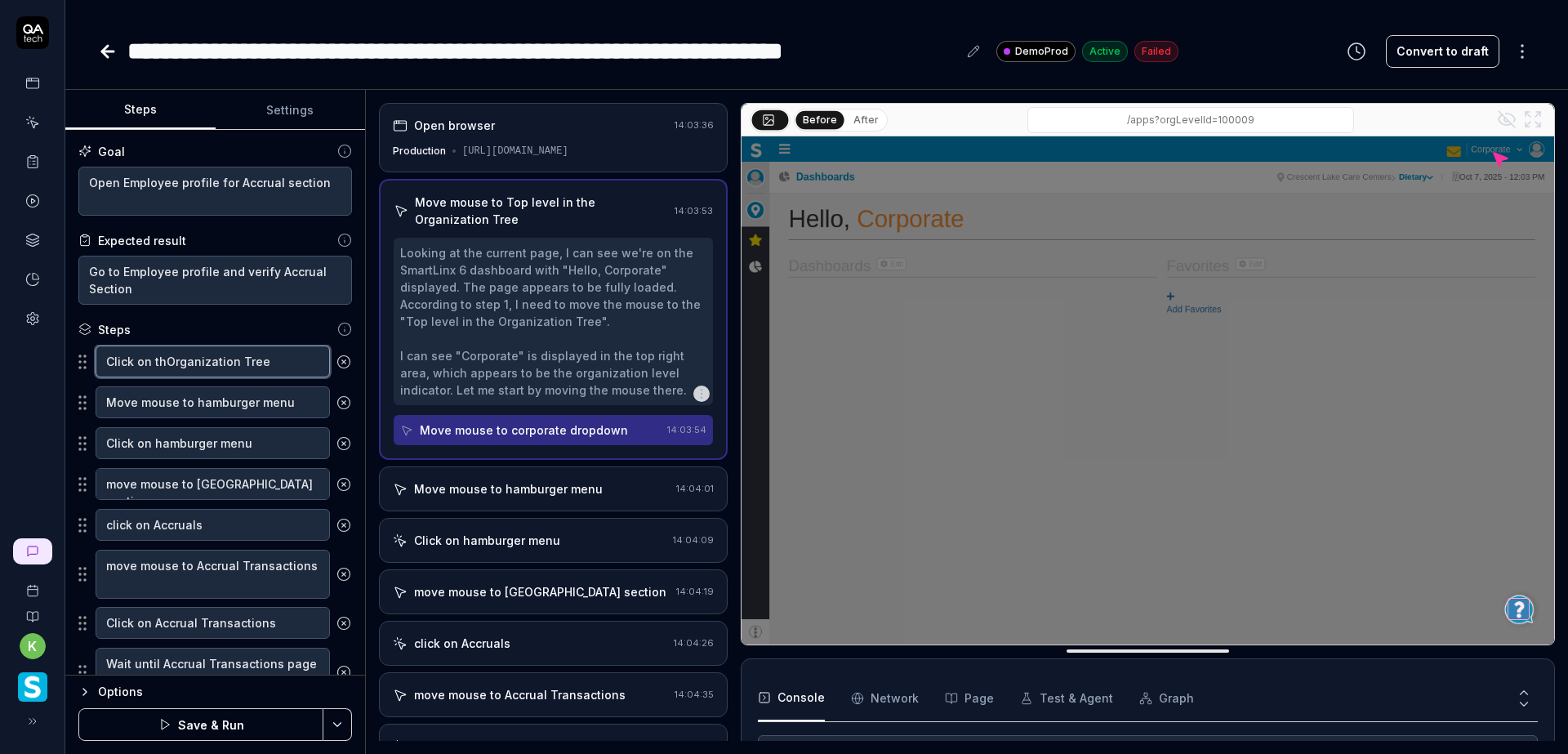
type textarea "*"
type textarea "Click on theOrganization Tree"
type textarea "*"
type textarea "Click on the Organization Tree"
click at [276, 359] on textarea "Click on the Organization Tree" at bounding box center [212, 361] width 234 height 32
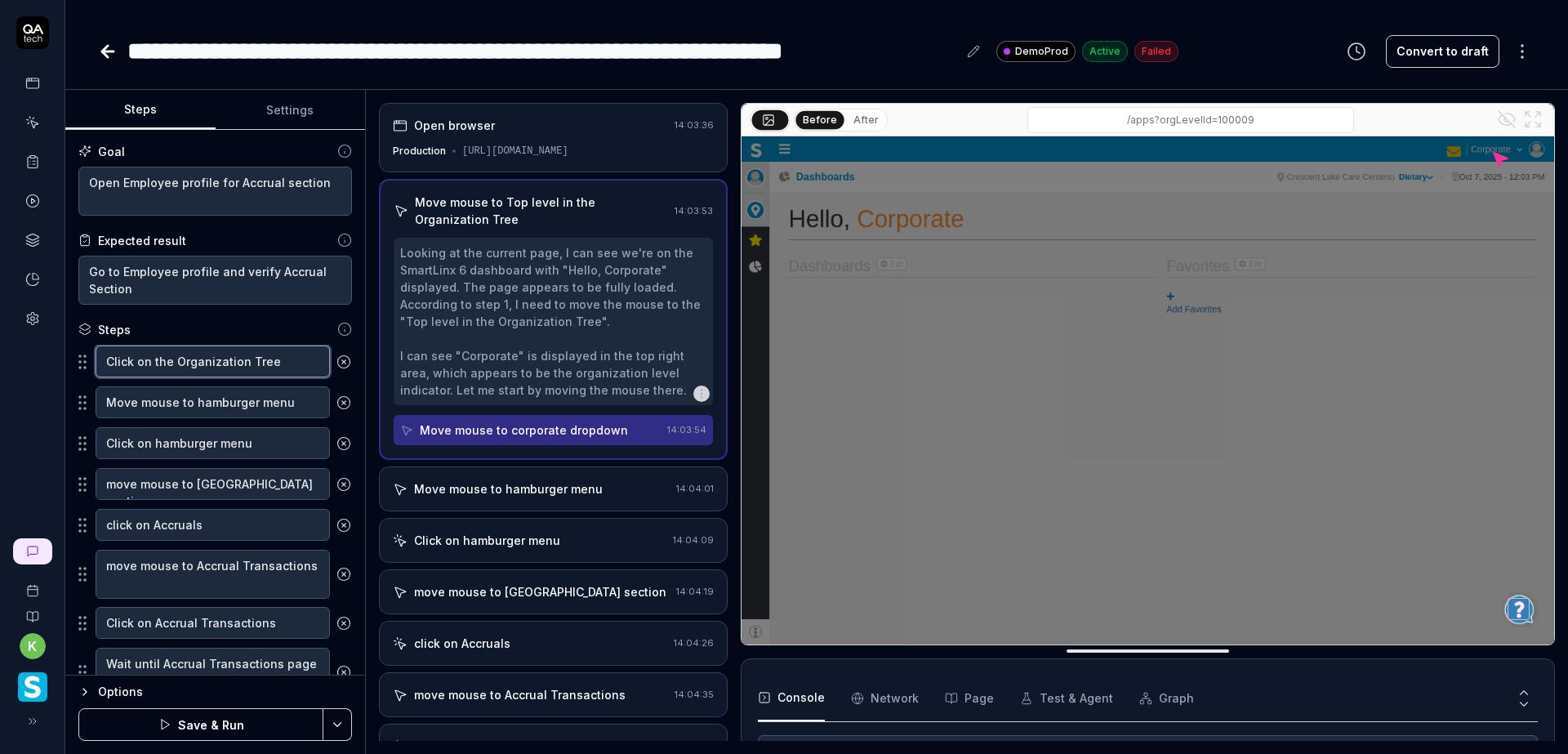
type textarea "*"
type textarea "Click on the Organization Tree"
type textarea "*"
type textarea "Click on the Organization Tree a"
type textarea "*"
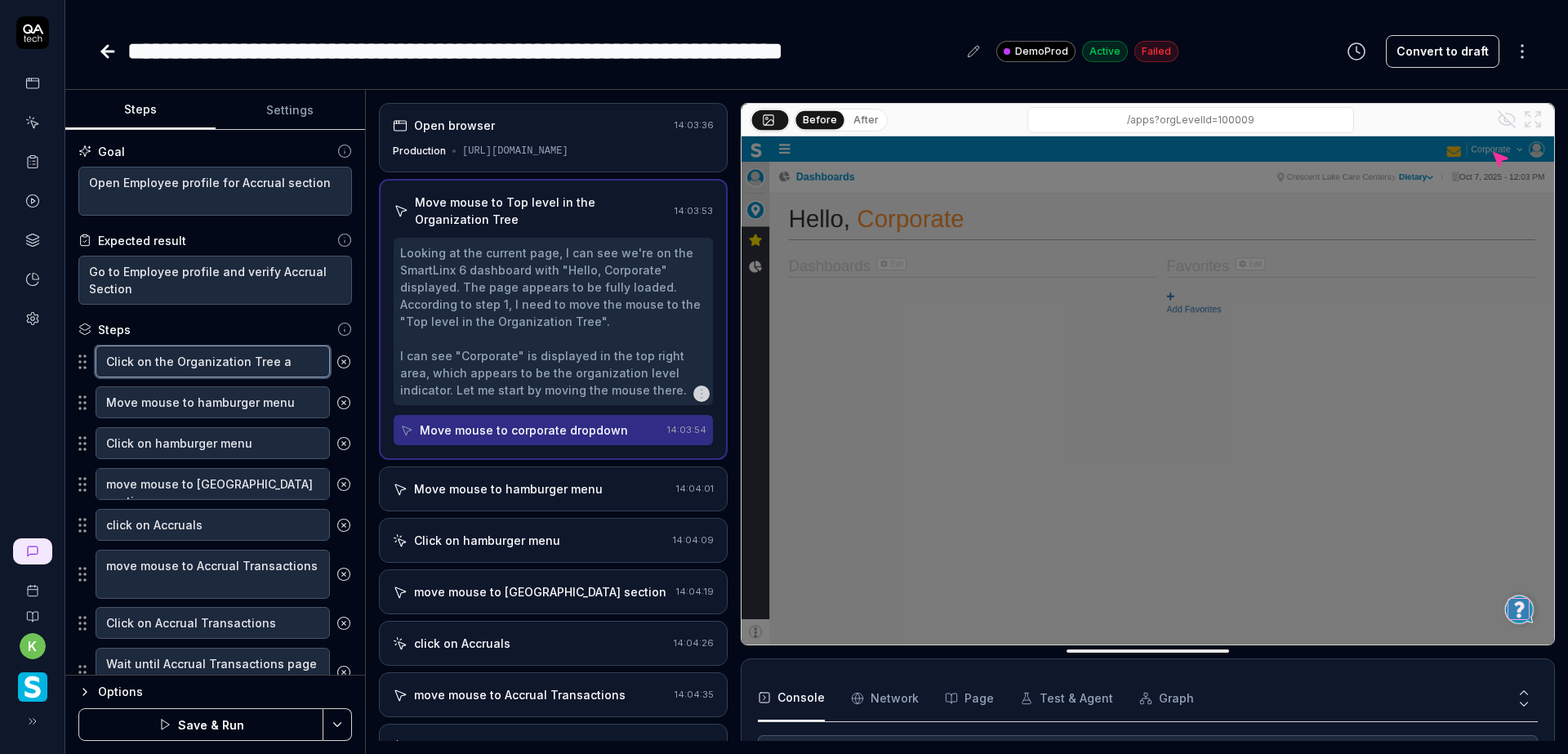
type textarea "Click on the Organization Tree an"
type textarea "*"
type textarea "Click on the Organization Tree and"
type textarea "*"
type textarea "Click on the Organization Tree and"
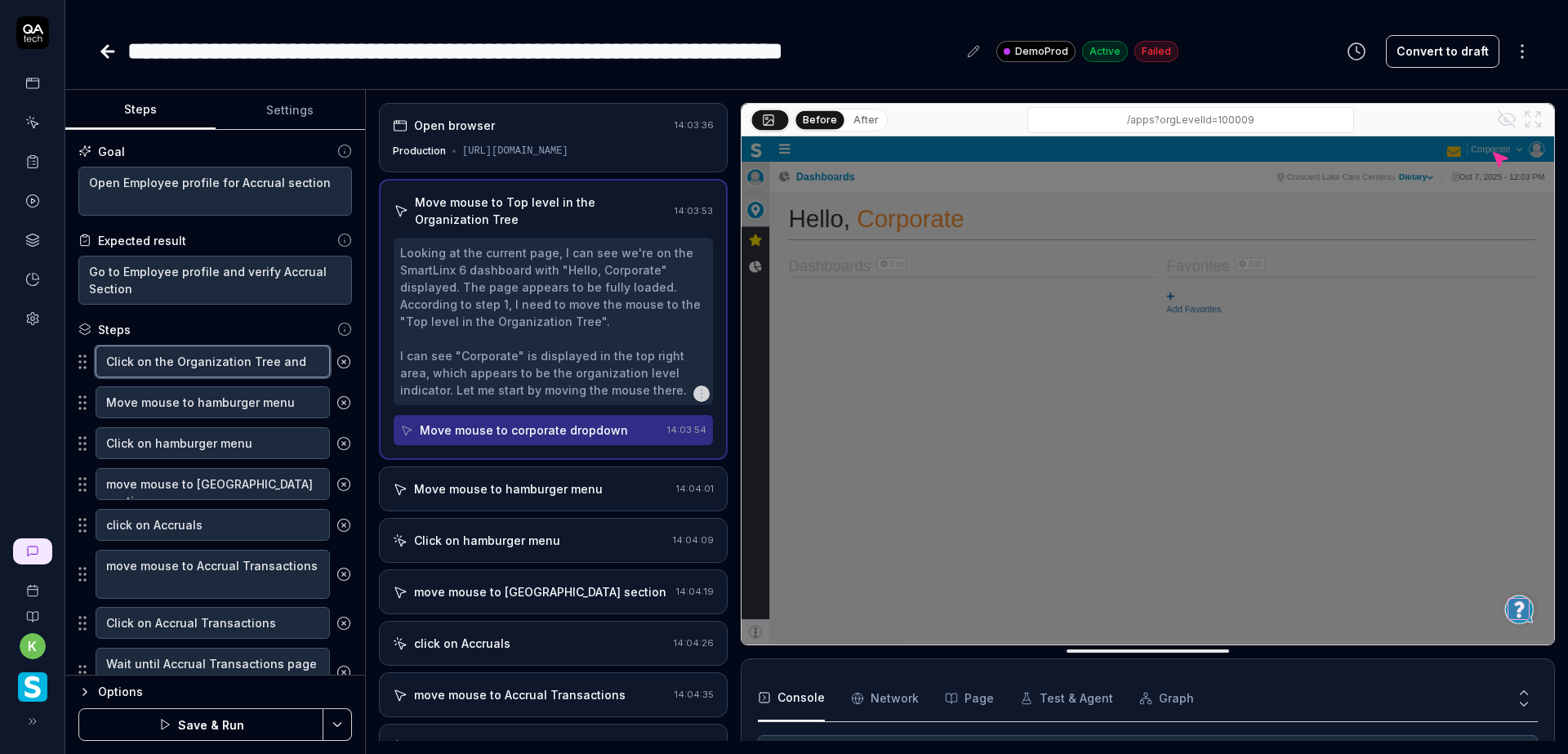
type textarea "*"
type textarea "Click on the Organization Tree and c"
type textarea "*"
type textarea "Click on the Organization Tree and ch"
type textarea "*"
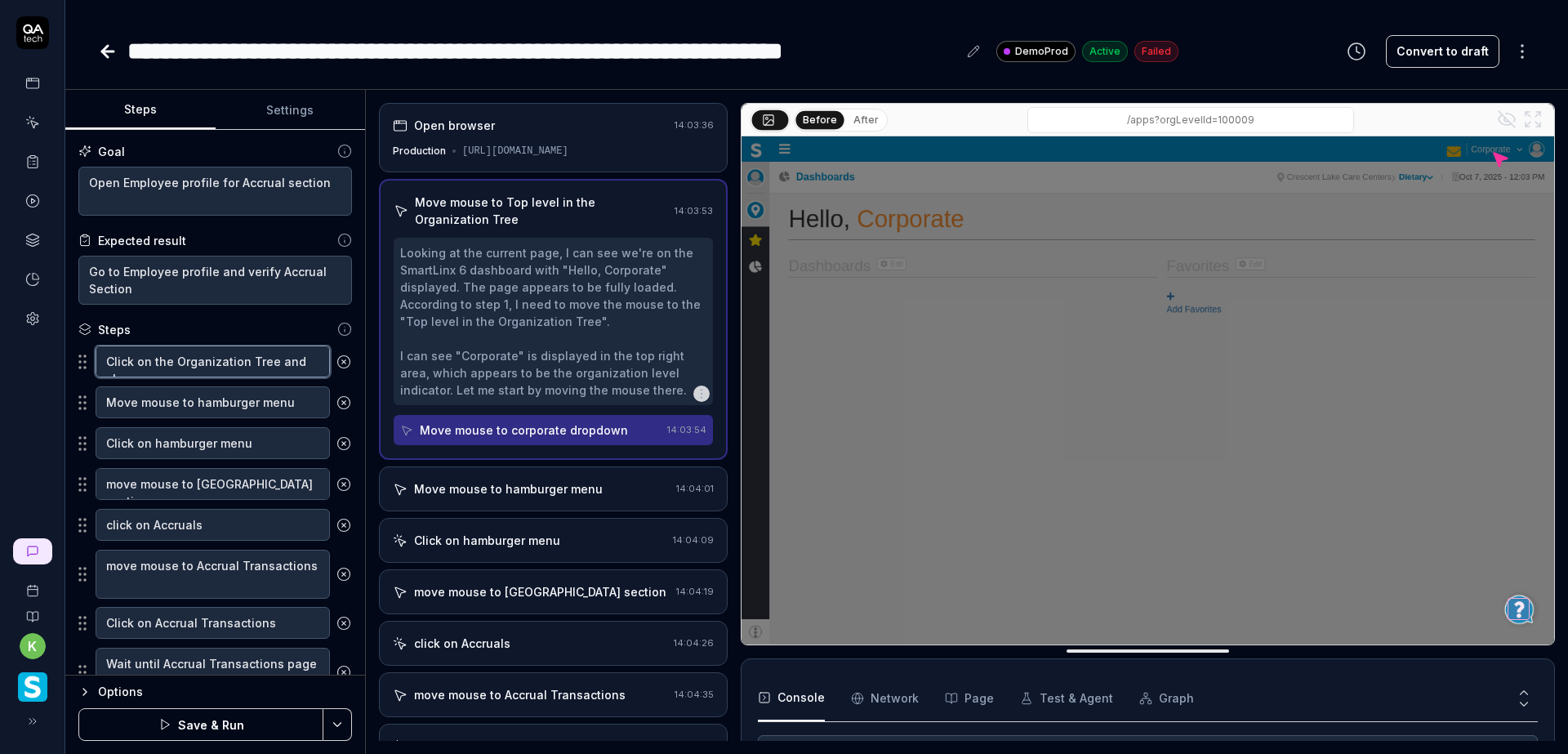
type textarea "Click on the Organization Tree and cha"
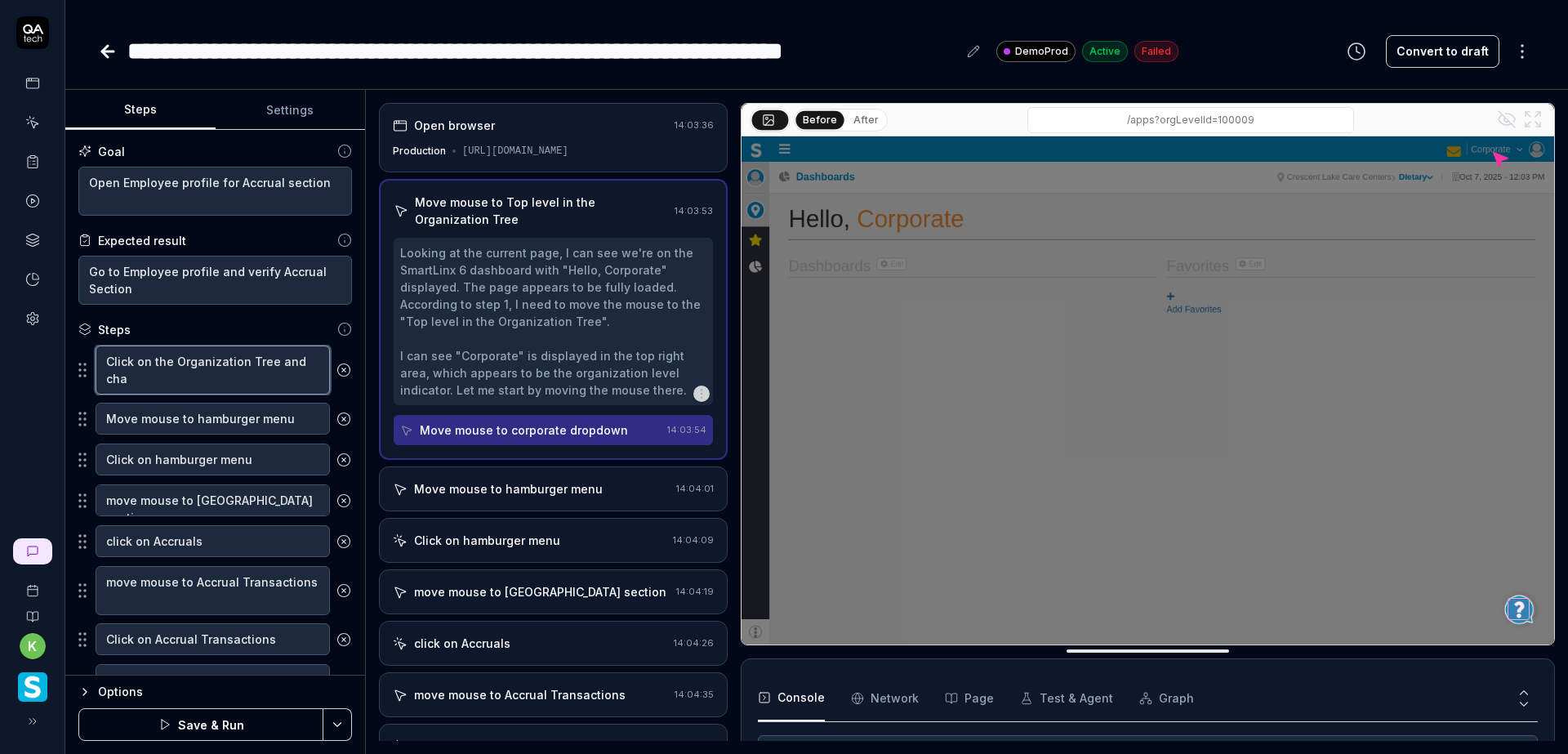
type textarea "*"
type textarea "Click on the Organization Tree and chan"
type textarea "*"
type textarea "Click on the Organization Tree and [PERSON_NAME]"
type textarea "*"
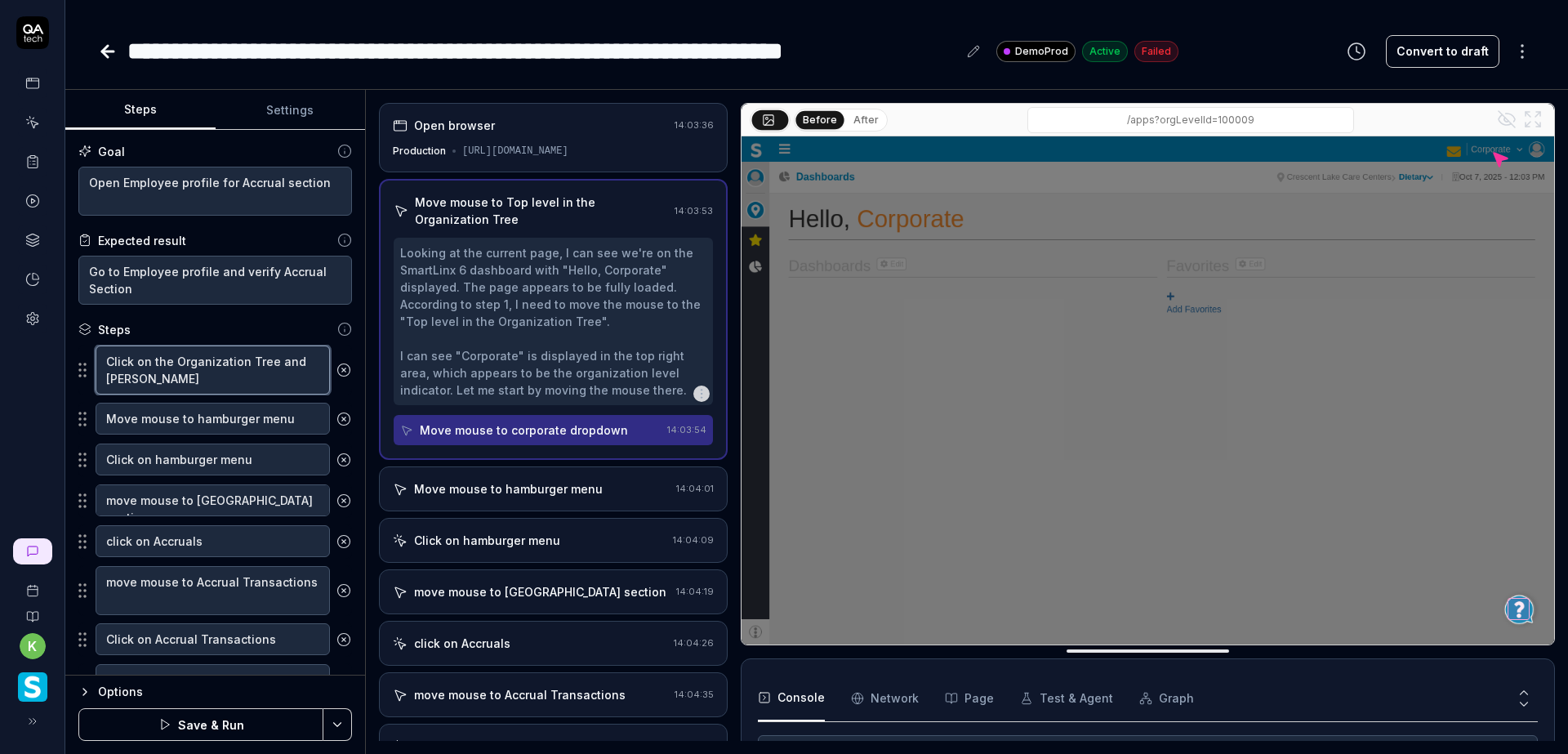
type textarea "Click on the Organization Tree and change"
type textarea "*"
type textarea "Click on the Organization Tree and change"
type textarea "*"
type textarea "Click on the Organization Tree and change t"
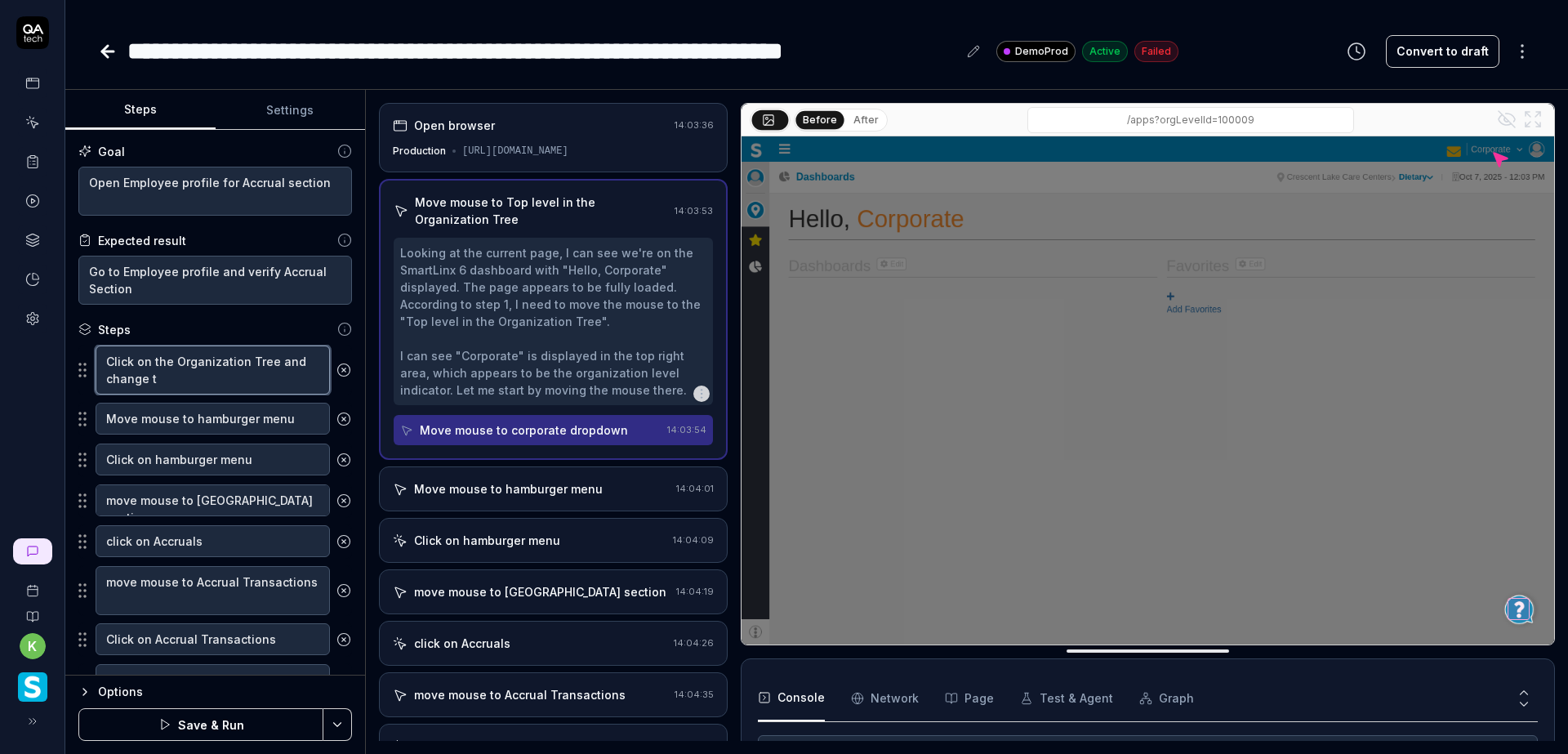
type textarea "*"
type textarea "Click on the Organization Tree and change to"
type textarea "*"
type textarea "Click on the Organization Tree and change to"
type textarea "*"
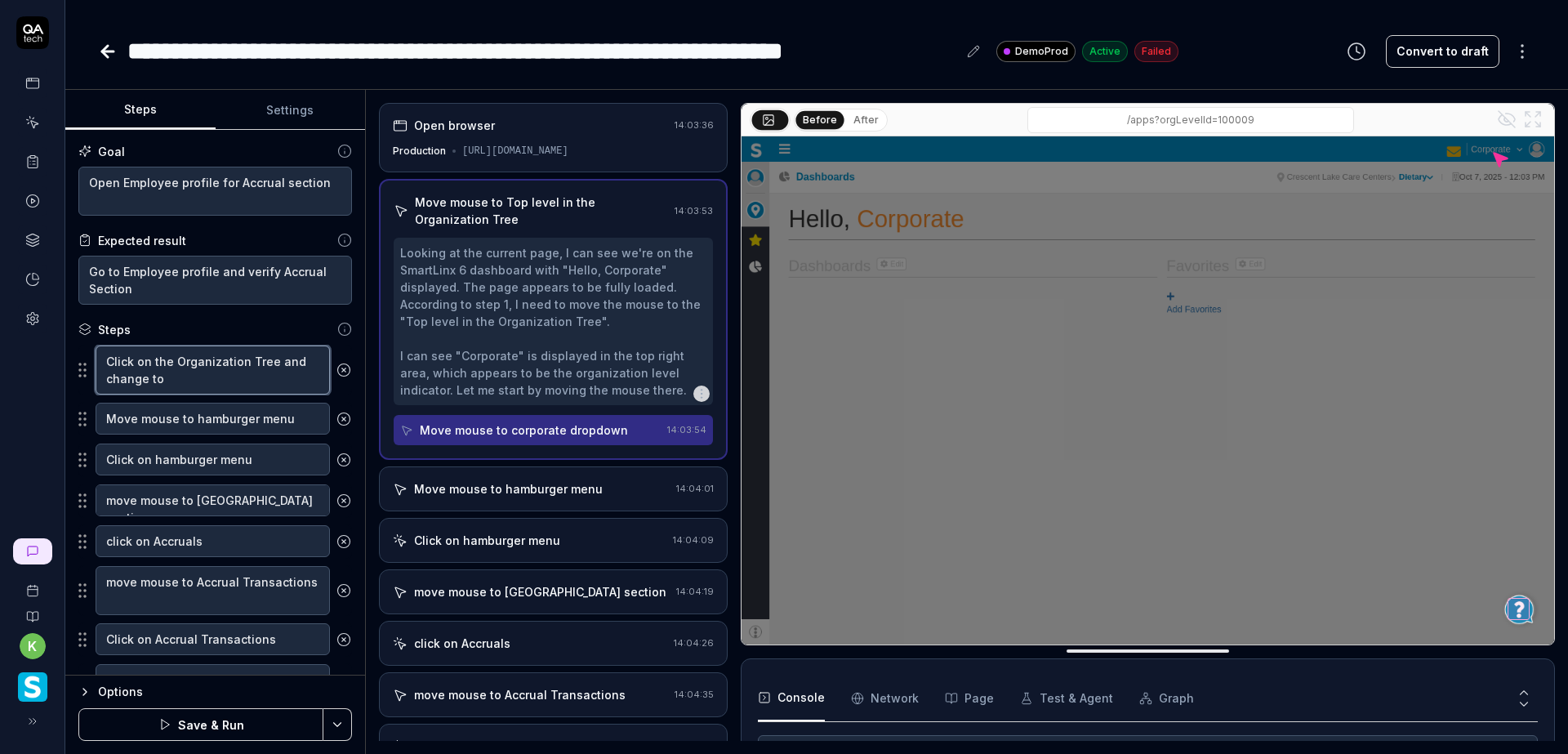
type textarea "Click on the Organization Tree and change to t"
type textarea "*"
type textarea "Click on the Organization Tree and change to th"
type textarea "*"
type textarea "Click on the Organization Tree and change to the"
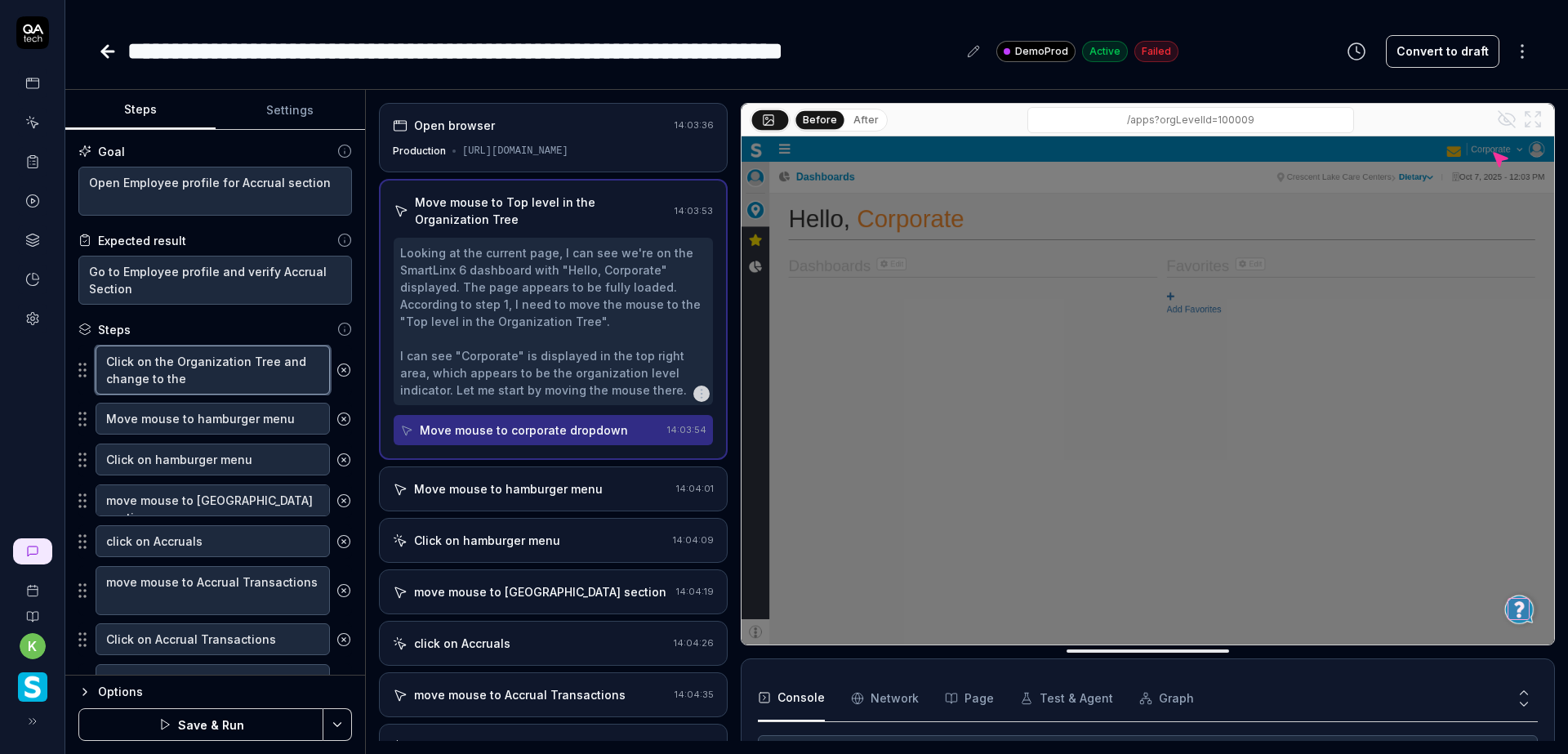
type textarea "*"
type textarea "Click on the Organization Tree and change to the"
type textarea "*"
type textarea "Click on the Organization Tree and change to the T"
type textarea "*"
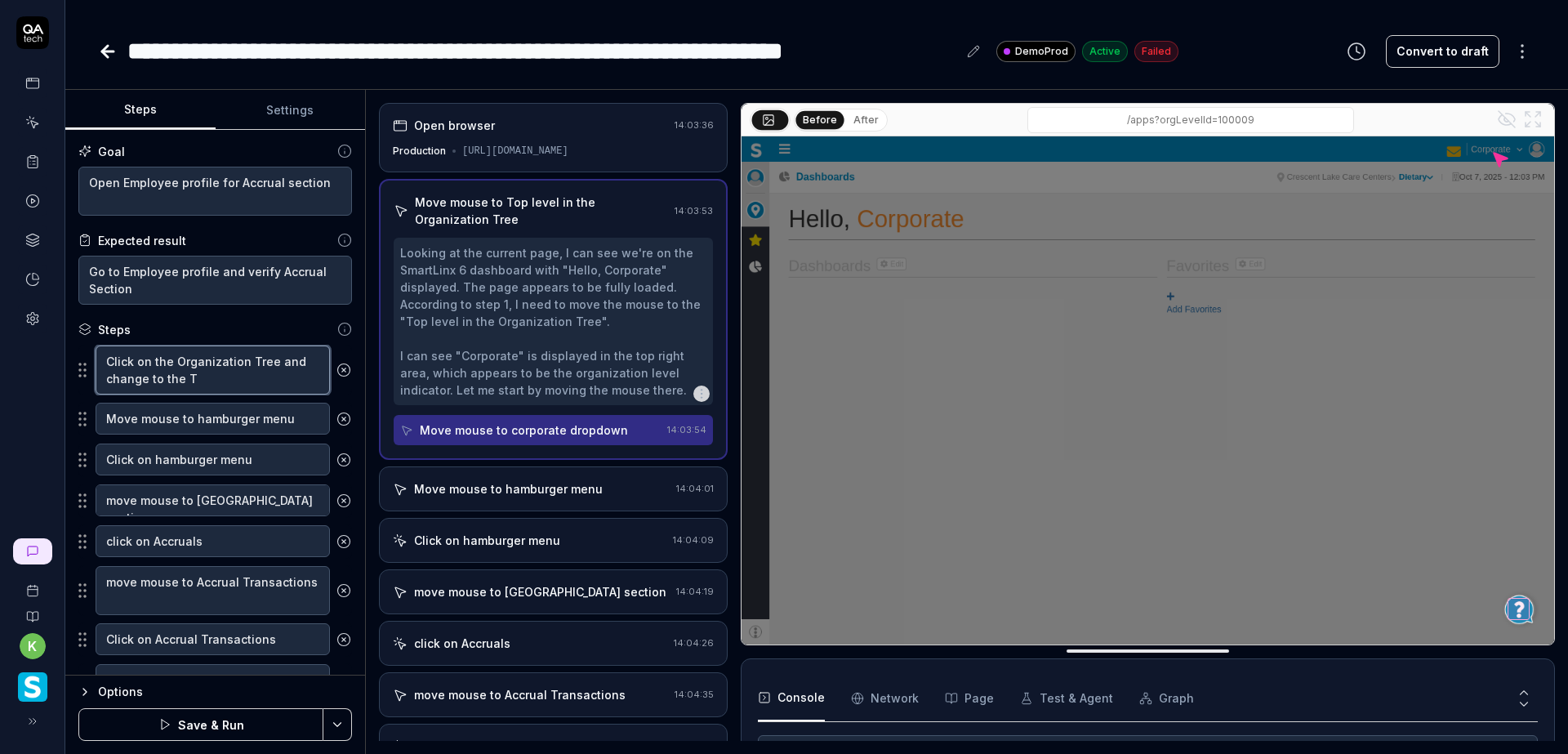
type textarea "Click on the Organization Tree and change to the To"
type textarea "*"
type textarea "Click on the Organization Tree and change to the Top"
type textarea "*"
type textarea "Click on the Organization Tree and change to the To"
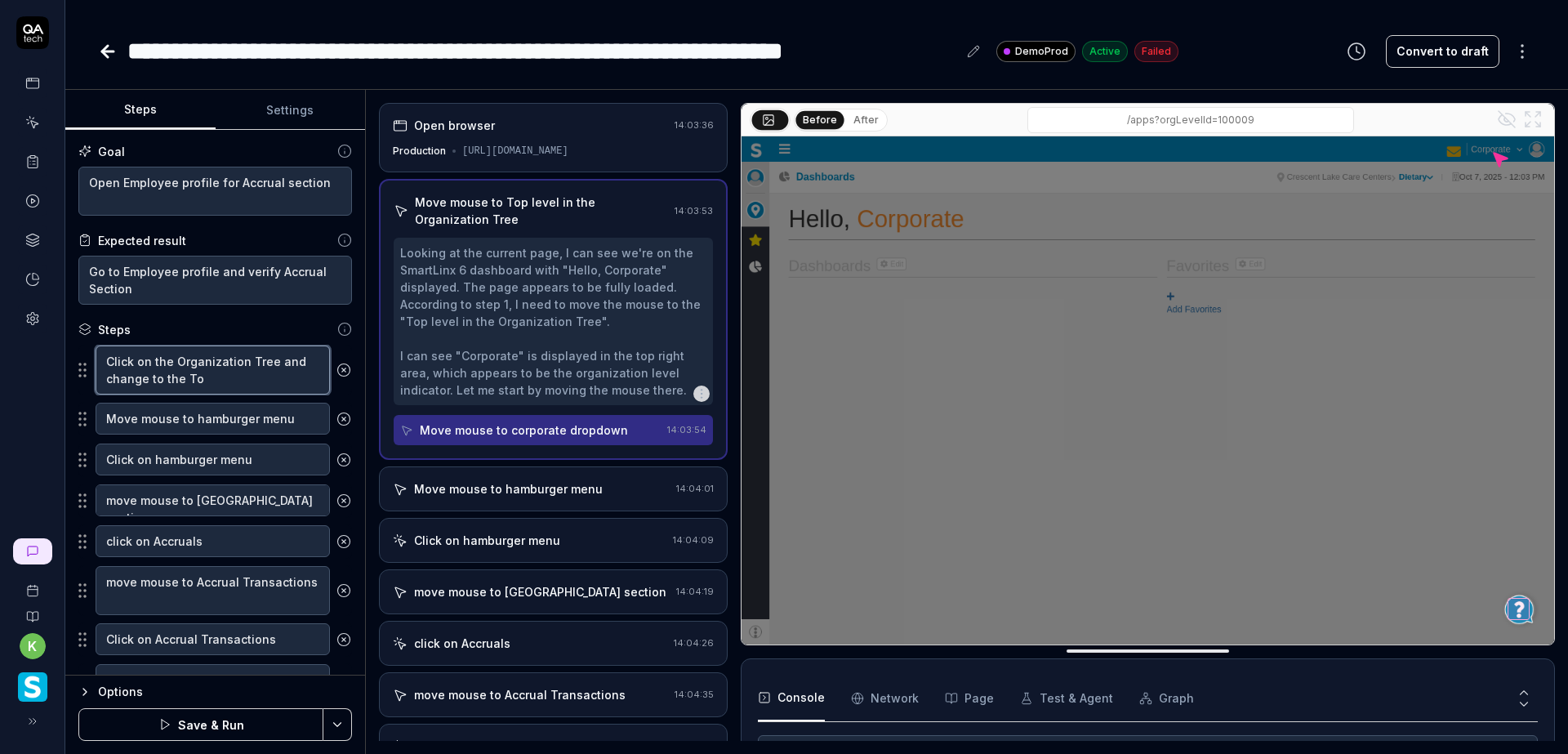
type textarea "*"
type textarea "Click on the Organization Tree and change to the T"
type textarea "*"
type textarea "Click on the Organization Tree and change to the"
type textarea "*"
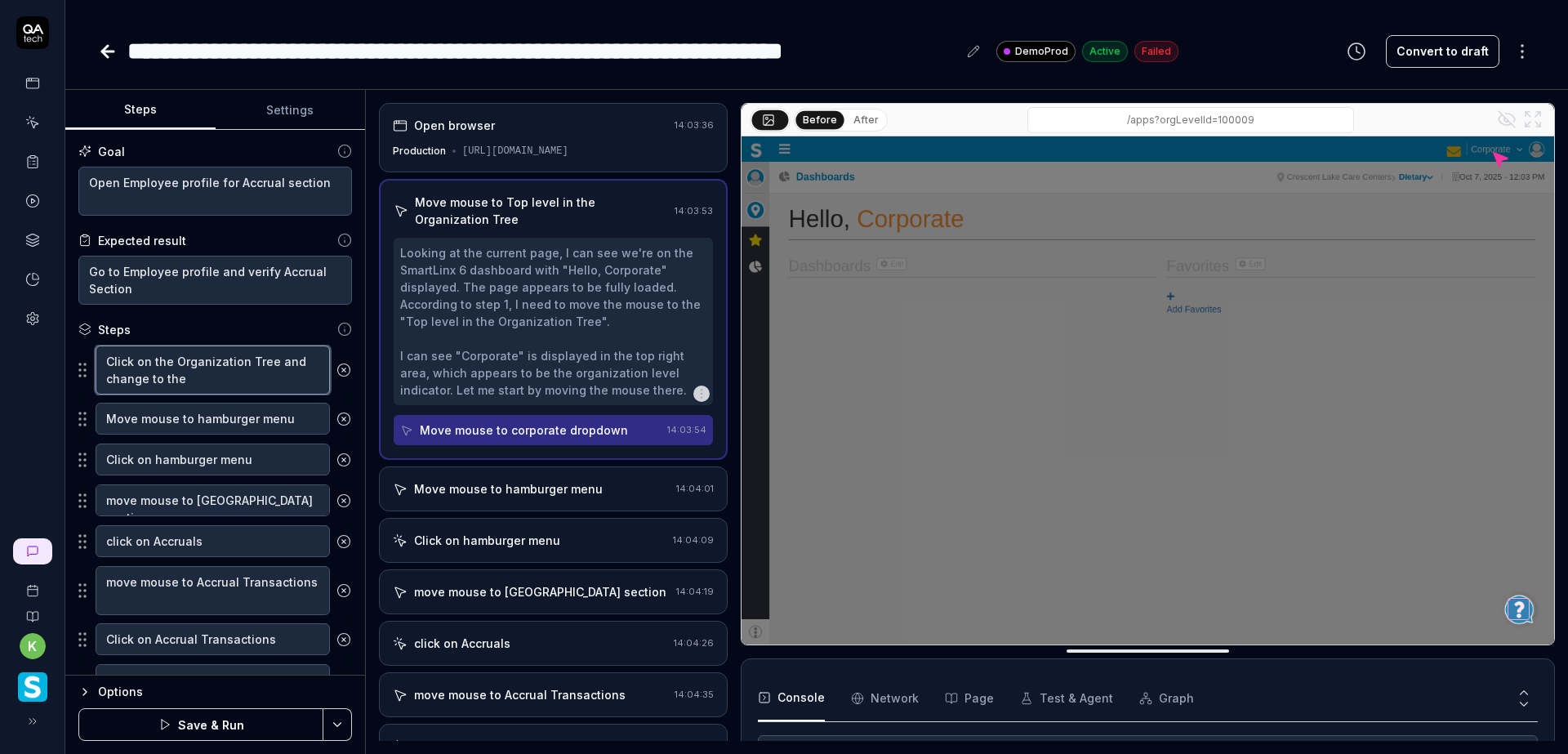
type textarea "Click on the Organization Tree and change to the t"
type textarea "*"
type textarea "Click on the Organization Tree and change to the to"
type textarea "*"
type textarea "Click on the Organization Tree and change to the top"
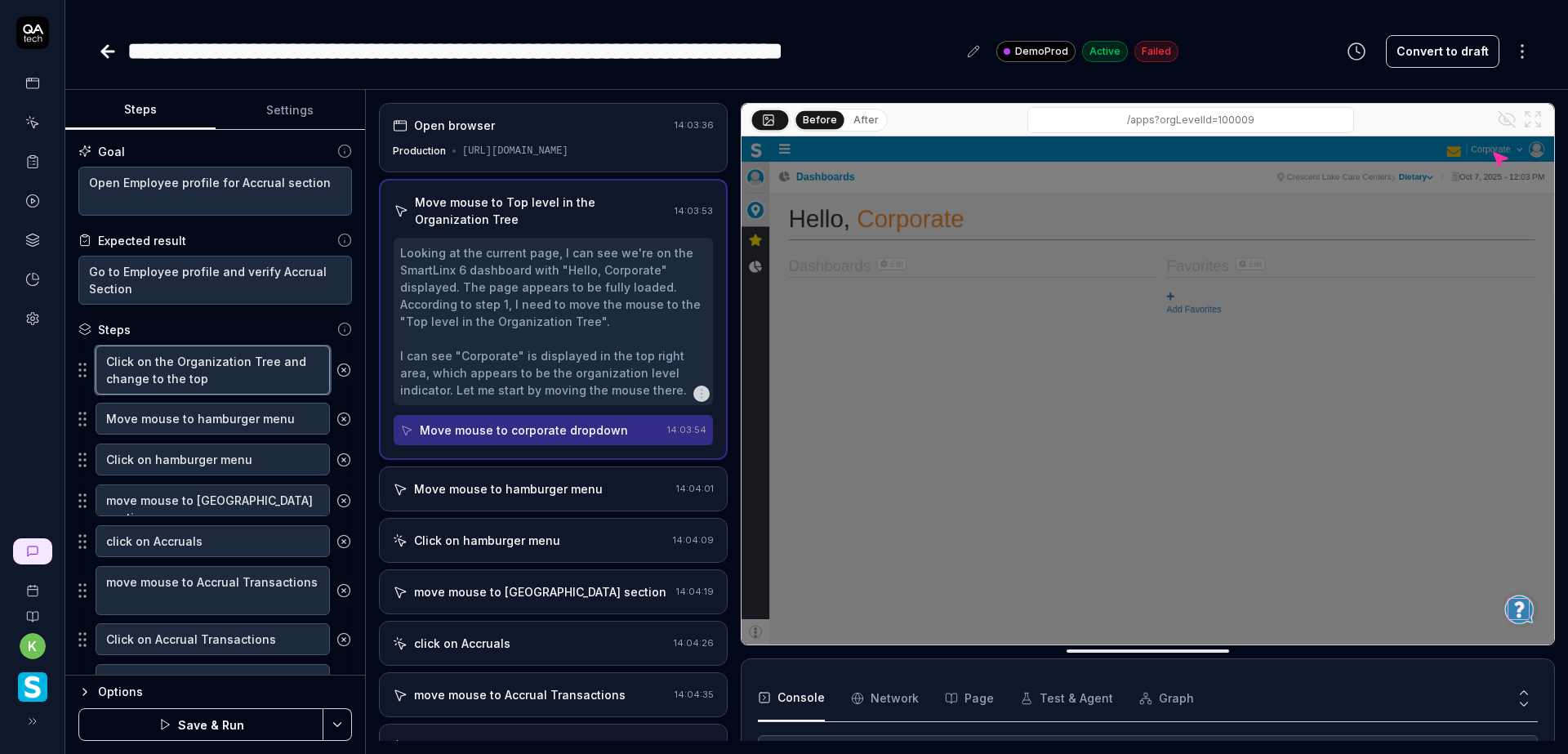
type textarea "*"
type textarea "Click on the Organization Tree and change to the top"
type textarea "*"
type textarea "Click on the Organization Tree and change to the top )"
type textarea "*"
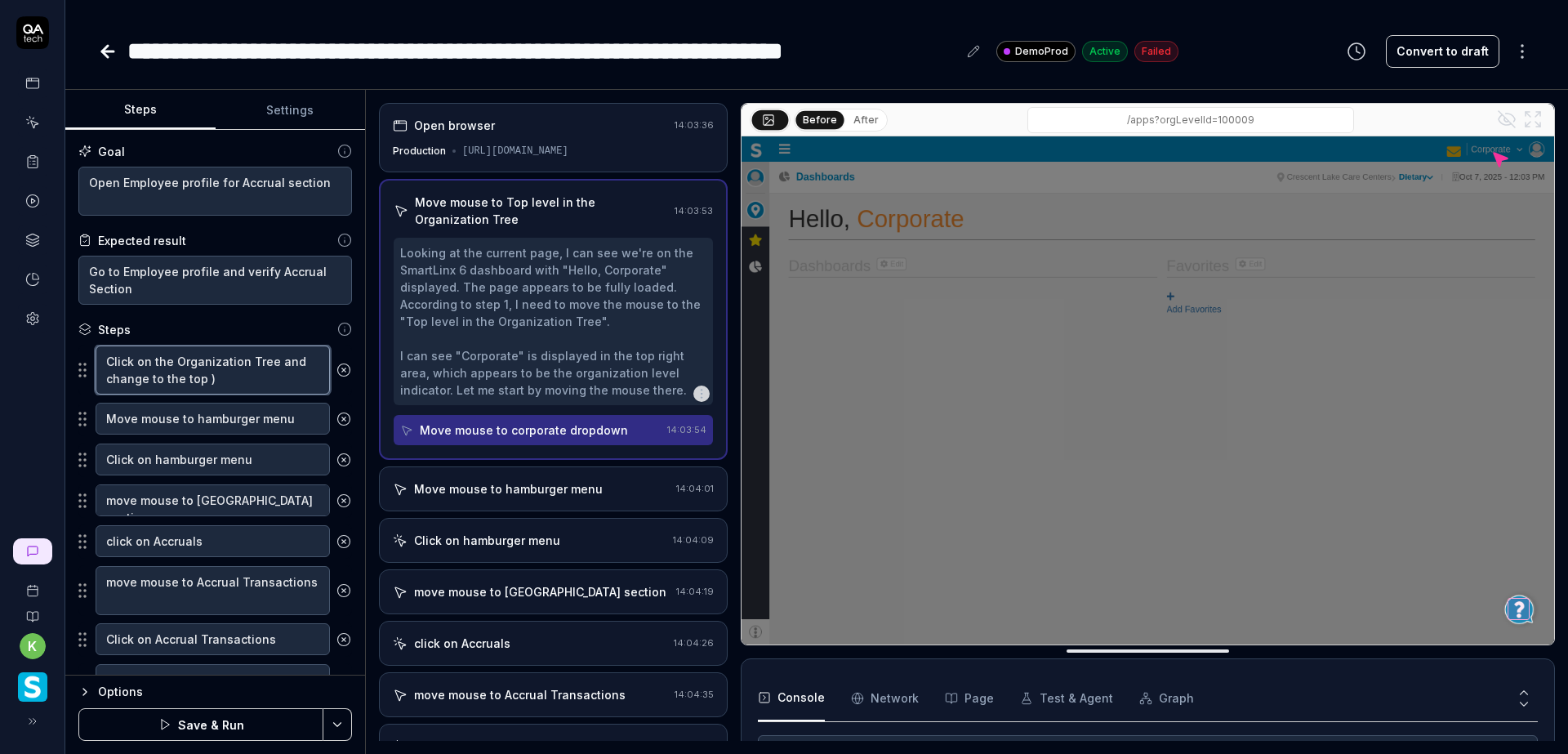
type textarea "Click on the Organization Tree and change to the top"
type textarea "*"
type textarea "Click on the Organization Tree and change to the top ("
type textarea "*"
type textarea "Click on the Organization Tree and change to the top (C"
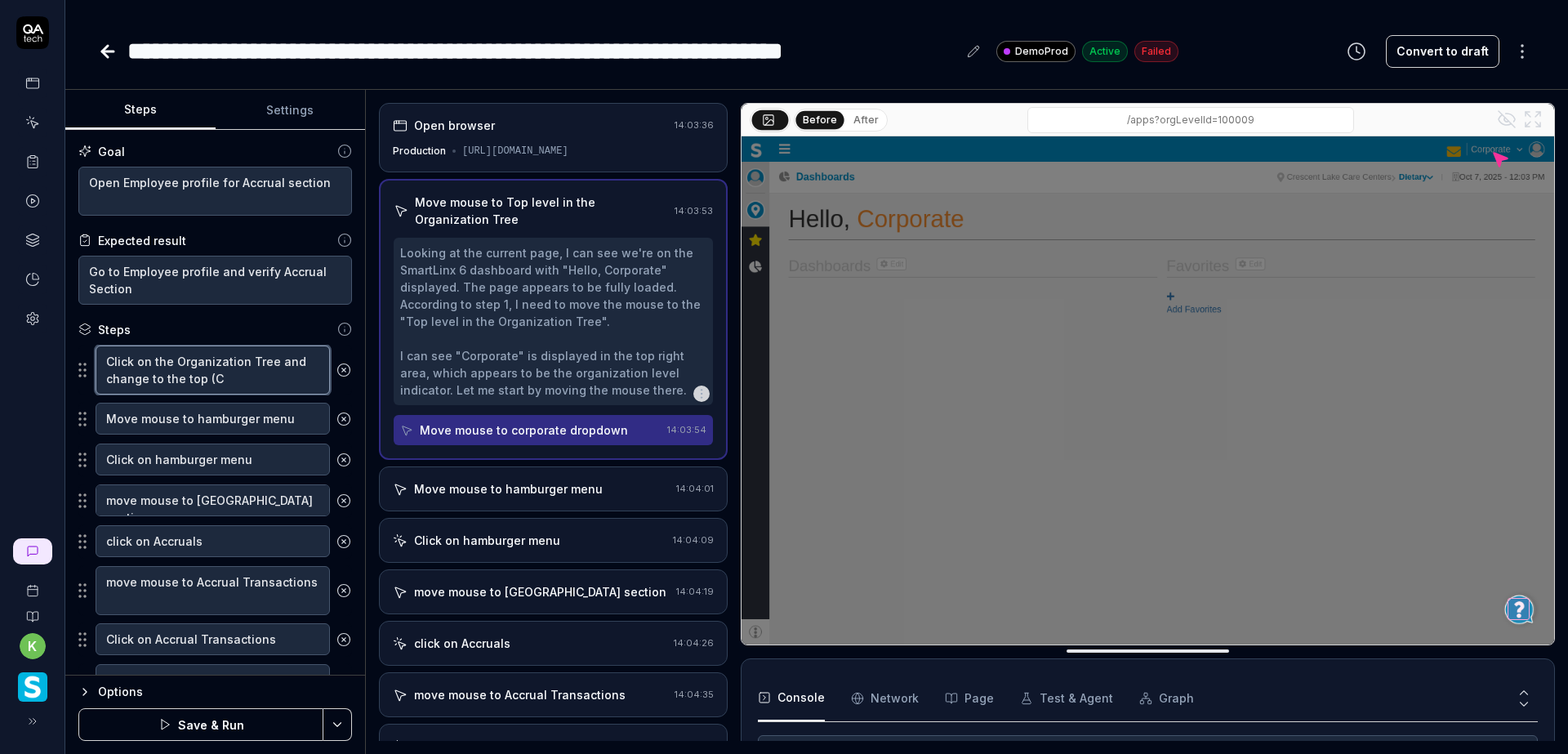
type textarea "*"
type textarea "Click on the Organization Tree and change to the top (Co"
type textarea "*"
type textarea "Click on the Organization Tree and change to the top (Corp"
type textarea "*"
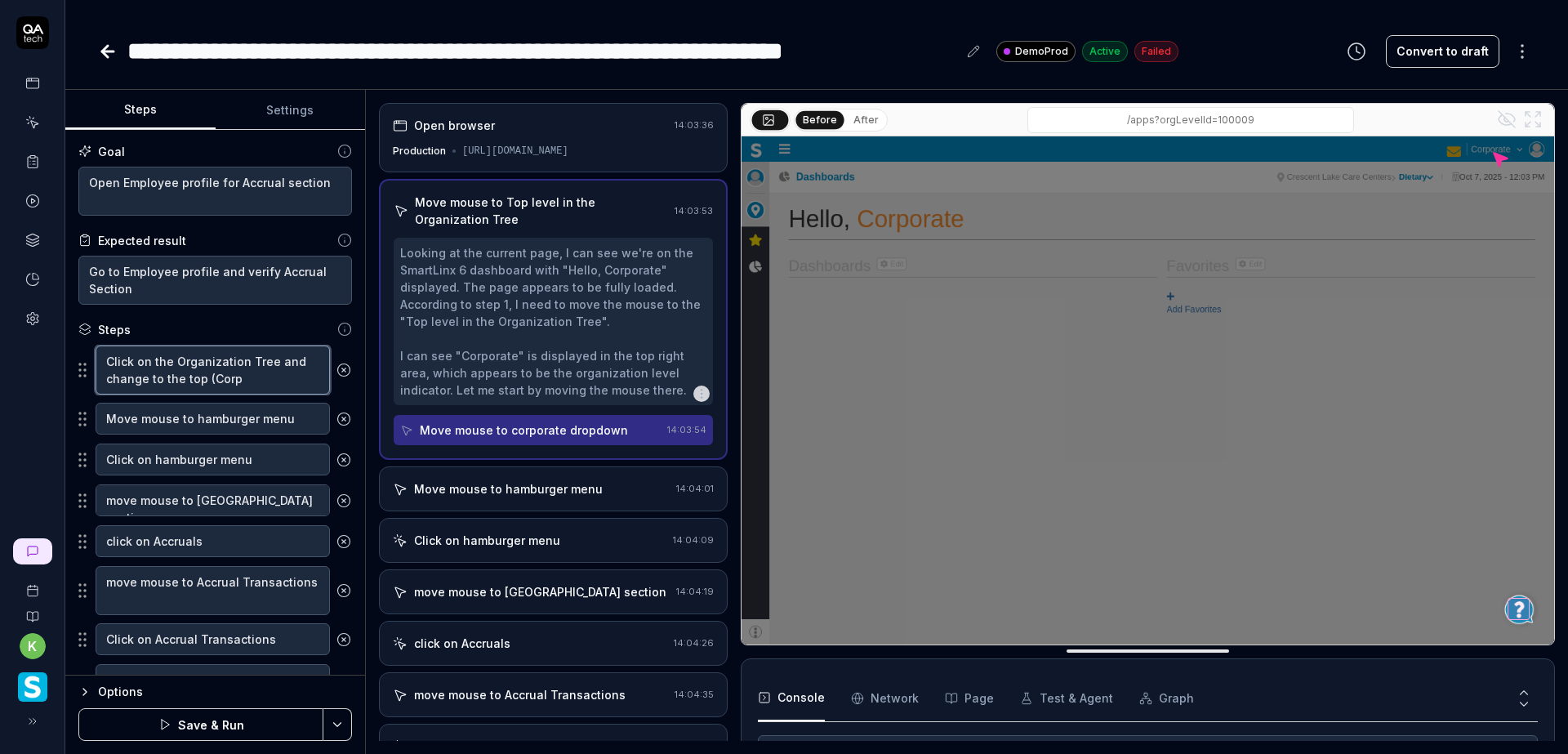
type textarea "Click on the Organization Tree and change to the top (Corpr"
type textarea "*"
type textarea "Click on the Organization Tree and change to the top (Corpro"
type textarea "*"
type textarea "Click on the Organization Tree and change to the top (Corpr"
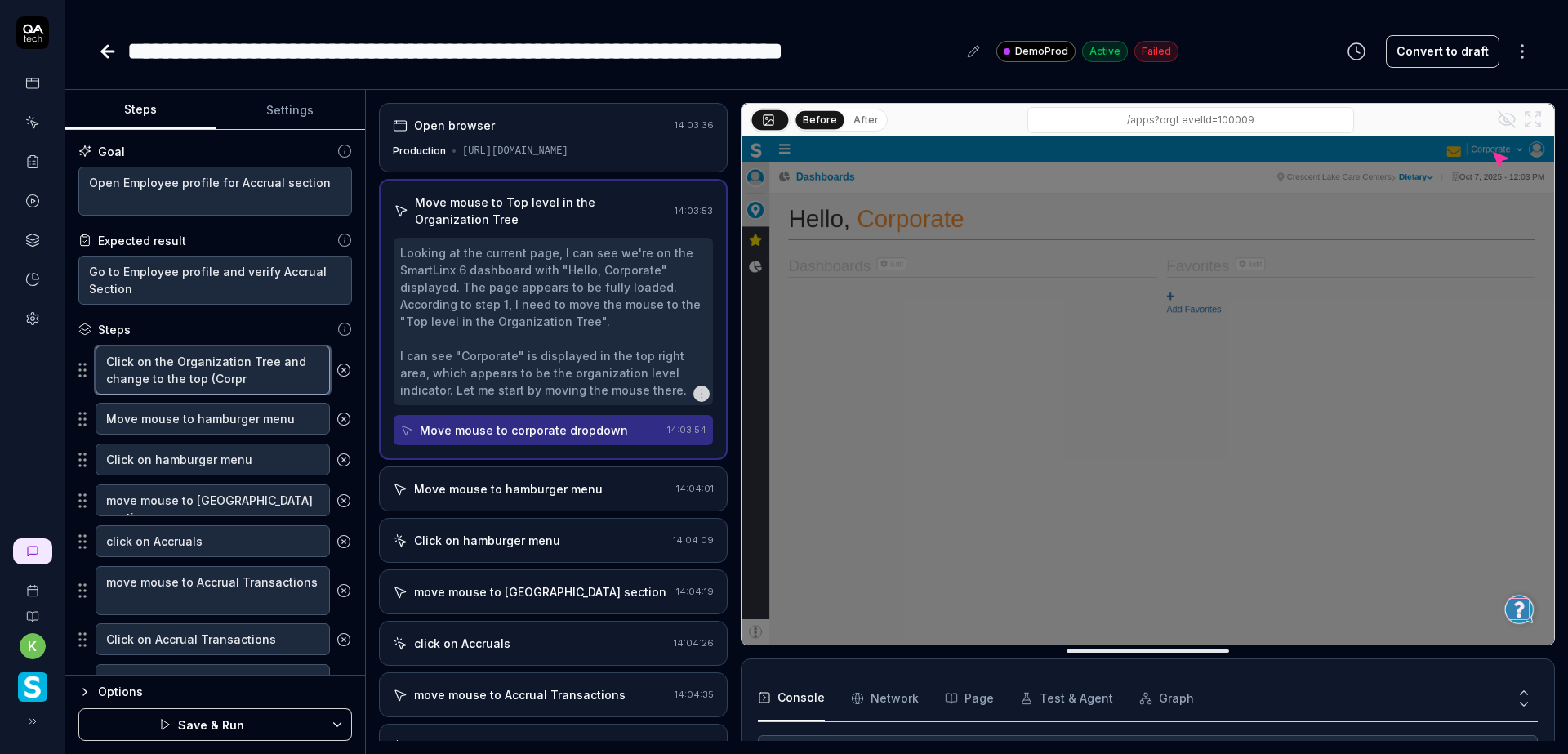
type textarea "*"
type textarea "Click on the Organization Tree and change to the top (Corp"
type textarea "*"
type textarea "Click on the Organization Tree and change to the top (Corpo"
type textarea "*"
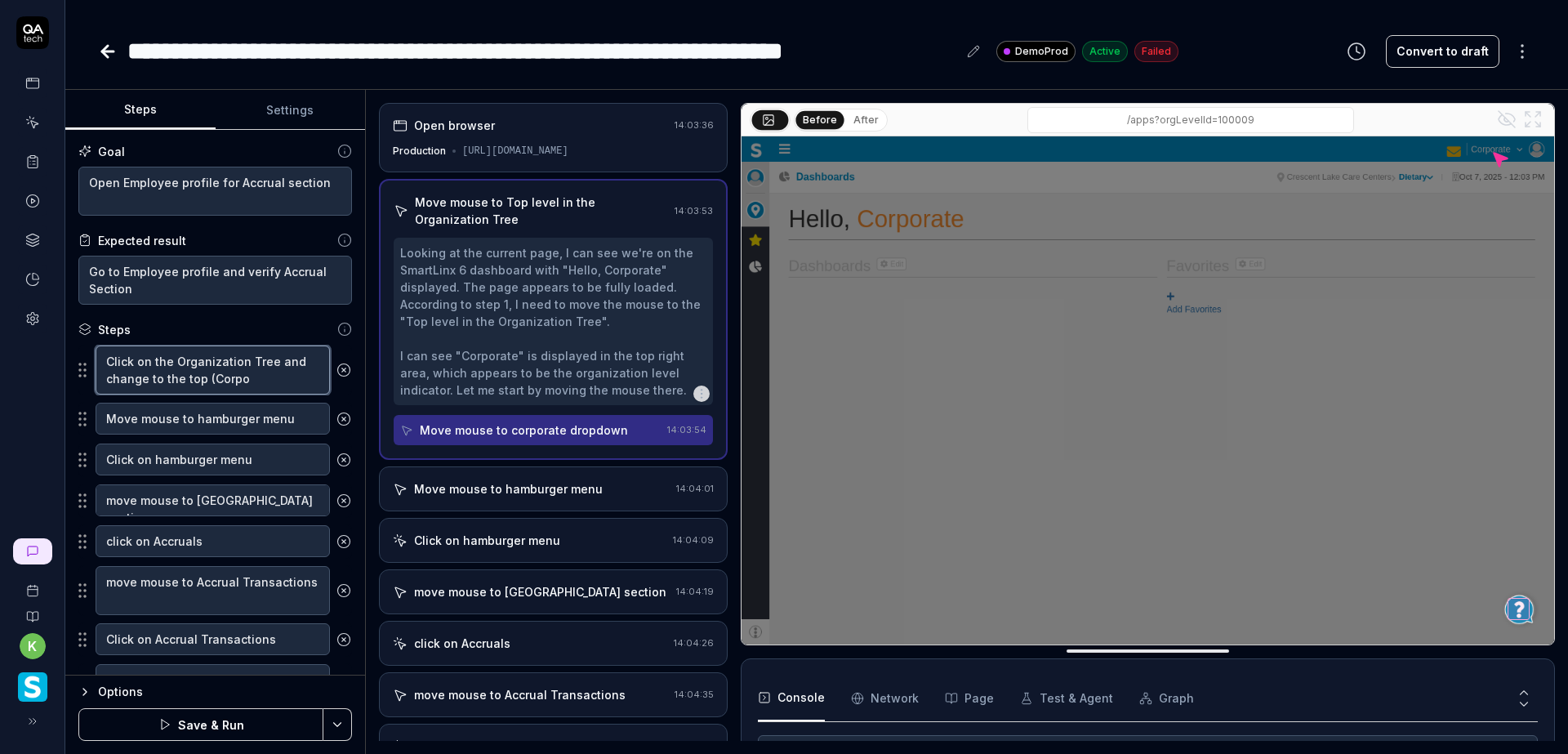
type textarea "Click on the Organization Tree and change to the top (Corpor"
type textarea "*"
type textarea "Click on the Organization Tree and change to the top (Corpora"
type textarea "*"
type textarea "Click on the Organization Tree and change to the top (Corporat"
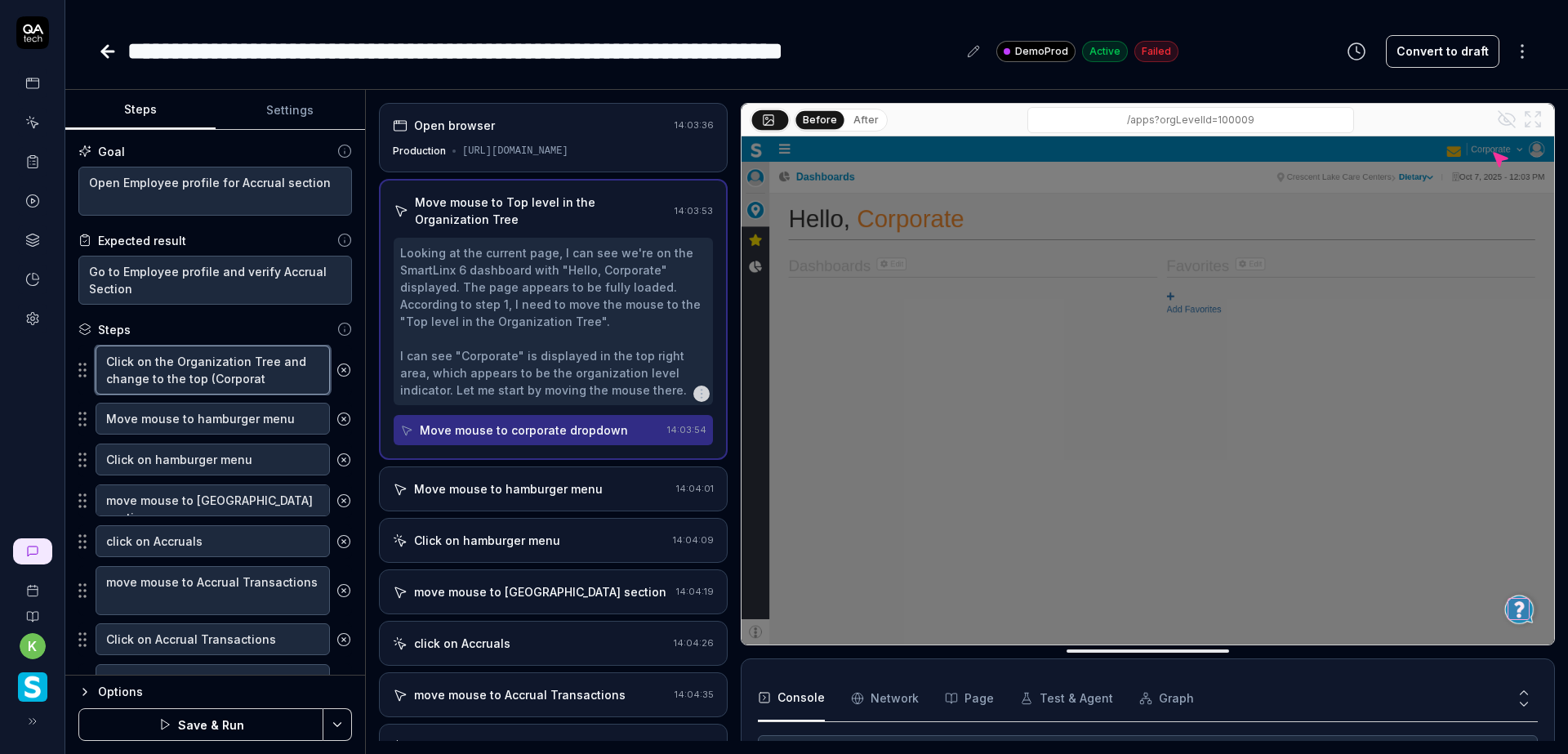
type textarea "*"
type textarea "Click on the Organization Tree and change to the top (Corporate"
type textarea "*"
type textarea "Click on the Organization Tree and change to the top (Corporate)"
type textarea "*"
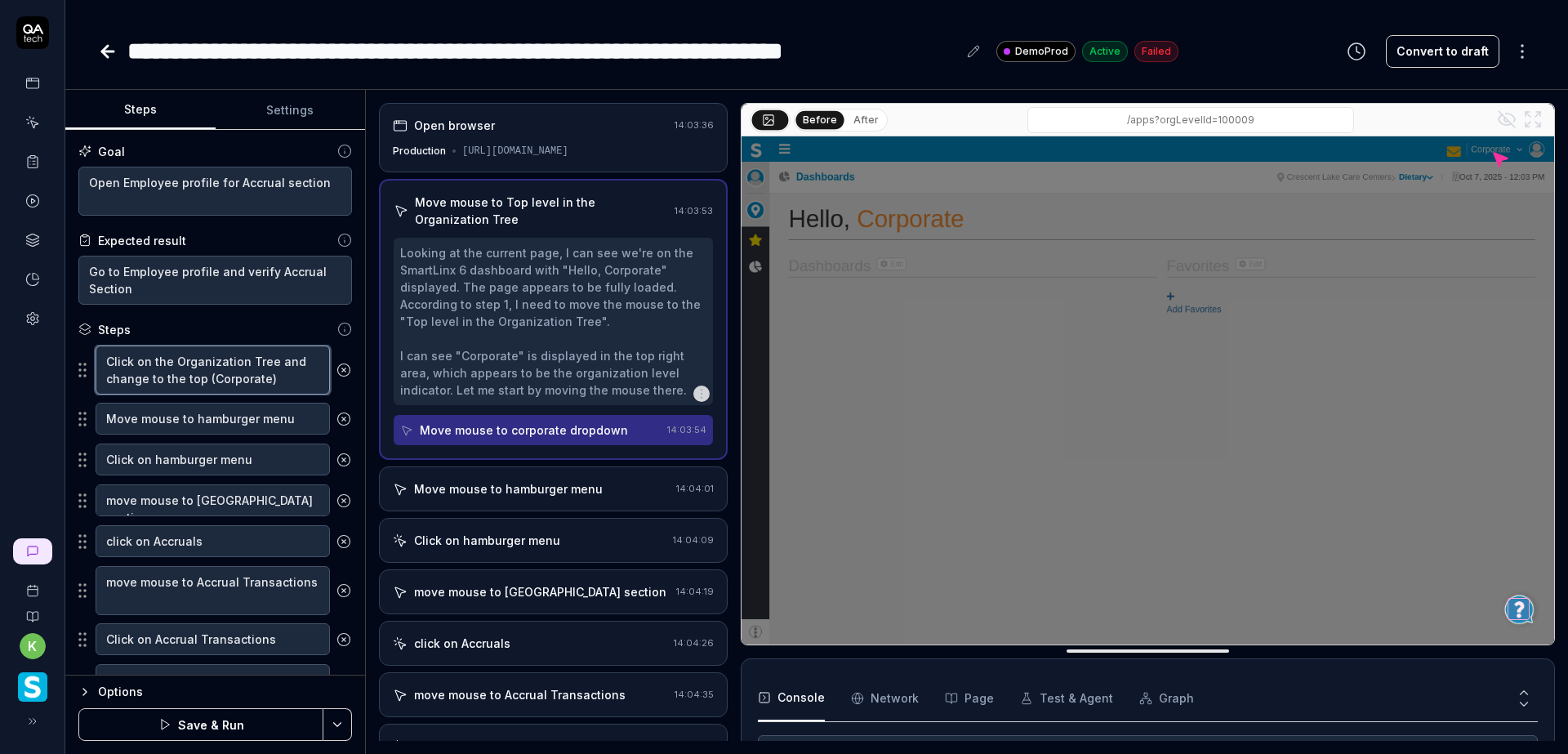
type textarea "Click on the Organization Tree and change to the top (Corporate)"
type textarea "*"
type textarea "Click on the Organization Tree and change to the top (Corporate) l"
type textarea "*"
type textarea "Click on the Organization Tree and change to the top (Corporate) le"
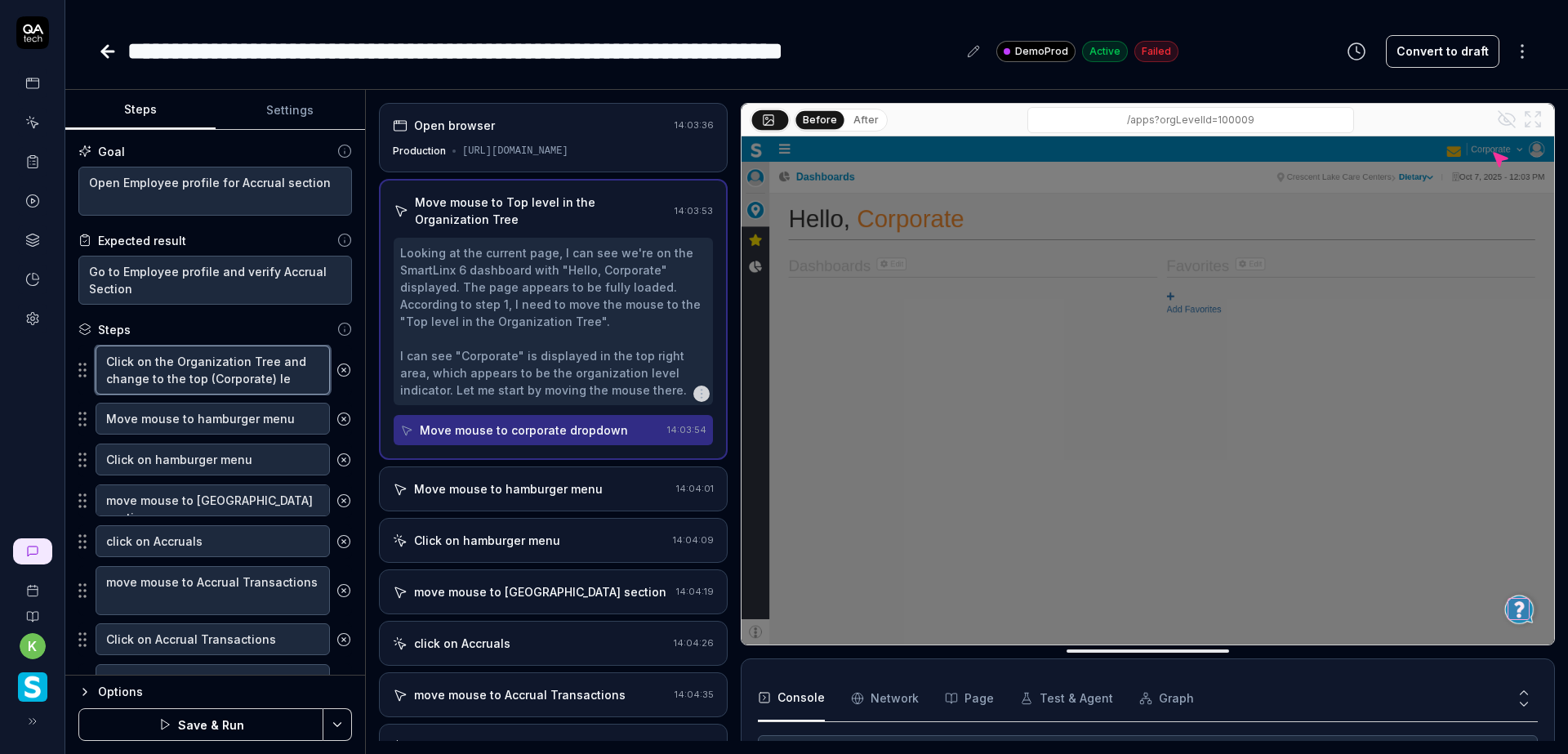
type textarea "*"
type textarea "Click on the Organization Tree and change to the top (Corporate) lev"
type textarea "*"
type textarea "Click on the Organization Tree and change to the top (Corporate) leve"
type textarea "*"
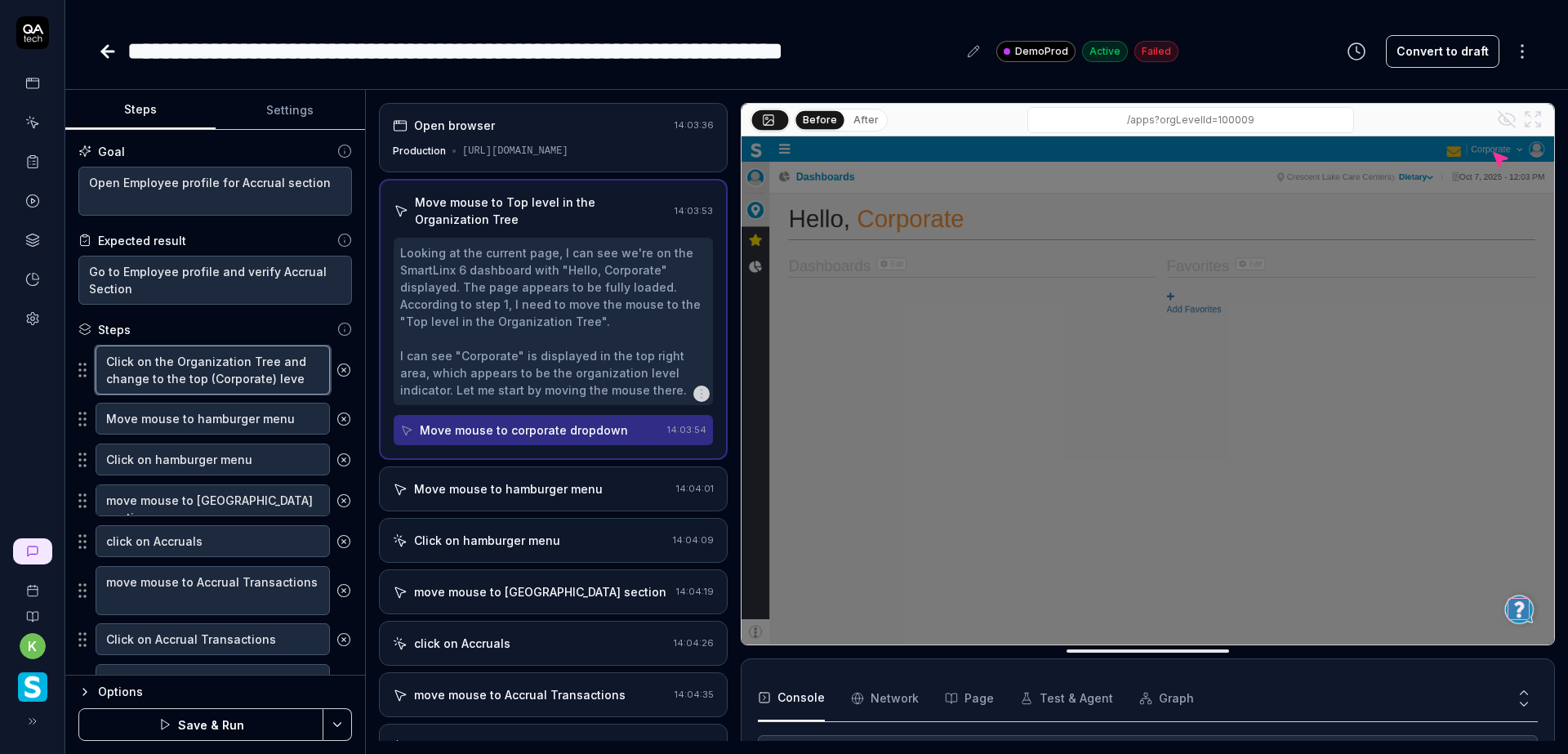
type textarea "Click on the Organization Tree and change to the top (Corporate) level"
type textarea "*"
type textarea "Click on the Organization Tree and change to the top (Corporate) level"
type textarea "*"
type textarea "Click on the Organization Tree and change to the top (Corporate) level i"
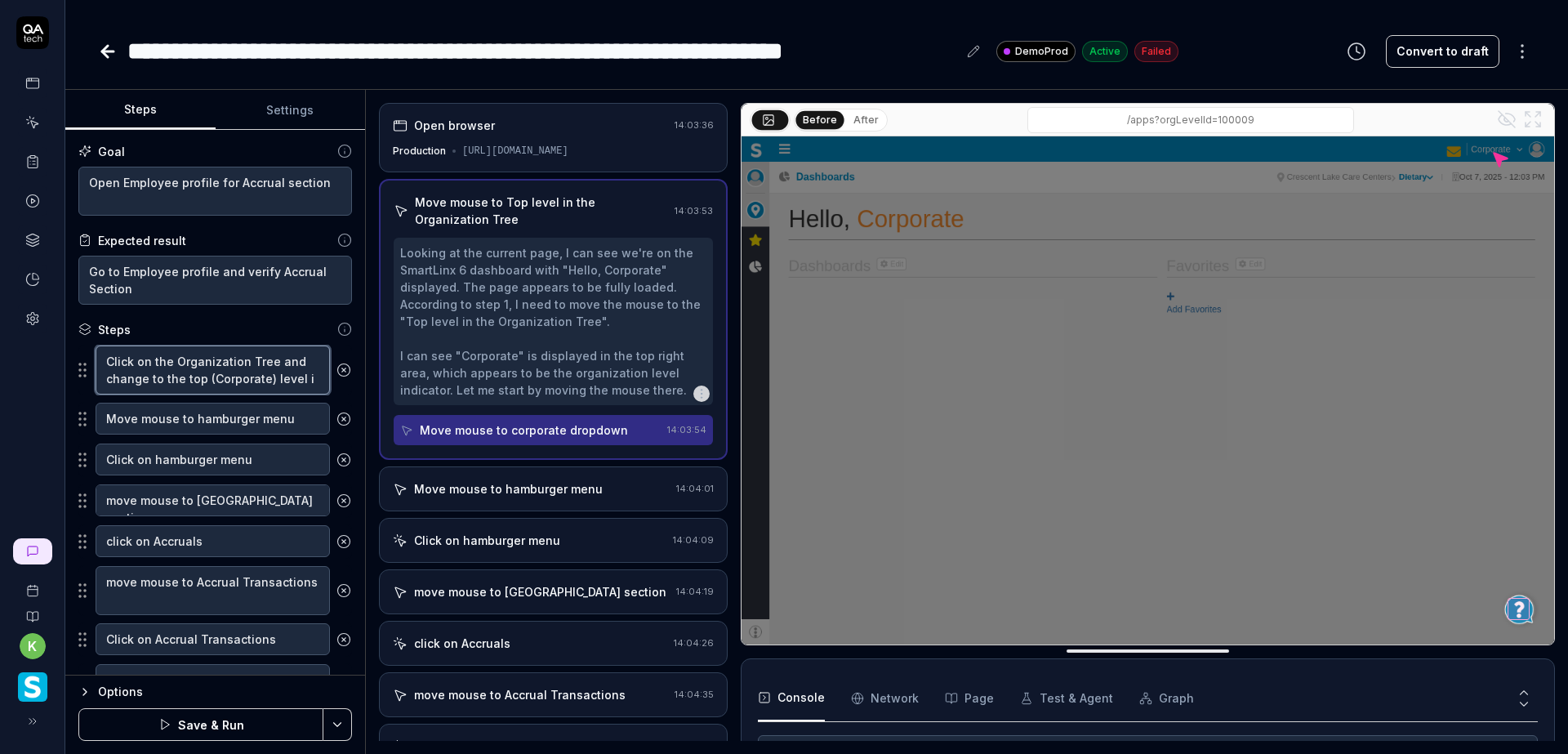
type textarea "*"
type textarea "Click on the Organization Tree and change to the top (Corporate) level if"
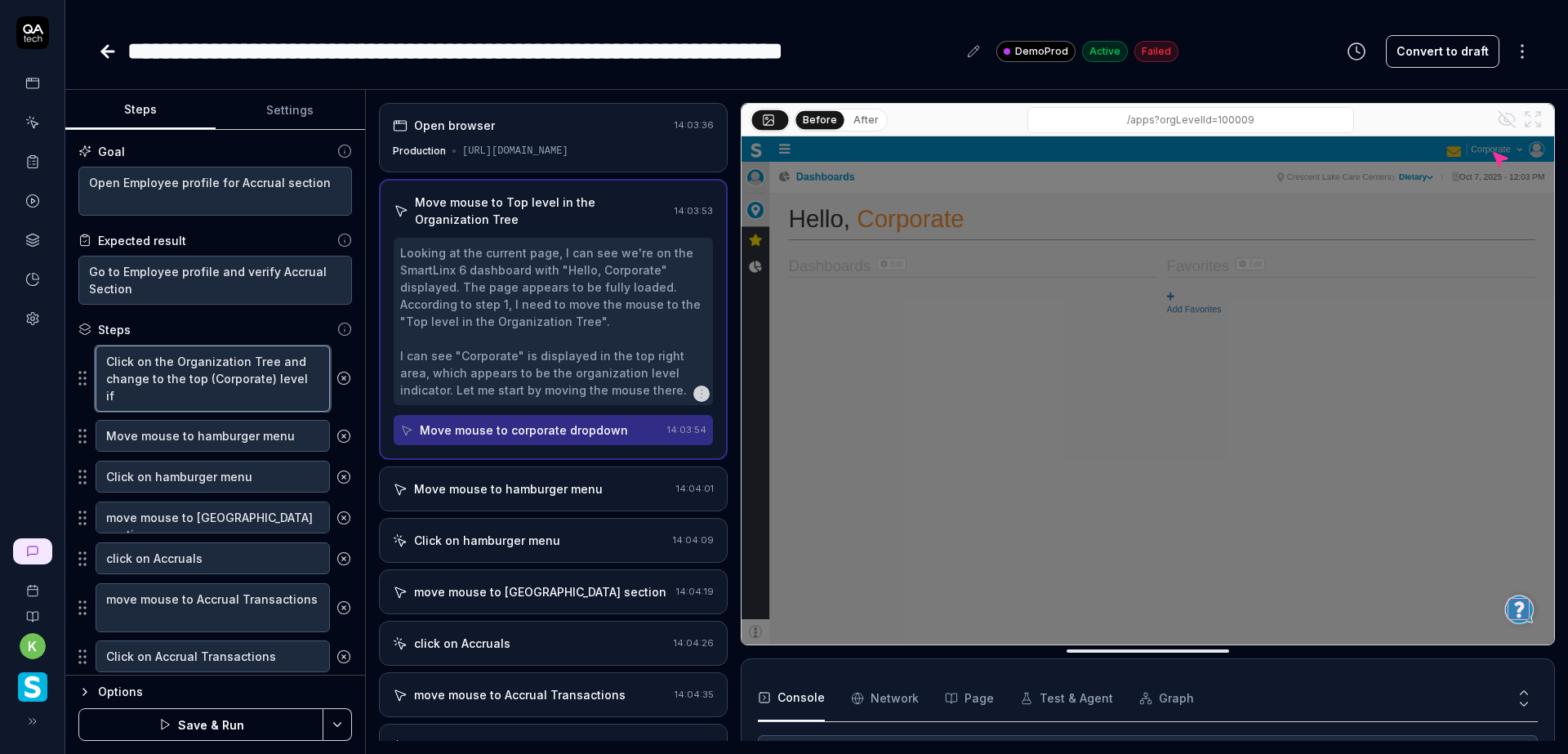
type textarea "*"
type textarea "Click on the Organization Tree and change to the top (Corporate) level i"
type textarea "*"
type textarea "Click on the Organization Tree and change to the top (Corporate) level"
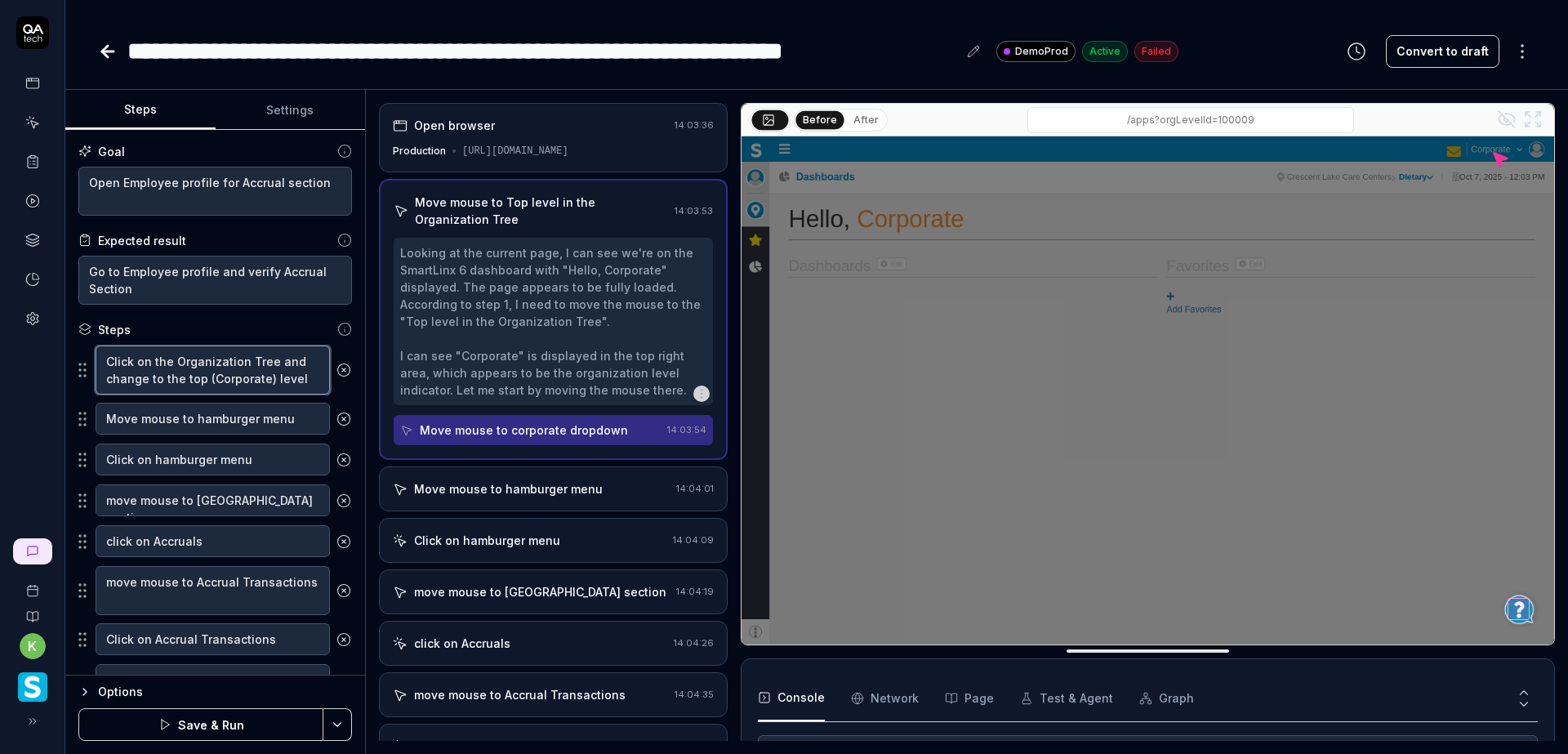
type textarea "*"
type textarea "Click on the Organization Tree and change to the top (Corporate) level"
type textarea "*"
type textarea "Click on the Organization Tree and change to the top (Corporate) level,"
type textarea "*"
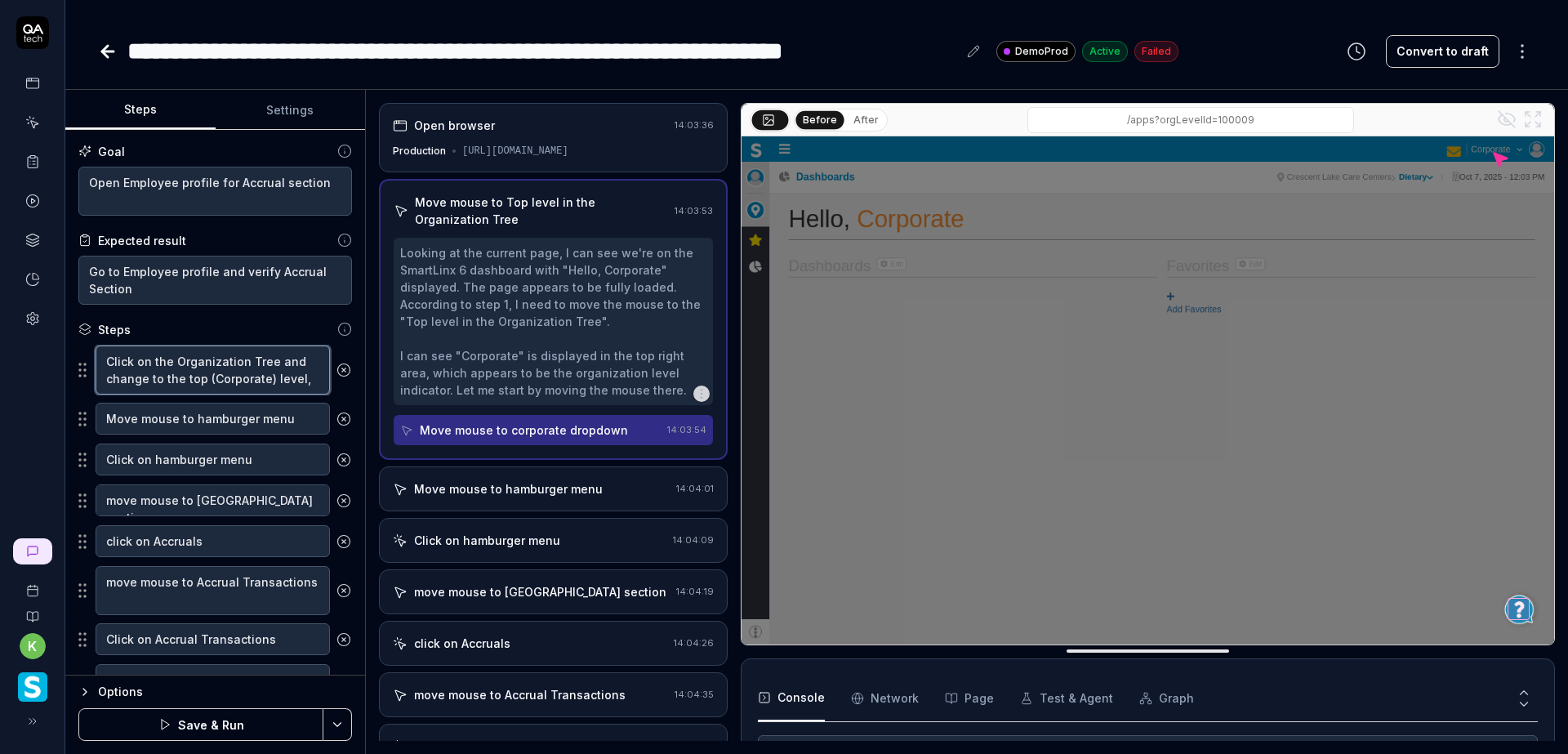
type textarea "Click on the Organization Tree and change to the top (Corporate) level, i"
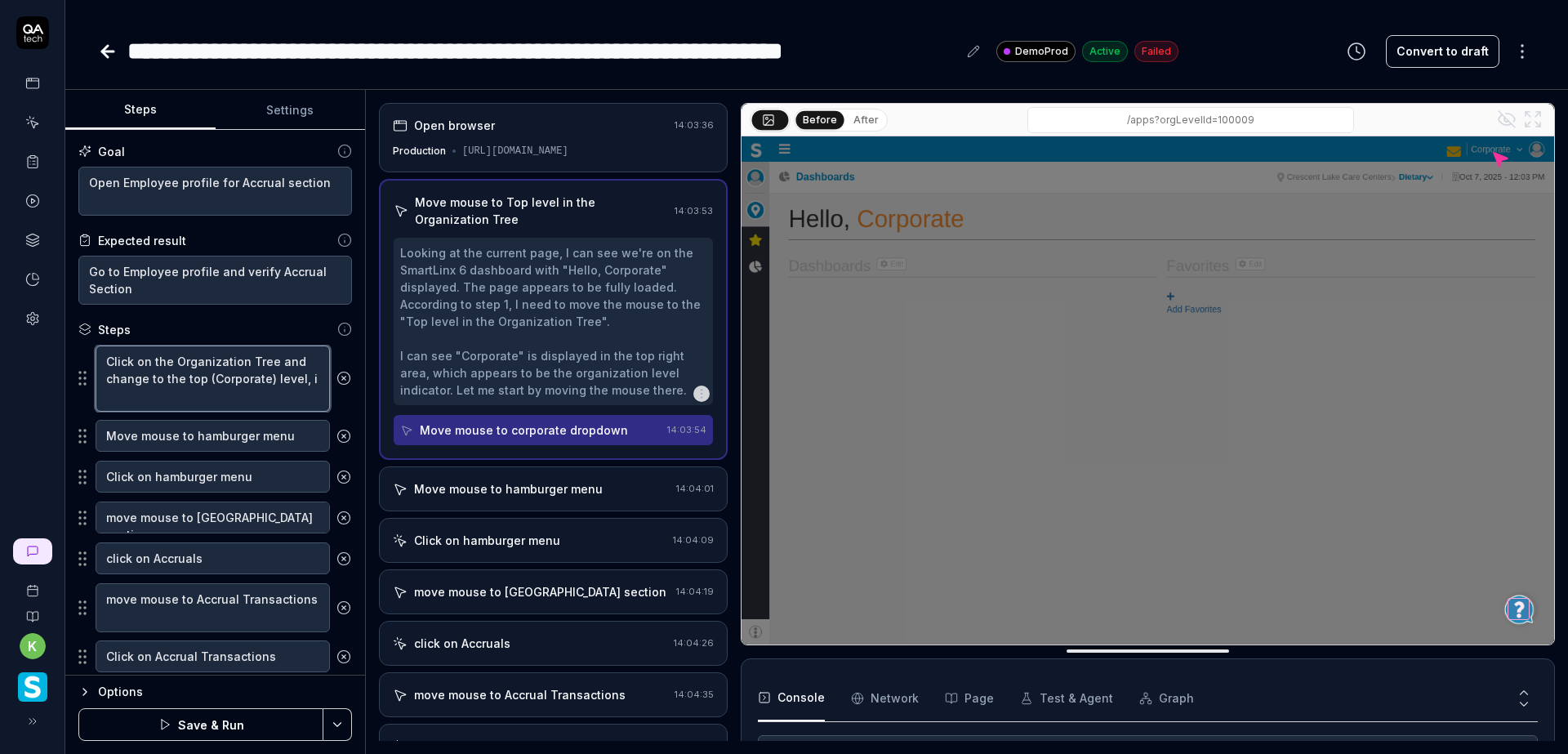
type textarea "*"
type textarea "Click on the Organization Tree and change to the top (Corporate) level, if"
type textarea "*"
type textarea "Click on the Organization Tree and change to the top (Corporate) level, if"
type textarea "*"
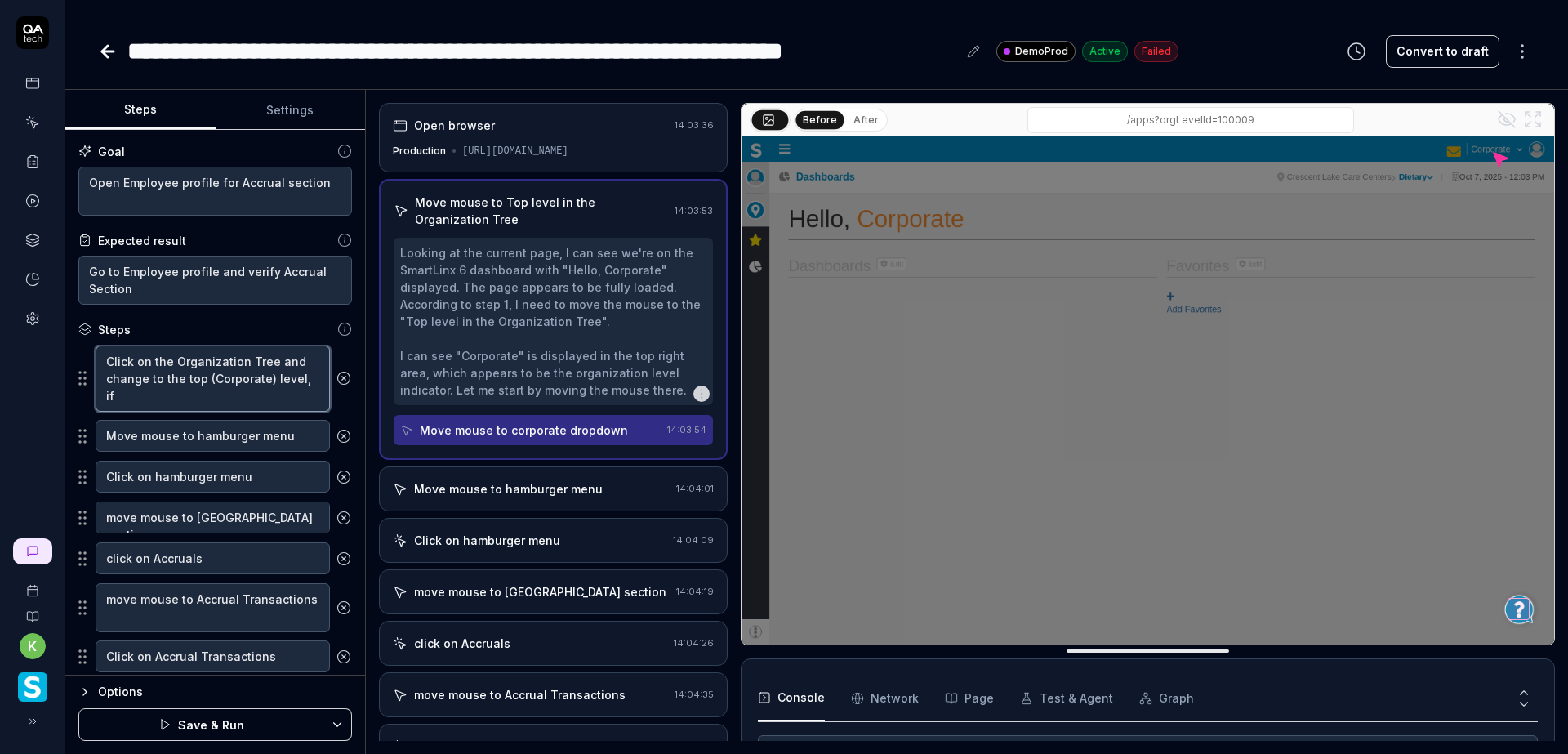
type textarea "Click on the Organization Tree and change to the top (Corporate) level, if n"
type textarea "*"
type textarea "Click on the Organization Tree and change to the top (Corporate) level, if no"
type textarea "*"
type textarea "Click on the Organization Tree and change to the top (Corporate) level, if not"
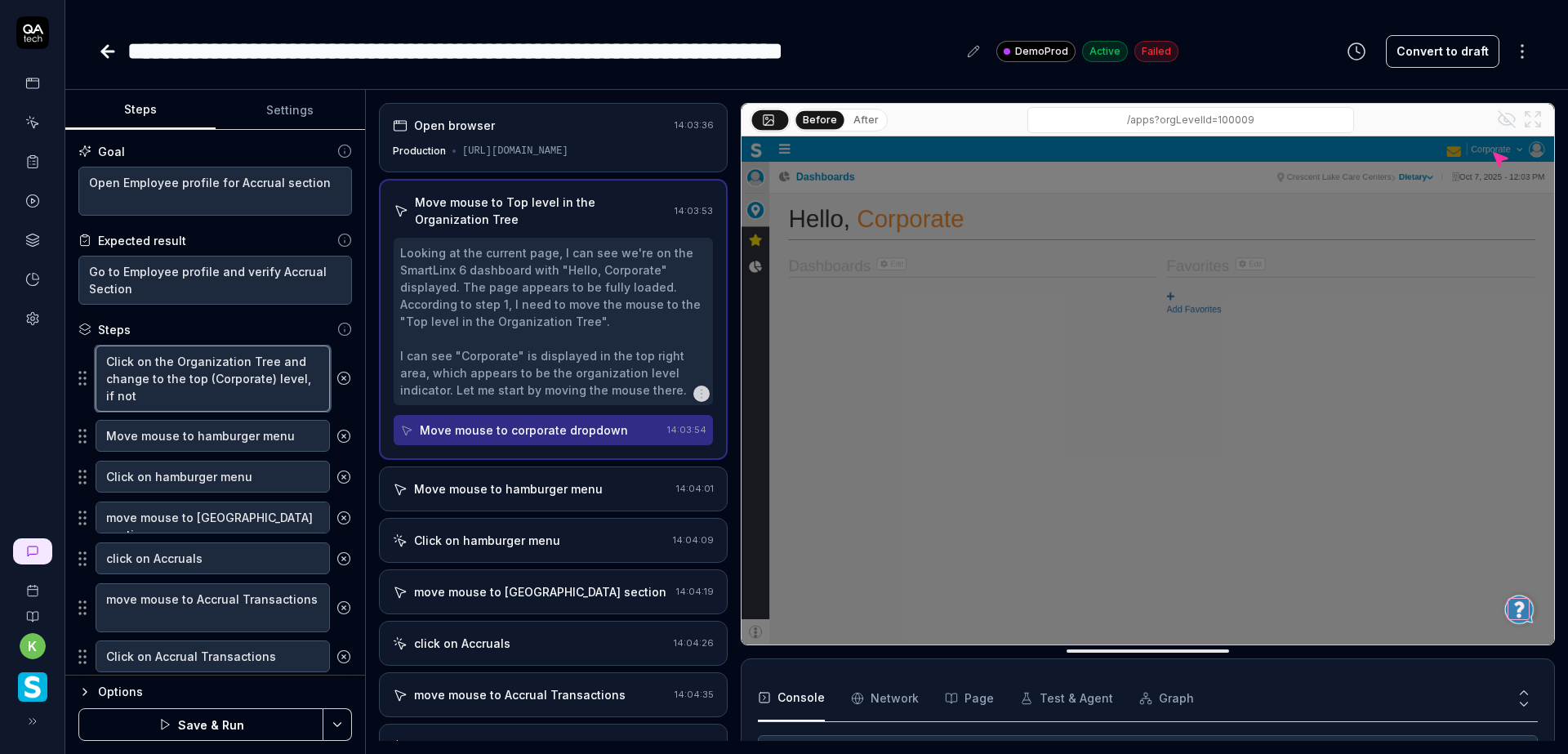
type textarea "*"
type textarea "Click on the Organization Tree and change to the top (Corporate) level, if not"
type textarea "*"
type textarea "Click on the Organization Tree and change to the top (Corporate) level, if not a"
type textarea "*"
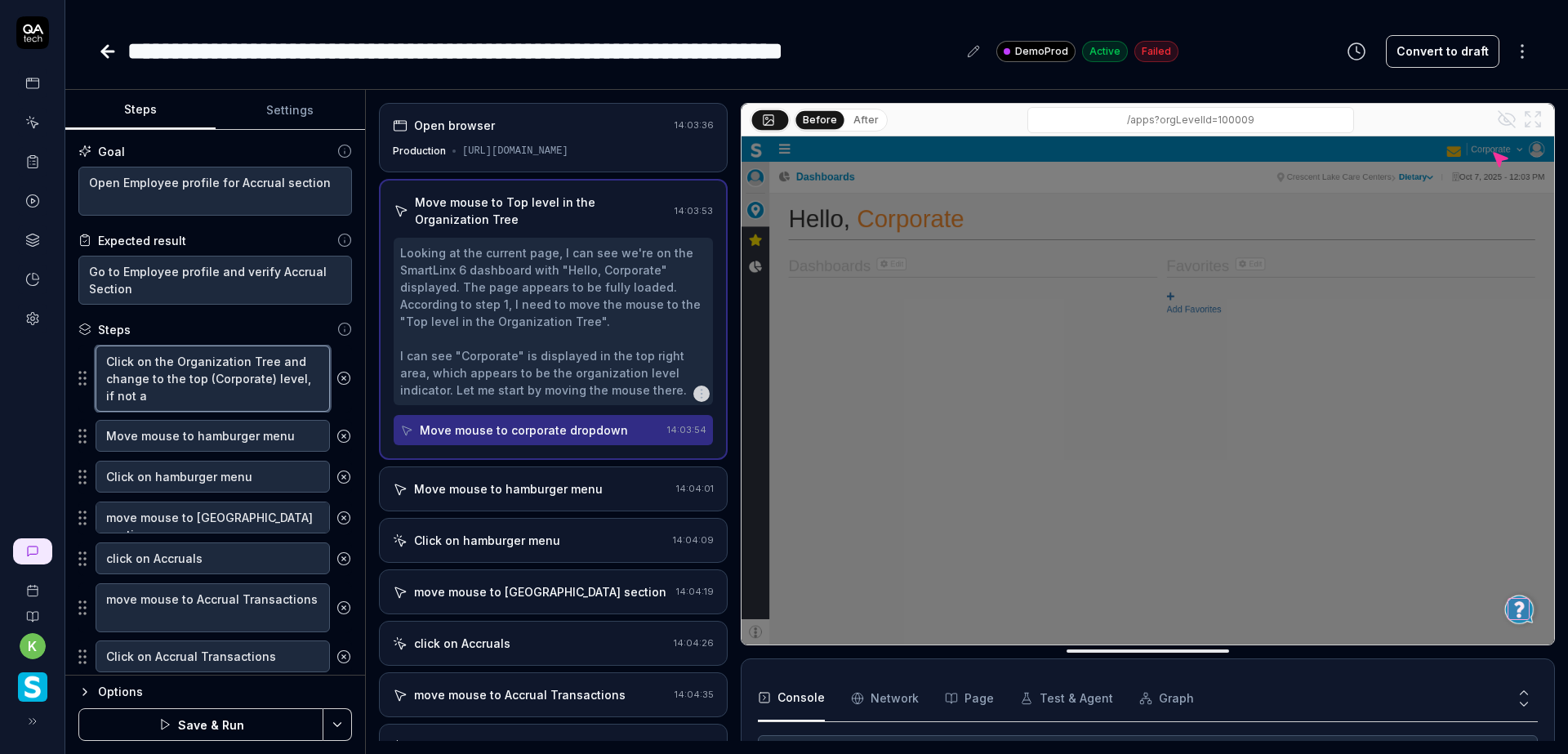
type textarea "Click on the Organization Tree and change to the top (Corporate) level, if not …"
type textarea "*"
type textarea "Click on the Organization Tree and change to the top (Corporate) level, if not …"
type textarea "*"
type textarea "Click on the Organization Tree and change to the top (Corporate) level, if not …"
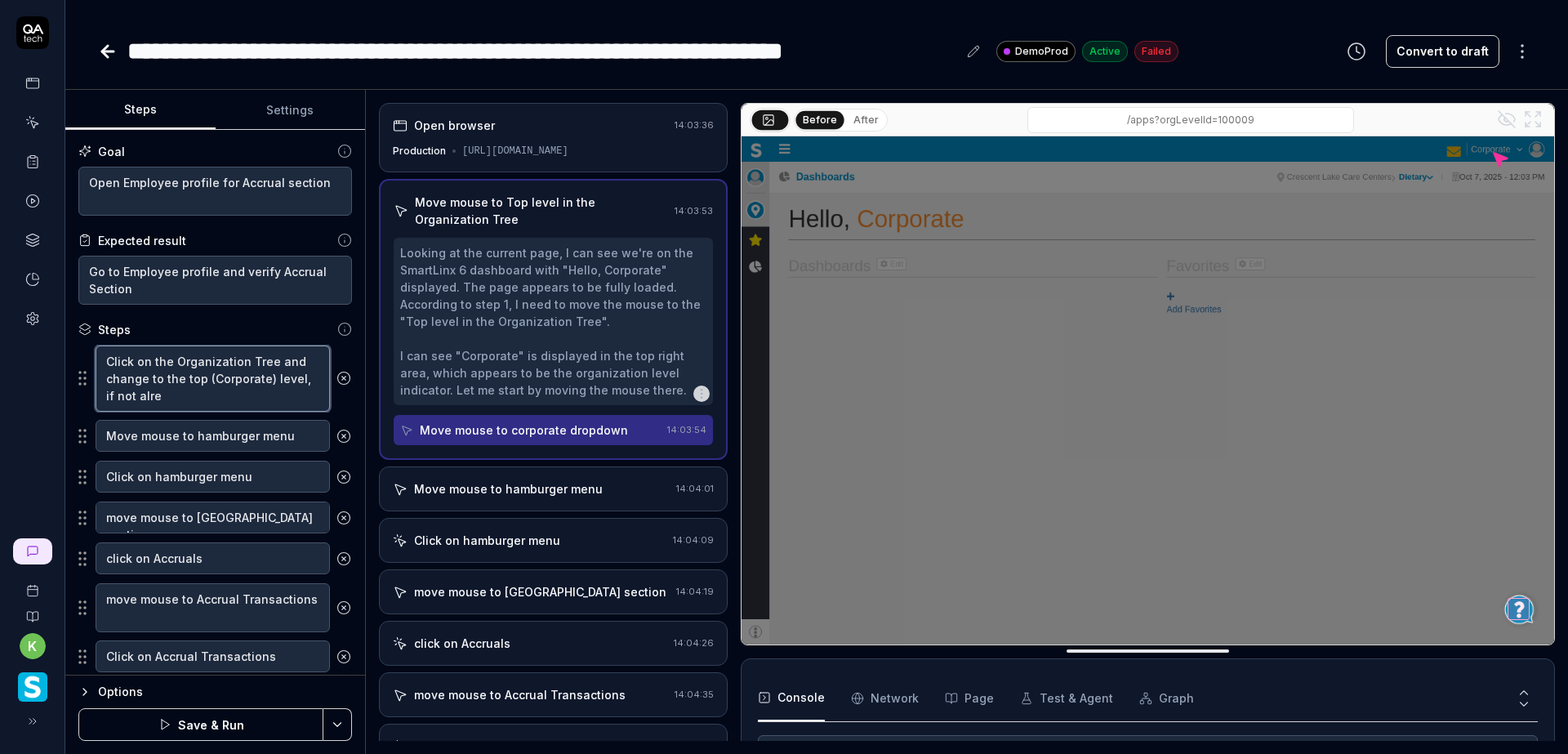
type textarea "*"
type textarea "Click on the Organization Tree and change to the top (Corporate) level, if not …"
type textarea "*"
type textarea "Click on the Organization Tree and change to the top (Corporate) level, if not …"
type textarea "*"
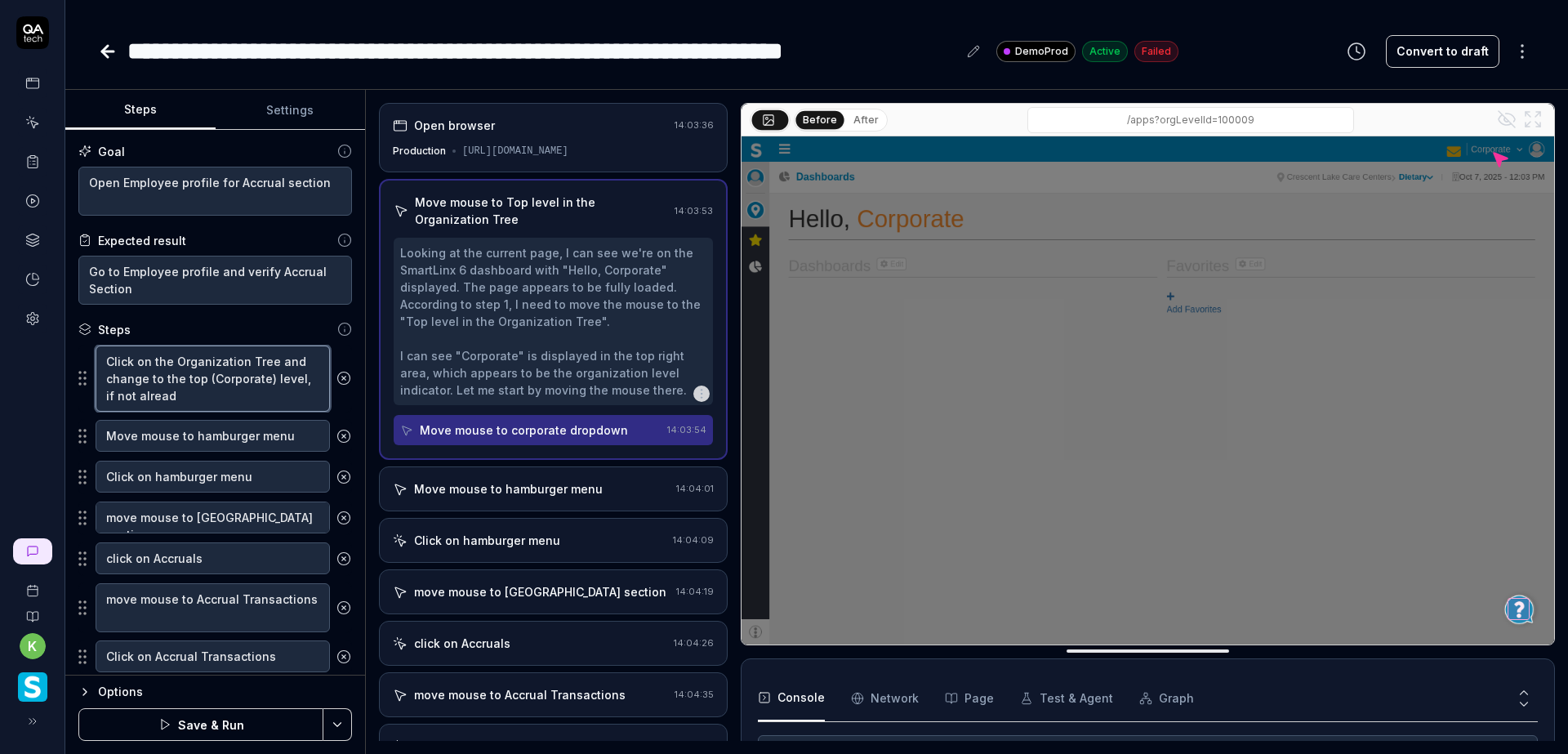
type textarea "Click on the Organization Tree and change to the top (Corporate) level, if not …"
type textarea "*"
type textarea "Click on the Organization Tree and change to the top (Corporate) level, if not …"
type textarea "*"
type textarea "Click on the Organization Tree and change to the top (Corporate) level, if not …"
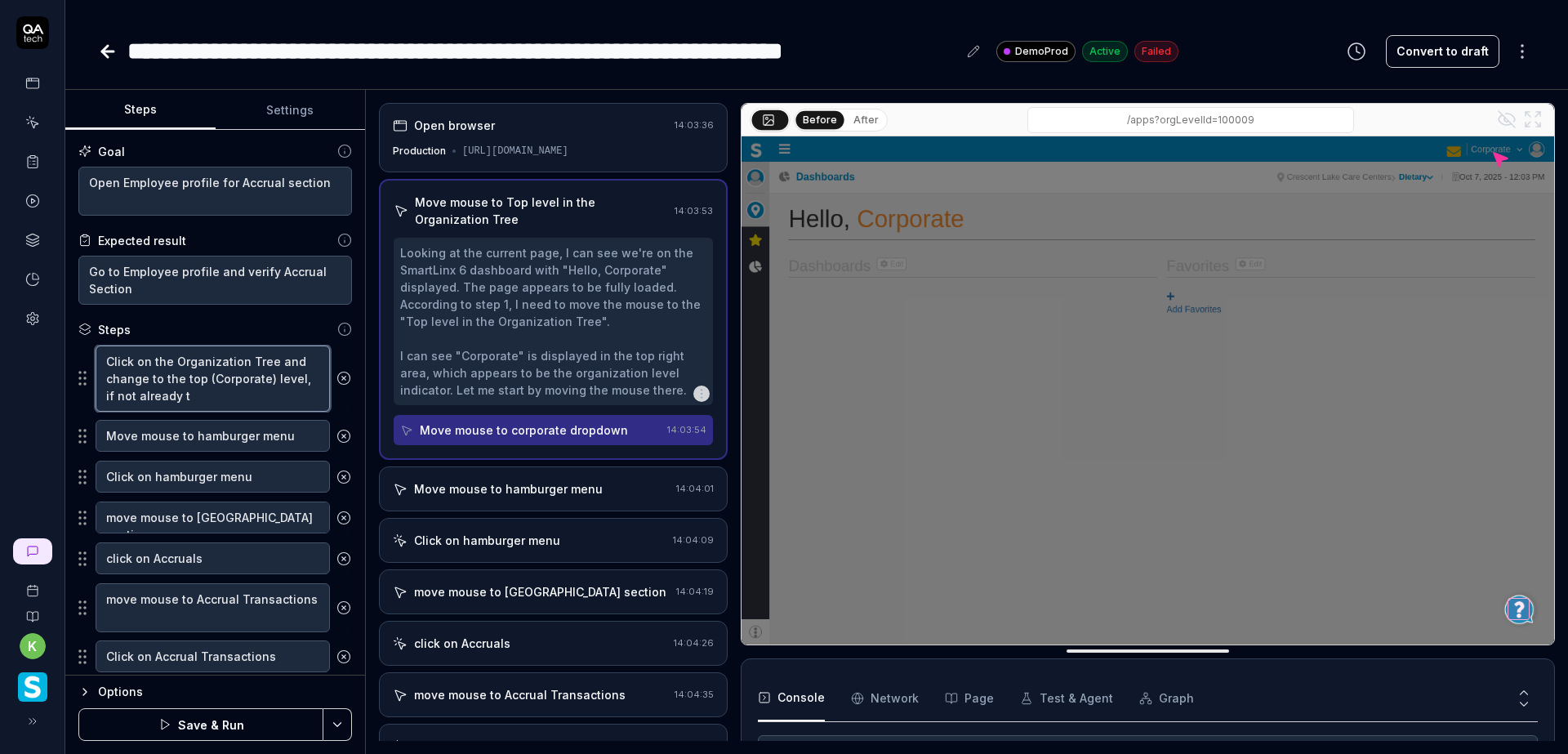
type textarea "*"
type textarea "Click on the Organization Tree and change to the top (Corporate) level, if not …"
type textarea "*"
type textarea "Click on the Organization Tree and change to the top (Corporate) level, if not …"
type textarea "*"
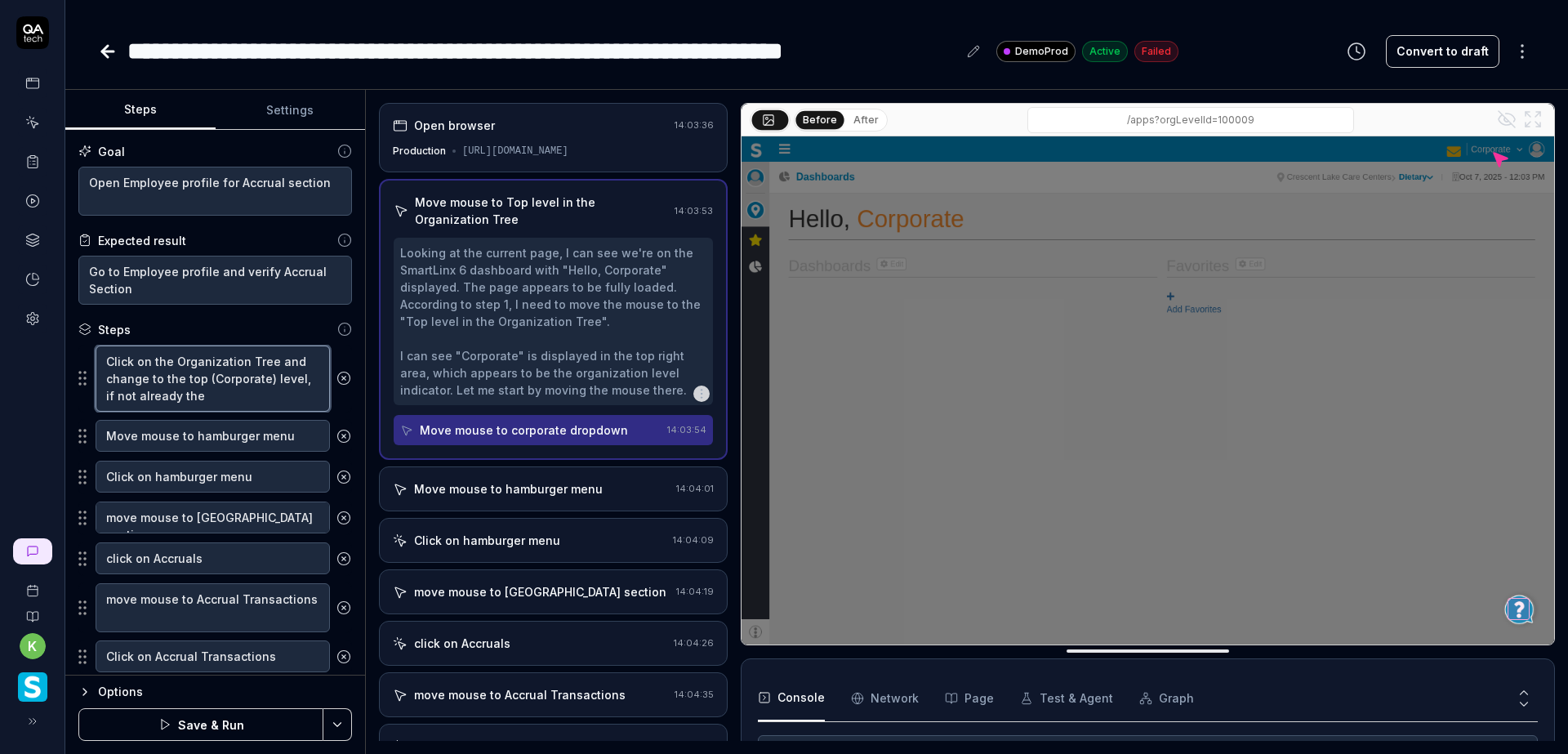
type textarea "Click on the Organization Tree and change to the top (Corporate) level, if not …"
type textarea "*"
type textarea "Click on the Organization Tree and change to the top (Corporate) level, if not …"
type textarea "*"
type textarea "Click on the Organization Tree and change to the top (Corporate) level, if not …"
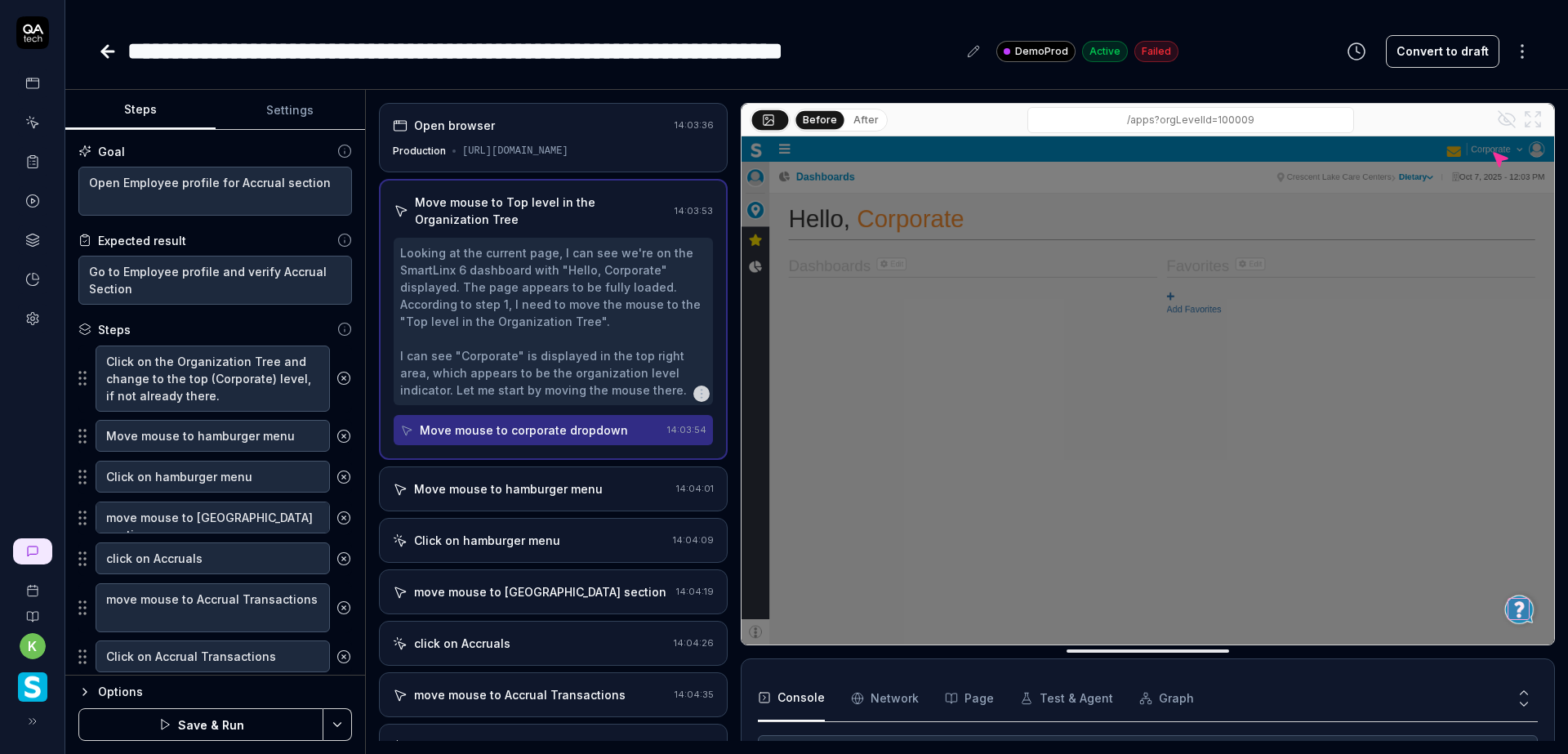
click at [295, 725] on button "Save & Run" at bounding box center [200, 725] width 245 height 33
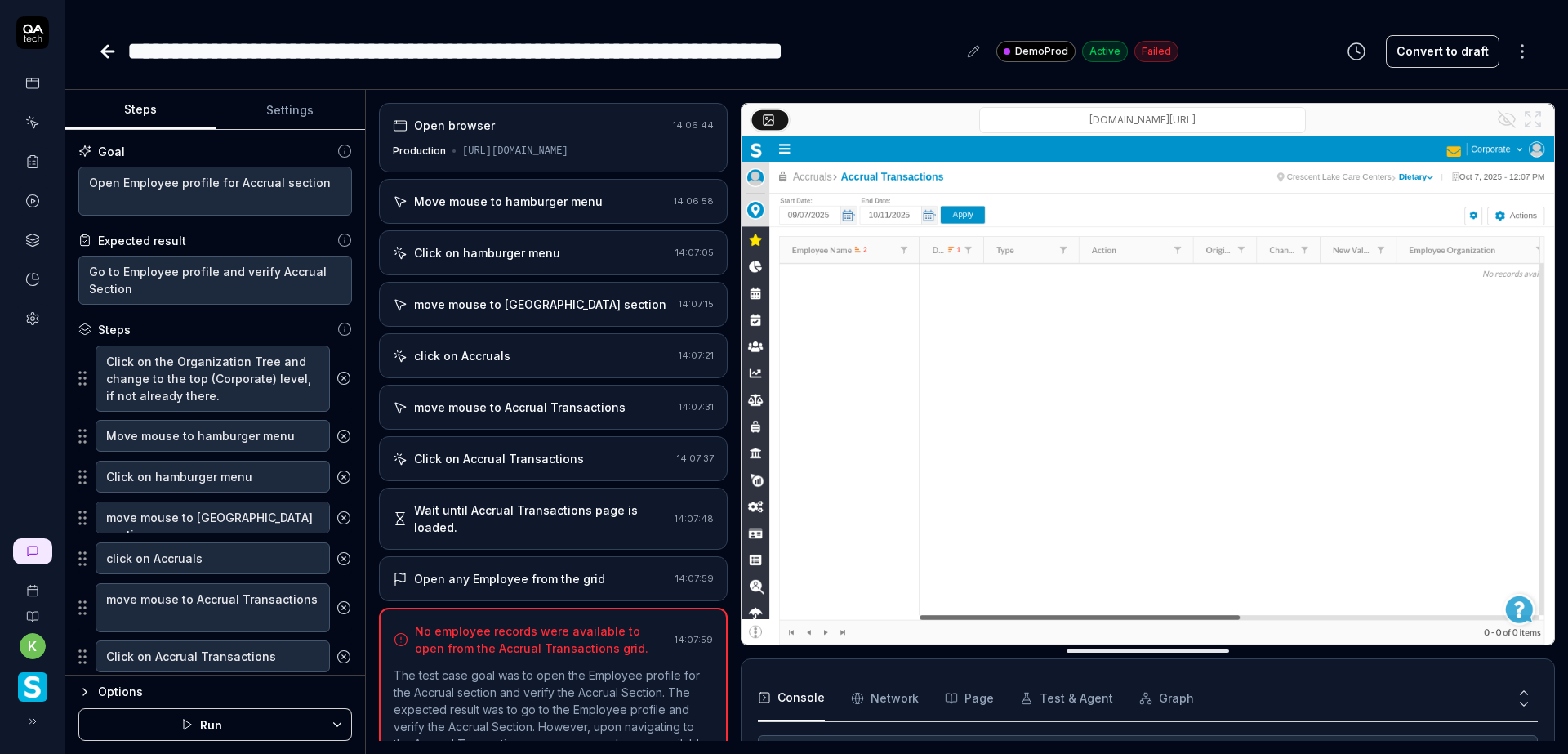
click at [334, 721] on html "**********" at bounding box center [784, 377] width 1568 height 754
click at [285, 651] on div "Run w. Dependencies" at bounding box center [276, 646] width 165 height 36
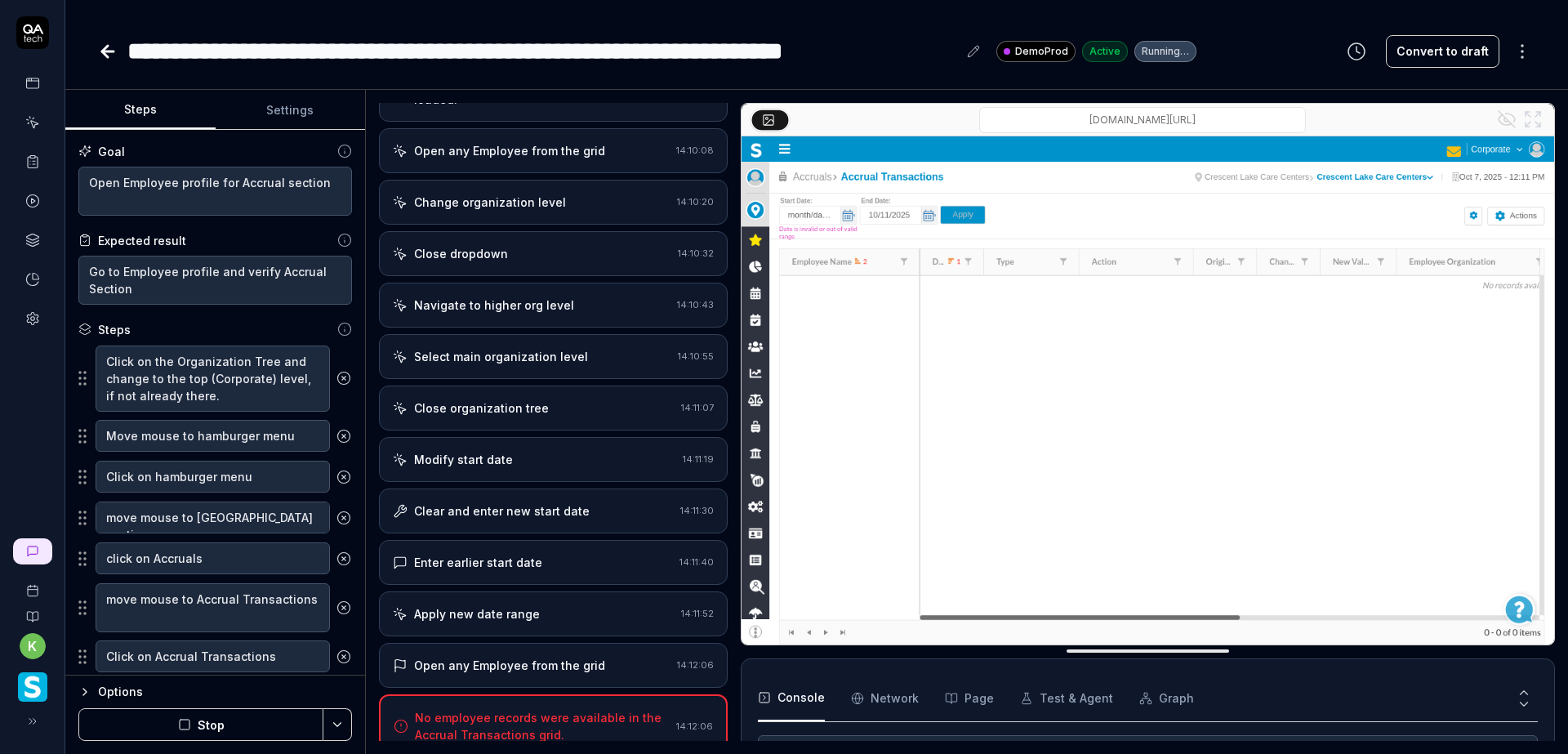
scroll to position [596, 0]
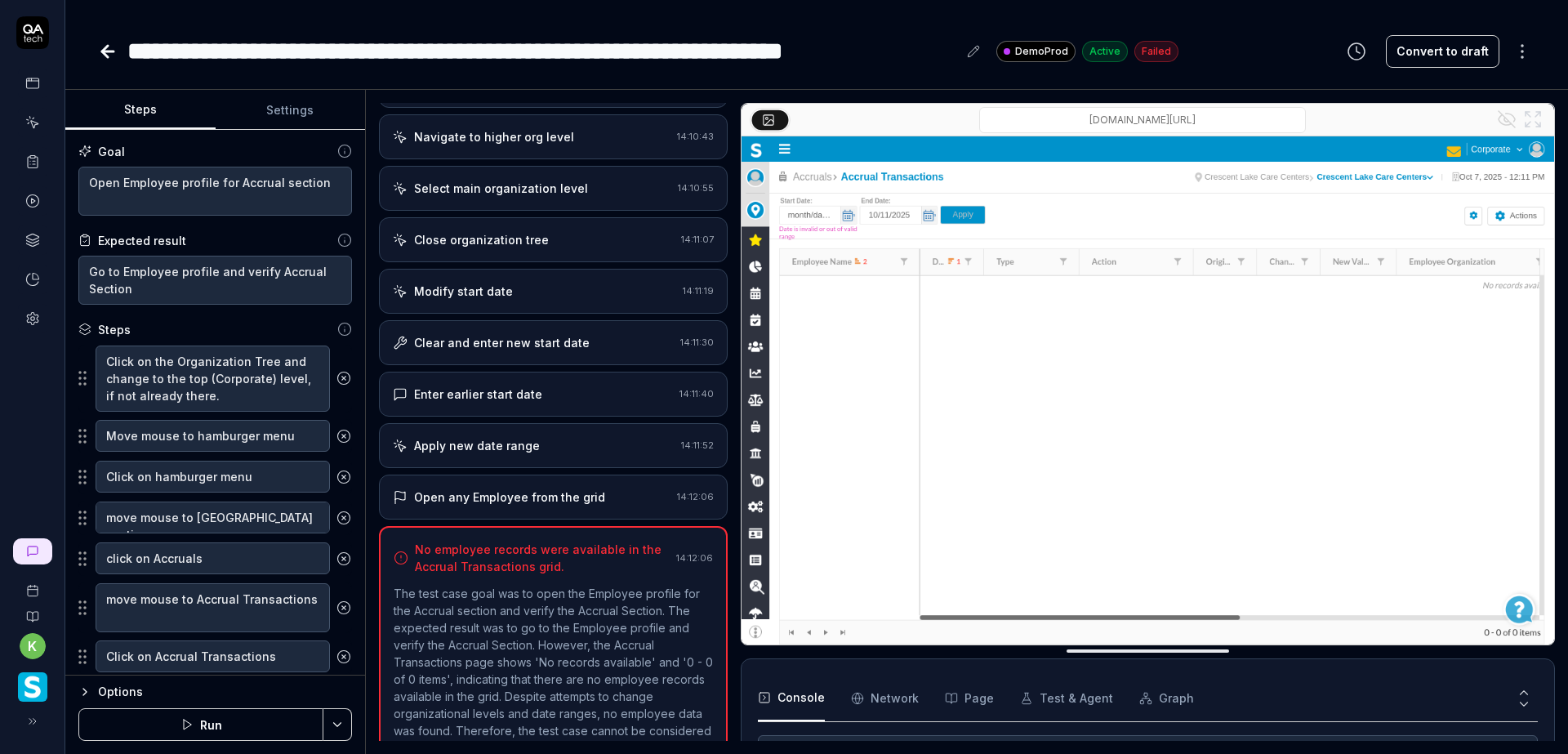
click at [1280, 56] on div "**********" at bounding box center [817, 51] width 1438 height 37
type textarea "*"
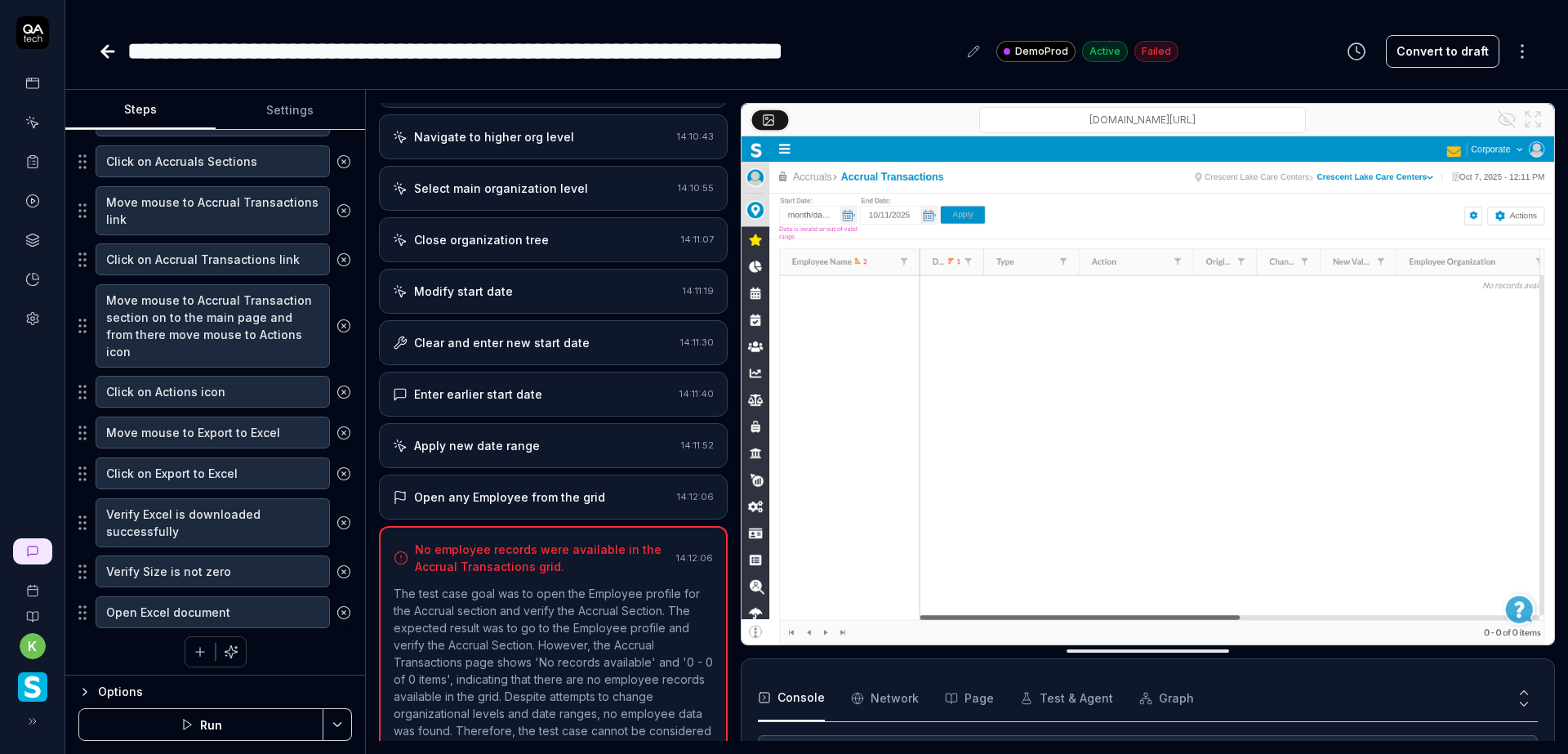
scroll to position [680, 0]
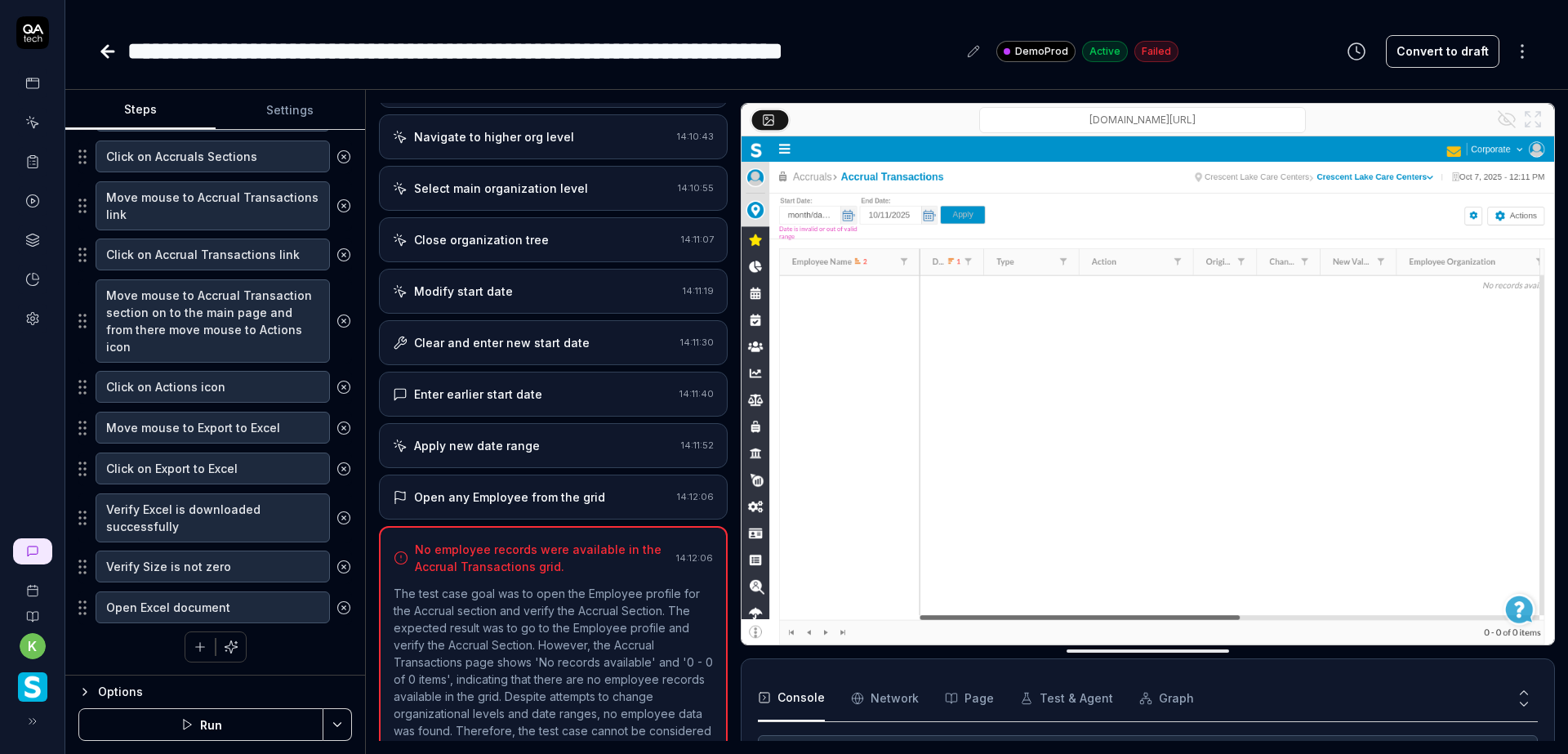
click at [107, 51] on icon at bounding box center [107, 51] width 11 height 0
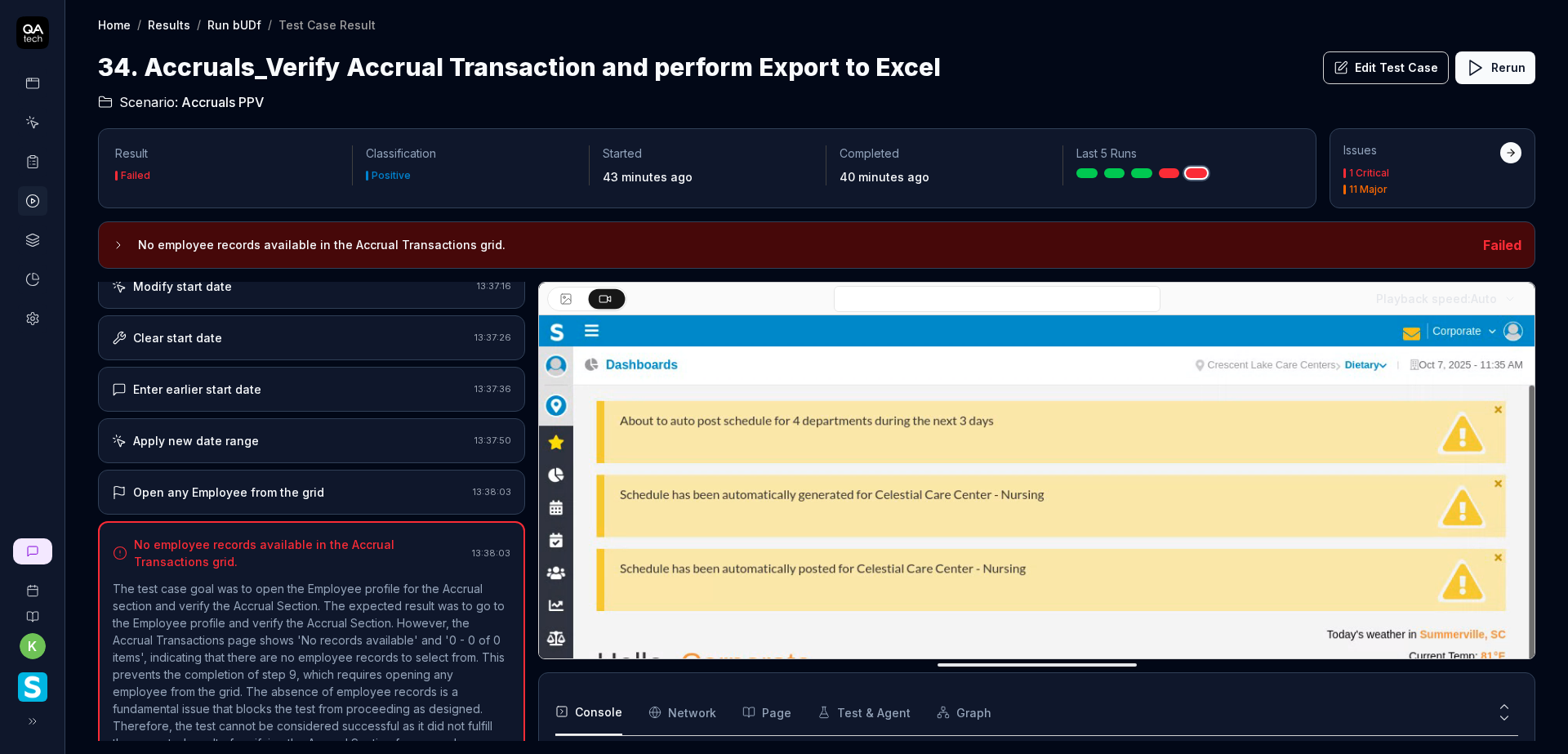
scroll to position [585, 0]
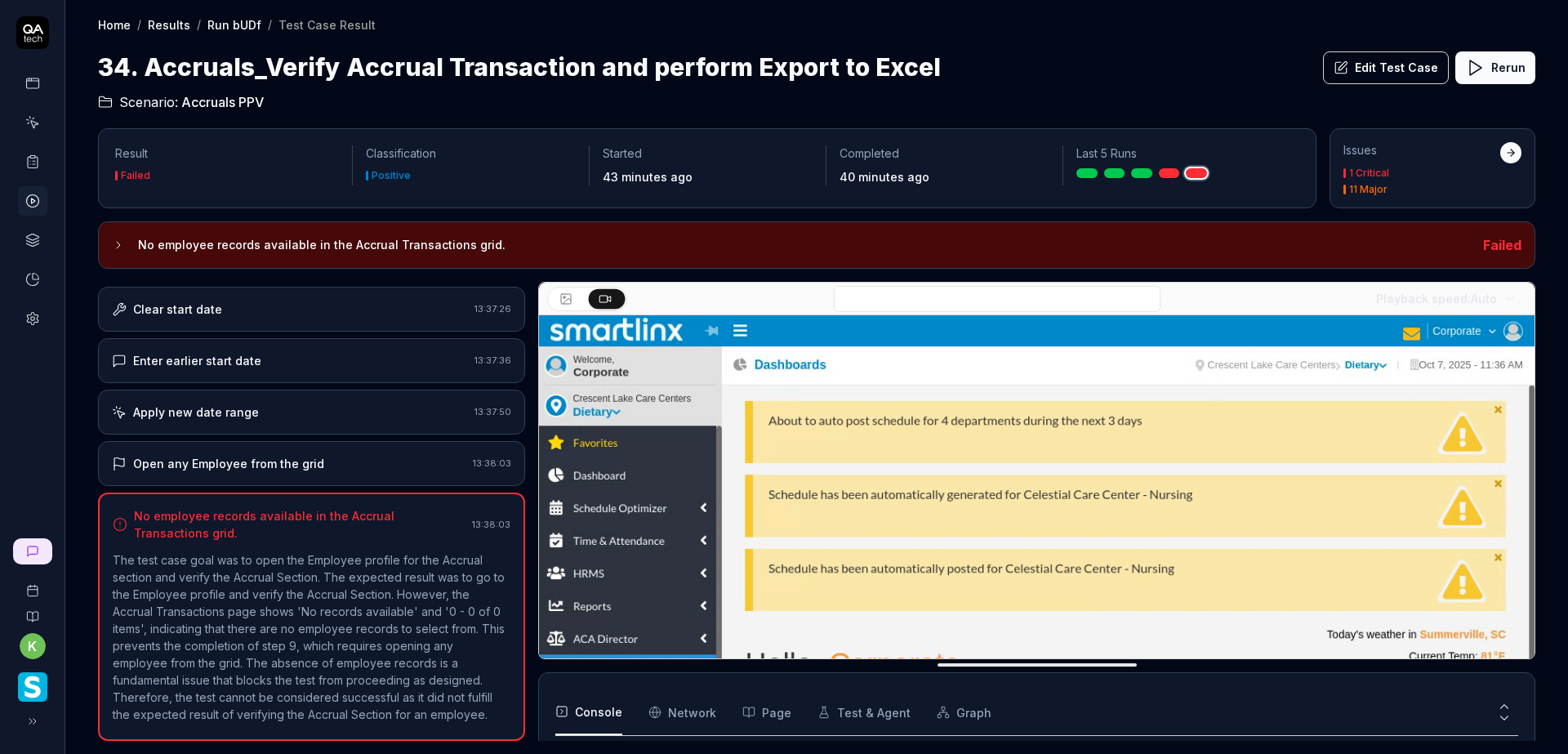
click at [221, 28] on link "Run bUDf" at bounding box center [234, 25] width 54 height 17
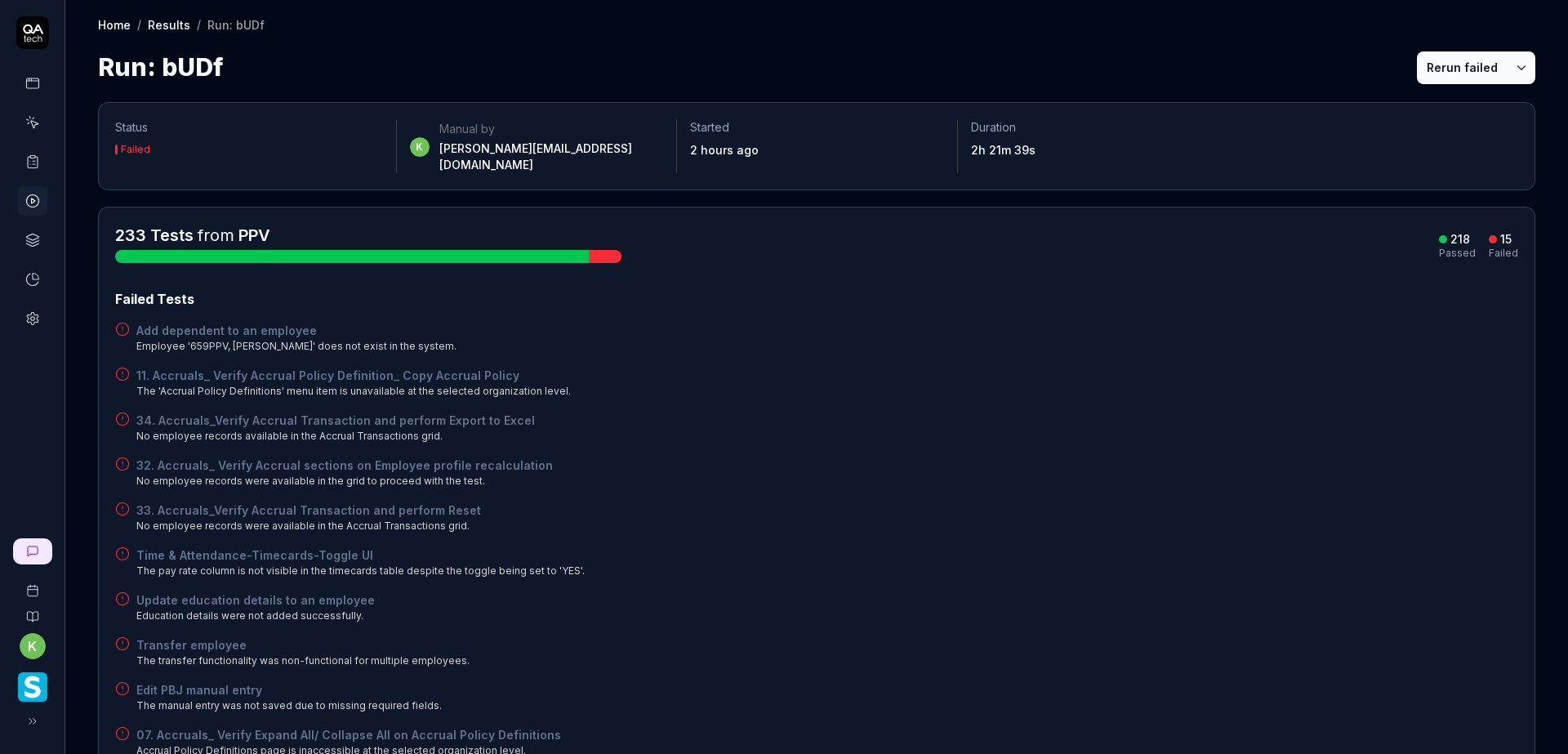
click at [844, 459] on div "32. Accruals_ Verify Accrual sections on Employee profile recalculation No empl…" at bounding box center [816, 472] width 1403 height 32
click at [1247, 366] on div "11. Accruals_ Verify Accrual Policy Definition_ Copy Accrual Policy The 'Accrua…" at bounding box center [816, 382] width 1403 height 32
click at [1152, 433] on div "Failed Tests Add dependent to an employee Employee '659PPV, [PERSON_NAME]' does…" at bounding box center [816, 636] width 1403 height 693
click at [1007, 289] on div "Failed Tests" at bounding box center [816, 298] width 1403 height 19
click at [1020, 478] on div "Failed Tests Add dependent to an employee Employee '659PPV, [PERSON_NAME]' does…" at bounding box center [816, 636] width 1403 height 693
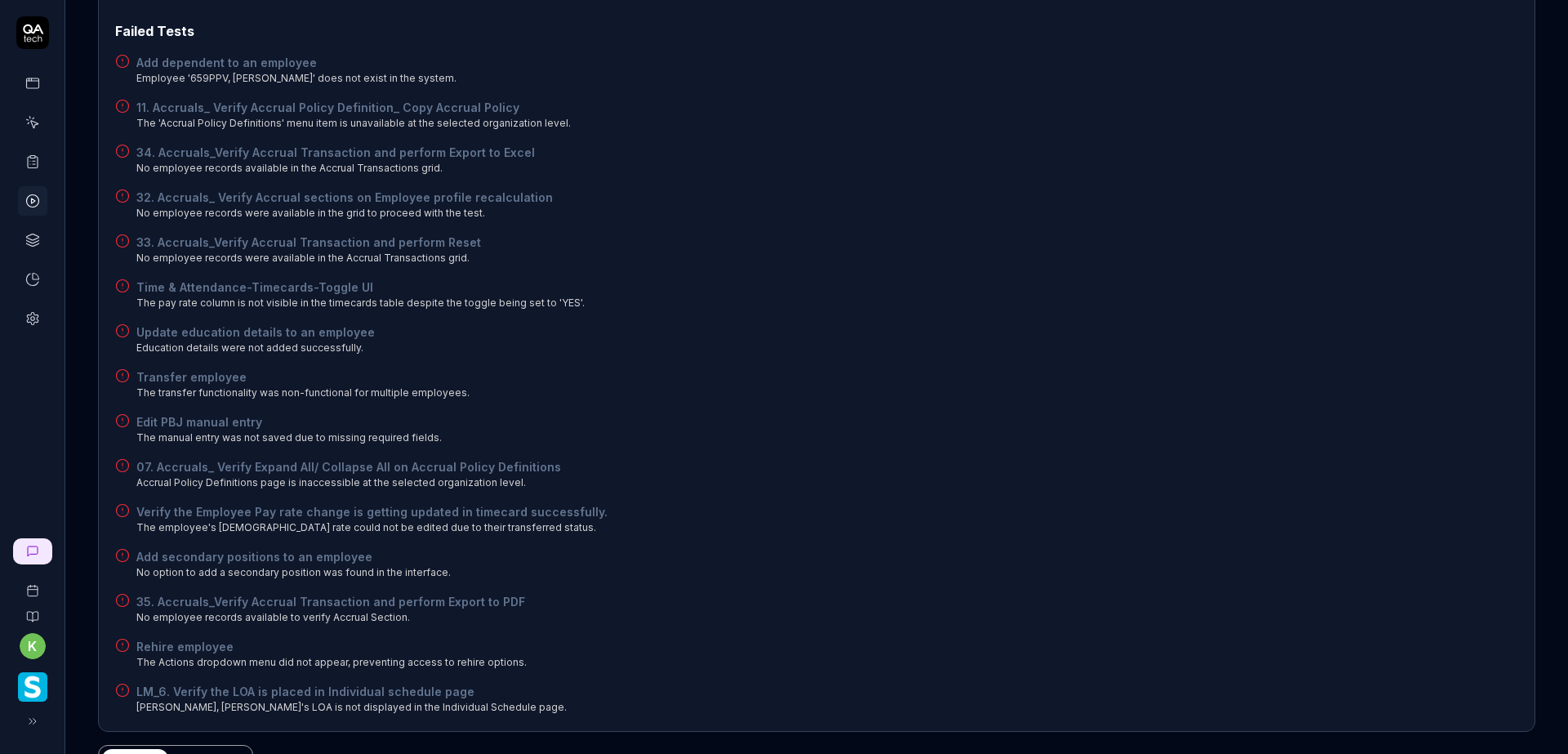
scroll to position [245, 0]
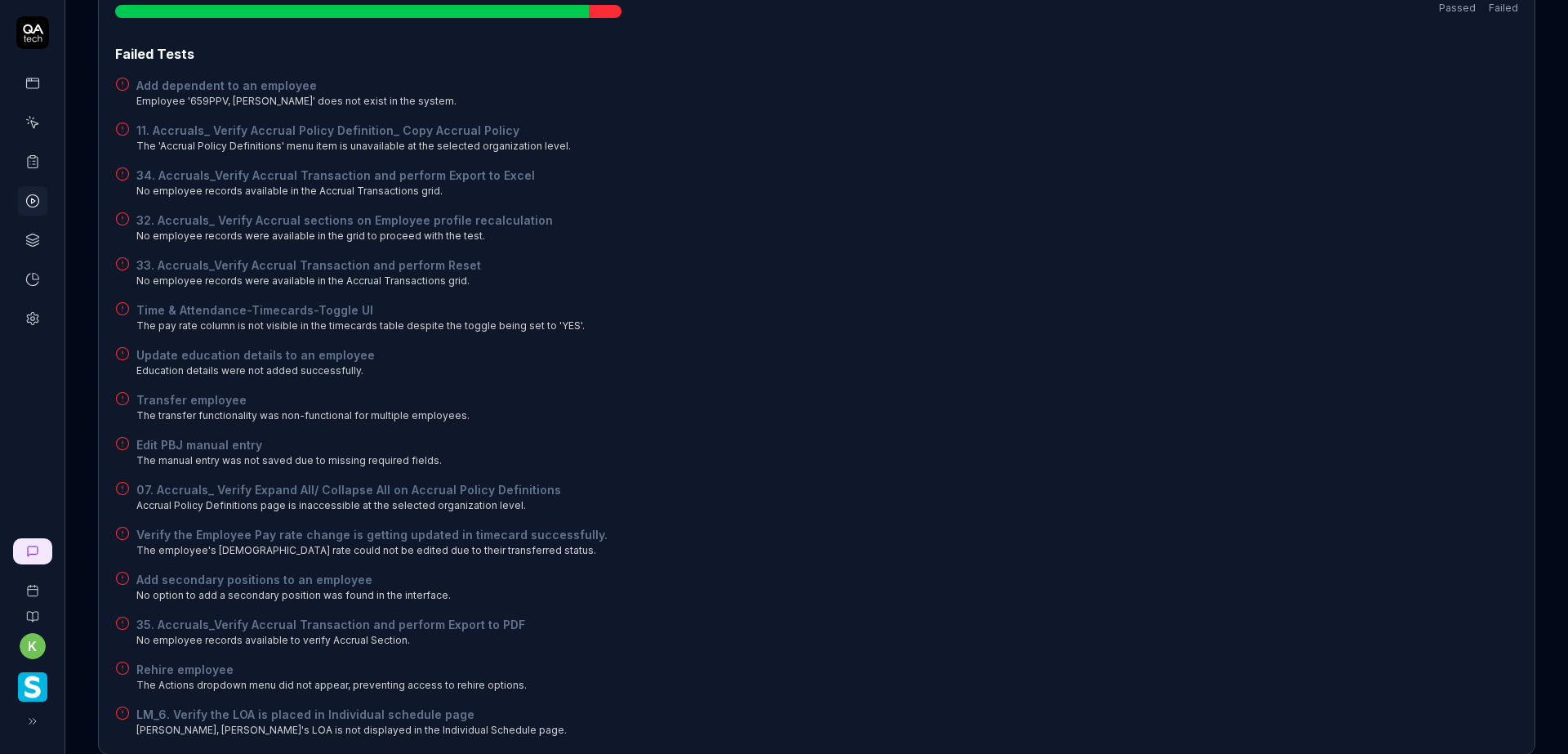
click at [1070, 309] on div "Time & Attendance-Timecards-Toggle UI The pay rate column is not visible in the…" at bounding box center [816, 317] width 1403 height 32
click at [970, 95] on div "Failed Tests Add dependent to an employee Employee '659PPV, [PERSON_NAME]' does…" at bounding box center [816, 390] width 1403 height 693
